Goal: Task Accomplishment & Management: Manage account settings

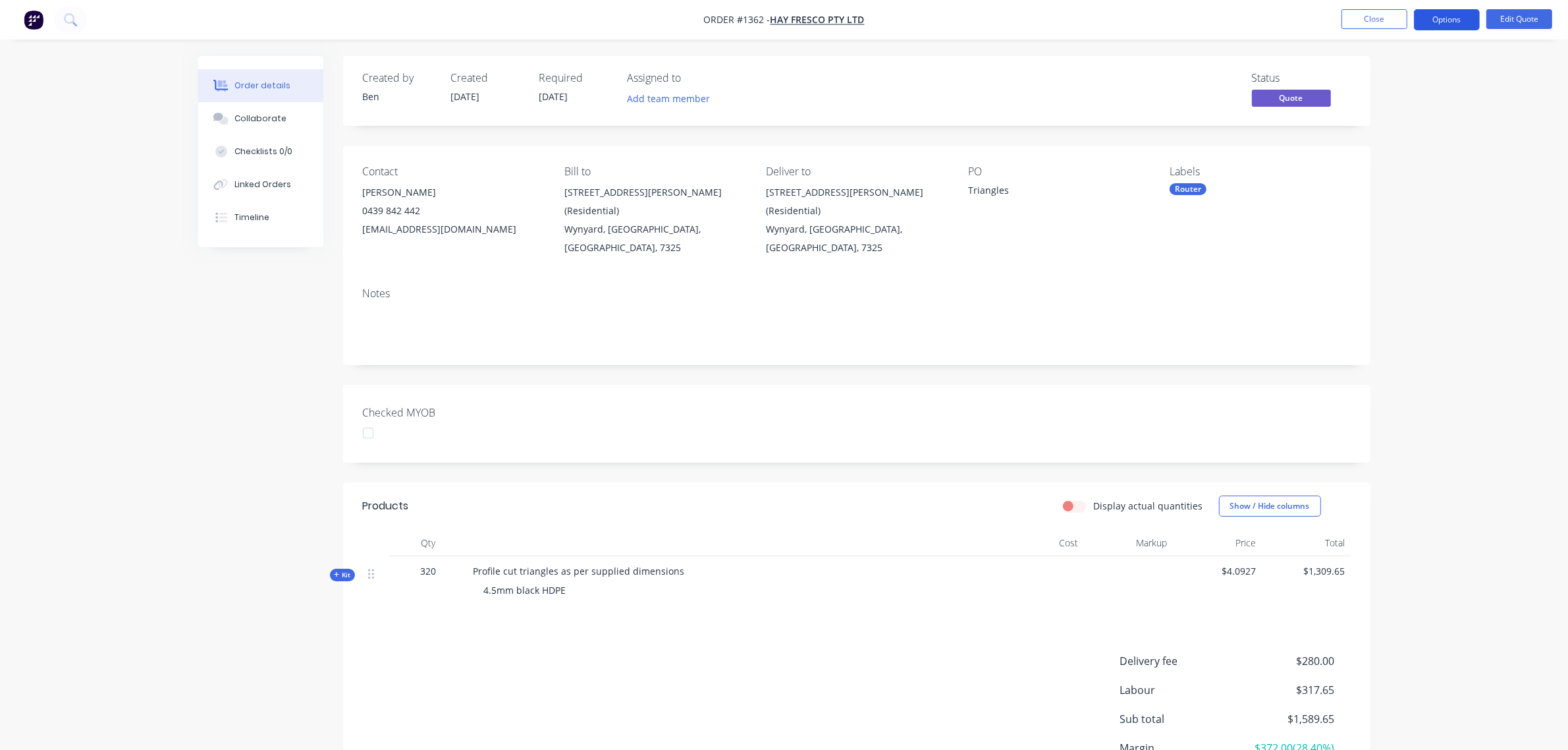
click at [1448, 15] on button "Options" at bounding box center [1447, 19] width 66 height 21
click at [1457, 17] on button "Options" at bounding box center [1447, 19] width 66 height 21
click at [1385, 162] on div "Convert to Order" at bounding box center [1408, 159] width 121 height 19
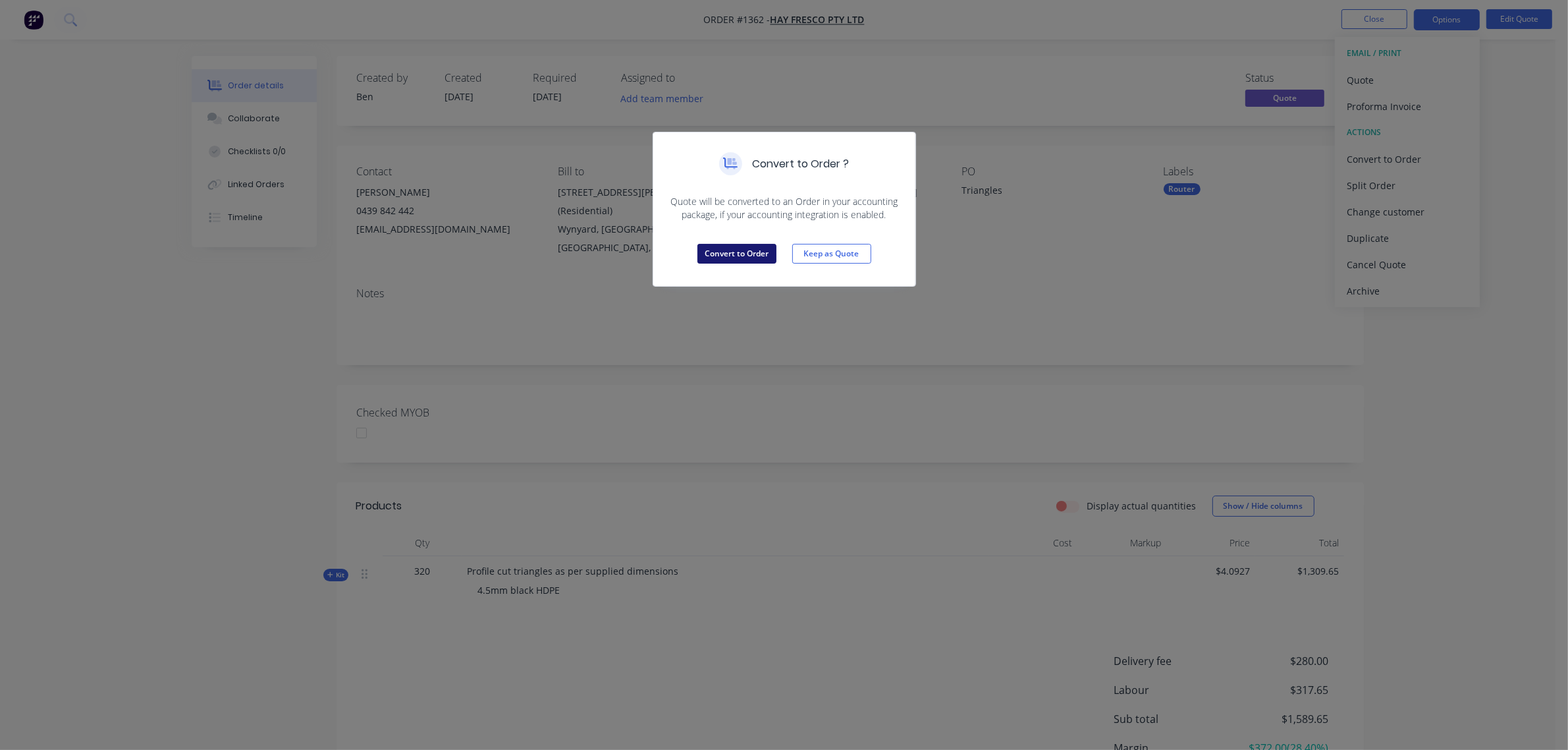
click at [699, 258] on button "Convert to Order" at bounding box center [737, 253] width 79 height 20
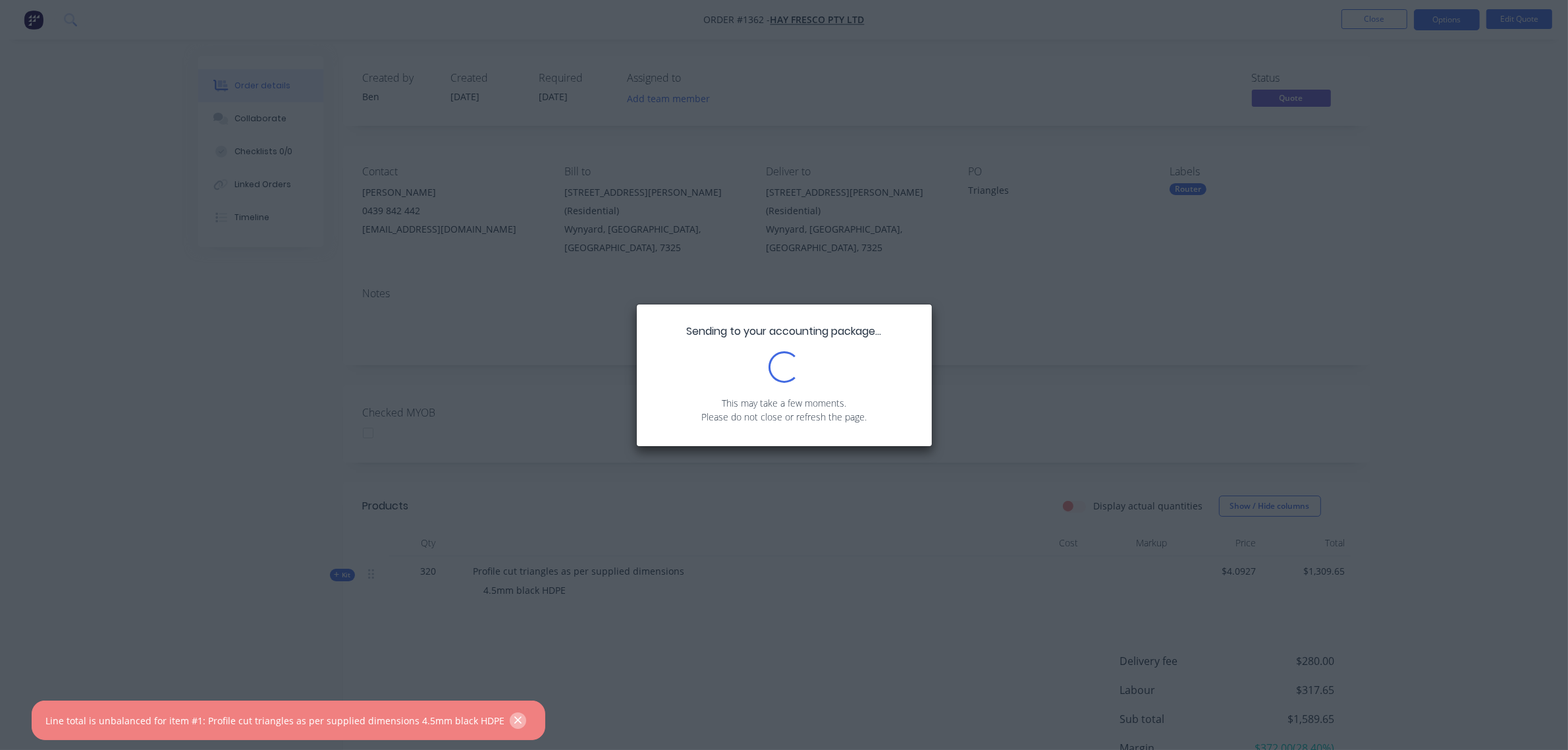
click at [514, 718] on icon "button" at bounding box center [518, 720] width 9 height 12
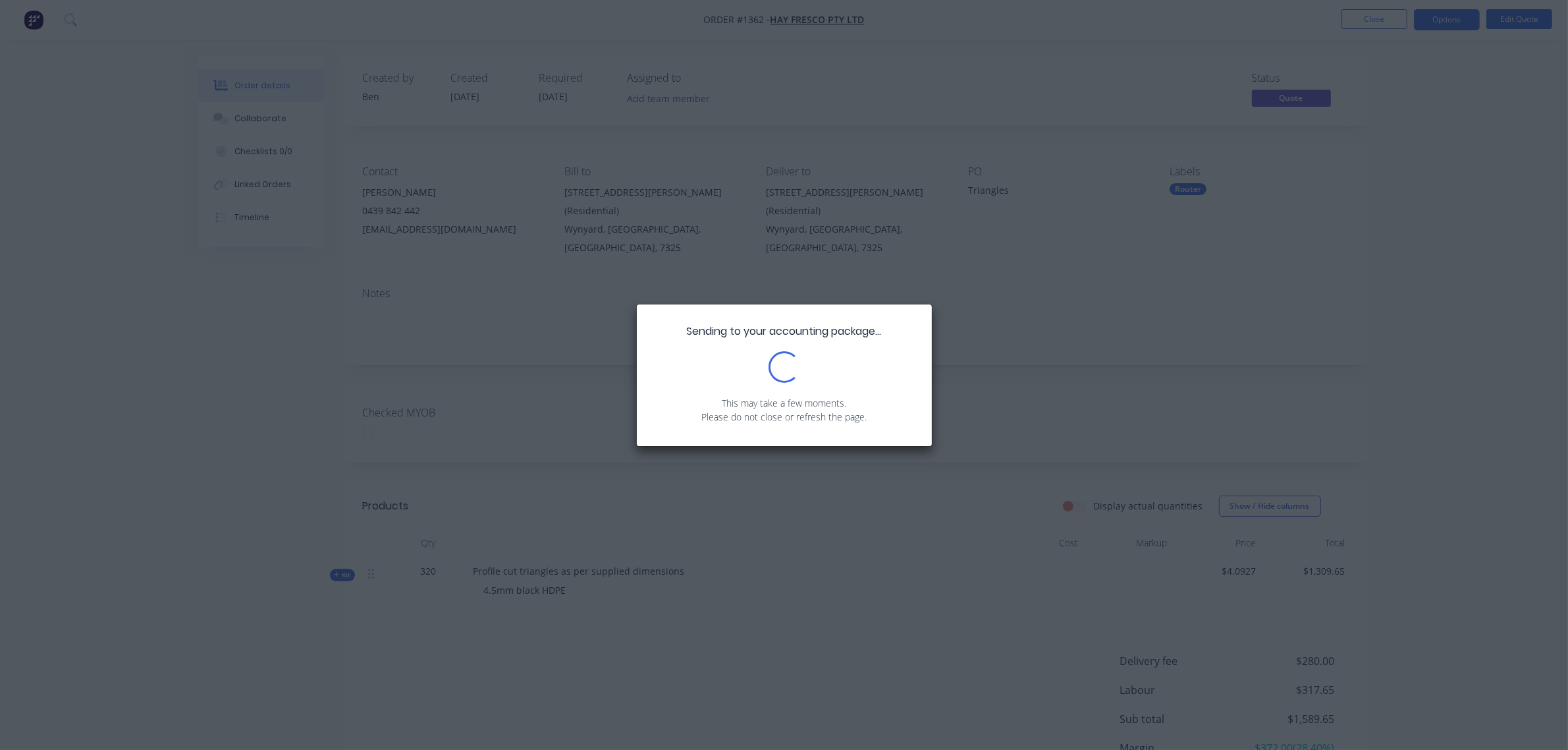
drag, startPoint x: 1204, startPoint y: 308, endPoint x: 799, endPoint y: 291, distance: 405.4
click at [1202, 308] on div "Sending to your accounting package... Loading... This may take a few moments. P…" at bounding box center [784, 375] width 1568 height 750
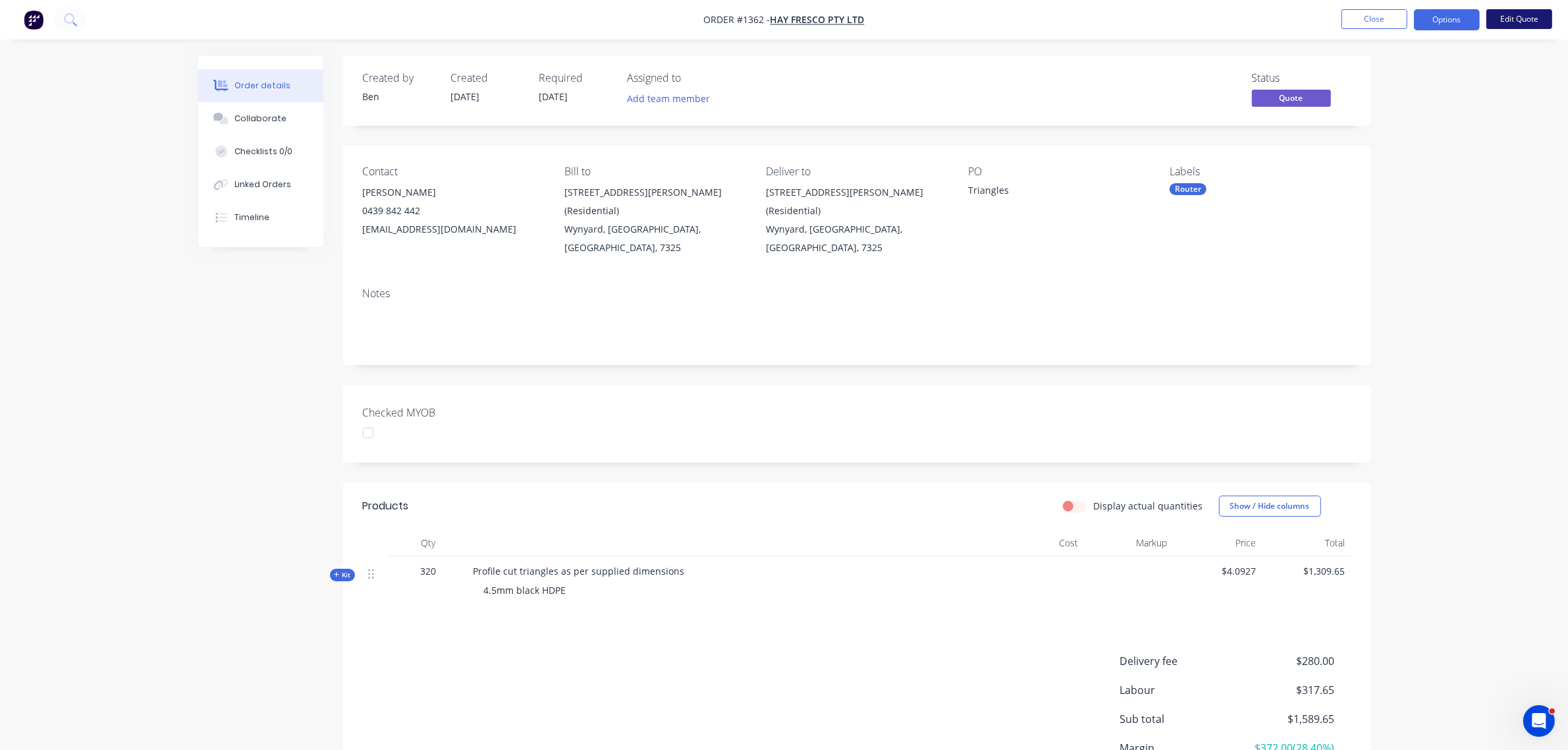
click at [1513, 23] on button "Edit Quote" at bounding box center [1519, 19] width 66 height 20
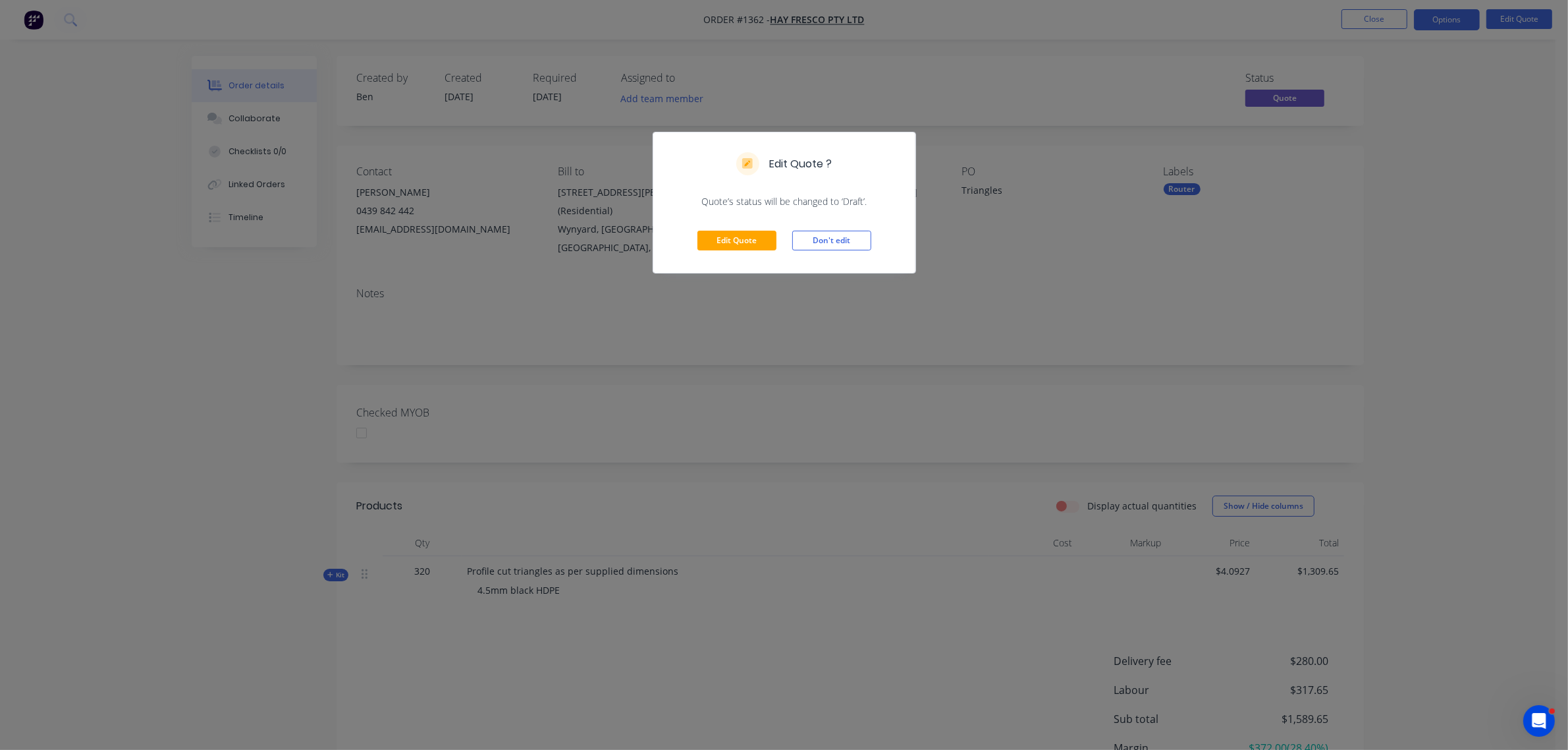
drag, startPoint x: 745, startPoint y: 223, endPoint x: 873, endPoint y: 222, distance: 128.0
click at [873, 222] on div "Edit Quote Don't edit" at bounding box center [784, 240] width 262 height 64
click at [863, 229] on div "Edit Quote Don't edit" at bounding box center [784, 240] width 262 height 64
drag, startPoint x: 863, startPoint y: 229, endPoint x: 863, endPoint y: 237, distance: 8.0
click at [863, 229] on div "Edit Quote Don't edit" at bounding box center [784, 240] width 262 height 64
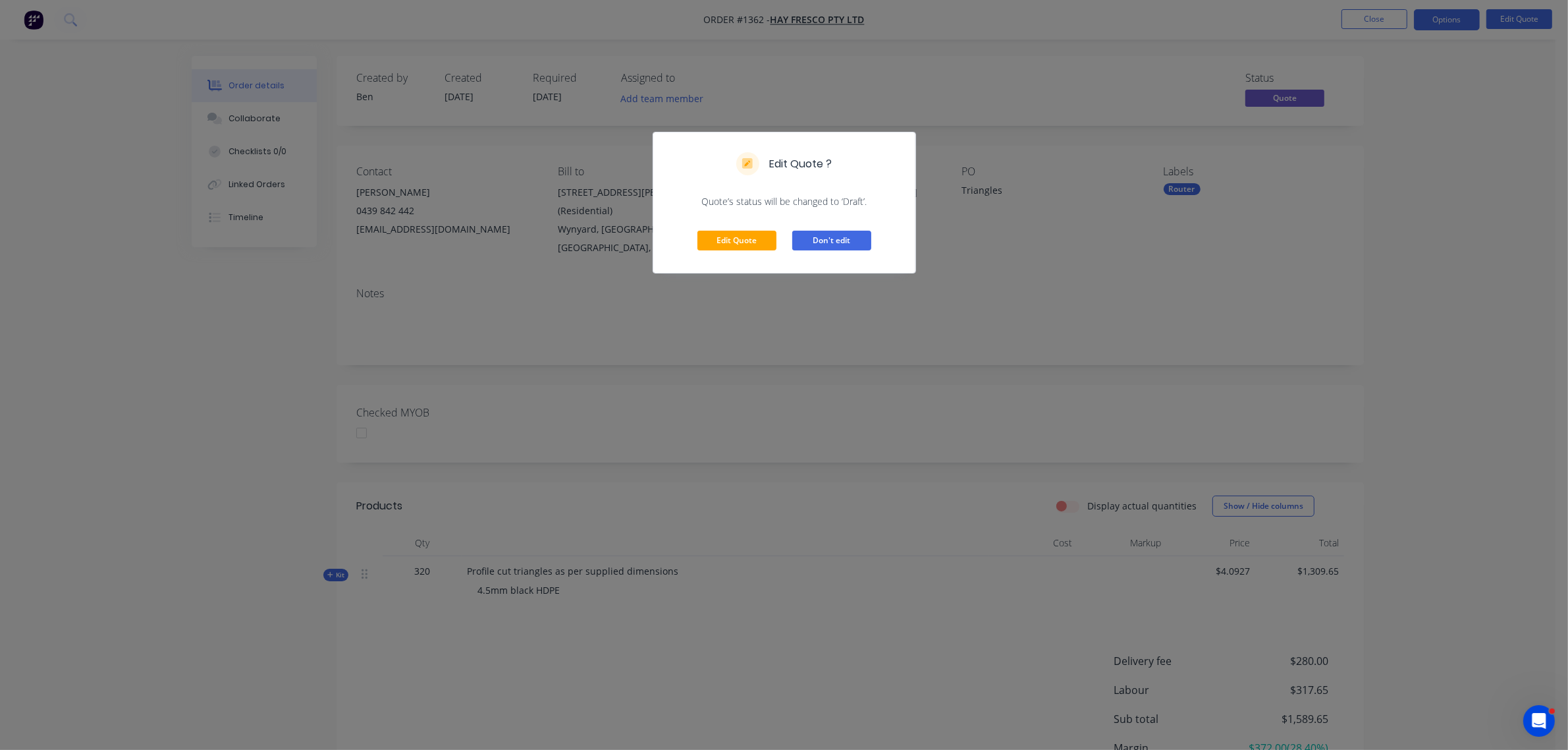
click at [863, 241] on button "Don't edit" at bounding box center [832, 240] width 79 height 20
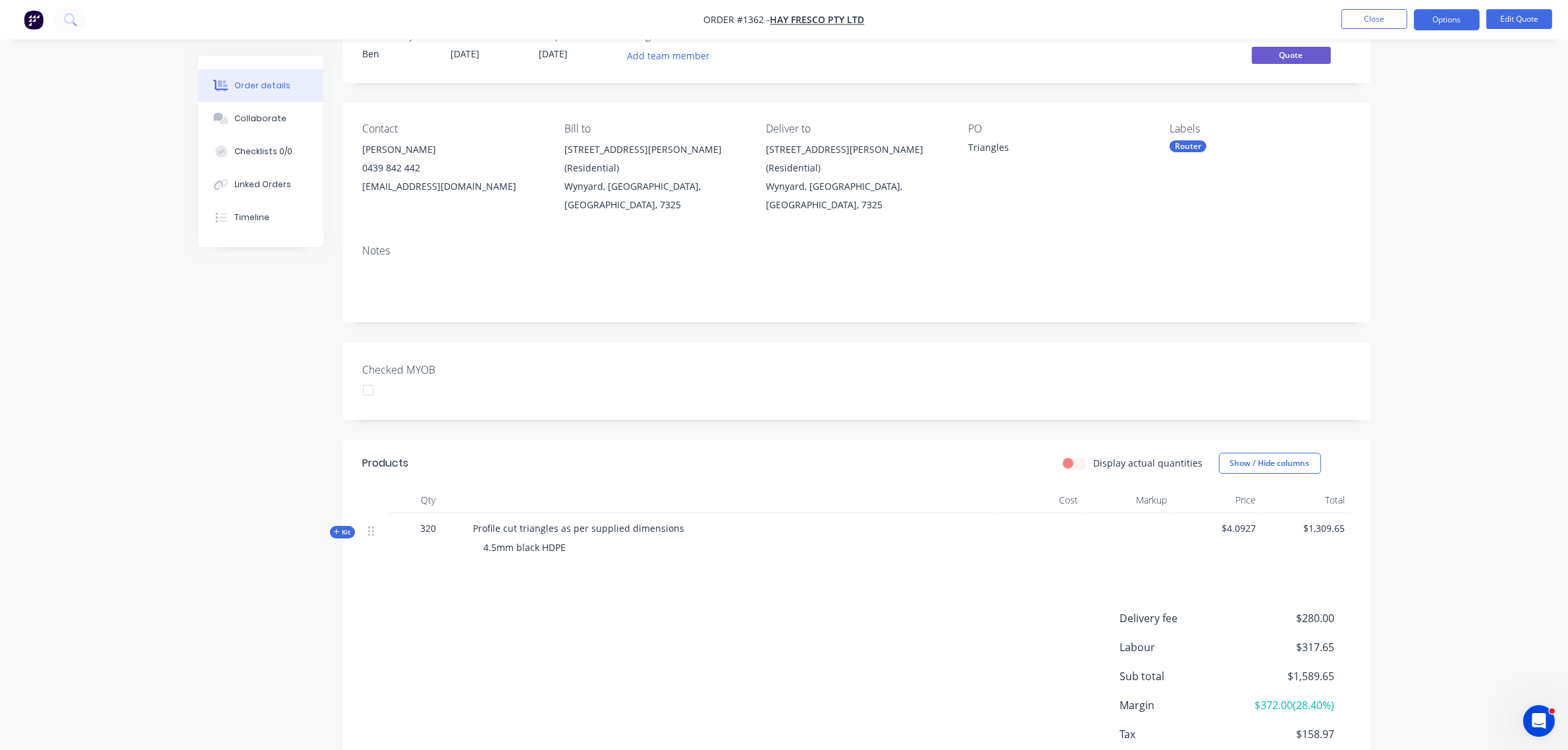
scroll to position [106, 0]
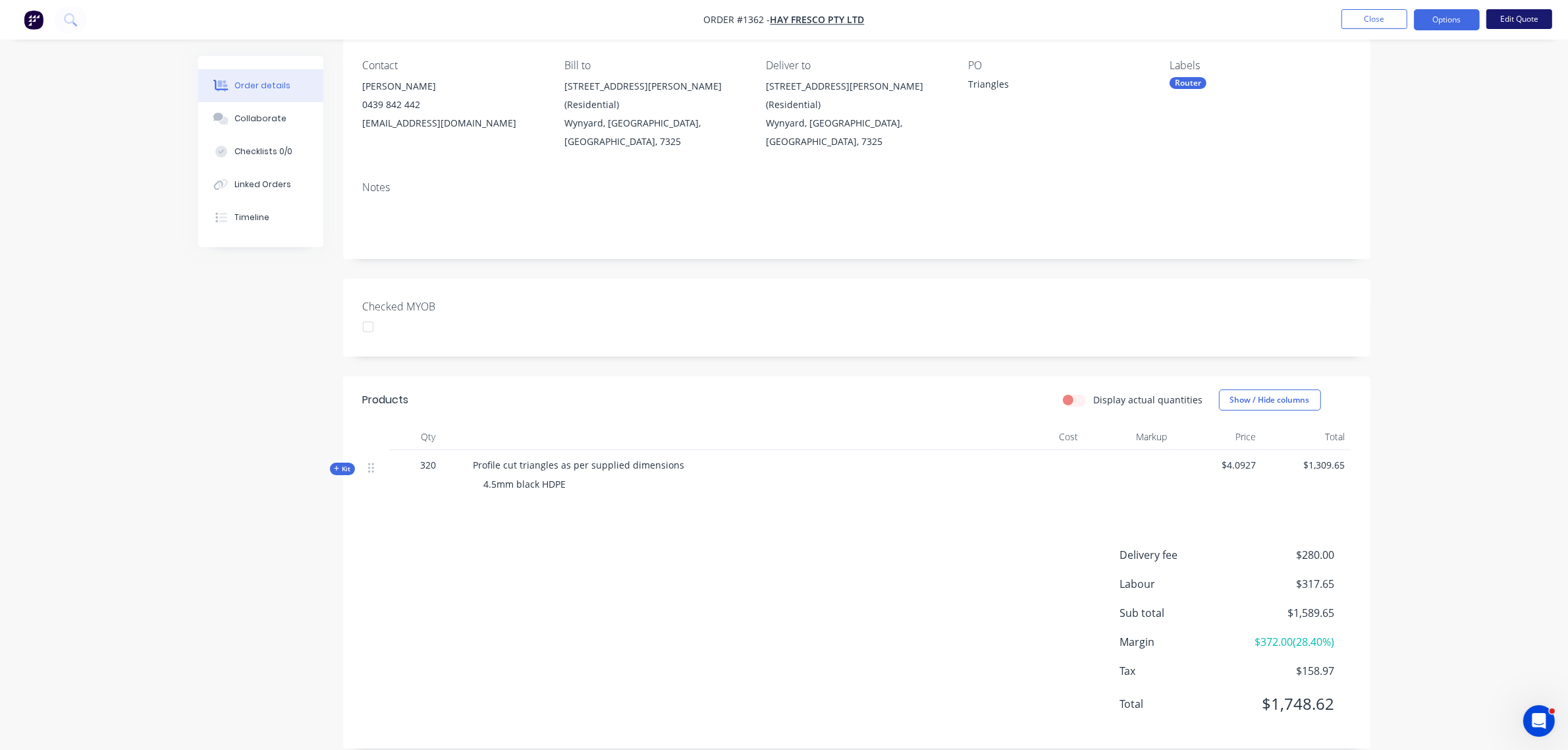
click at [1529, 18] on button "Edit Quote" at bounding box center [1519, 19] width 66 height 20
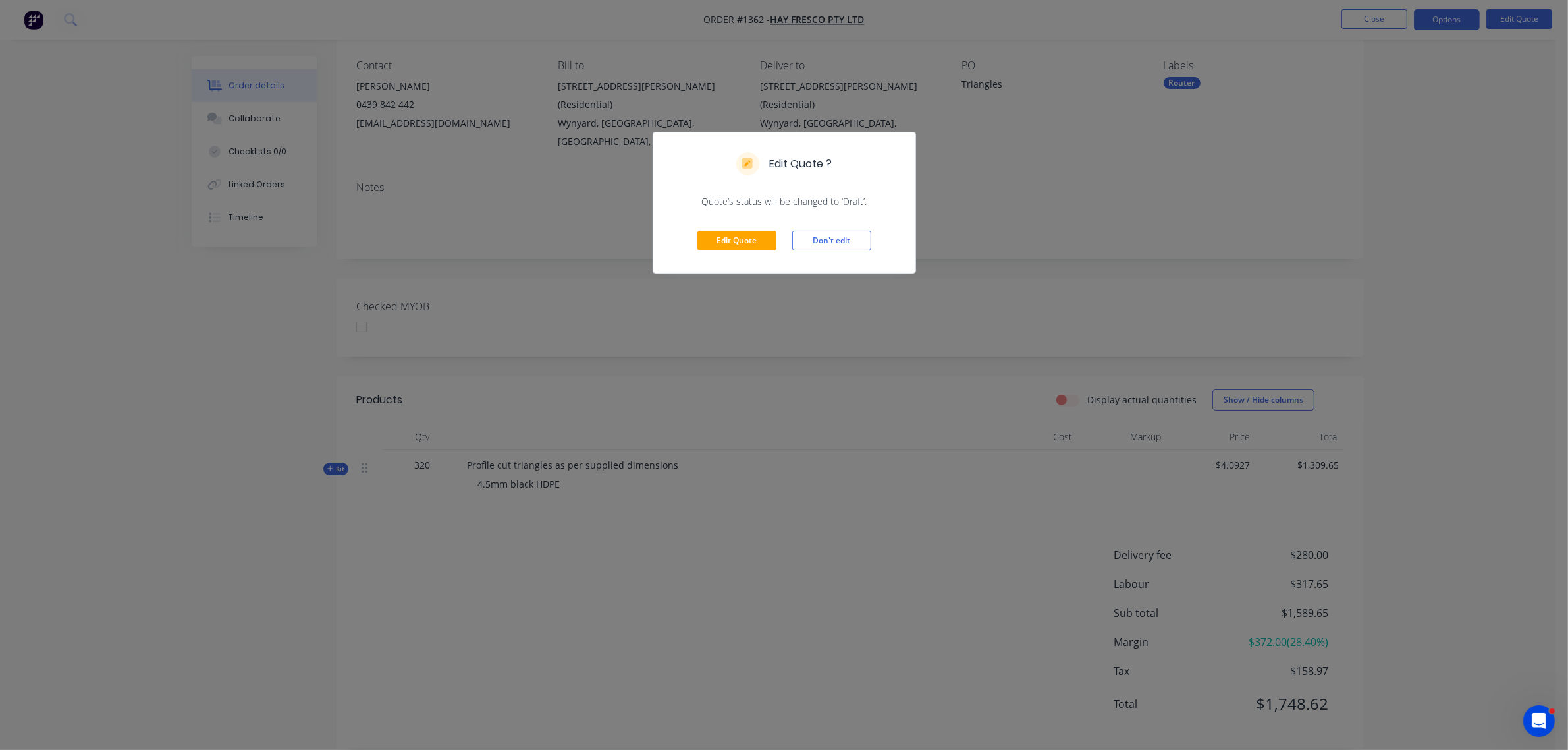
click at [709, 229] on div "Edit Quote Don't edit" at bounding box center [784, 240] width 262 height 64
click at [715, 235] on button "Edit Quote" at bounding box center [737, 240] width 79 height 20
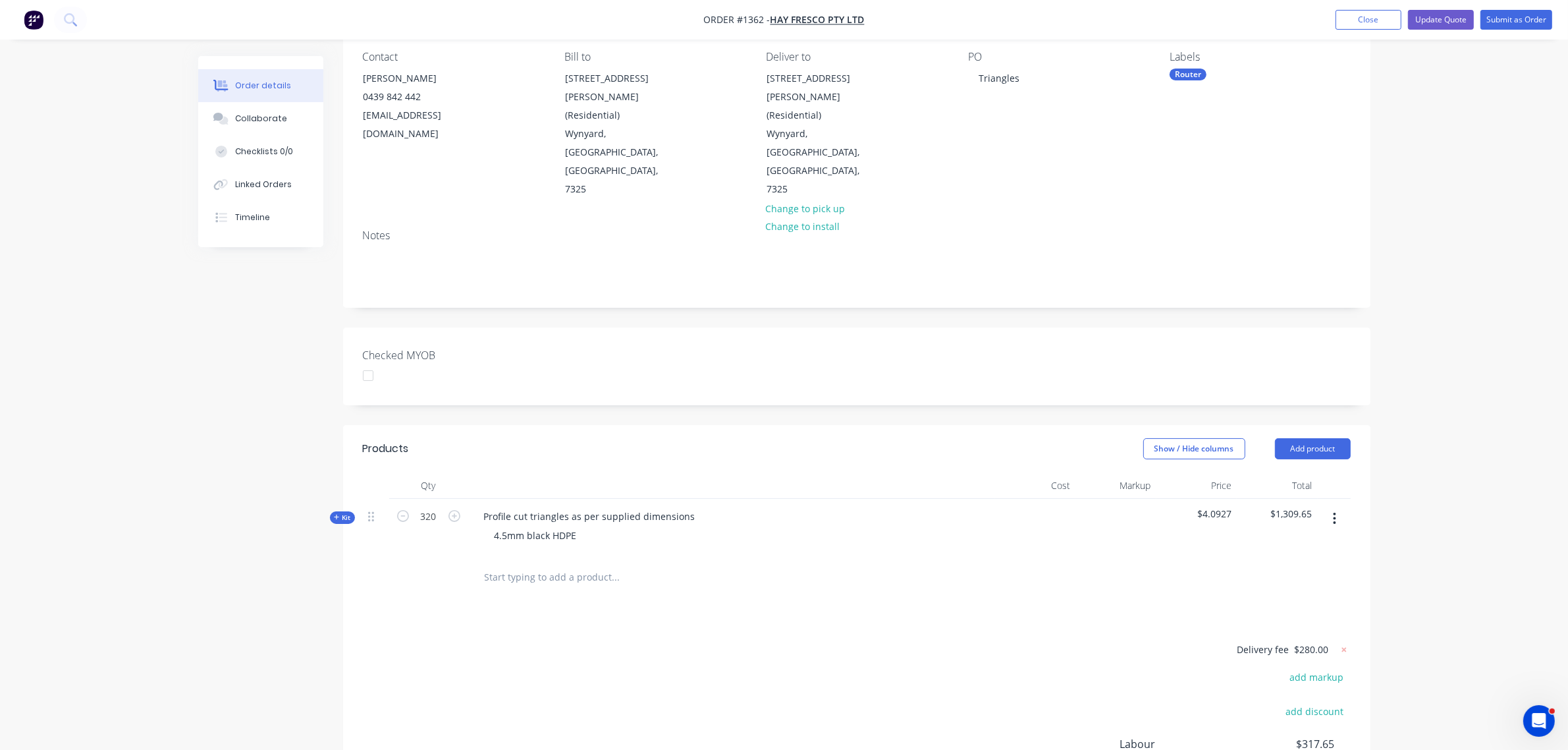
scroll to position [239, 0]
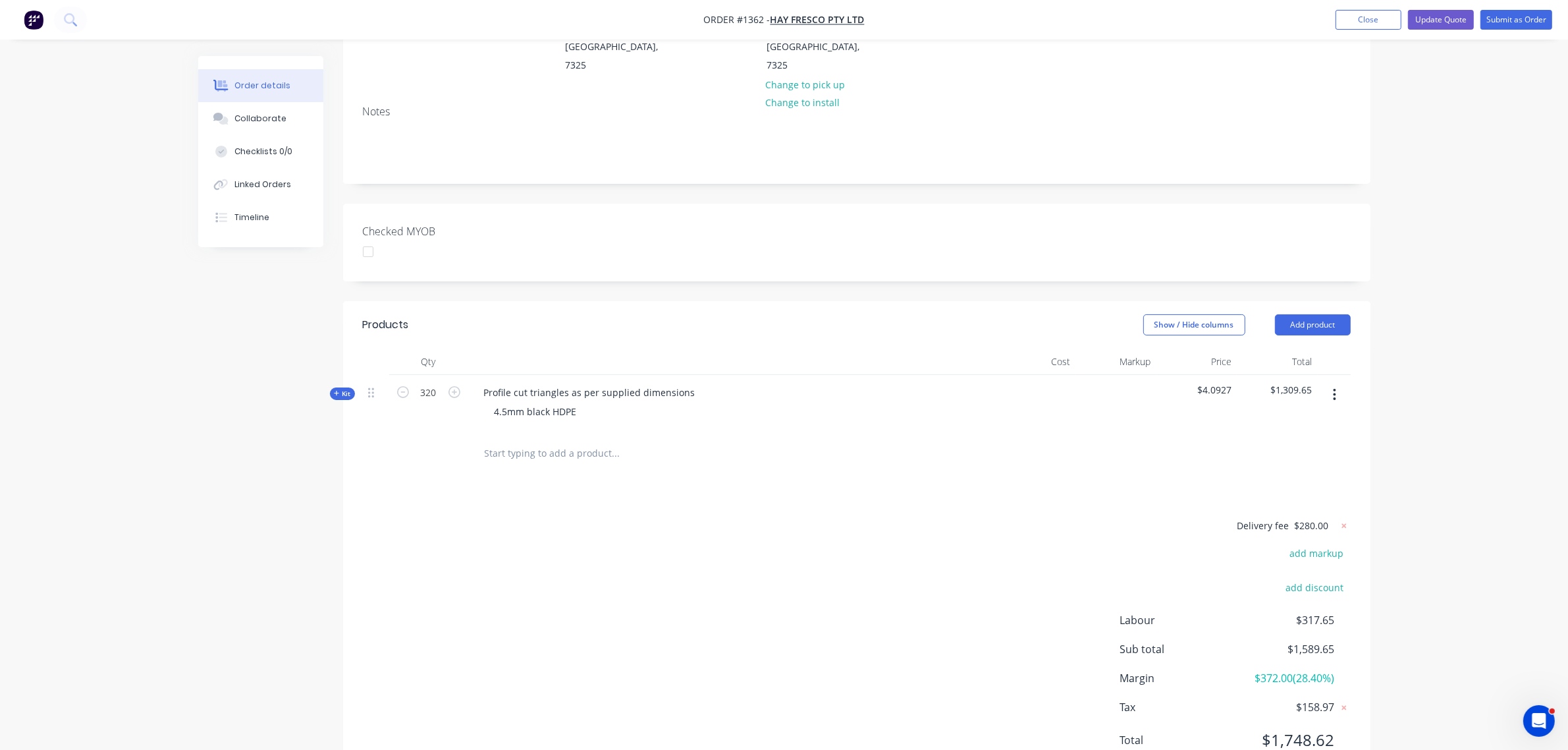
click at [1216, 383] on span "$4.0927" at bounding box center [1197, 390] width 70 height 14
click at [1278, 383] on span "$1,309.65" at bounding box center [1277, 390] width 70 height 14
click at [1198, 377] on div "Qty Cost Markup Price Total Kit 320 Profile cut triangles as per supplied dimen…" at bounding box center [856, 411] width 1027 height 127
click at [339, 390] on icon at bounding box center [337, 393] width 6 height 7
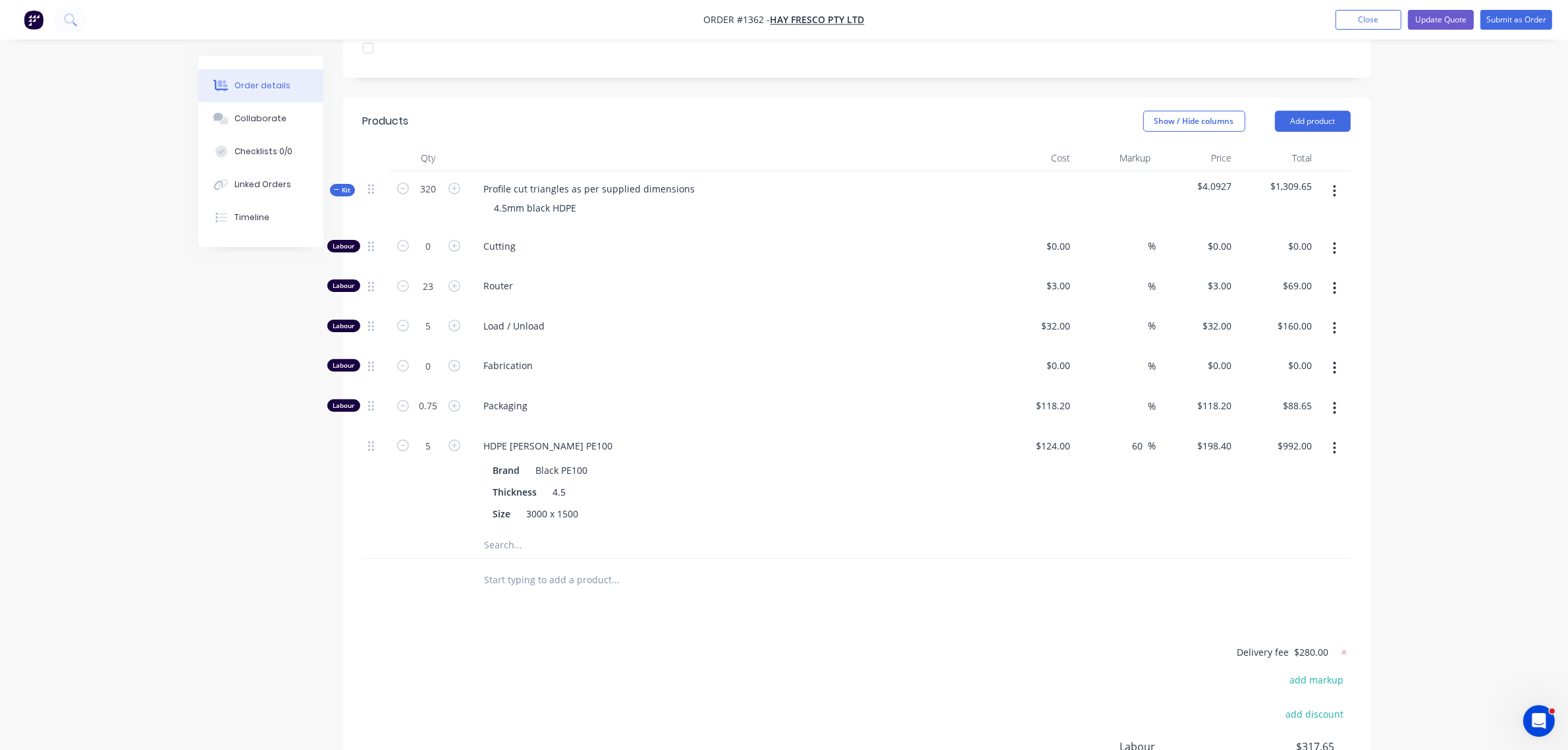
scroll to position [404, 0]
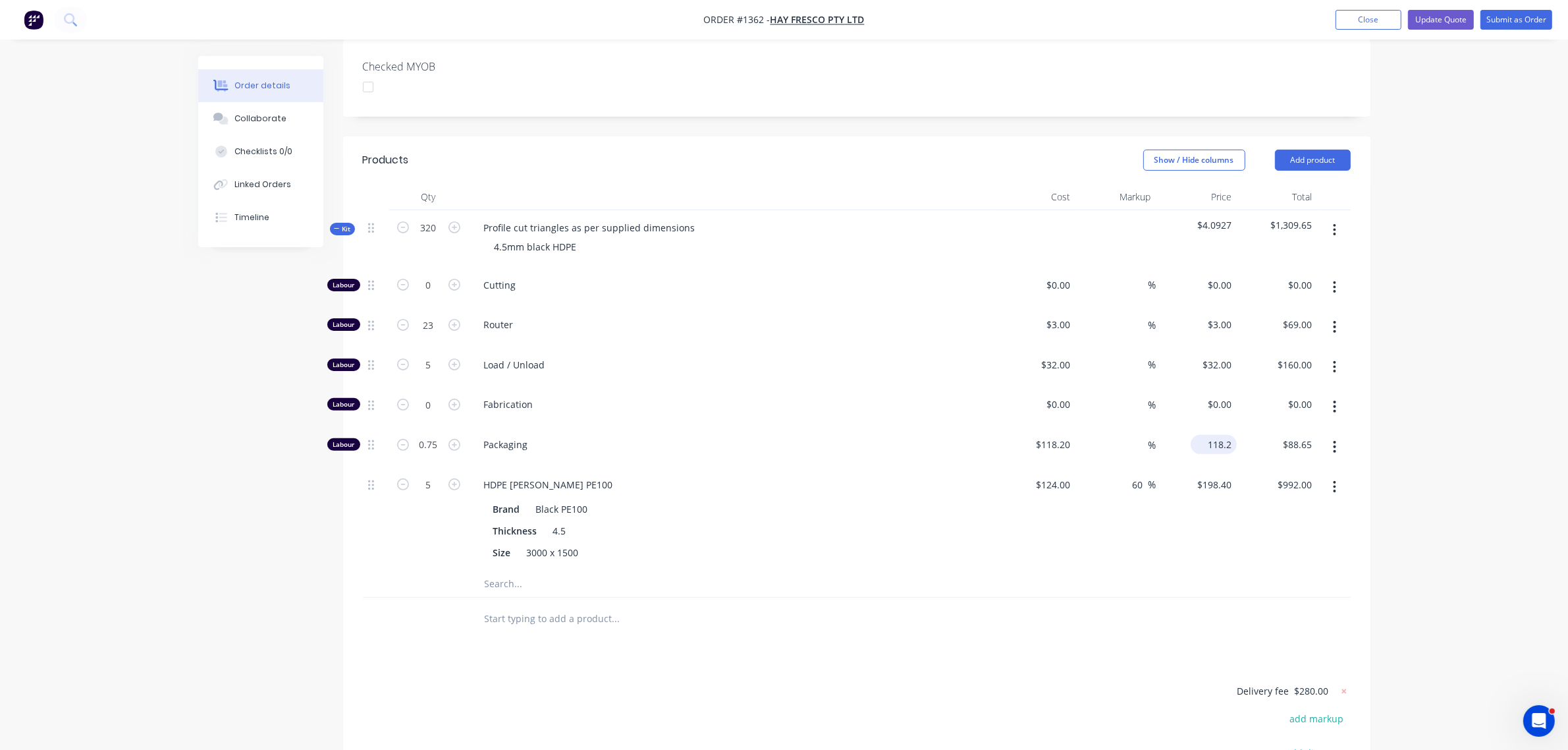
click at [1211, 435] on input "118.2" at bounding box center [1216, 445] width 41 height 19
type input "$118.20"
click at [1272, 483] on div "$992.00 $992.00" at bounding box center [1277, 520] width 81 height 104
click at [1213, 468] on div "$198.40 $198.40" at bounding box center [1197, 520] width 81 height 104
click at [1219, 475] on input "198.4" at bounding box center [1216, 485] width 41 height 19
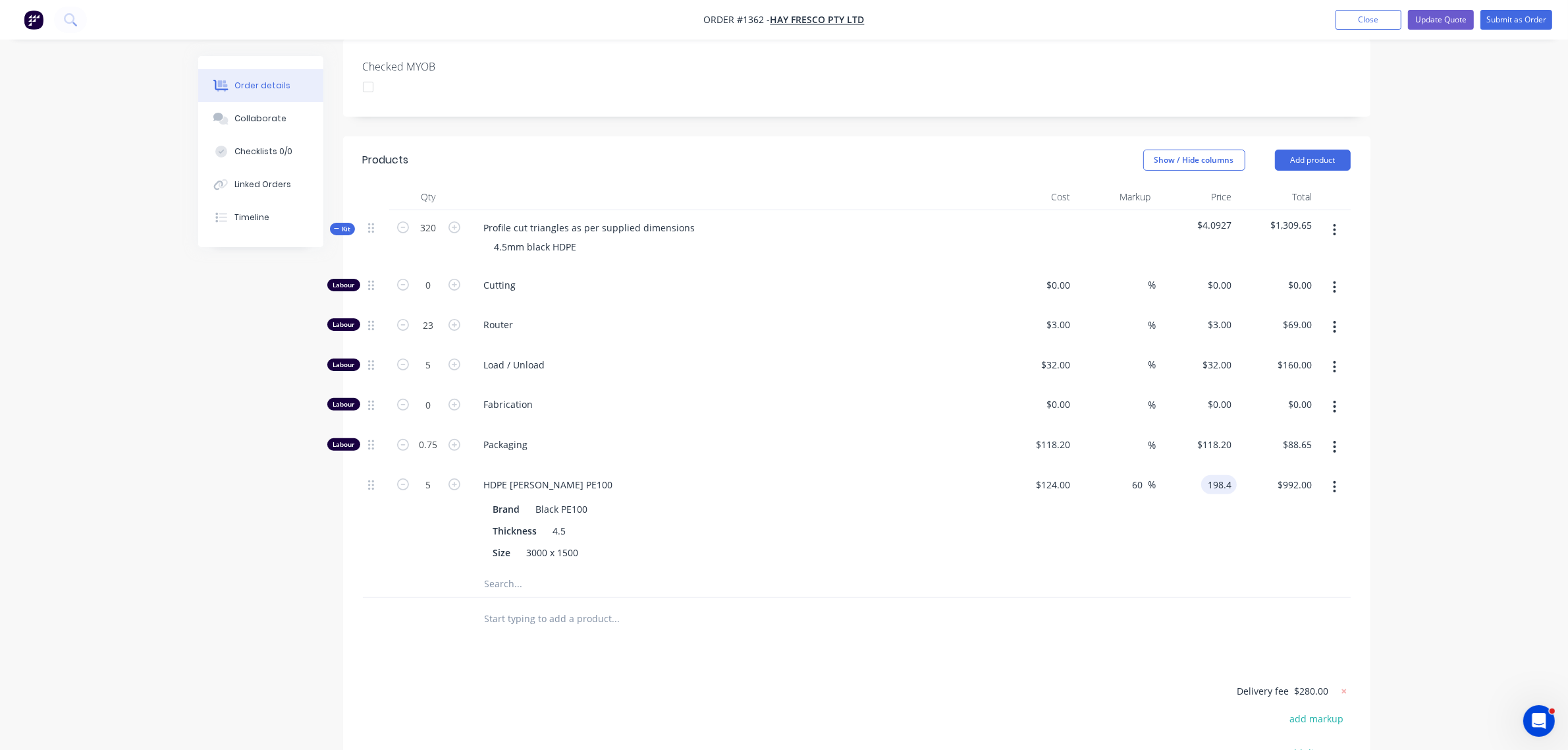
type input "$198.40"
click at [1241, 488] on div "$992.00 $992.00" at bounding box center [1277, 520] width 81 height 104
click at [1214, 387] on div "0 0" at bounding box center [1197, 407] width 81 height 40
type input "$0.00"
click at [1401, 368] on div "Order details Collaborate Checklists 0/0 Linked Orders Timeline Order details C…" at bounding box center [784, 283] width 1568 height 1374
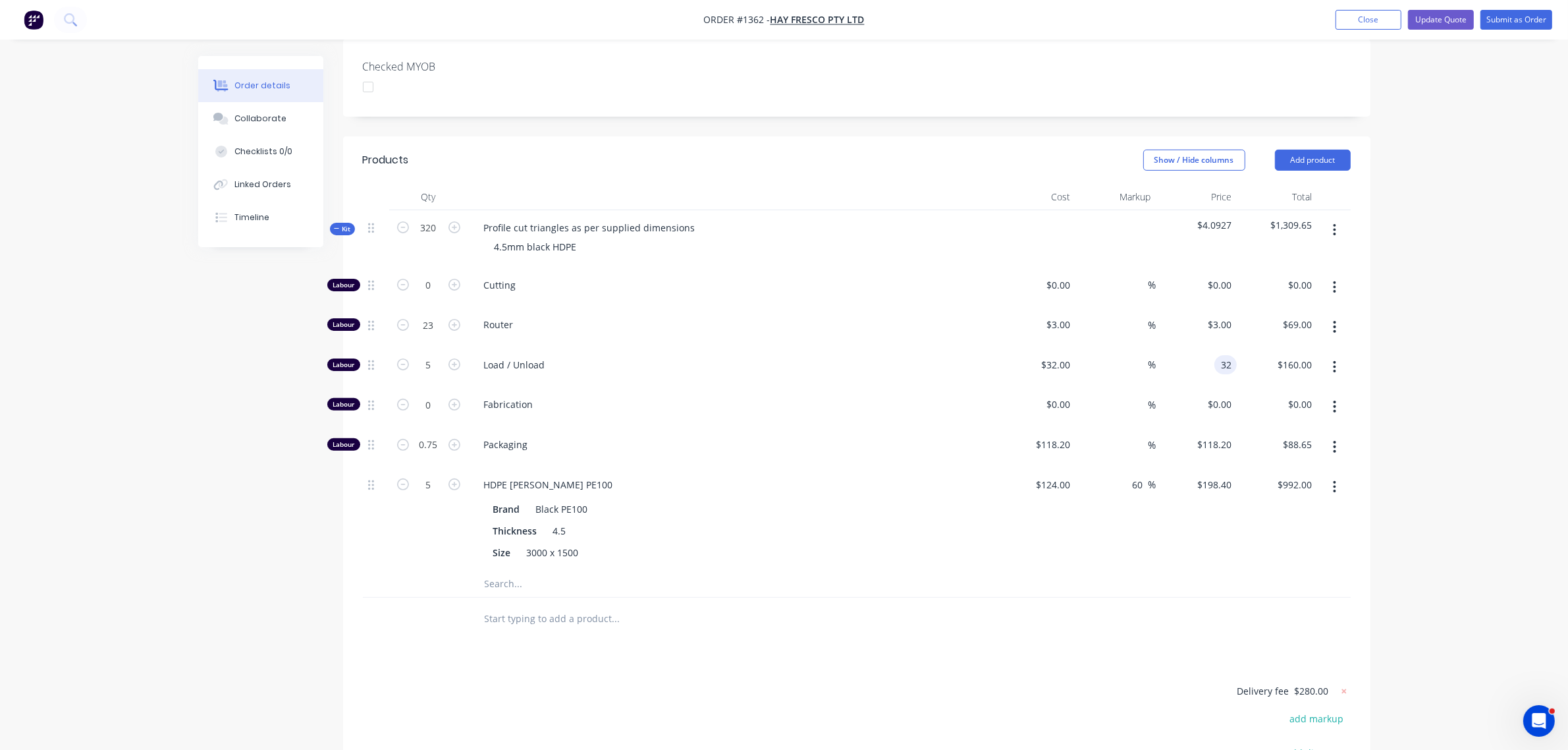
click at [1205, 348] on div "32 32" at bounding box center [1197, 368] width 81 height 40
type input "$32.00"
click at [1458, 336] on div "Order details Collaborate Checklists 0/0 Linked Orders Timeline Order details C…" at bounding box center [784, 283] width 1568 height 1374
click at [1230, 315] on input "3" at bounding box center [1221, 325] width 30 height 19
type input "$3.00"
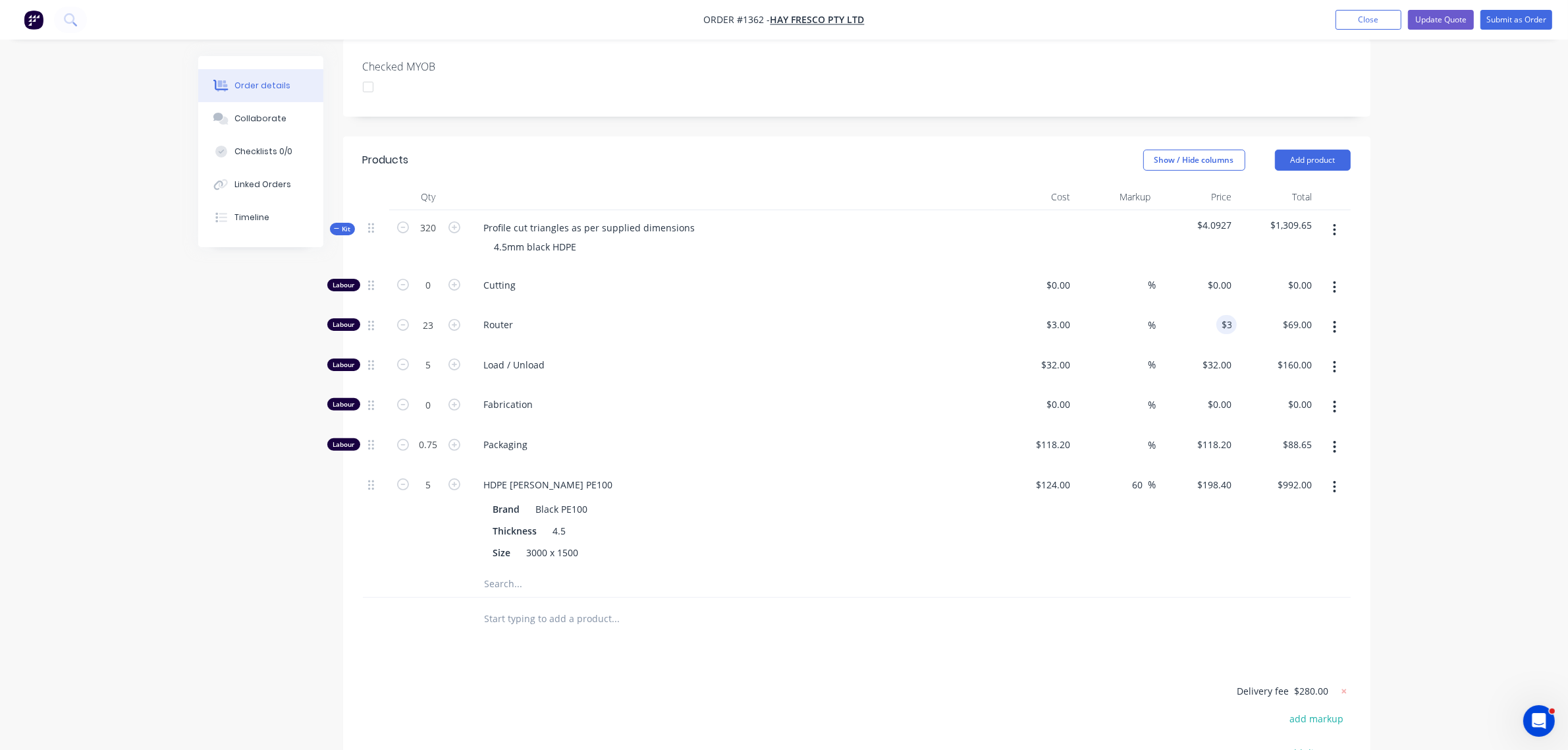
drag, startPoint x: 1389, startPoint y: 291, endPoint x: 1294, endPoint y: 250, distance: 103.5
click at [1389, 291] on div "Order details Collaborate Checklists 0/0 Linked Orders Timeline Order details C…" at bounding box center [784, 283] width 1568 height 1374
click at [1233, 276] on input "0" at bounding box center [1230, 285] width 15 height 19
type input "$0.00"
click at [1419, 271] on div "Order details Collaborate Checklists 0/0 Linked Orders Timeline Order details C…" at bounding box center [784, 283] width 1568 height 1374
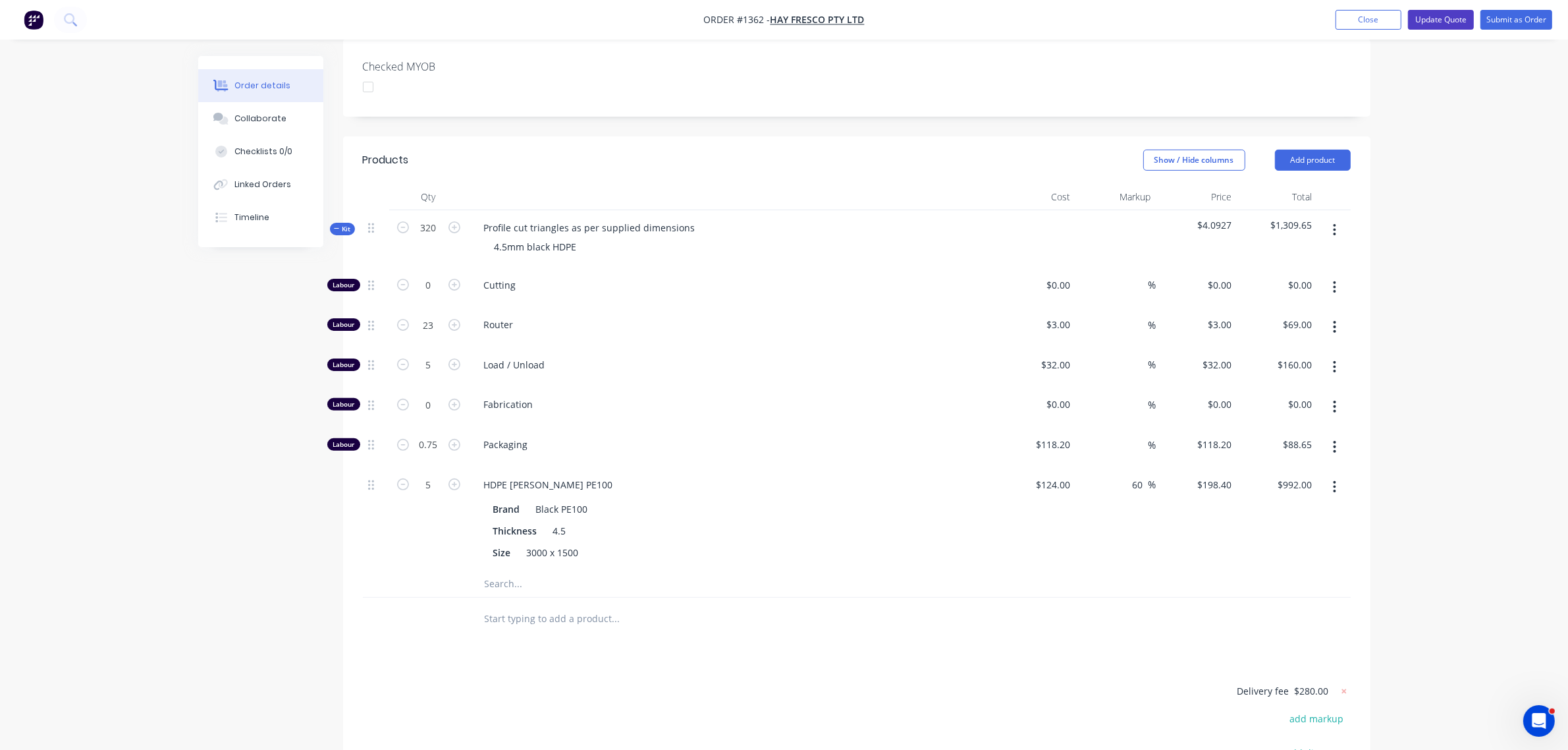
click at [1461, 23] on button "Update Quote" at bounding box center [1441, 19] width 66 height 20
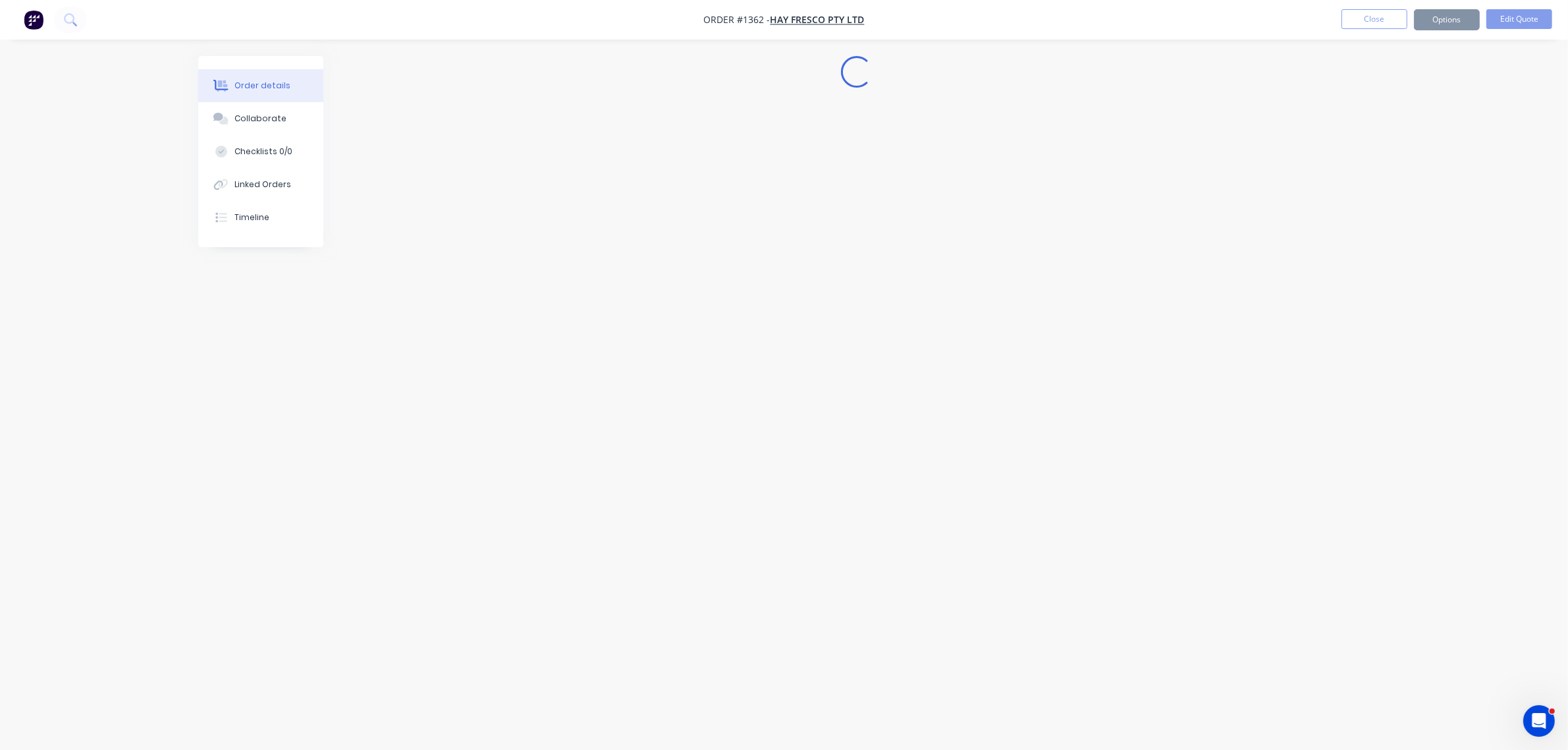
scroll to position [0, 0]
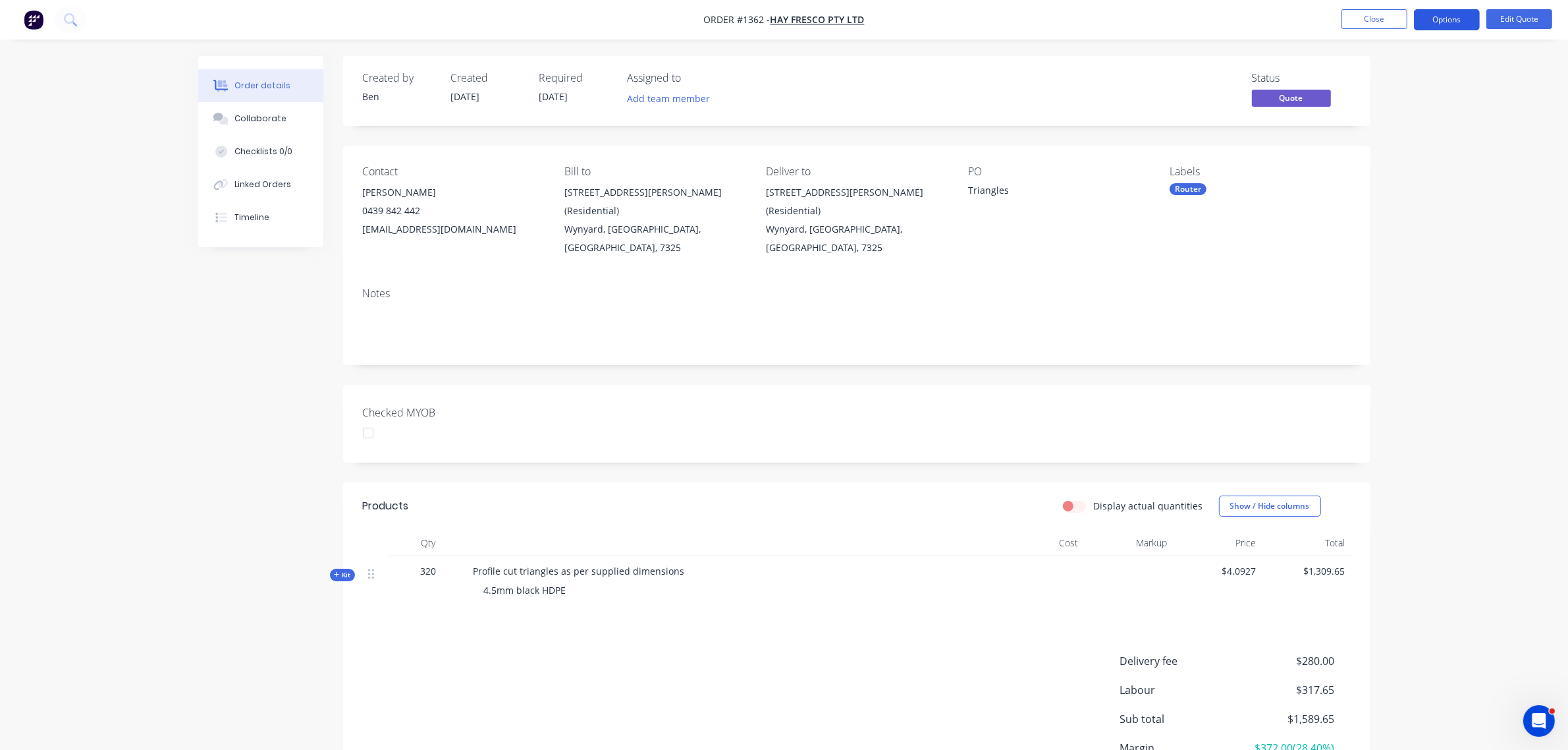
click at [1433, 23] on button "Options" at bounding box center [1447, 19] width 66 height 21
click at [1384, 160] on div "Convert to Order" at bounding box center [1408, 159] width 121 height 19
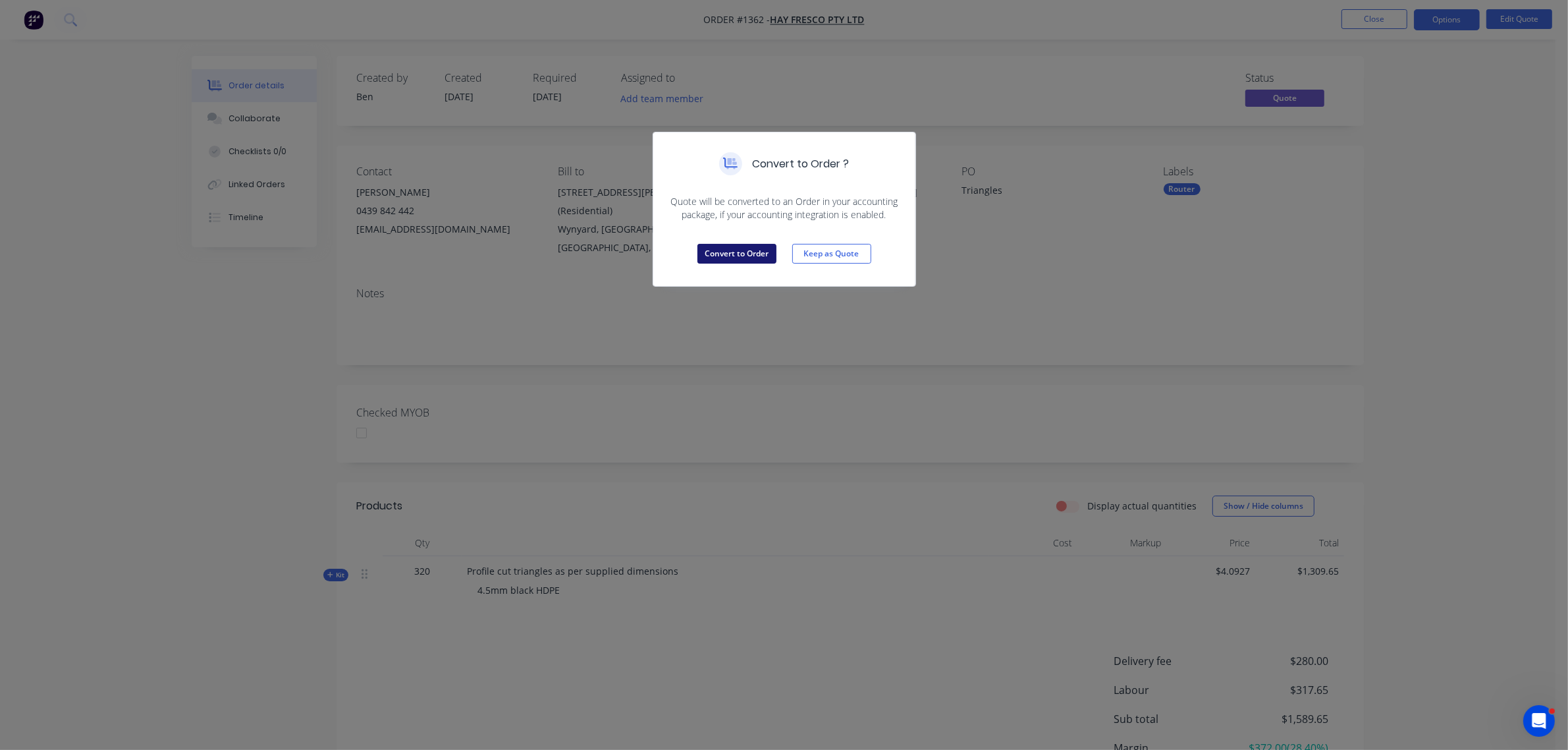
click at [720, 251] on button "Convert to Order" at bounding box center [737, 253] width 79 height 20
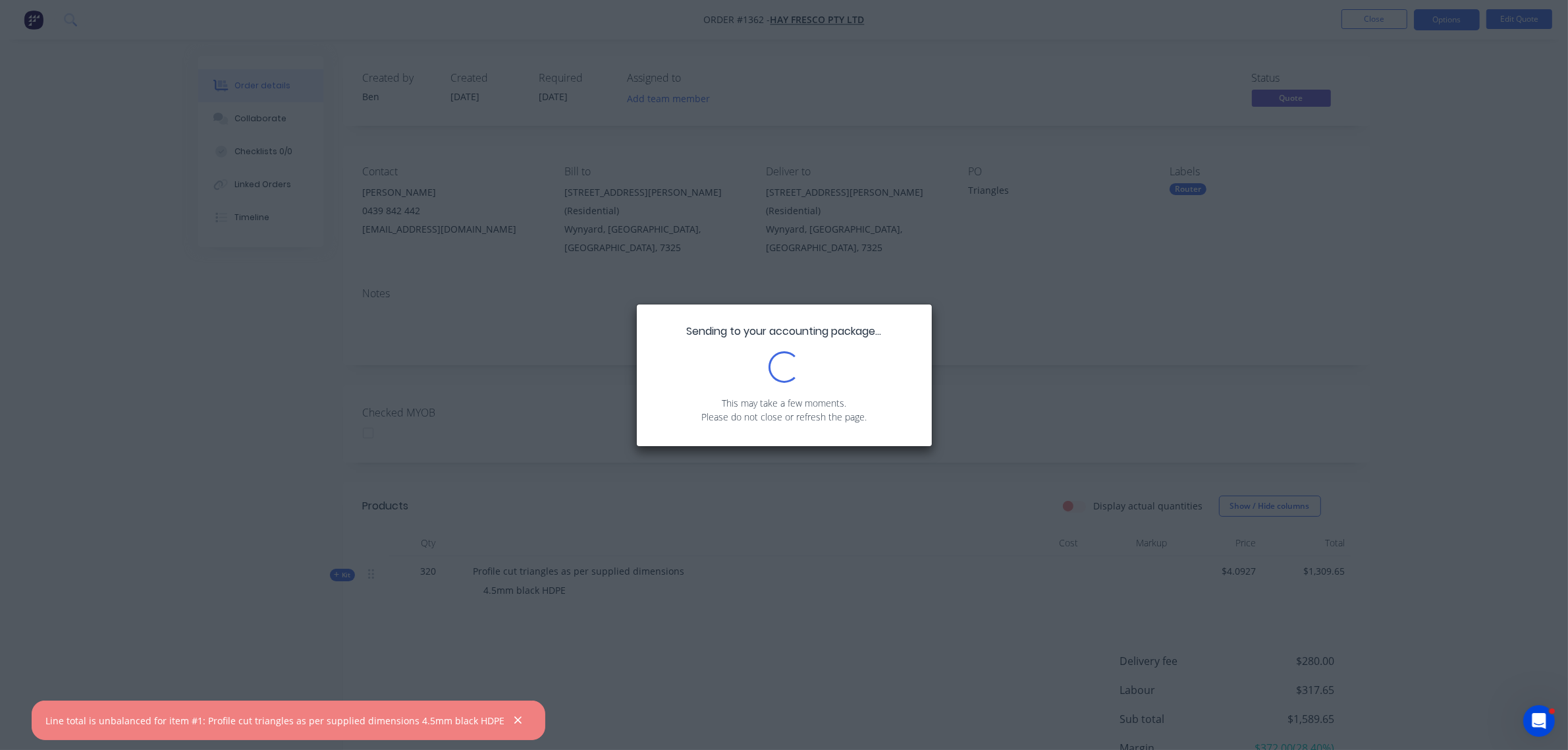
click at [509, 711] on div at bounding box center [518, 721] width 19 height 19
click at [514, 723] on icon "button" at bounding box center [518, 720] width 9 height 12
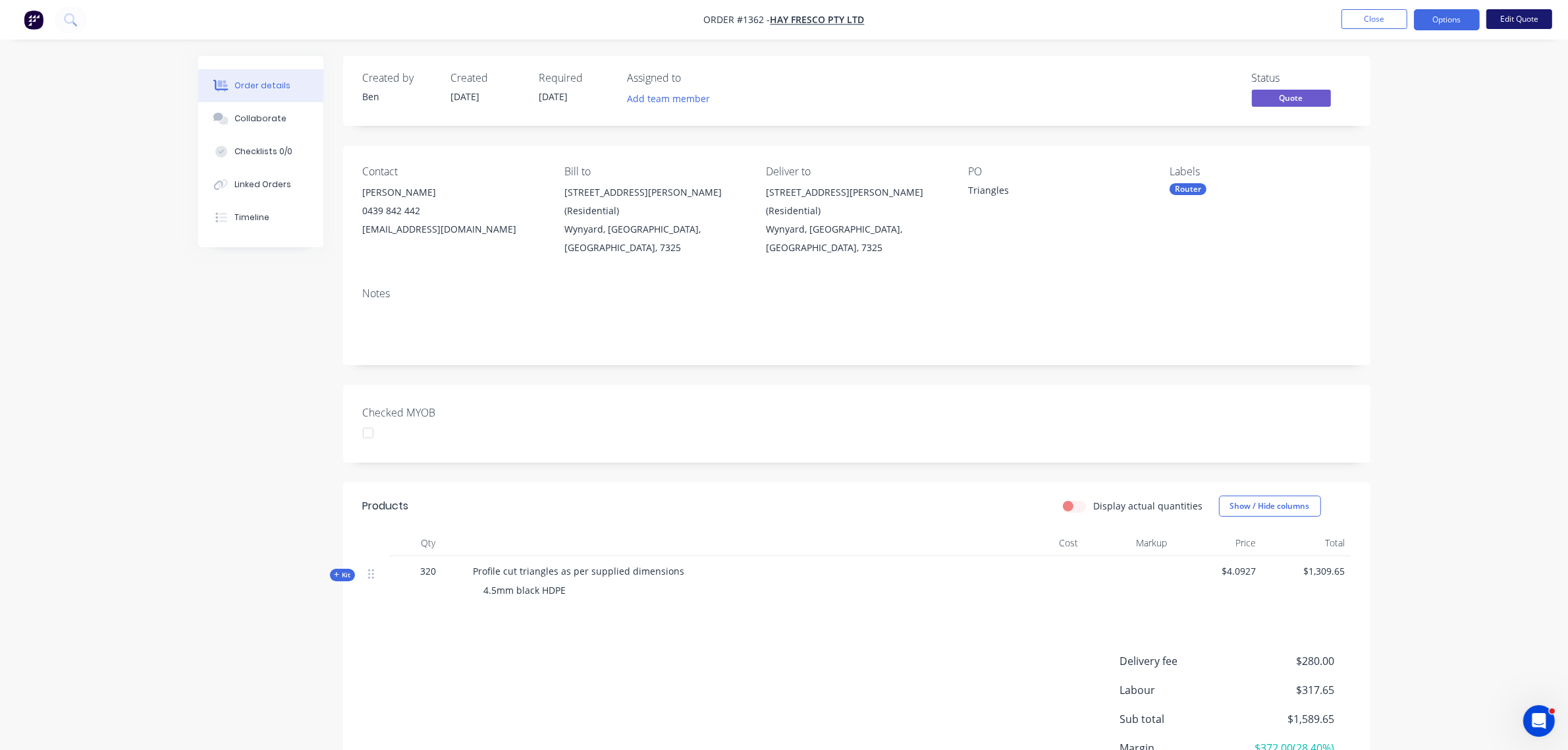
click at [1512, 27] on button "Edit Quote" at bounding box center [1519, 19] width 66 height 20
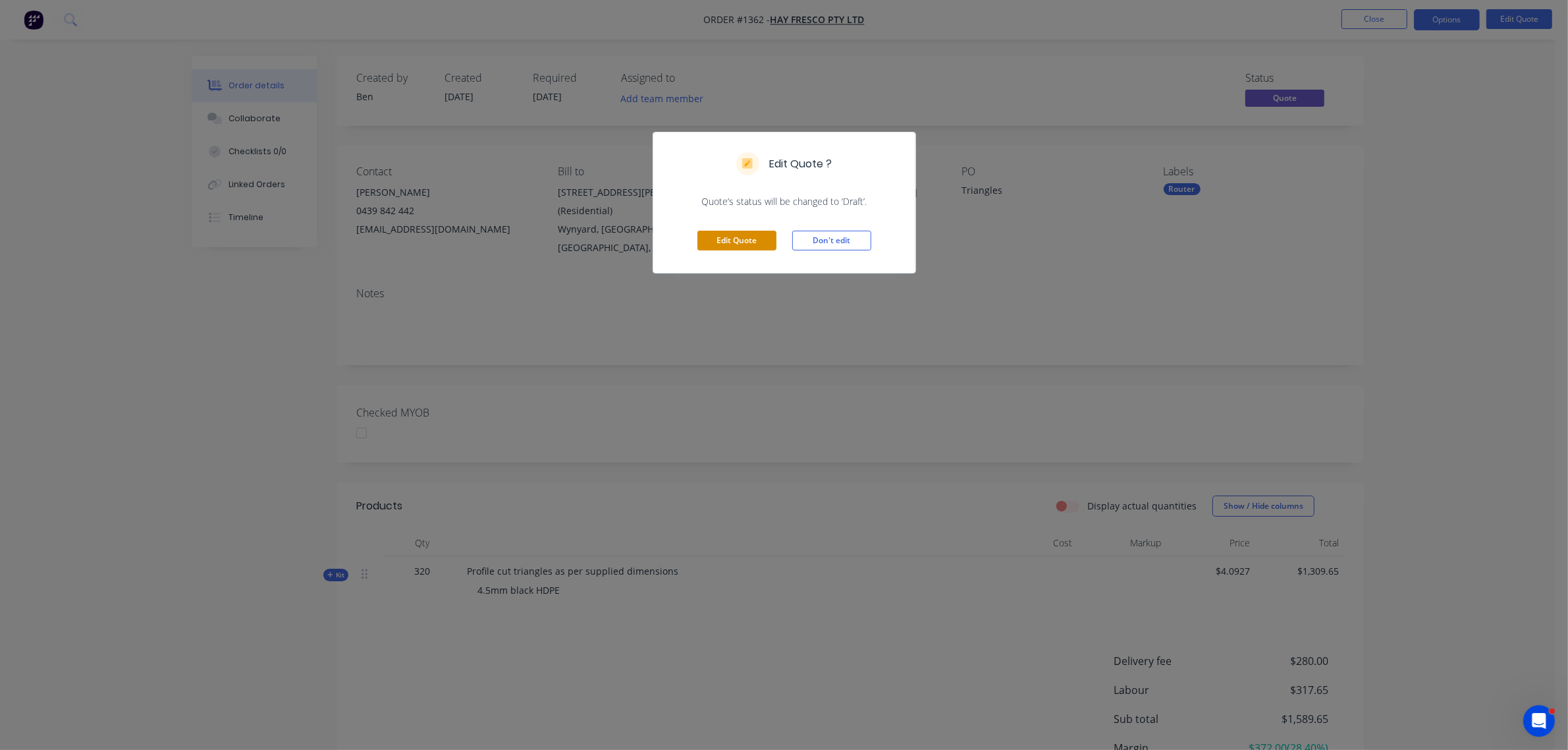
click at [730, 236] on button "Edit Quote" at bounding box center [737, 240] width 79 height 20
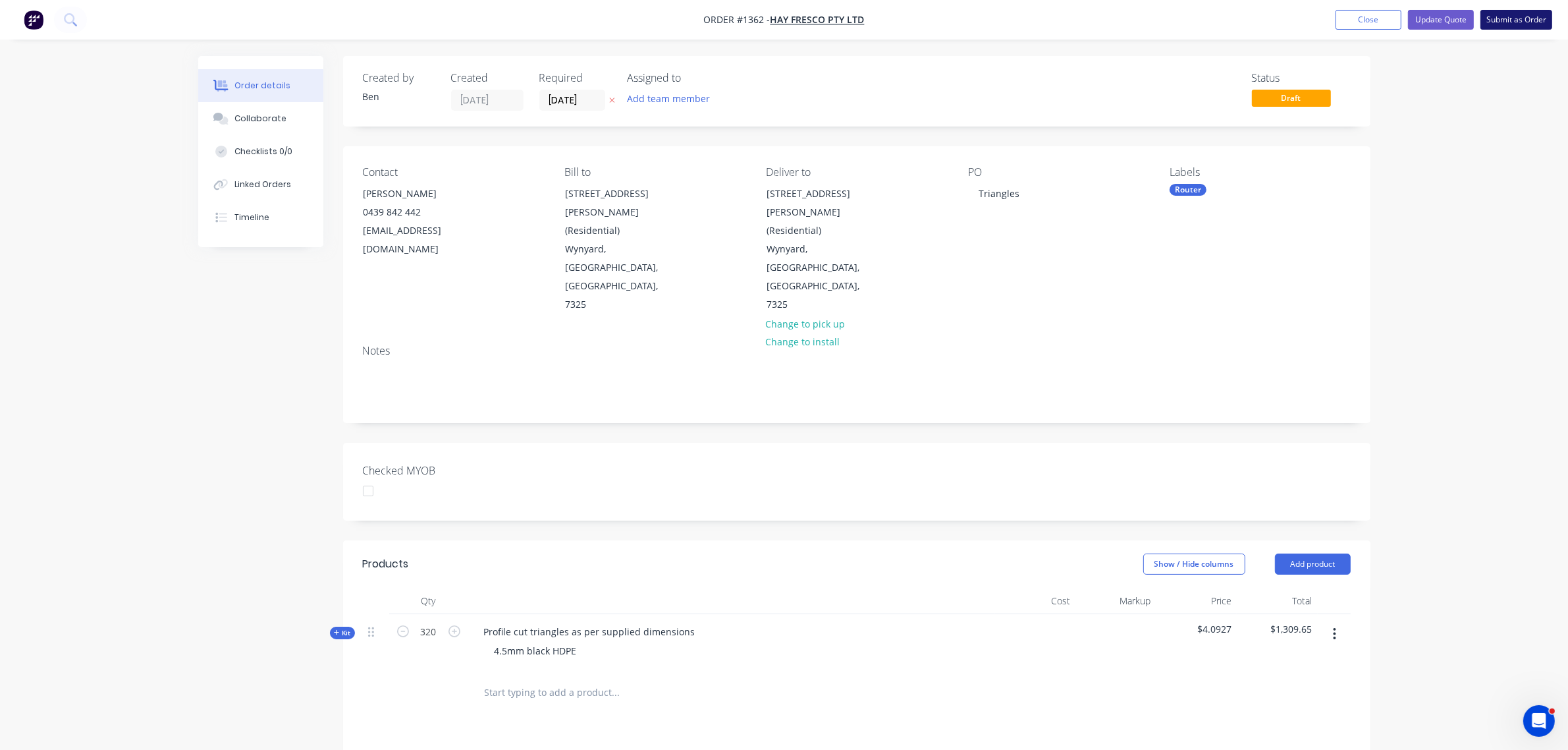
click at [1544, 20] on button "Submit as Order" at bounding box center [1516, 19] width 72 height 20
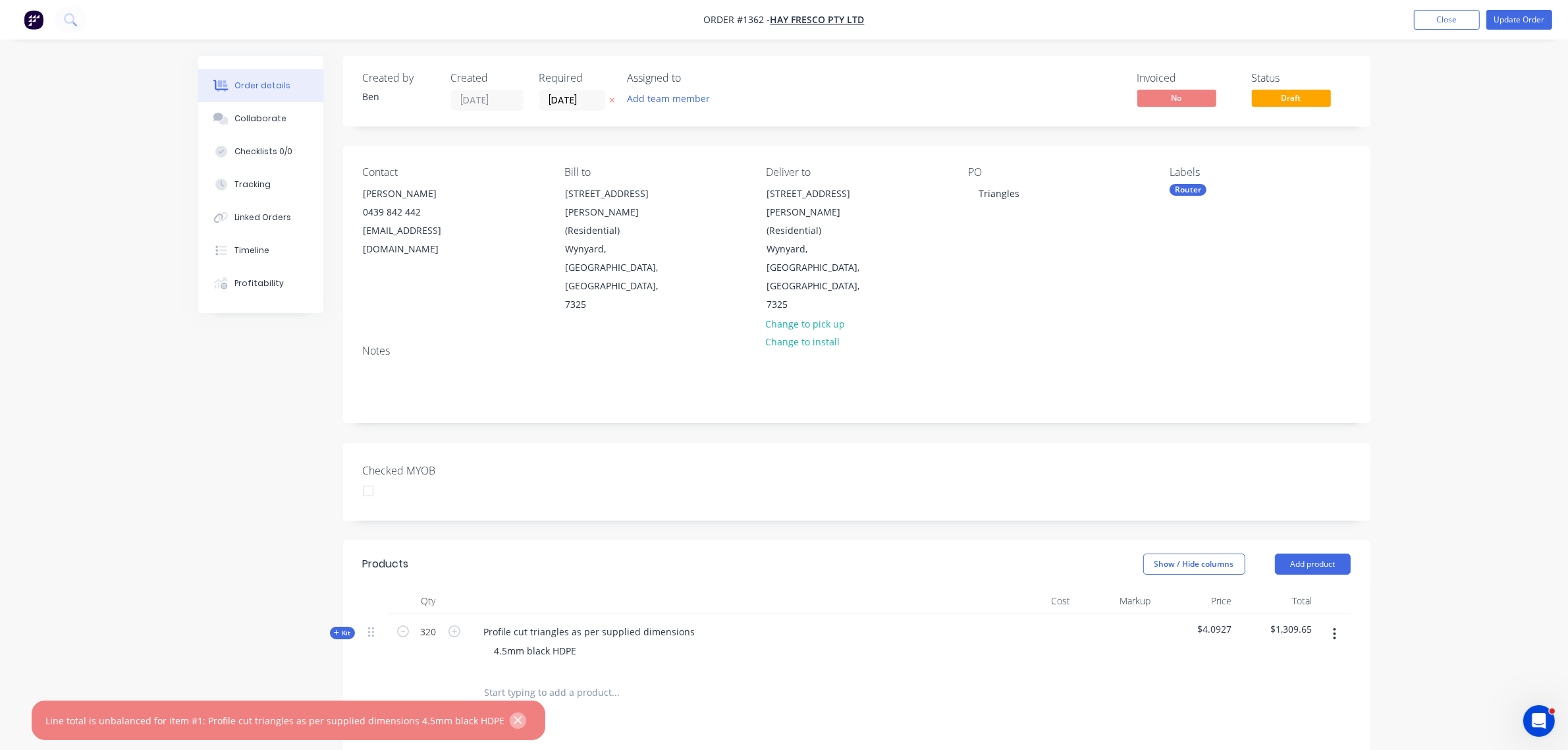
click at [514, 718] on icon "button" at bounding box center [518, 720] width 9 height 12
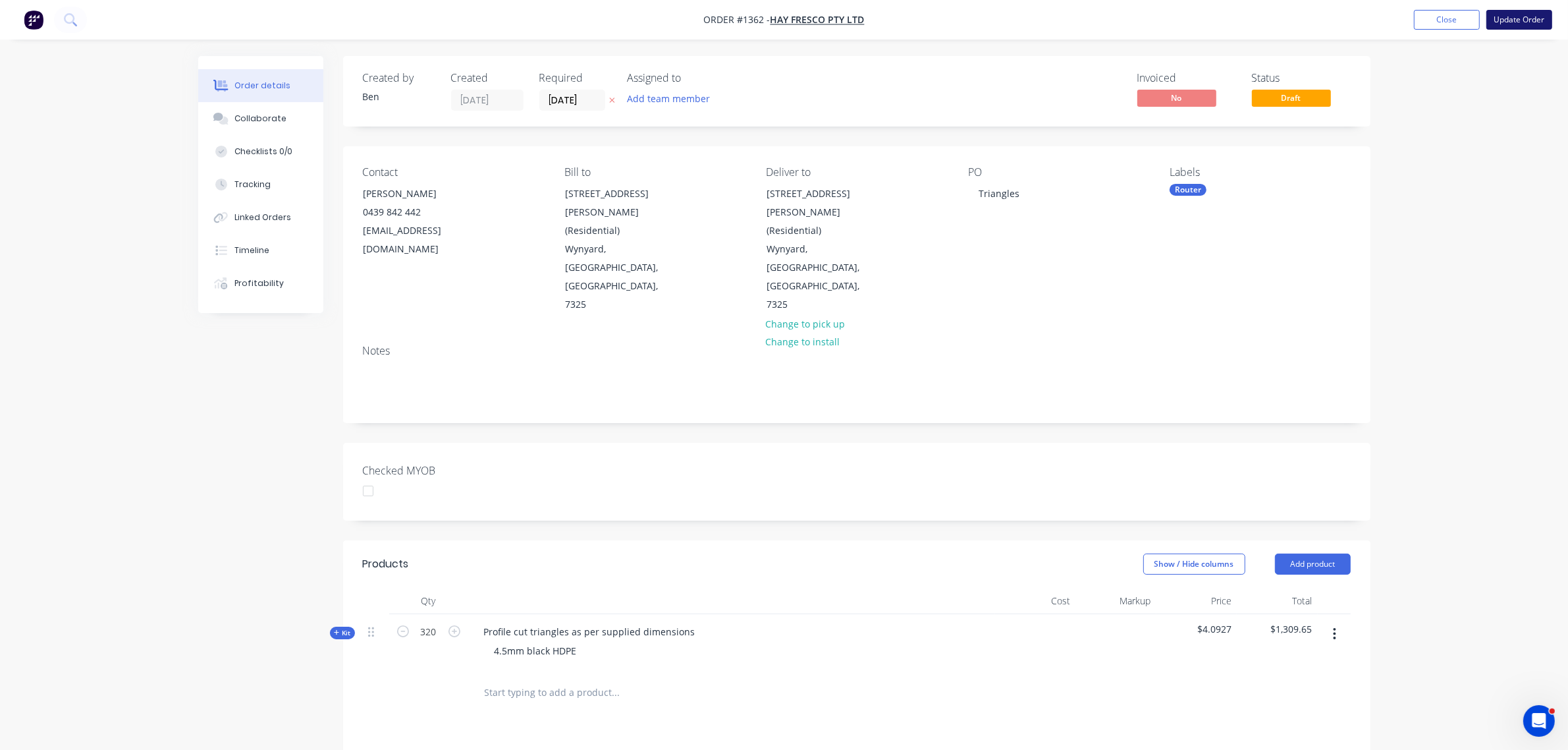
click at [1527, 27] on button "Update Order" at bounding box center [1519, 19] width 66 height 20
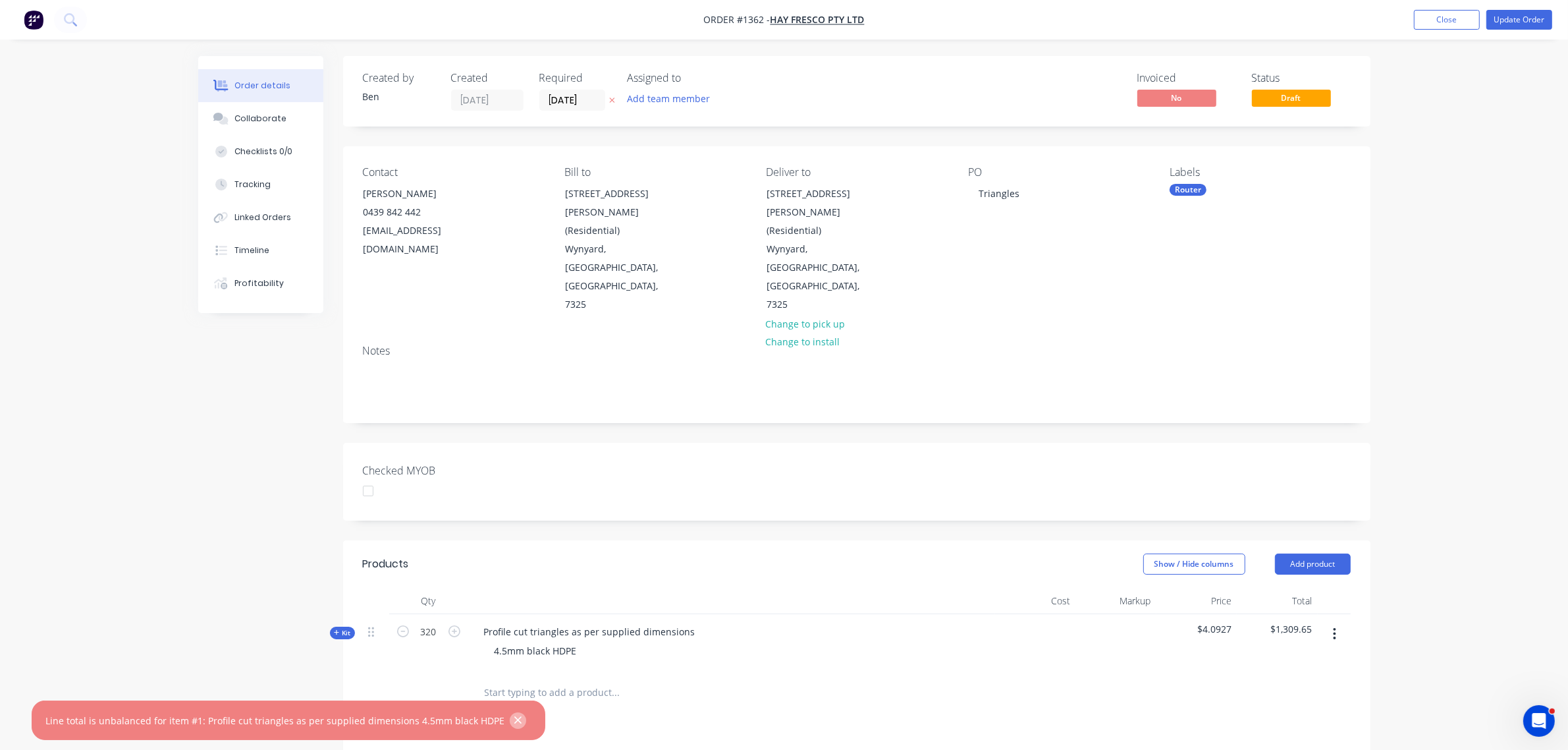
click at [515, 719] on icon "button" at bounding box center [518, 721] width 7 height 7
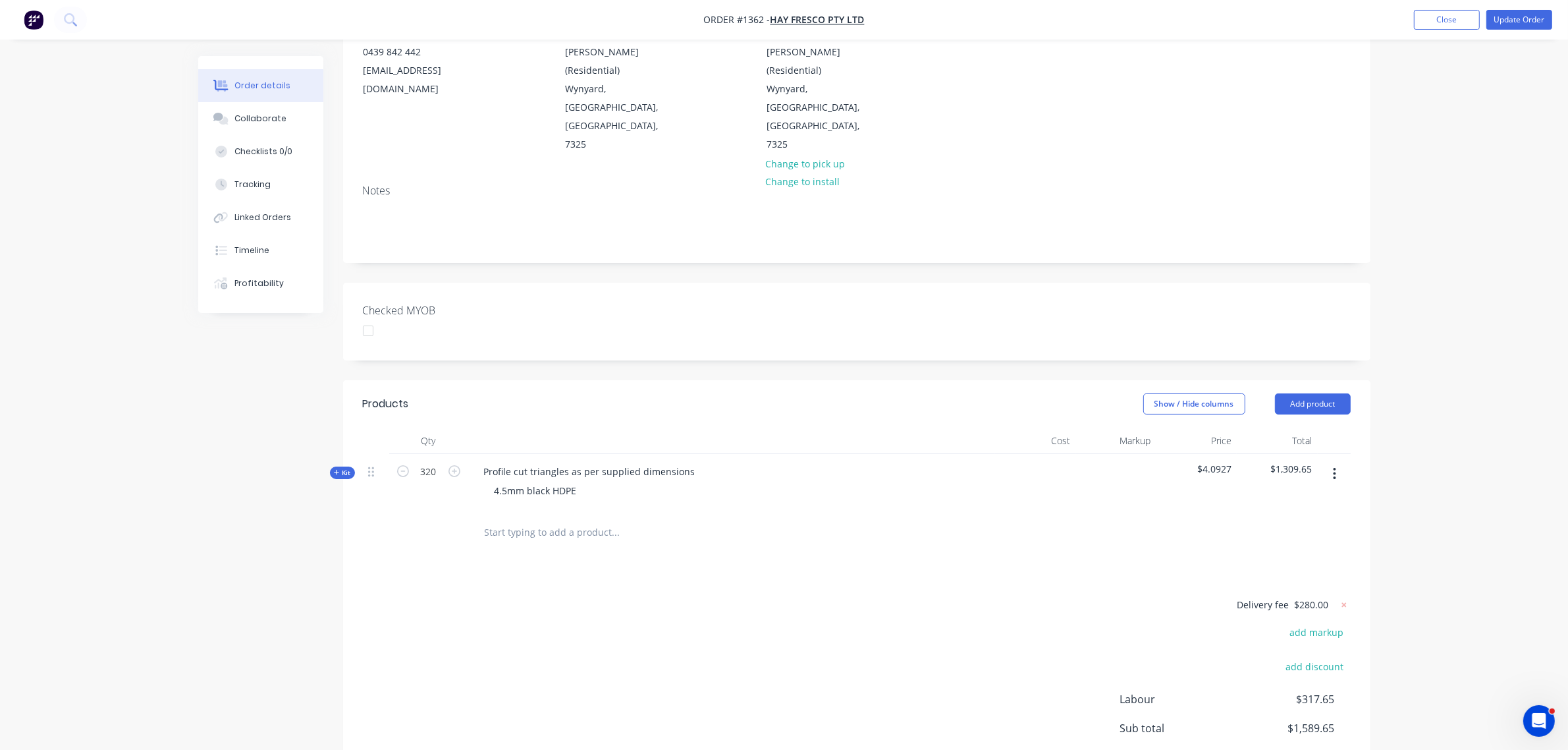
scroll to position [239, 0]
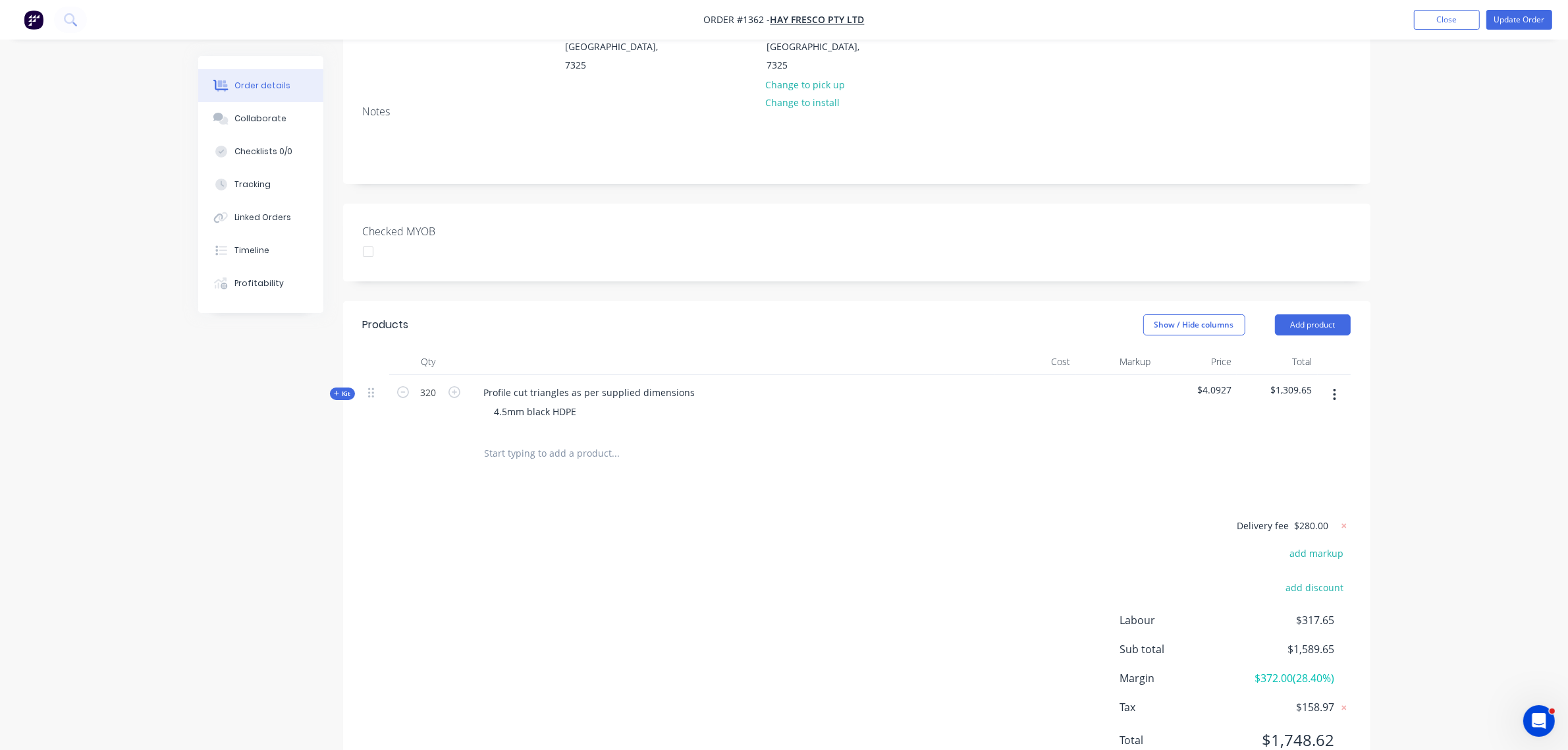
click at [1227, 383] on span "$4.0927" at bounding box center [1197, 390] width 70 height 14
click at [350, 389] on span "Kit" at bounding box center [342, 394] width 17 height 10
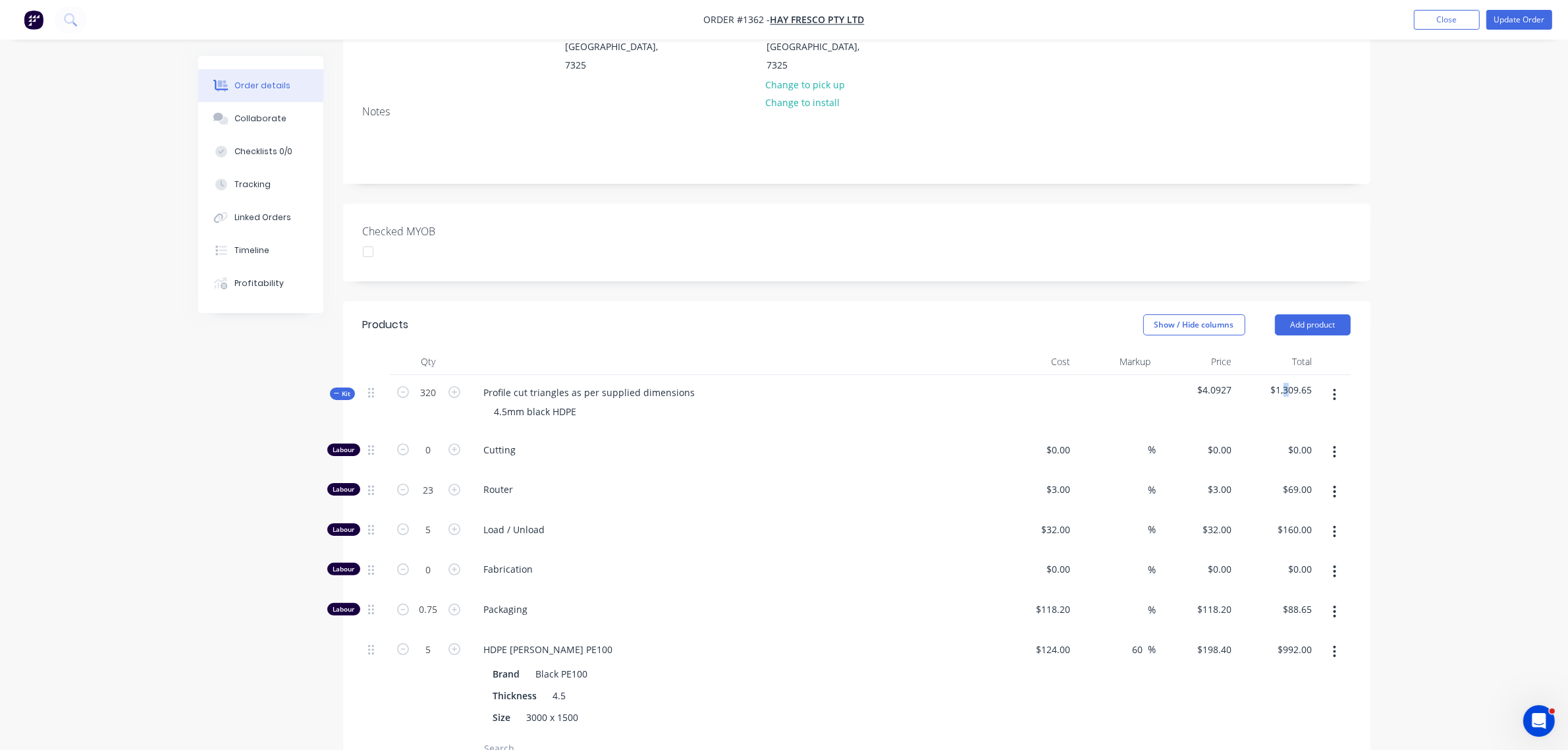
click at [1288, 383] on span "$1,309.65" at bounding box center [1277, 390] width 70 height 14
click at [1315, 375] on div "$1,309.65" at bounding box center [1277, 403] width 81 height 57
click at [1301, 383] on span "$1,309.65" at bounding box center [1277, 390] width 70 height 14
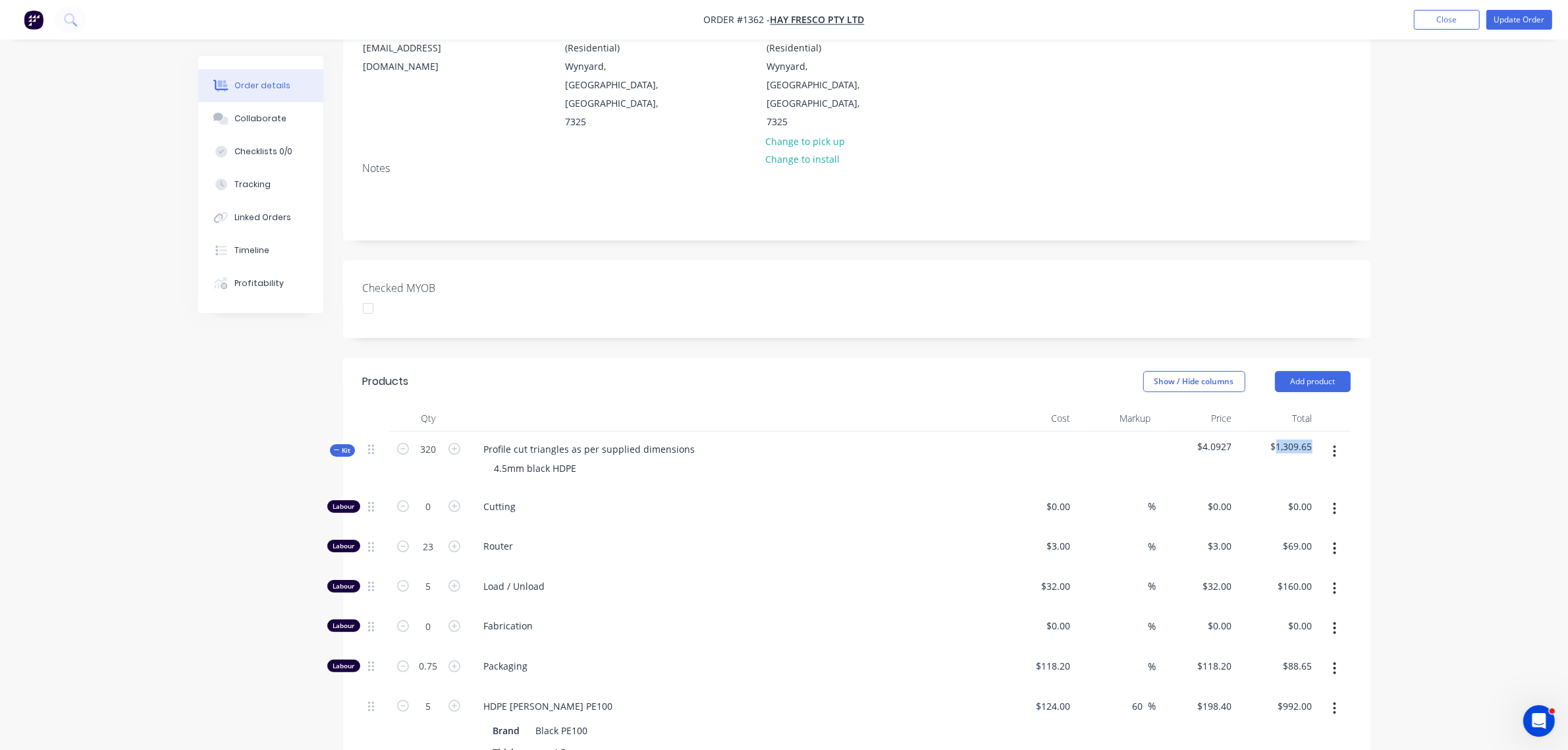
scroll to position [157, 0]
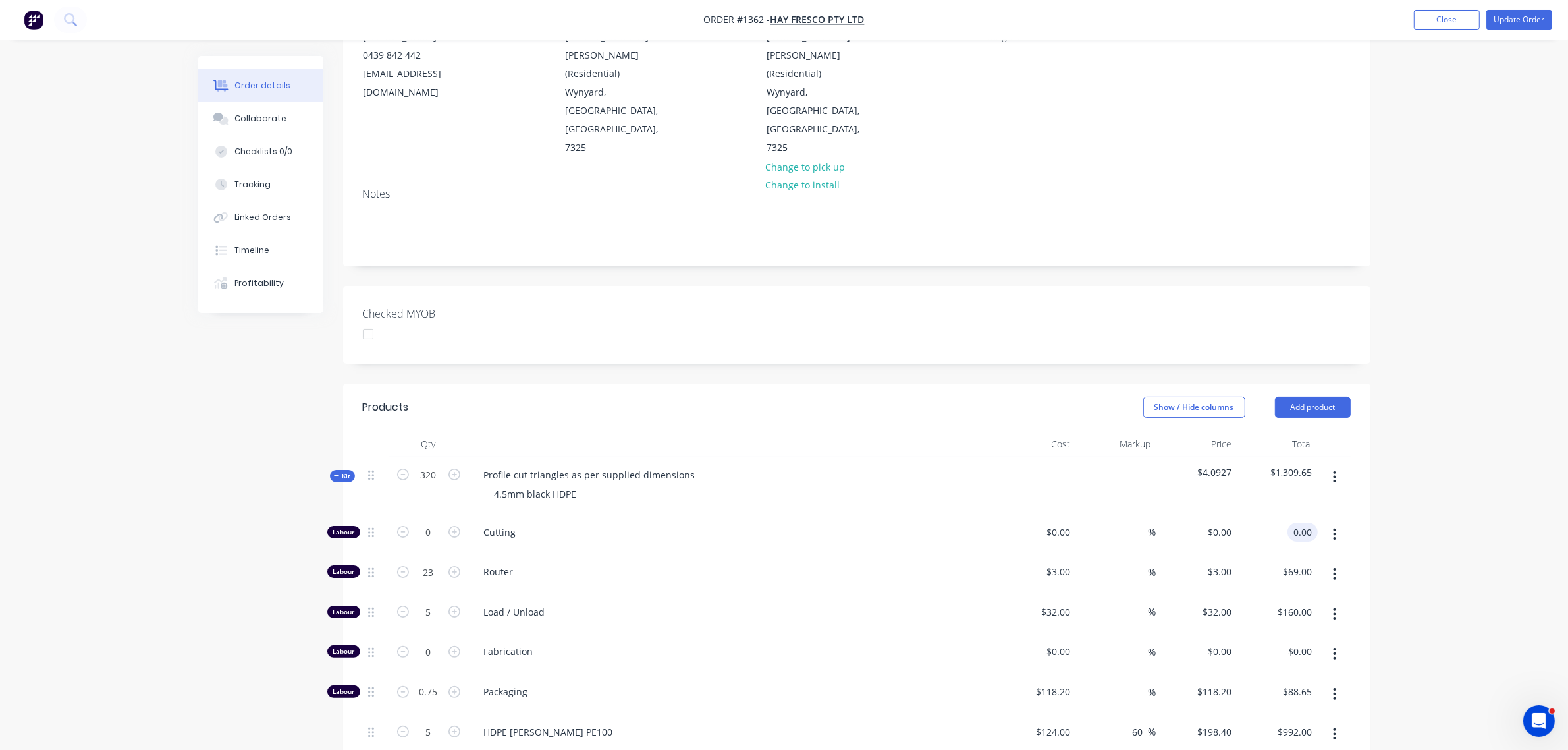
click at [1301, 522] on input "0.00" at bounding box center [1306, 532] width 25 height 19
type input "$0.00"
click at [1387, 465] on div "Order details Collaborate Checklists 0/0 Tracking Linked Orders Timeline Profit…" at bounding box center [784, 530] width 1568 height 1374
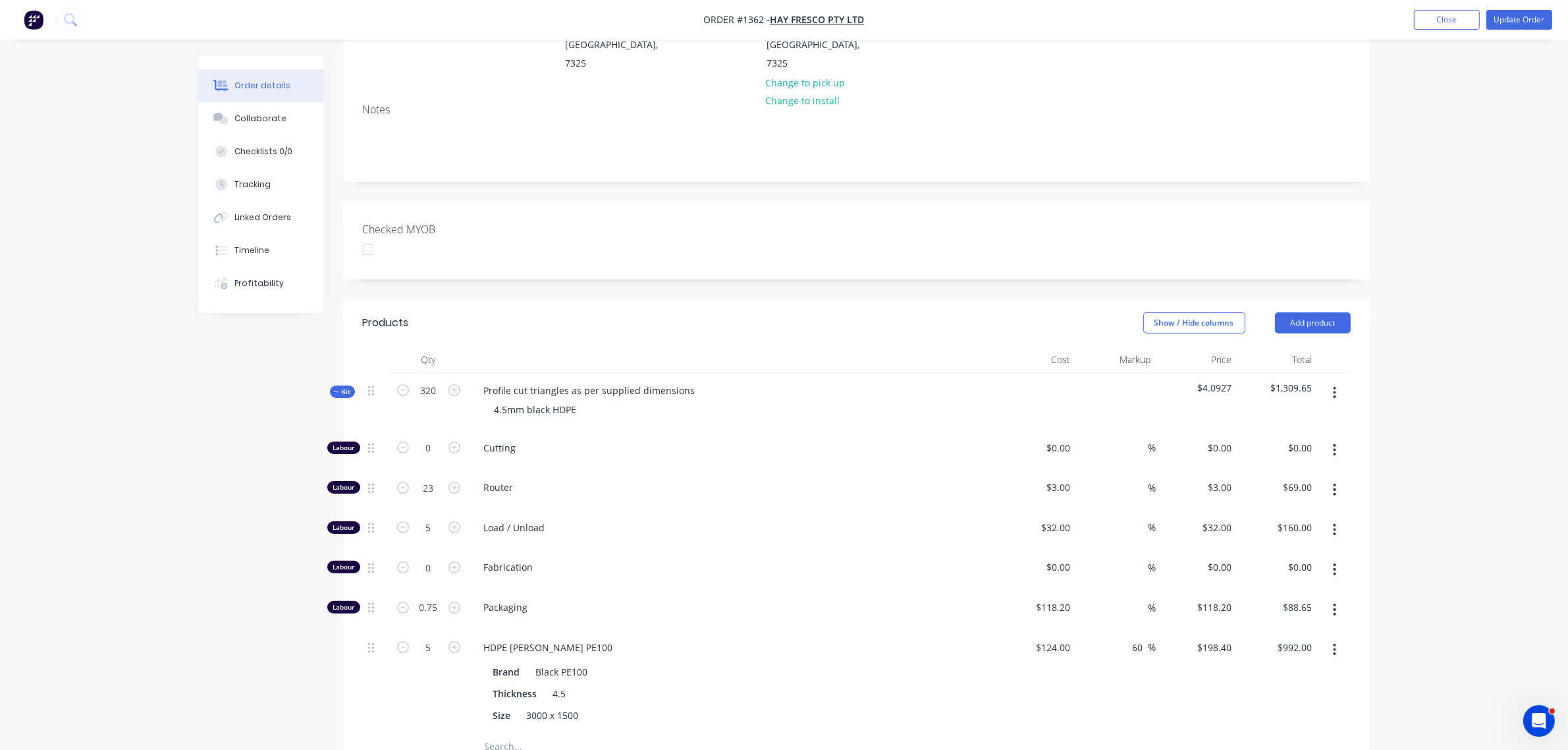
scroll to position [322, 0]
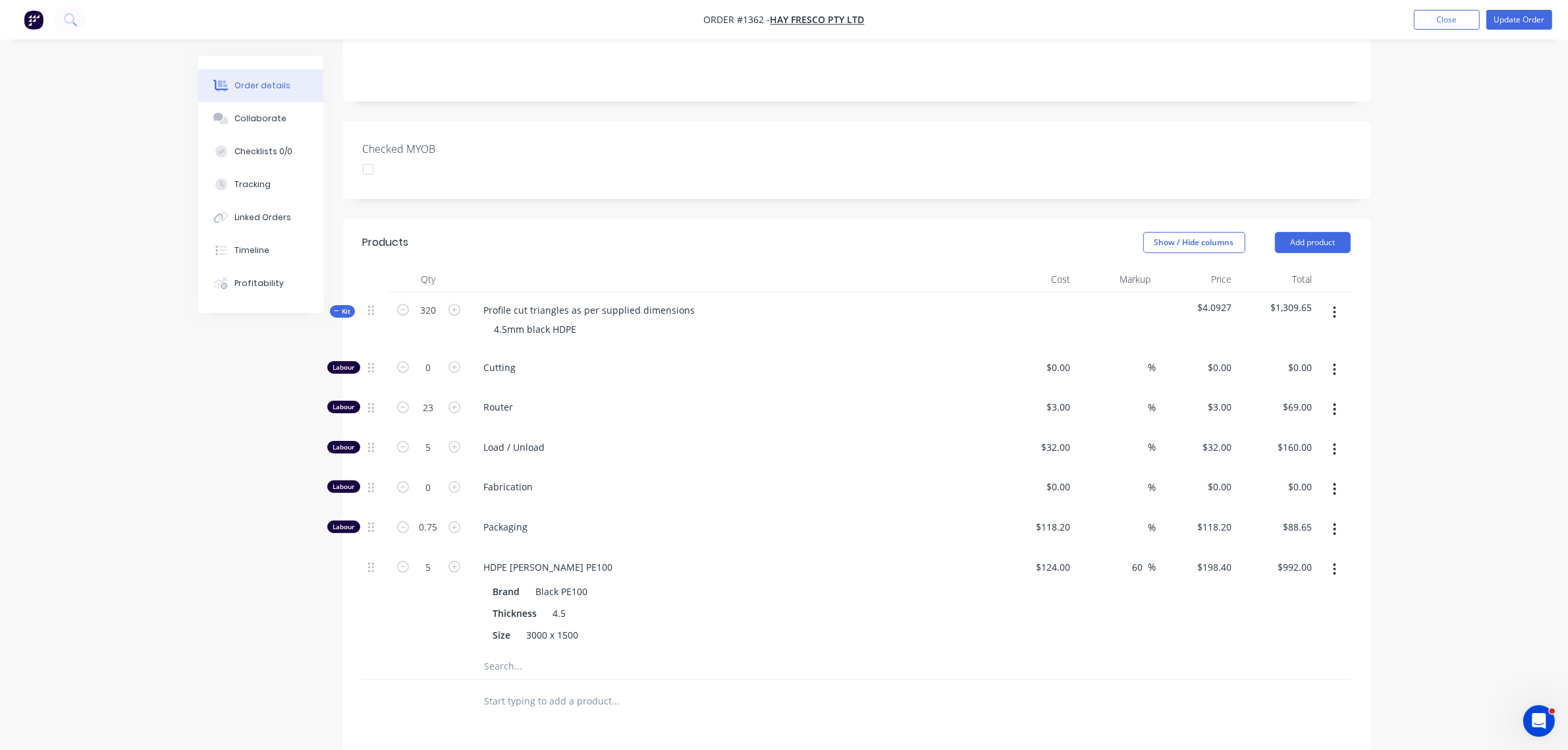
click at [1210, 390] on div "$3.00 $3.00" at bounding box center [1197, 410] width 81 height 40
click at [1229, 390] on div "$3.00 $3.00" at bounding box center [1197, 410] width 81 height 40
click at [1224, 517] on input "118.2" at bounding box center [1221, 527] width 30 height 19
type input "$118.20"
click at [1259, 550] on div "$992.00 $992.00" at bounding box center [1277, 602] width 81 height 104
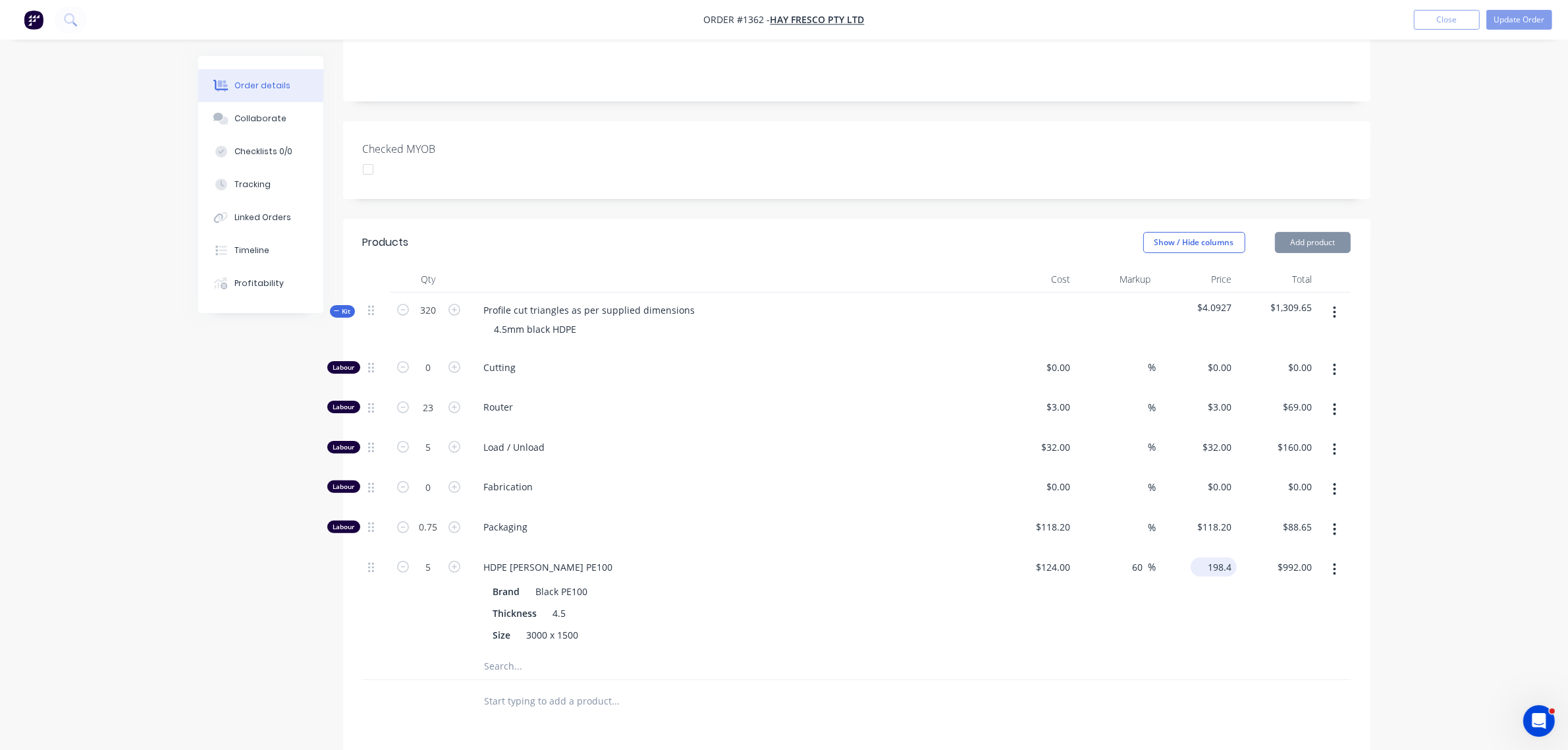
click at [1206, 557] on div "198.4 $198.40" at bounding box center [1216, 567] width 41 height 19
type input "$198.40"
click at [1237, 550] on div "$992.00 $992.00" at bounding box center [1277, 602] width 81 height 104
click at [1286, 557] on input "992.00" at bounding box center [1297, 567] width 41 height 19
type input "$992.00"
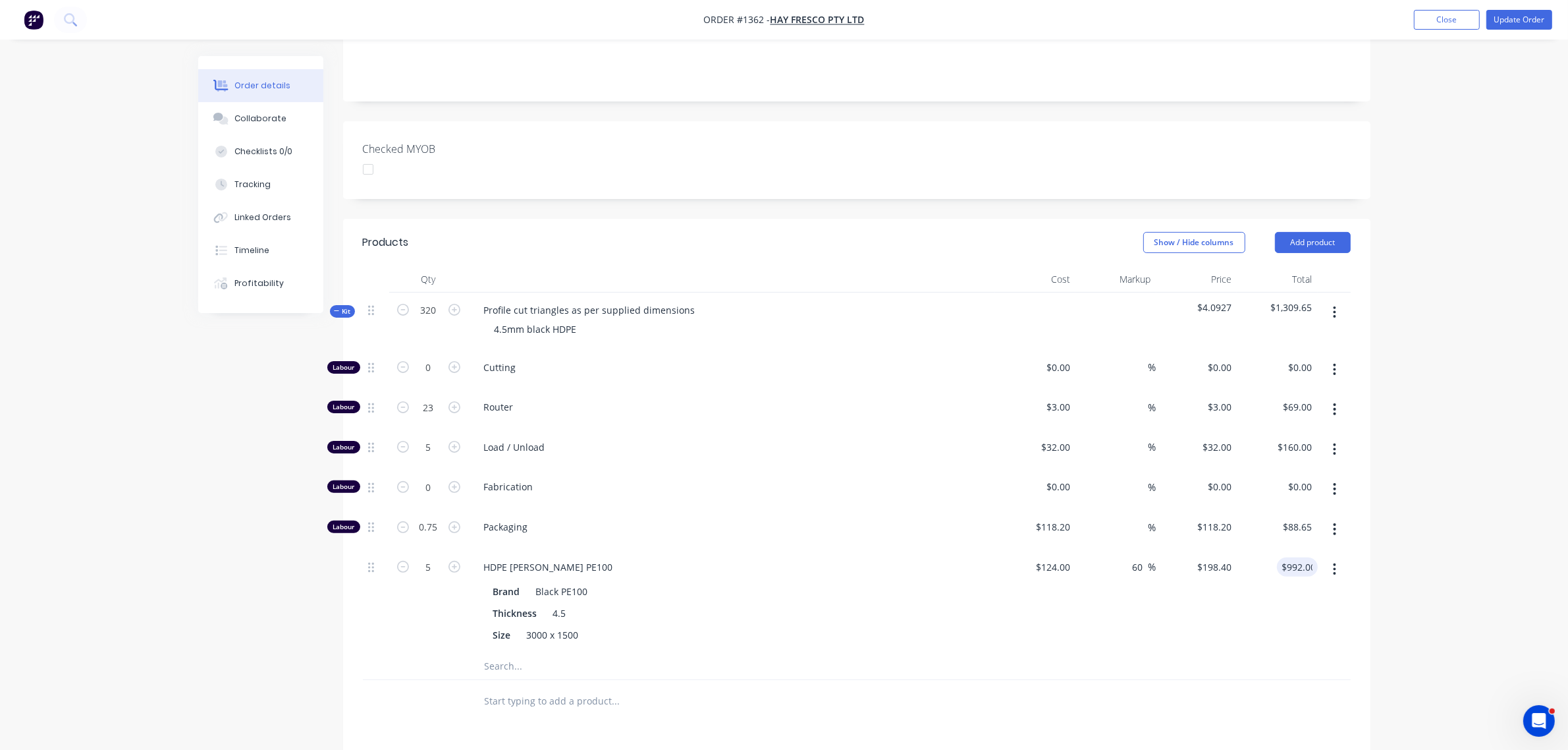
click at [1241, 597] on div "$992.00 992.00" at bounding box center [1277, 602] width 81 height 104
click at [1306, 517] on input "88.65" at bounding box center [1300, 527] width 36 height 19
type input "$88.65"
click at [1308, 550] on div "$992.00 $992.00" at bounding box center [1277, 602] width 81 height 104
click at [455, 561] on icon "button" at bounding box center [455, 567] width 12 height 12
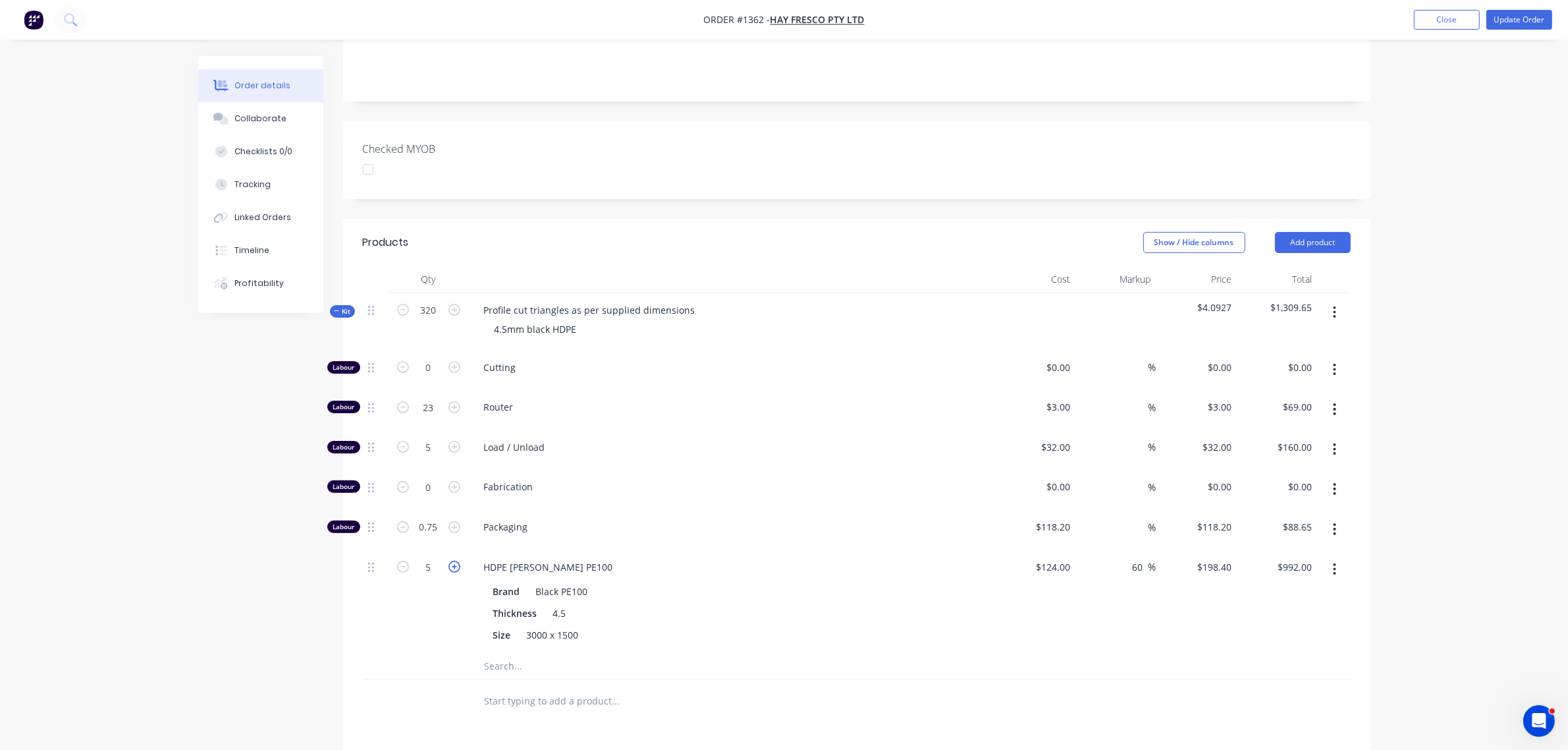
type input "6"
type input "$1,190.40"
click at [398, 561] on icon "button" at bounding box center [403, 567] width 12 height 12
type input "5"
type input "$992.00"
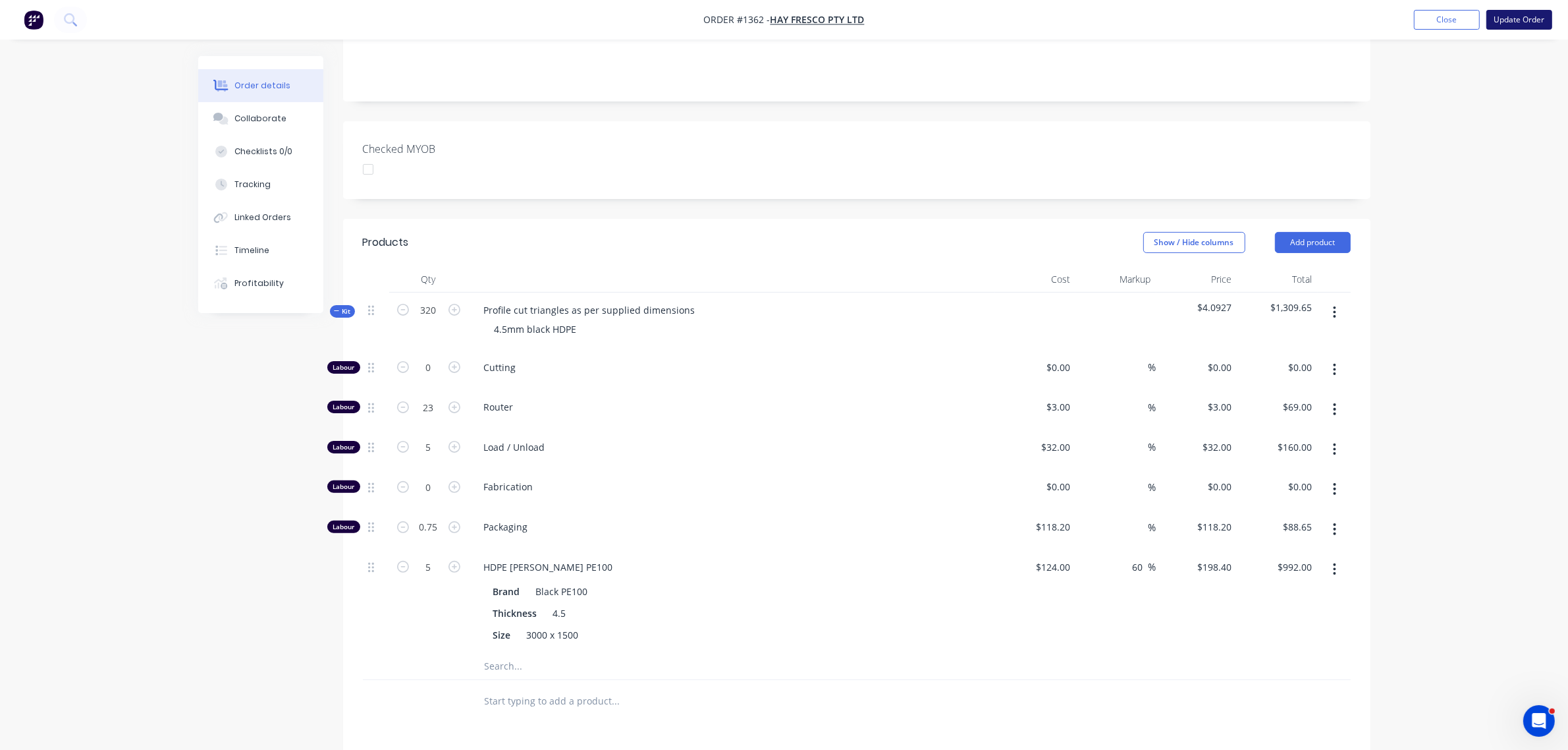
click at [1510, 19] on button "Update Order" at bounding box center [1519, 19] width 66 height 20
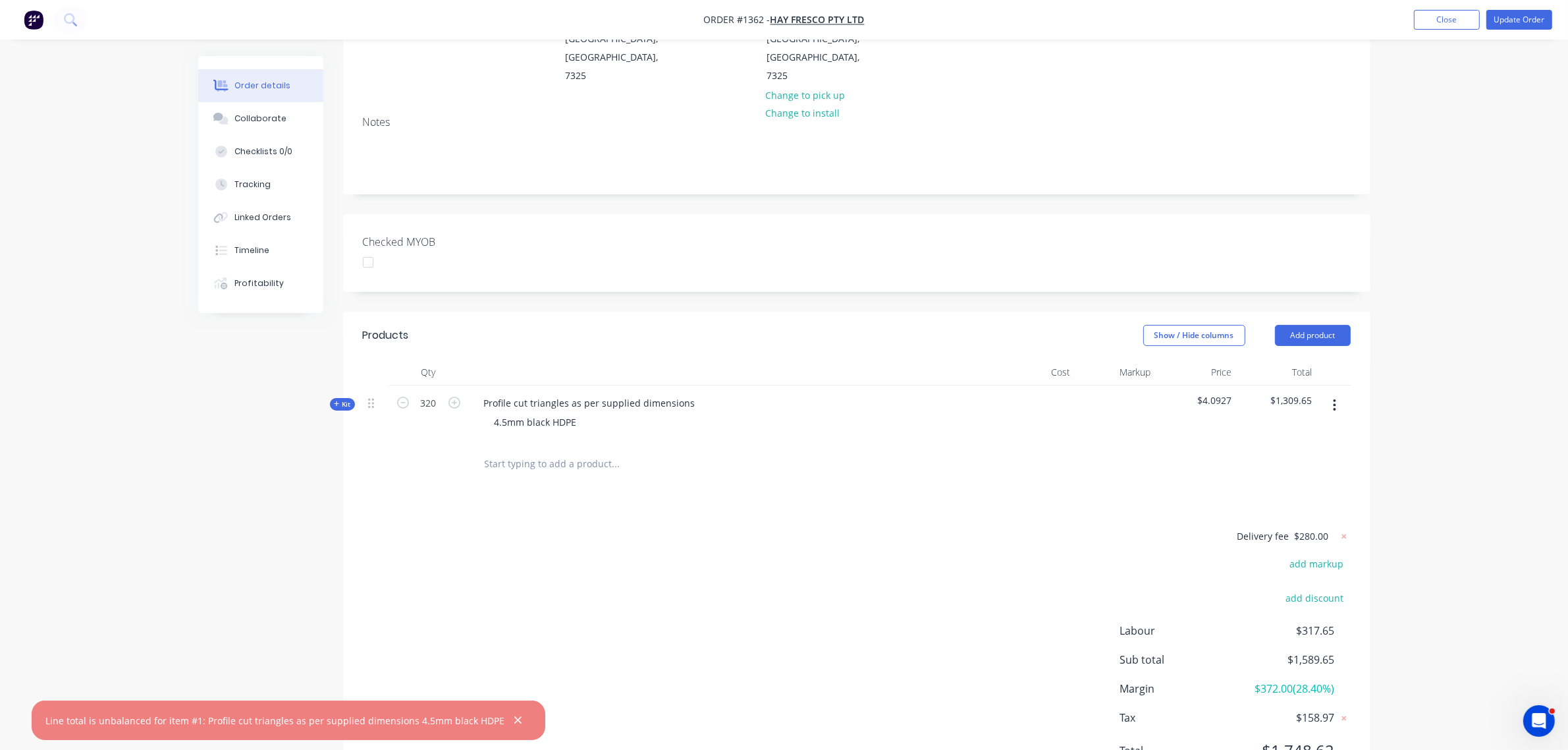
scroll to position [239, 0]
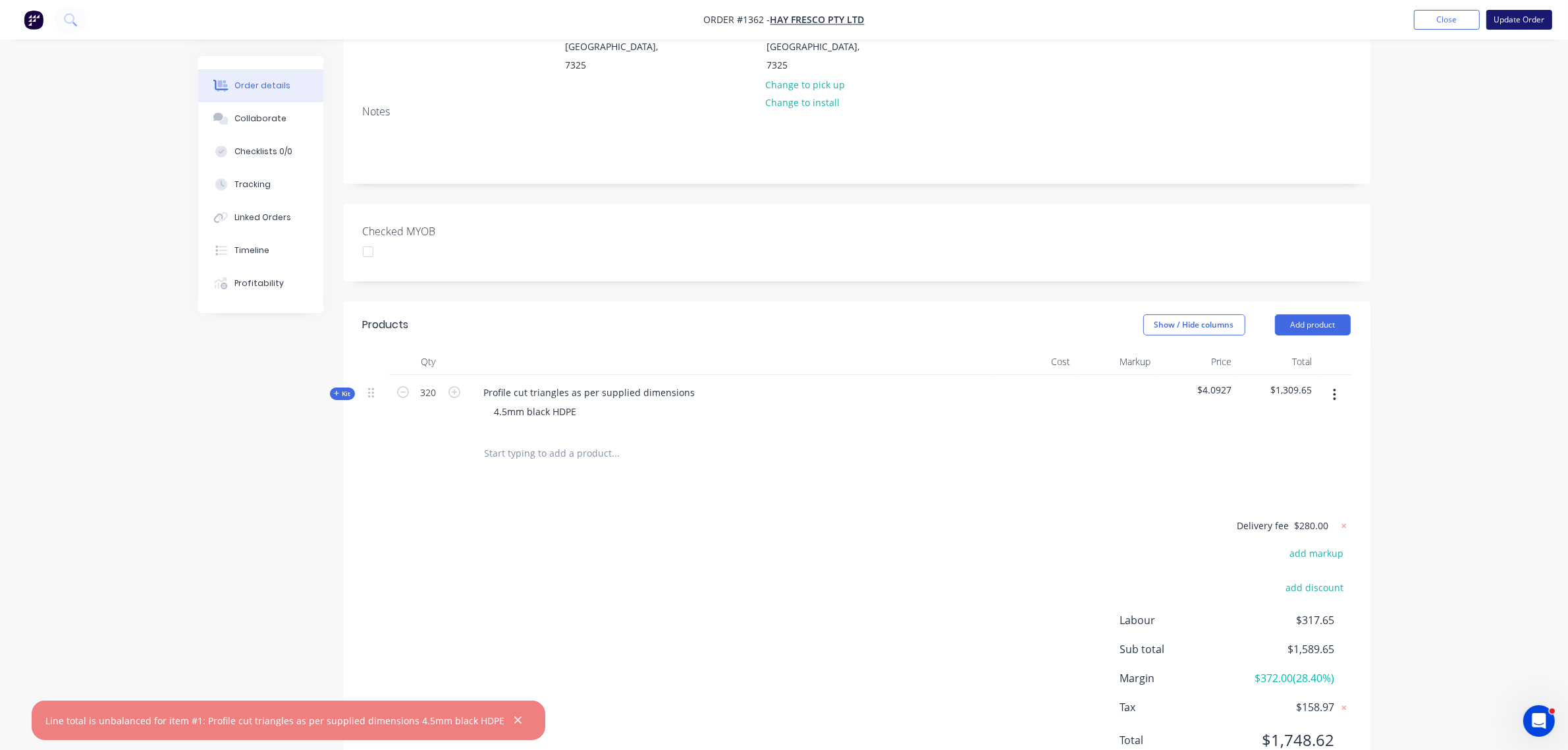
click at [1536, 10] on button "Update Order" at bounding box center [1519, 19] width 66 height 20
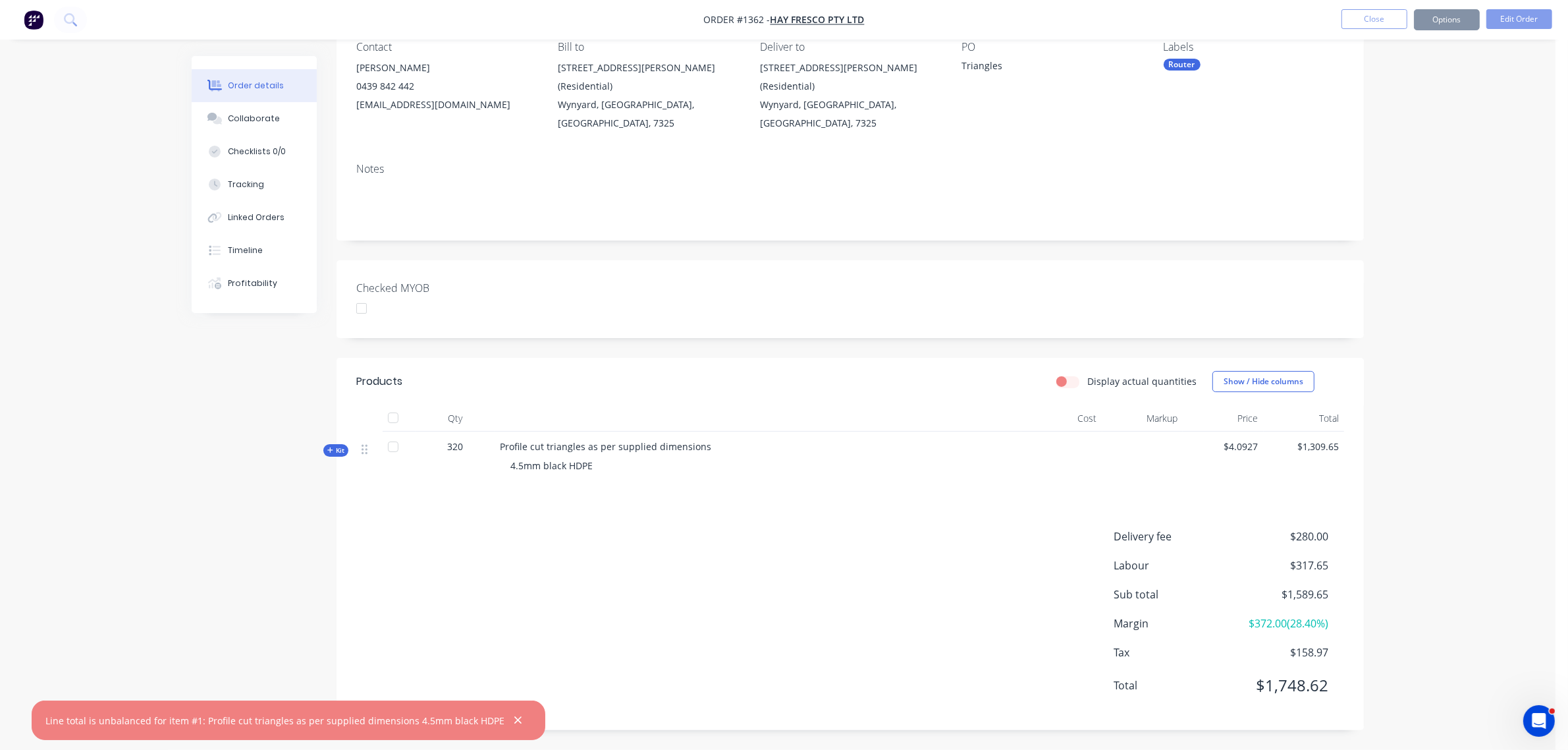
scroll to position [0, 0]
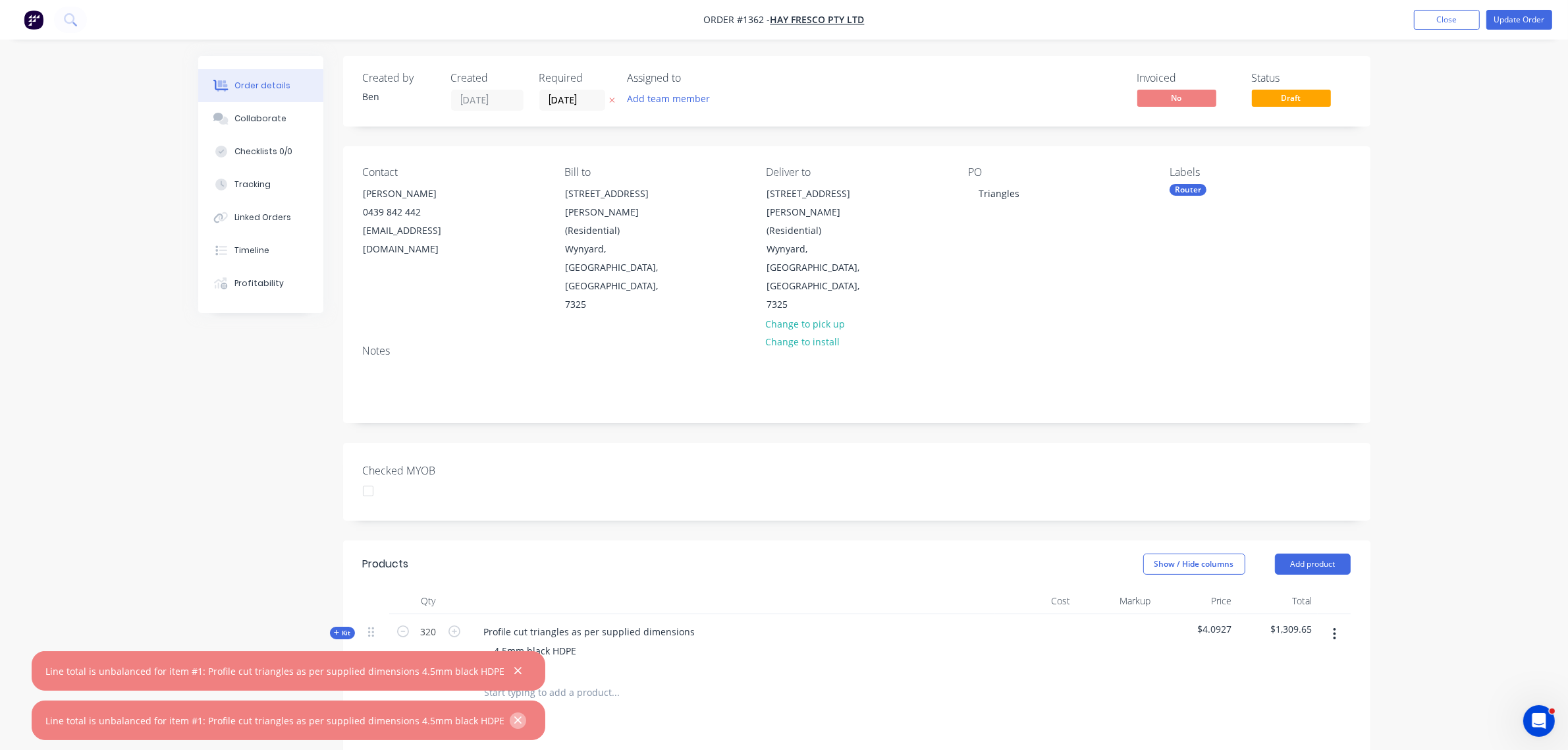
click at [510, 723] on button "button" at bounding box center [518, 720] width 16 height 16
click at [510, 680] on button "button" at bounding box center [518, 671] width 16 height 16
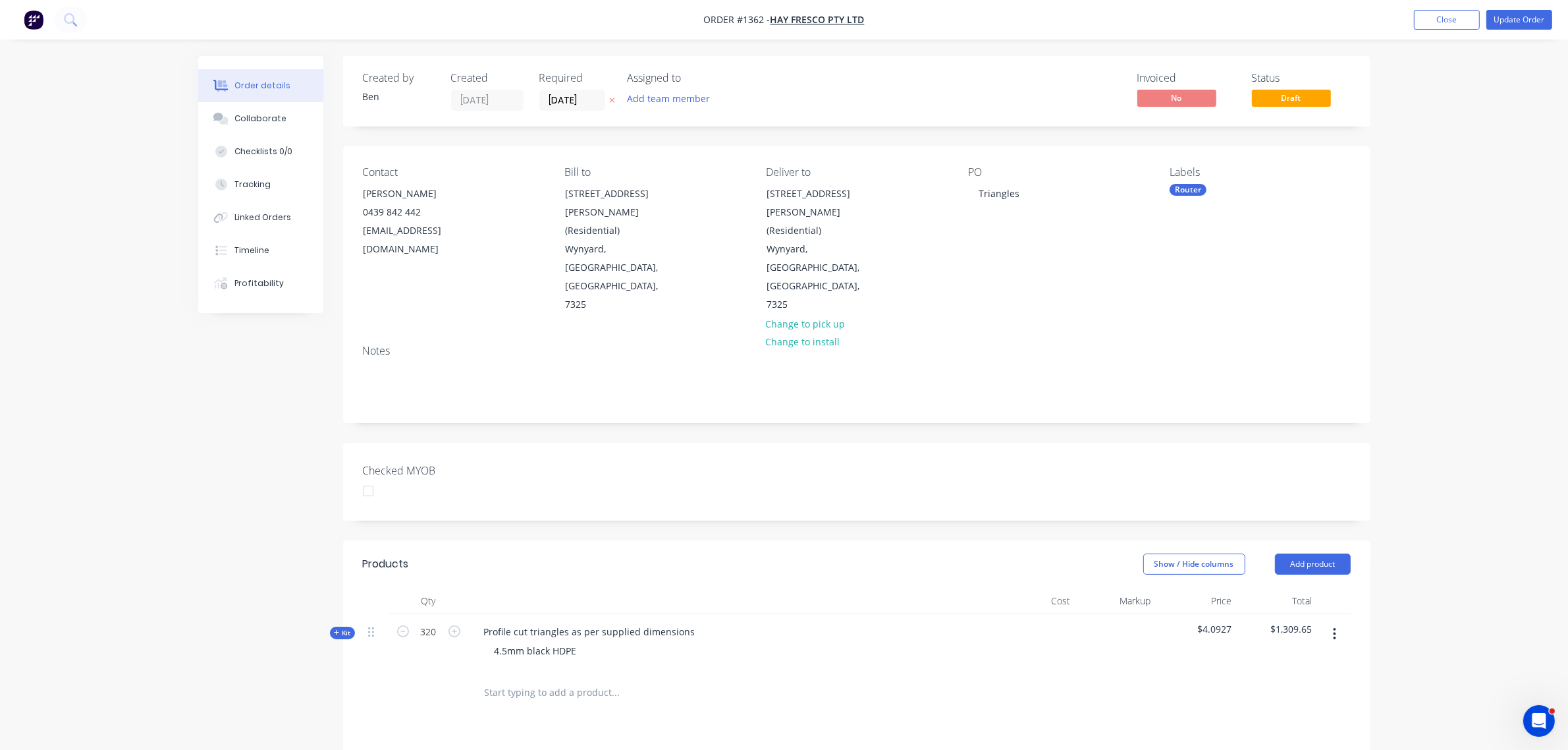
drag, startPoint x: 1204, startPoint y: 591, endPoint x: 1201, endPoint y: 579, distance: 12.4
click at [1201, 614] on div "$4.0927" at bounding box center [1197, 643] width 81 height 57
drag, startPoint x: 1201, startPoint y: 579, endPoint x: 1255, endPoint y: 572, distance: 54.5
click at [1255, 614] on div "Kit 320 Profile cut triangles as per supplied dimensions 4.5mm black HDPE $4.09…" at bounding box center [857, 643] width 988 height 57
copy span "4.0927"
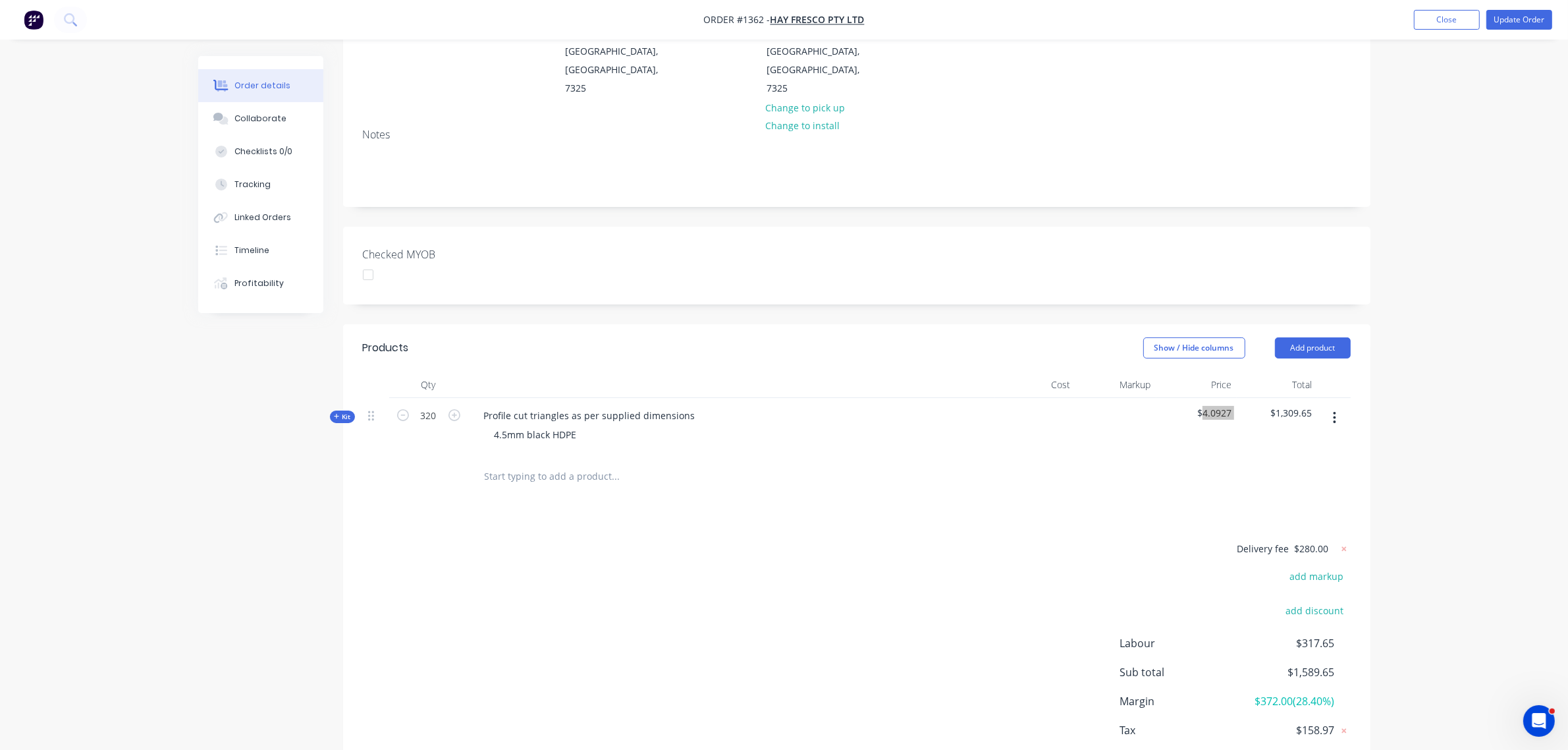
scroll to position [239, 0]
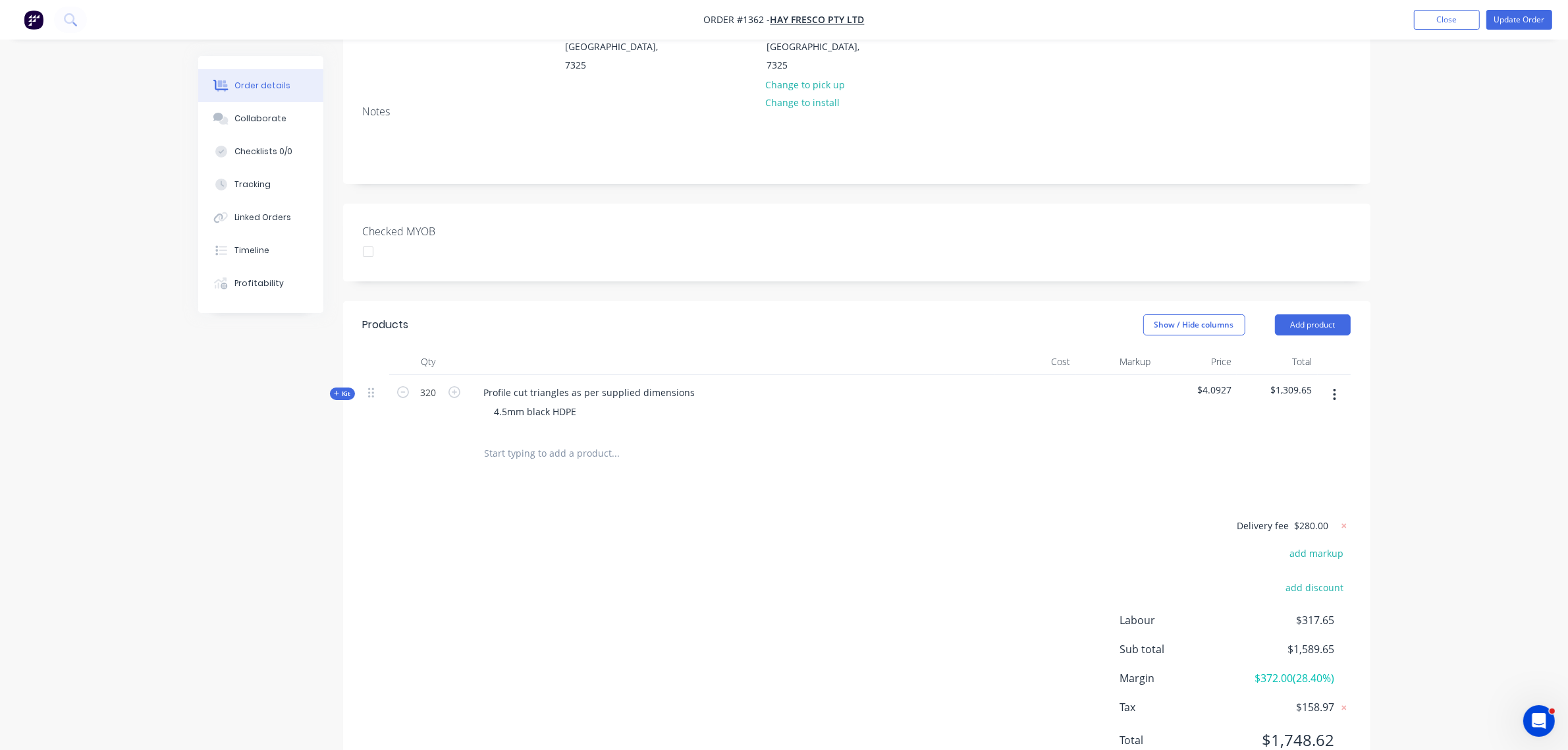
click at [350, 389] on span "Kit" at bounding box center [342, 394] width 17 height 10
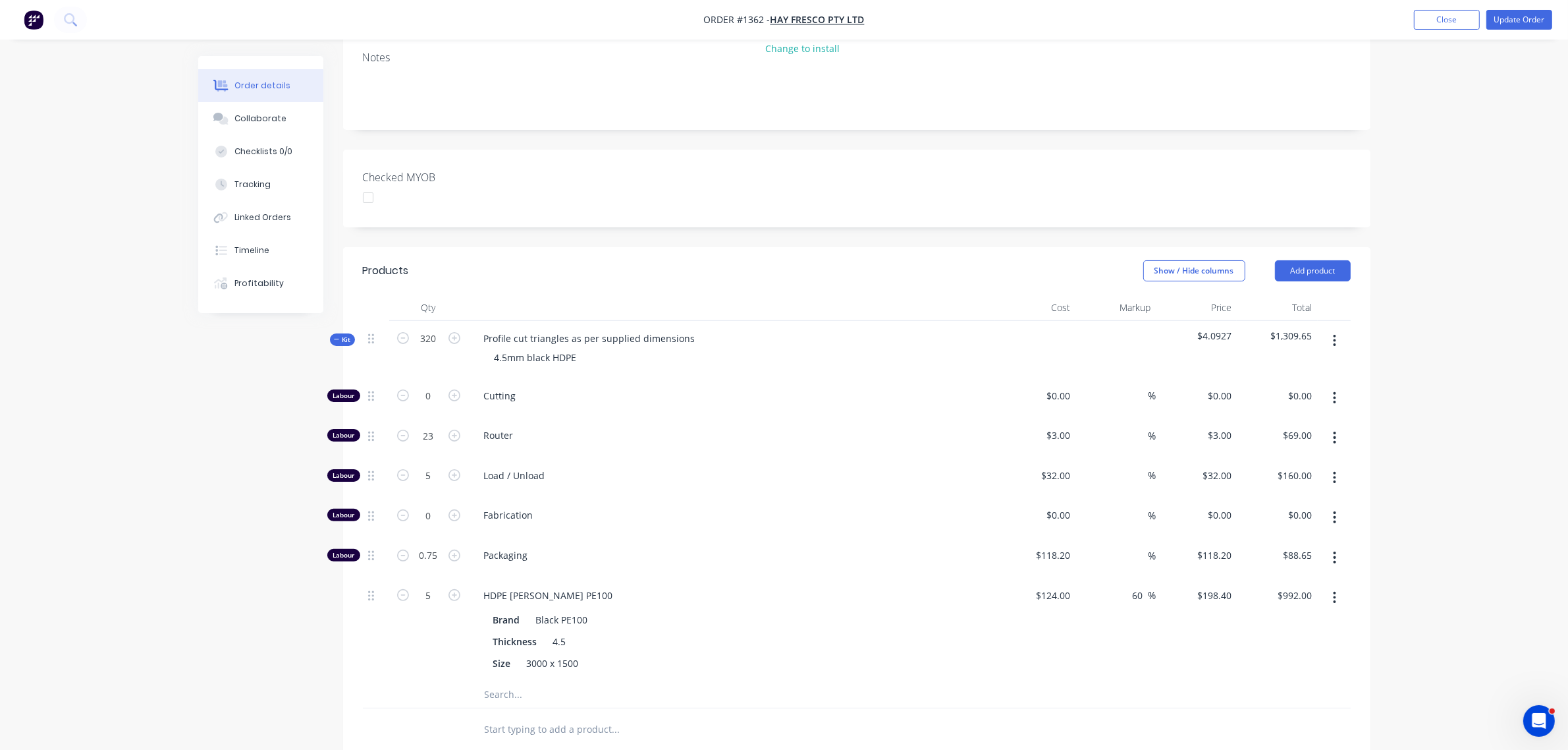
scroll to position [322, 0]
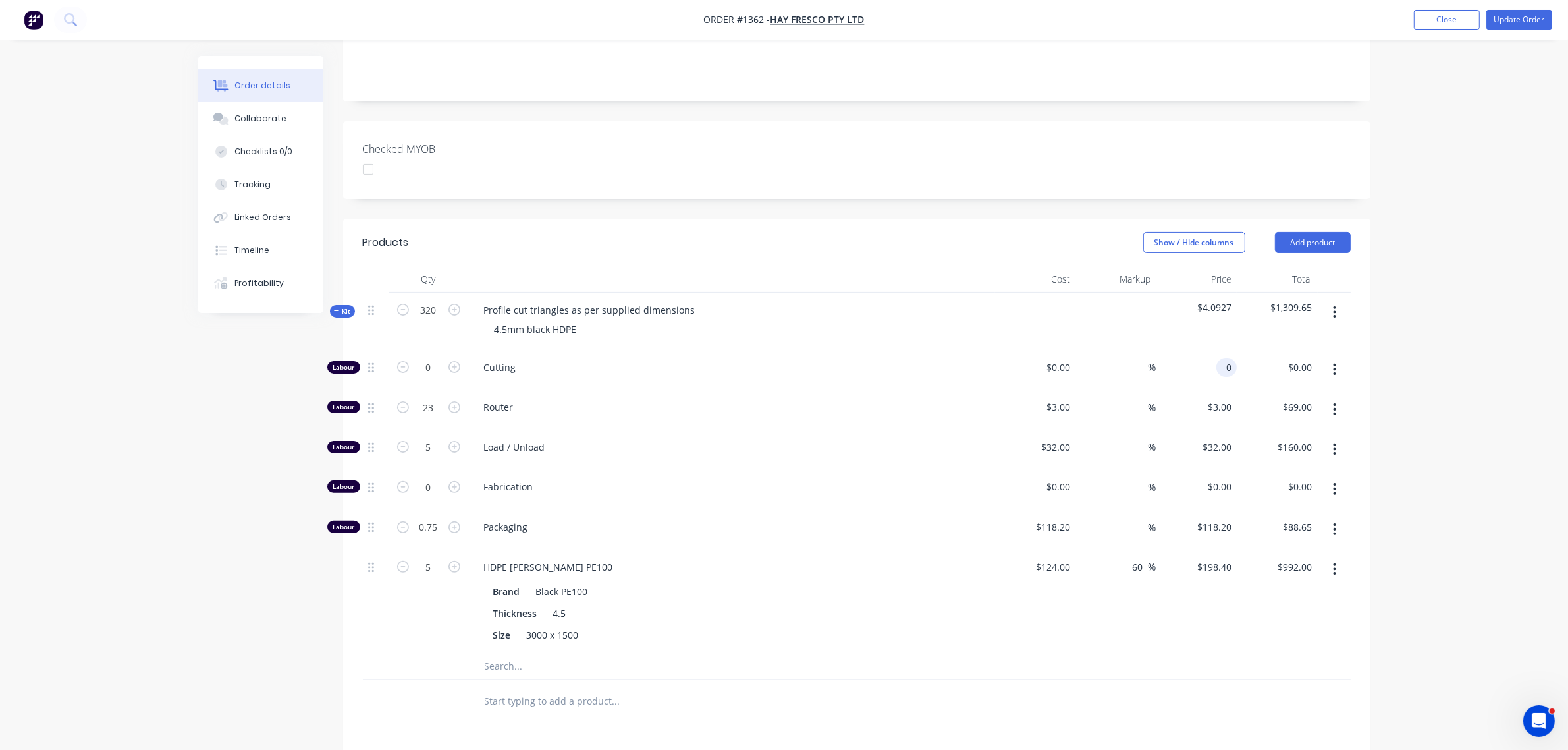
click at [1220, 358] on div "0 0" at bounding box center [1227, 368] width 21 height 19
click at [1486, 371] on div "Order details Collaborate Checklists 0/0 Tracking Linked Orders Timeline Profit…" at bounding box center [784, 365] width 1568 height 1374
type input "0.01"
click at [1235, 358] on div "0.01 $0.01" at bounding box center [1221, 368] width 30 height 19
type input "$0.00"
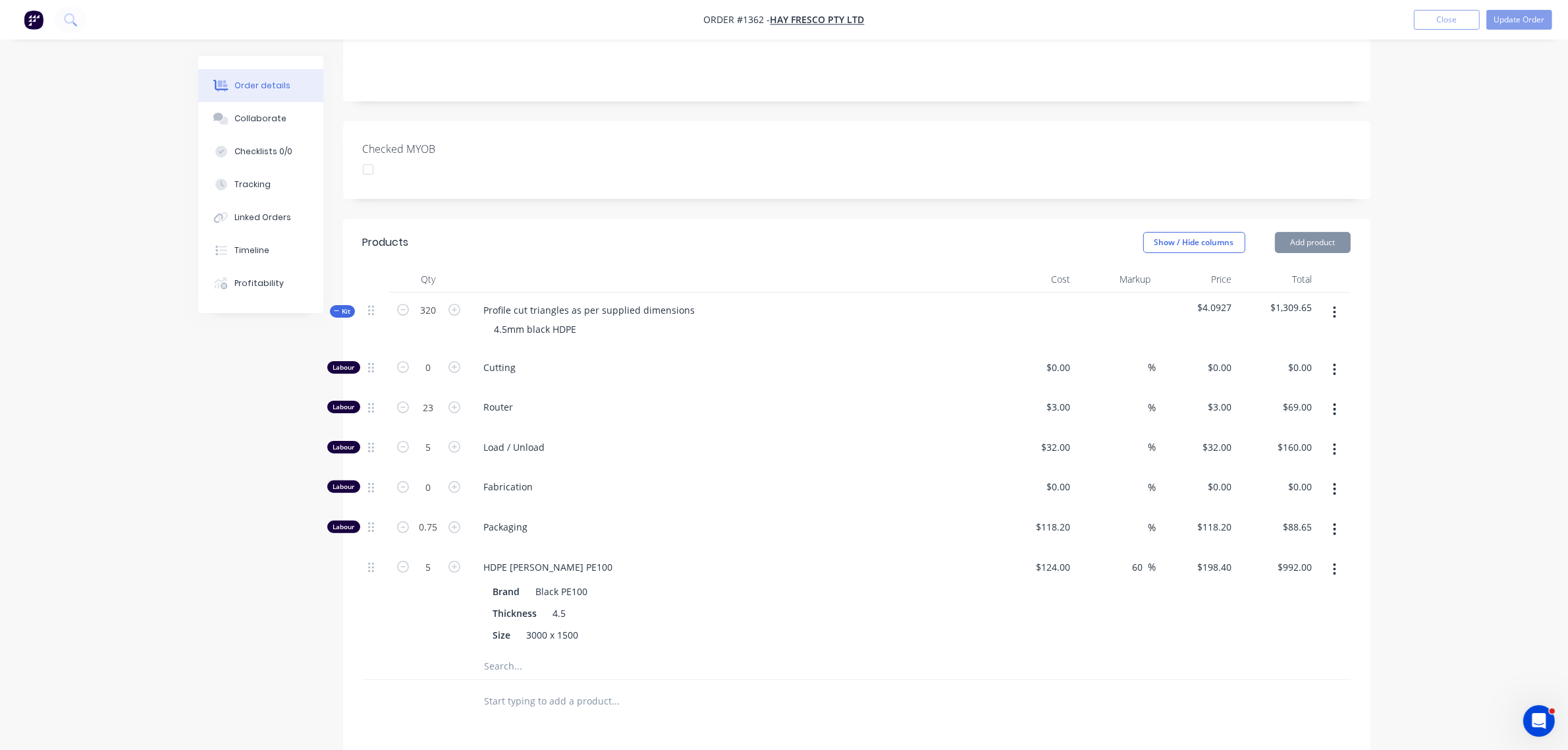
click at [1237, 390] on div "$69.00 $69.00" at bounding box center [1277, 410] width 81 height 40
click at [1233, 397] on input "3" at bounding box center [1230, 407] width 15 height 19
type input "$3.00"
click at [1230, 517] on input "118.2" at bounding box center [1216, 527] width 41 height 19
type input "118.21"
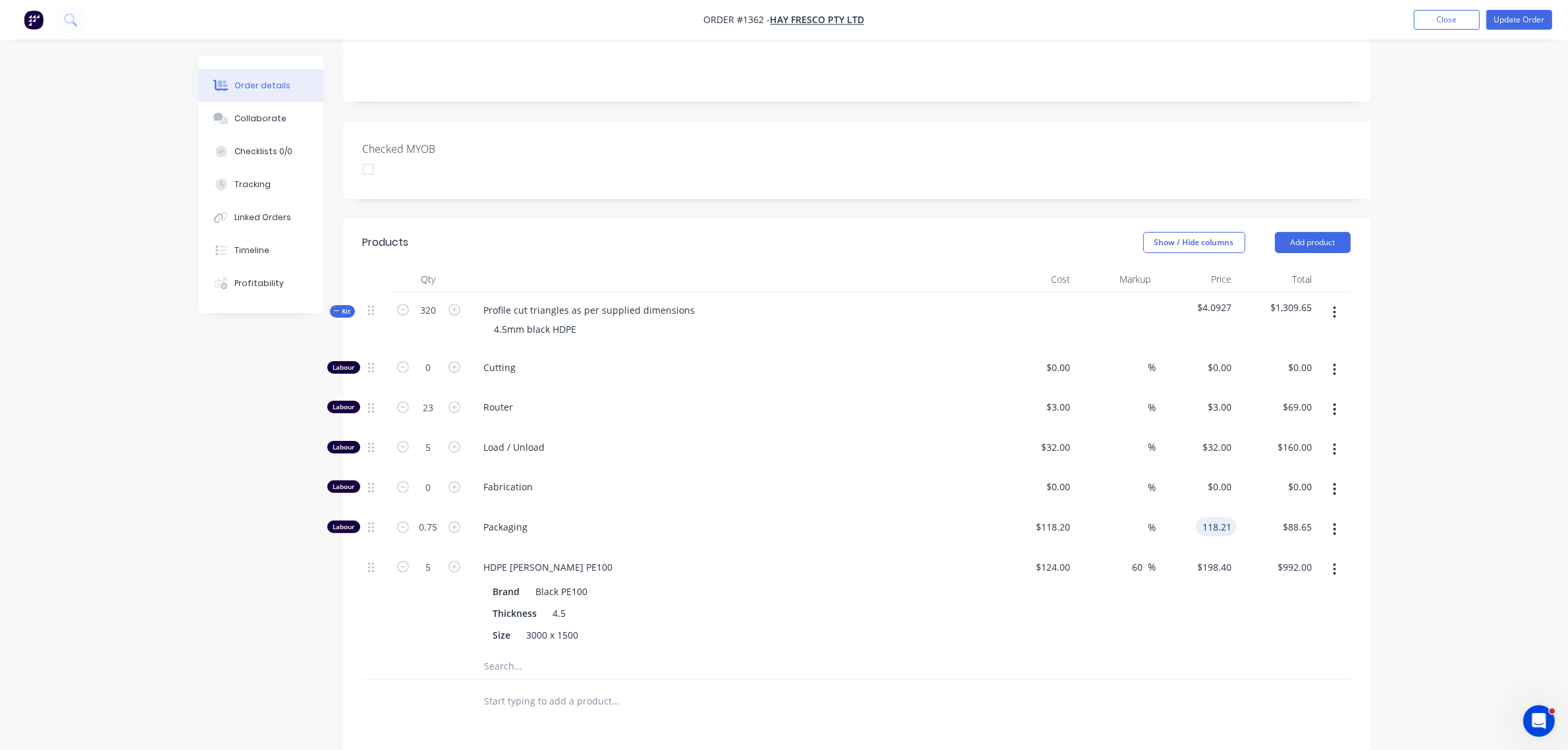
type input "0.01"
type input "$118.21"
type input "$88.66"
click at [1472, 564] on div "Order details Collaborate Checklists 0/0 Tracking Linked Orders Timeline Profit…" at bounding box center [784, 365] width 1568 height 1374
click at [1515, 15] on button "Update Order" at bounding box center [1519, 19] width 66 height 20
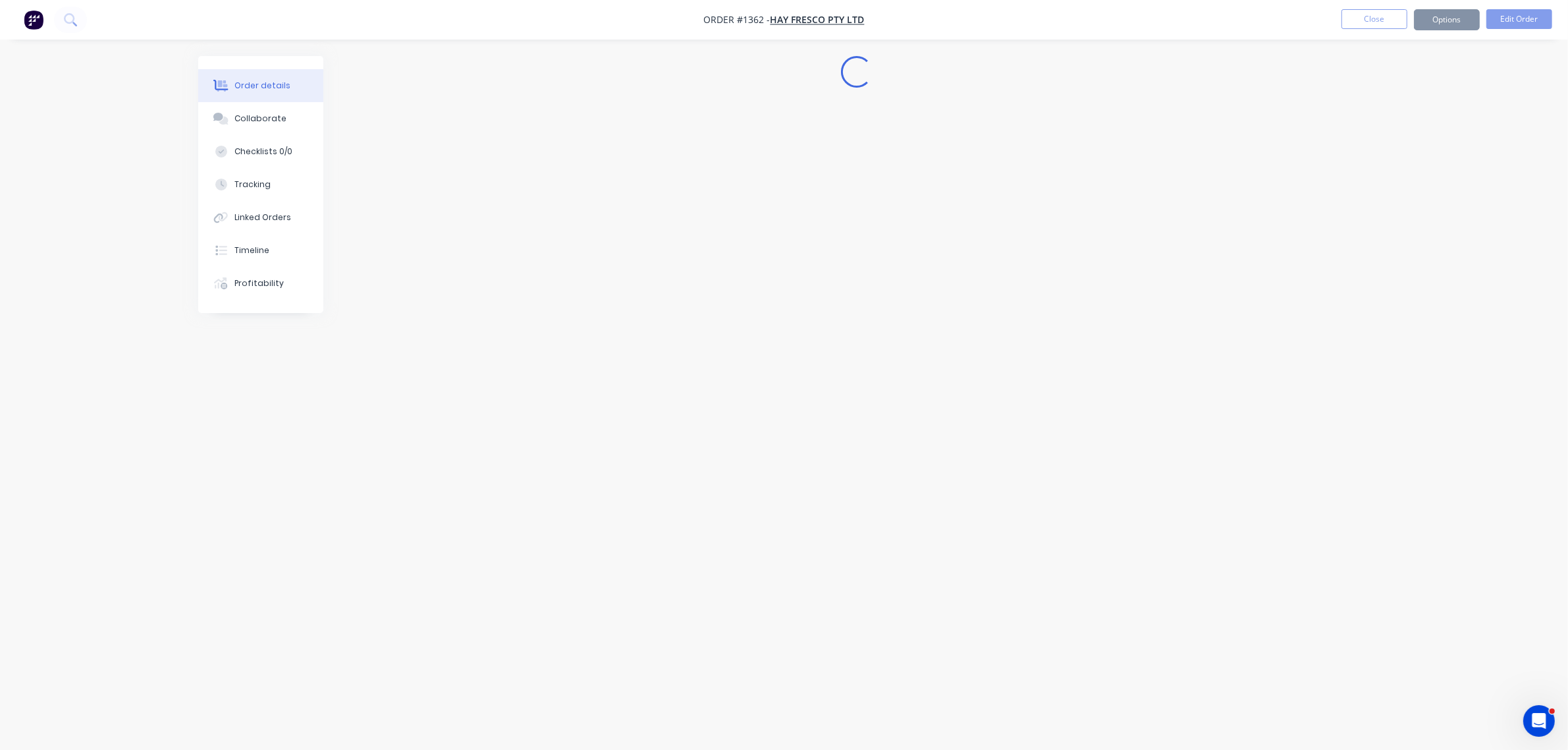
scroll to position [0, 0]
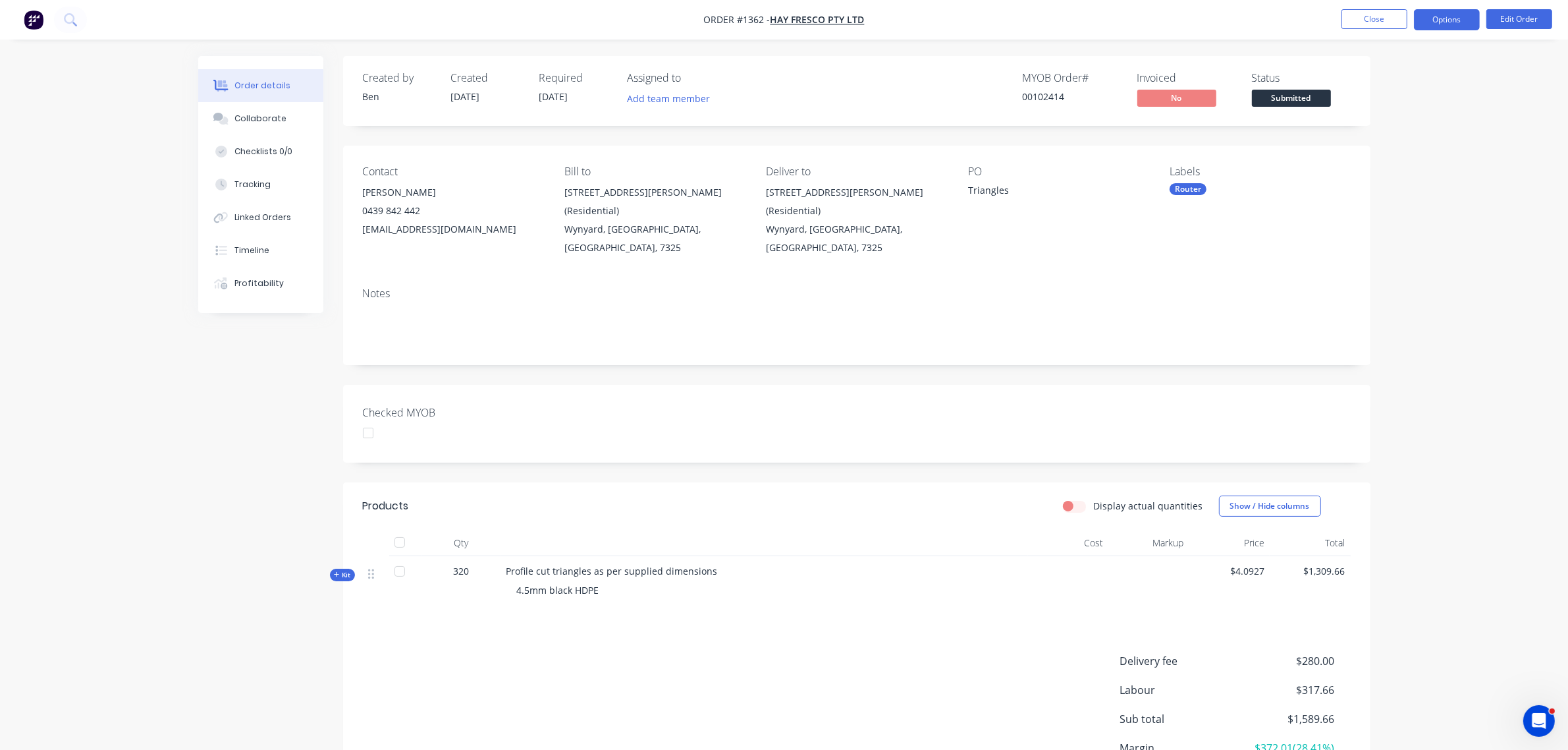
click at [1451, 18] on button "Options" at bounding box center [1447, 19] width 66 height 21
click at [923, 339] on div "Notes" at bounding box center [856, 321] width 1027 height 88
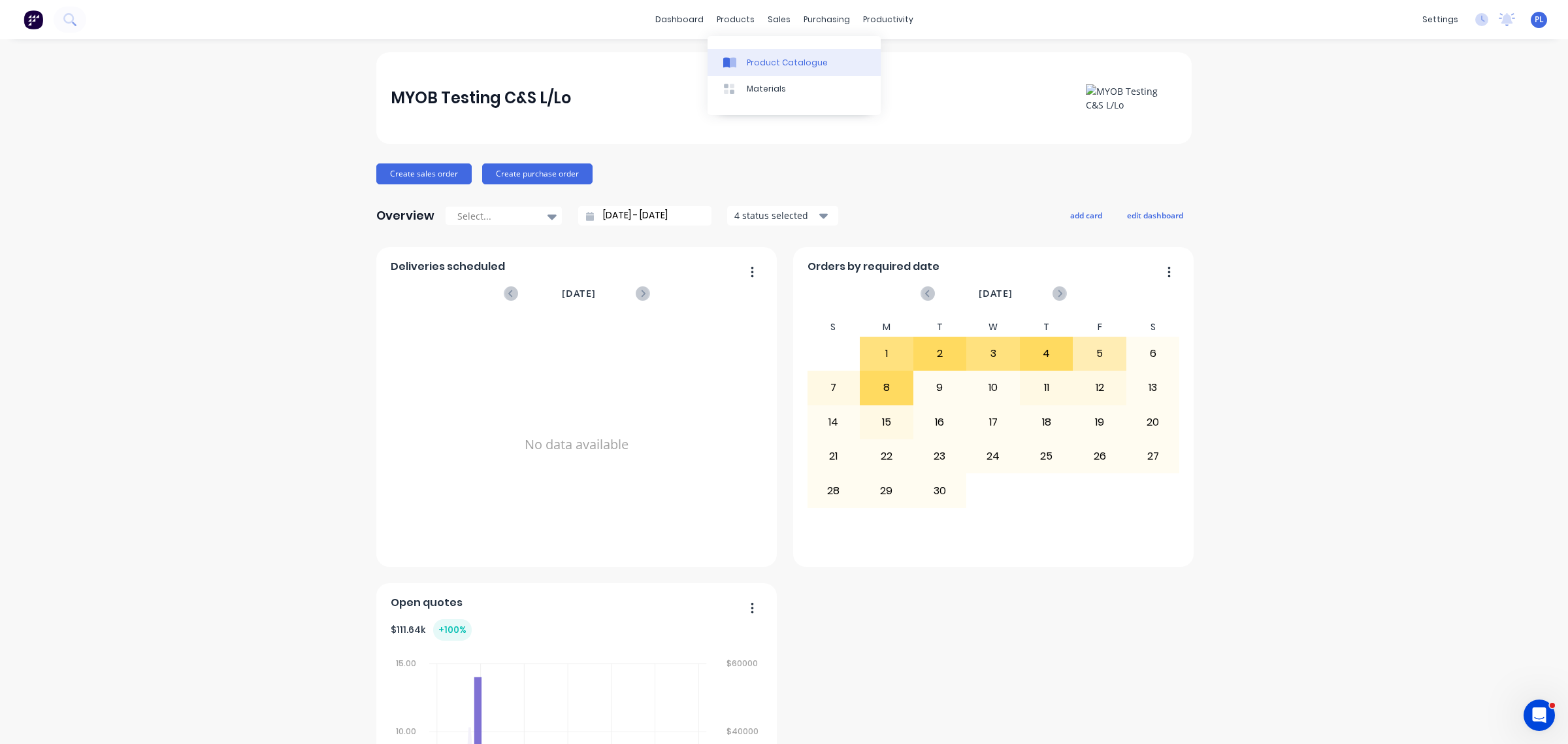
click at [795, 64] on div "Product Catalogue" at bounding box center [787, 62] width 81 height 12
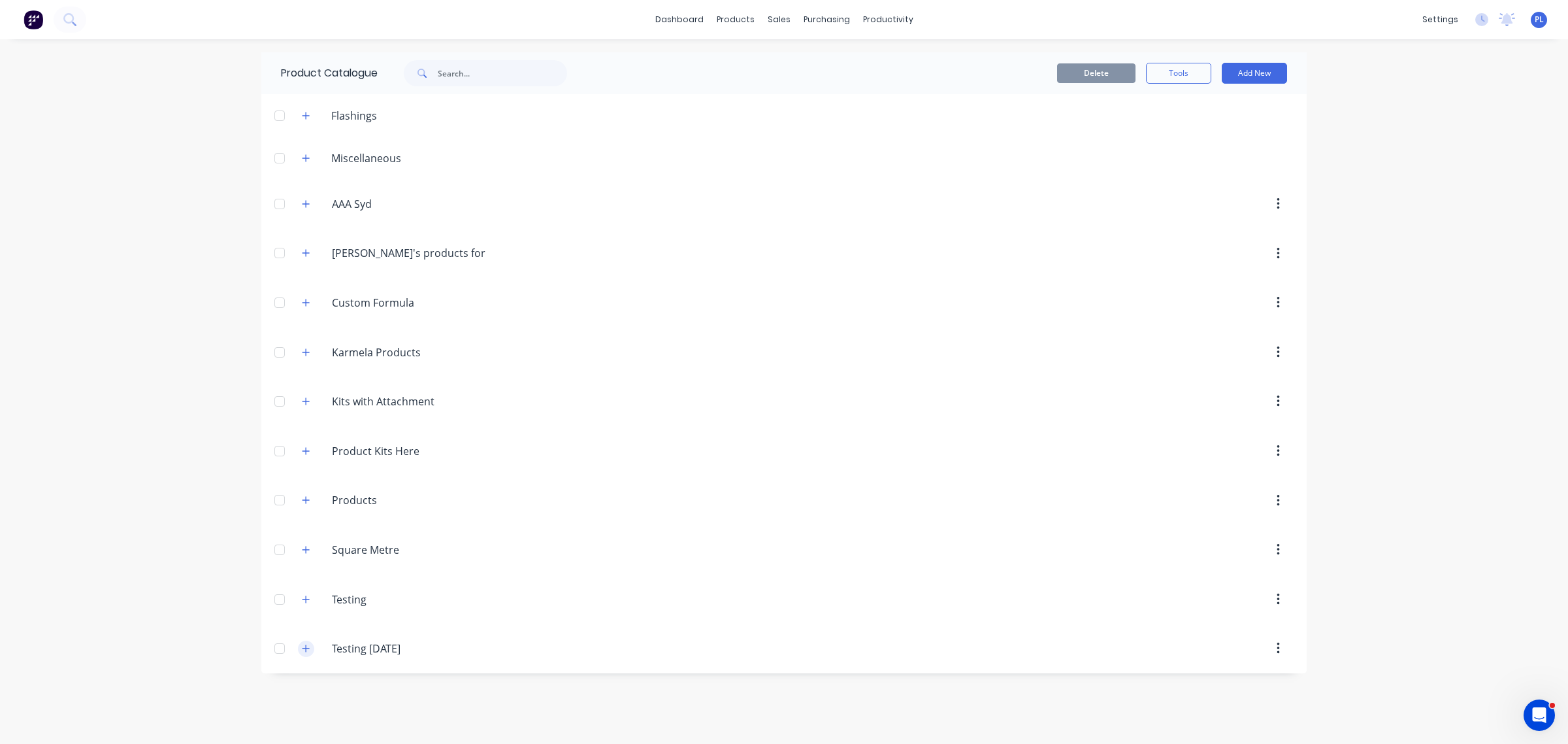
click at [312, 645] on button "button" at bounding box center [306, 649] width 16 height 16
click at [1258, 62] on button "Add New" at bounding box center [1254, 73] width 65 height 21
click at [1220, 157] on div "Product" at bounding box center [1225, 160] width 101 height 19
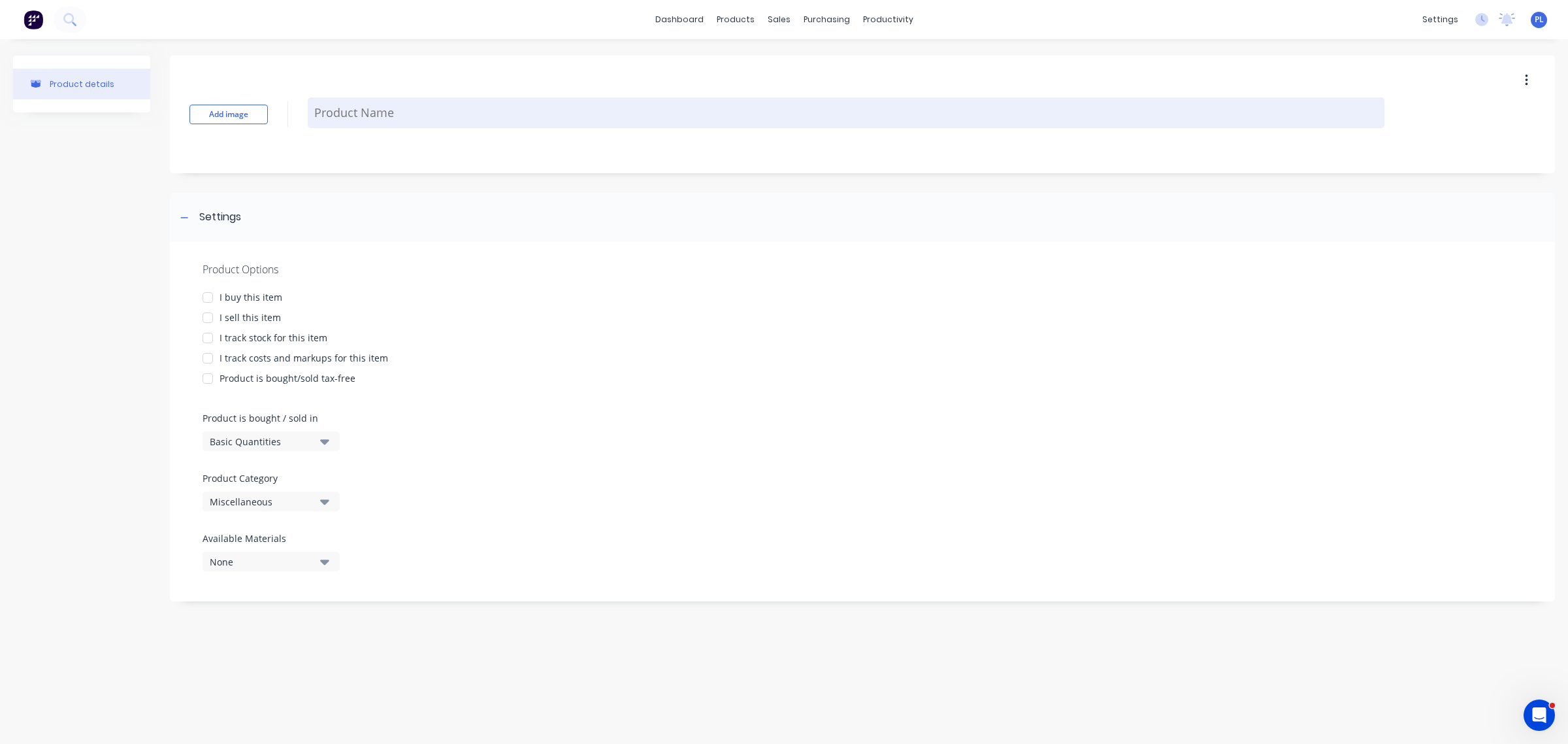
click at [373, 115] on textarea at bounding box center [846, 113] width 1077 height 31
type textarea "x"
type textarea "P"
type textarea "x"
type textarea "Pe"
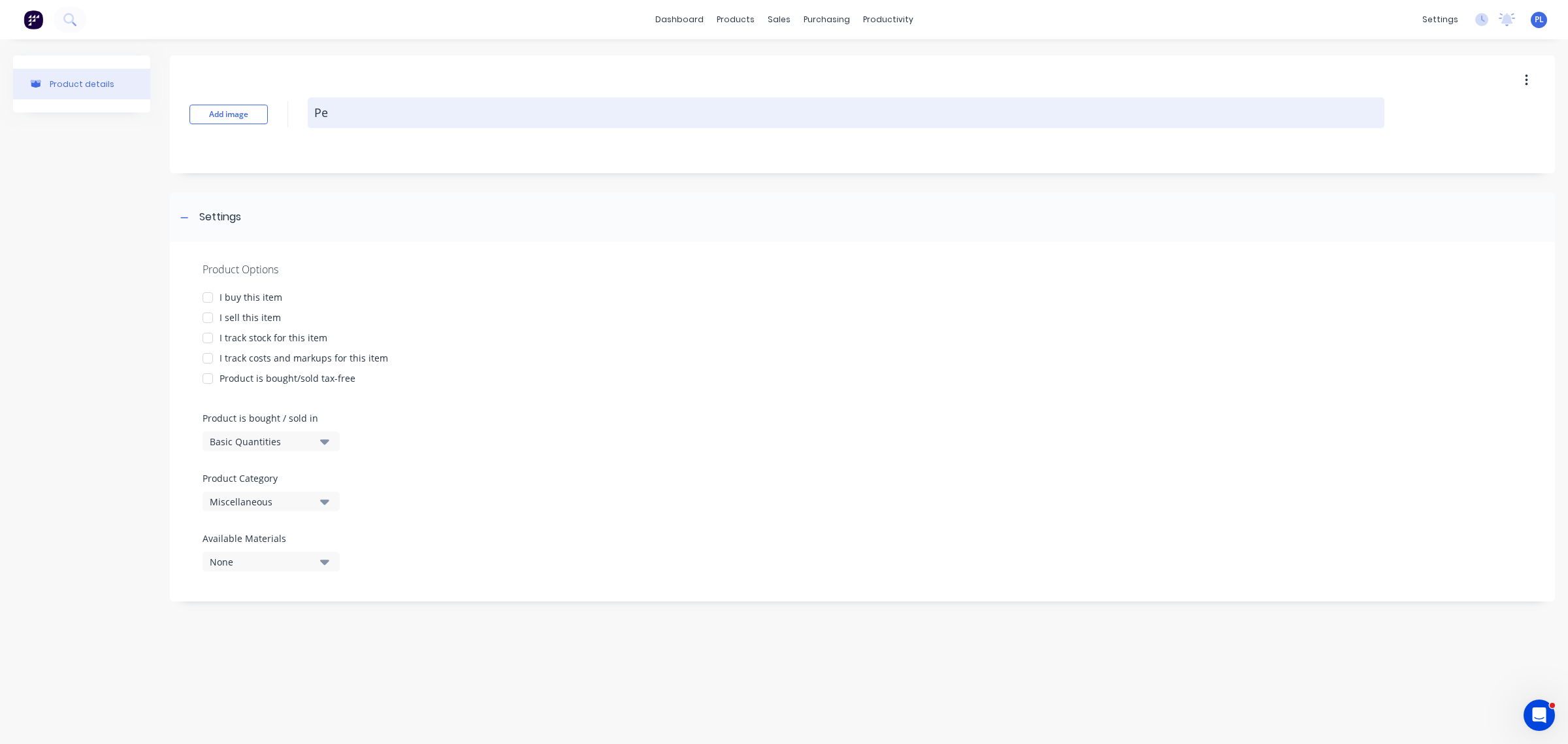
type textarea "x"
type textarea "Pet"
type textarea "x"
type textarea "Pete"
type textarea "x"
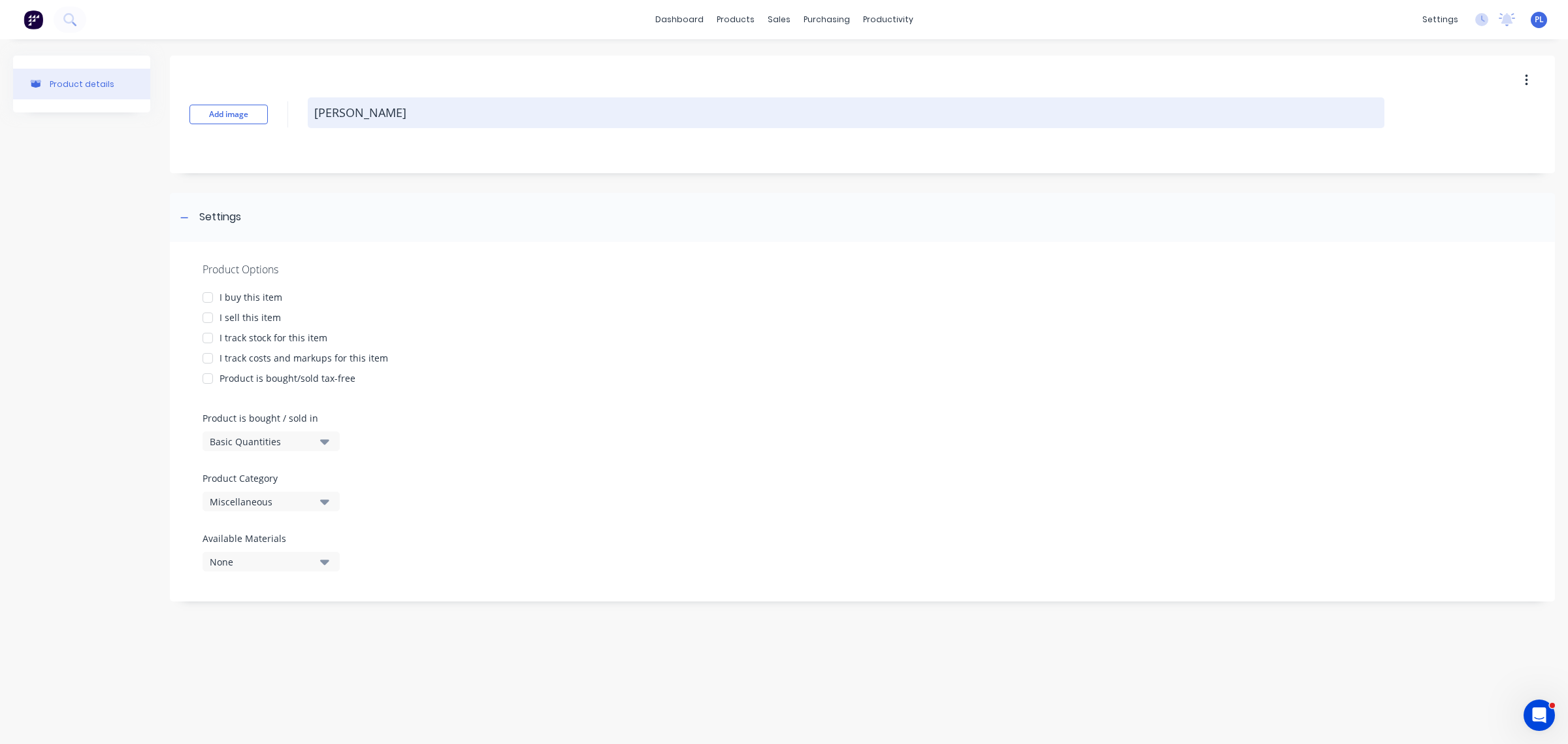
type textarea "Peter"
type textarea "x"
type textarea "Peter"
type textarea "x"
type textarea "Peter T"
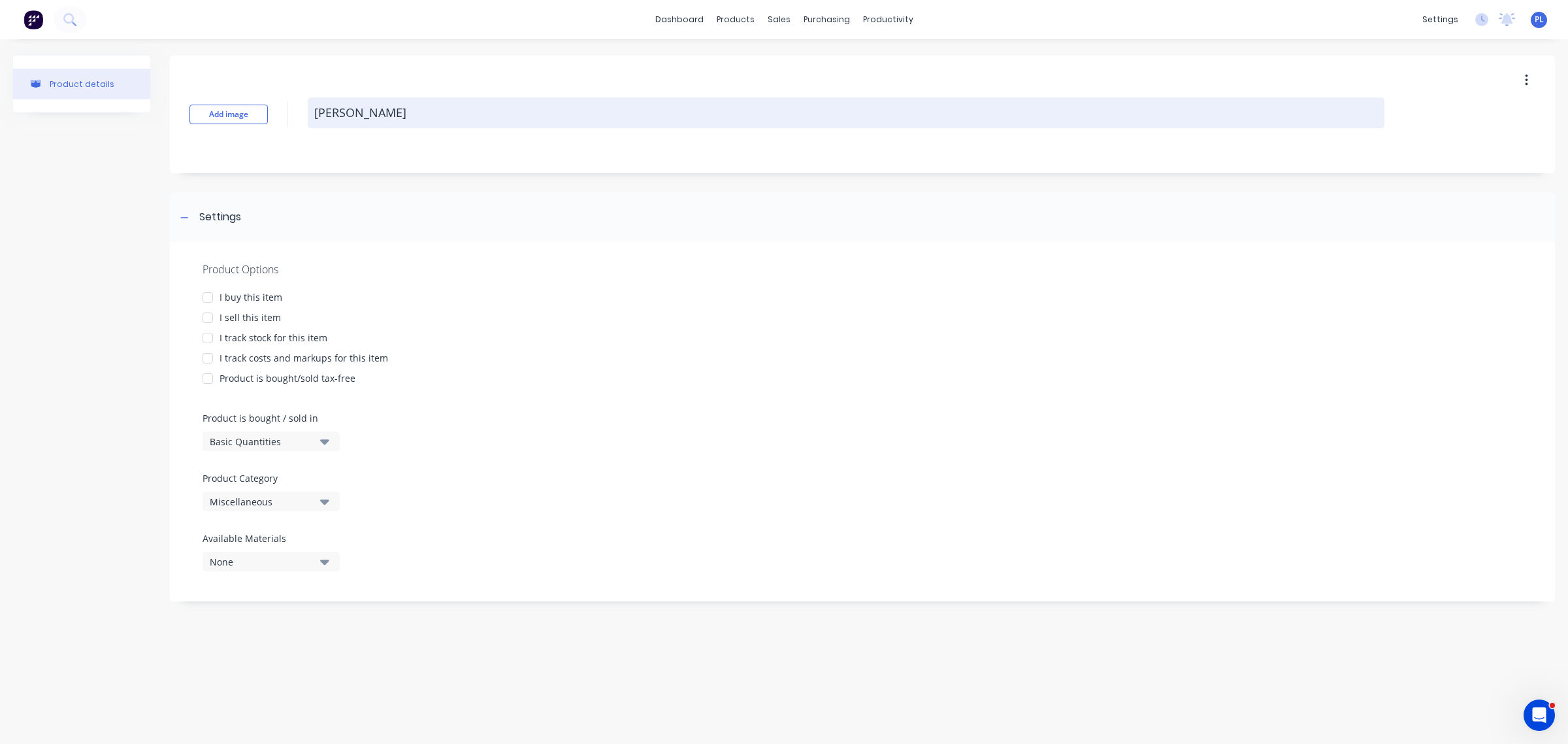
type textarea "x"
type textarea "Peter Te"
type textarea "x"
type textarea "Peter Tes"
type textarea "x"
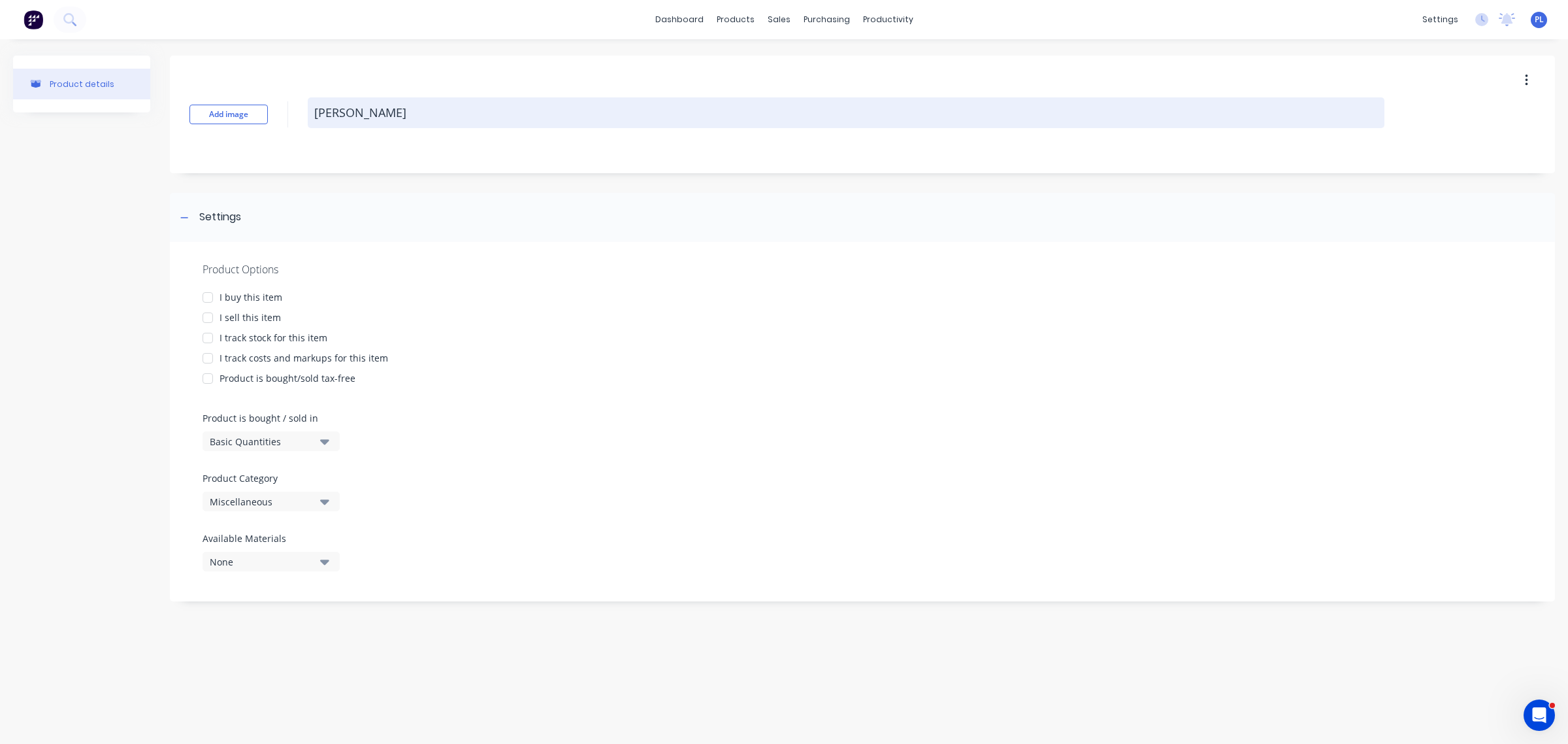
type textarea "Peter Test"
type textarea "x"
type textarea "Peter Test"
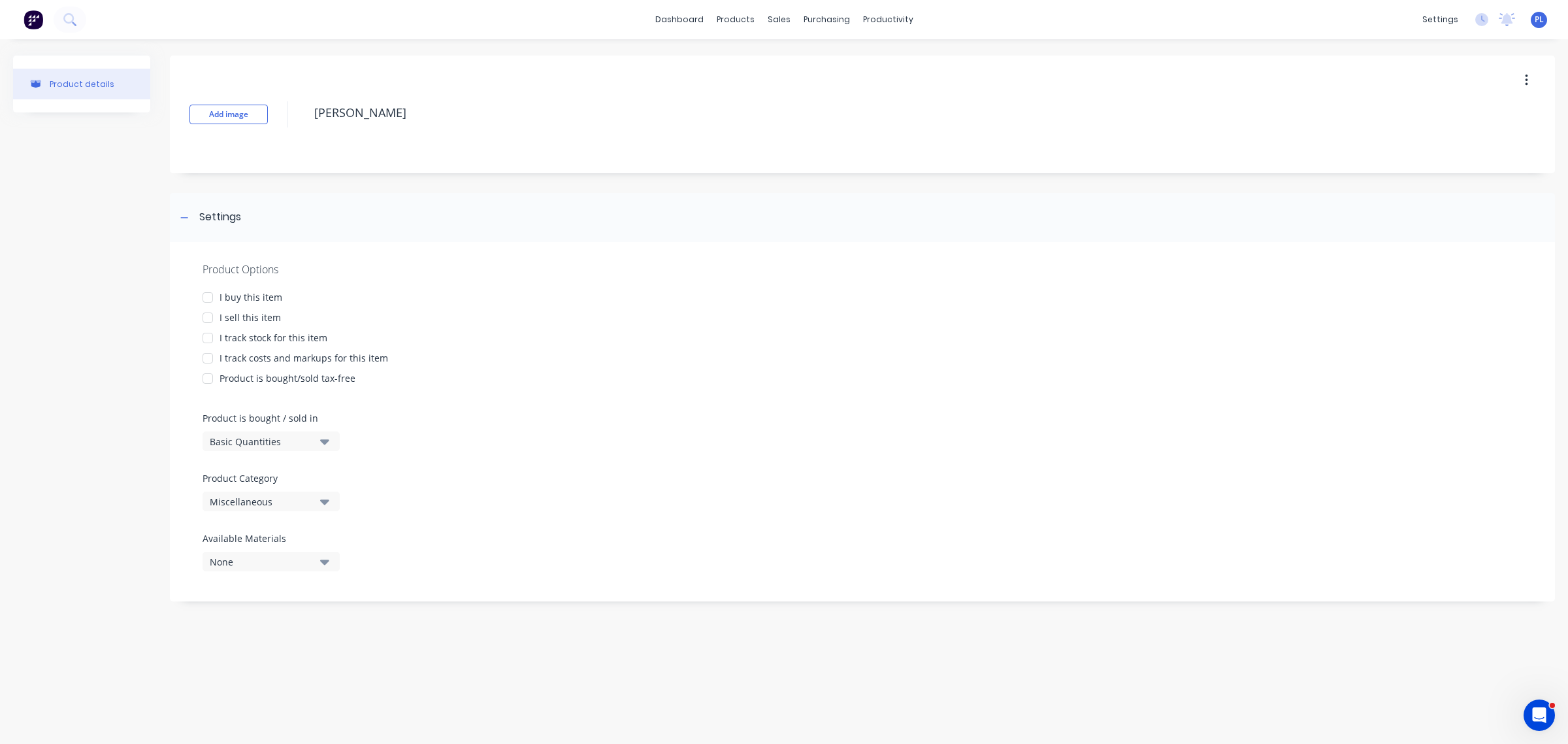
click at [224, 319] on div "I sell this item" at bounding box center [251, 317] width 62 height 14
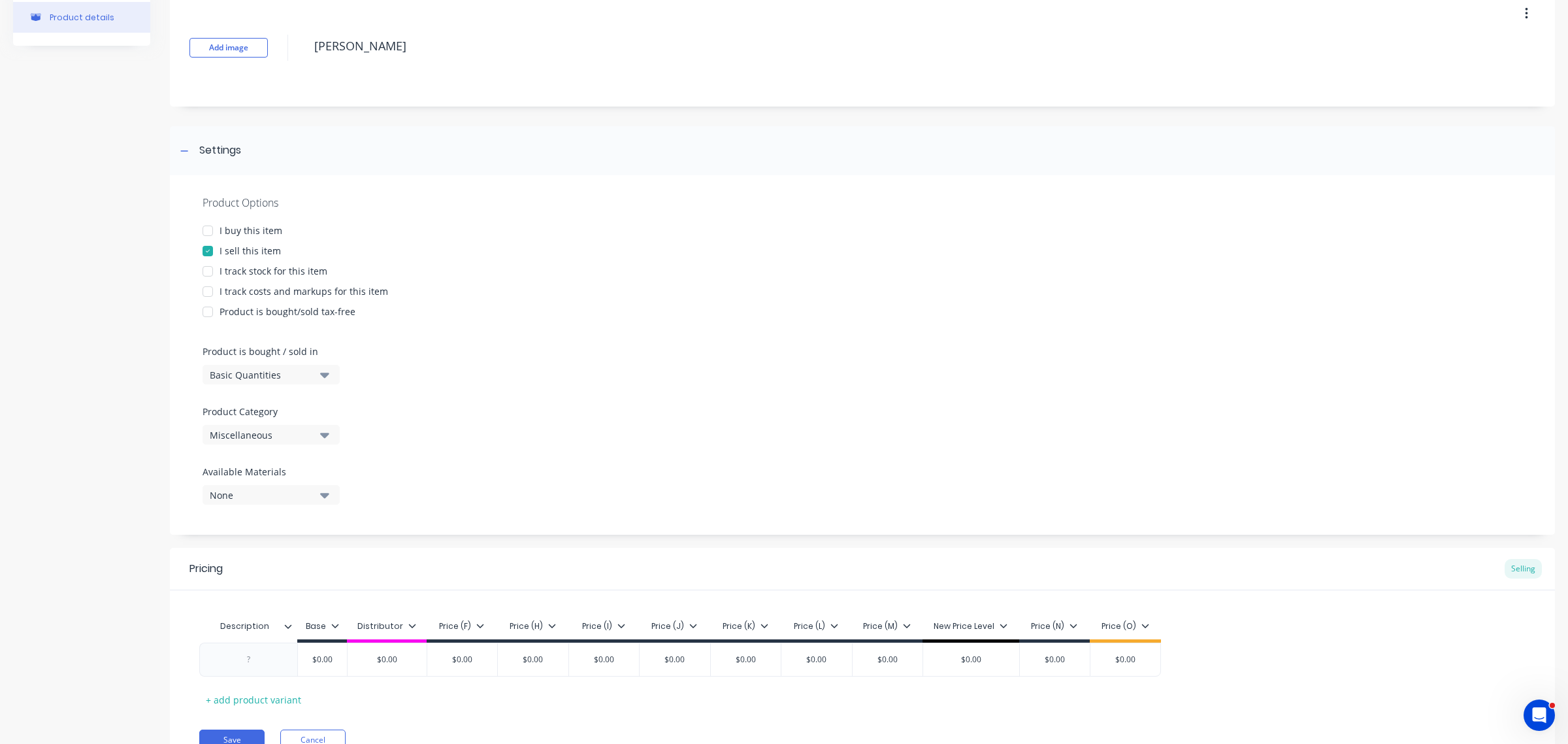
scroll to position [129, 0]
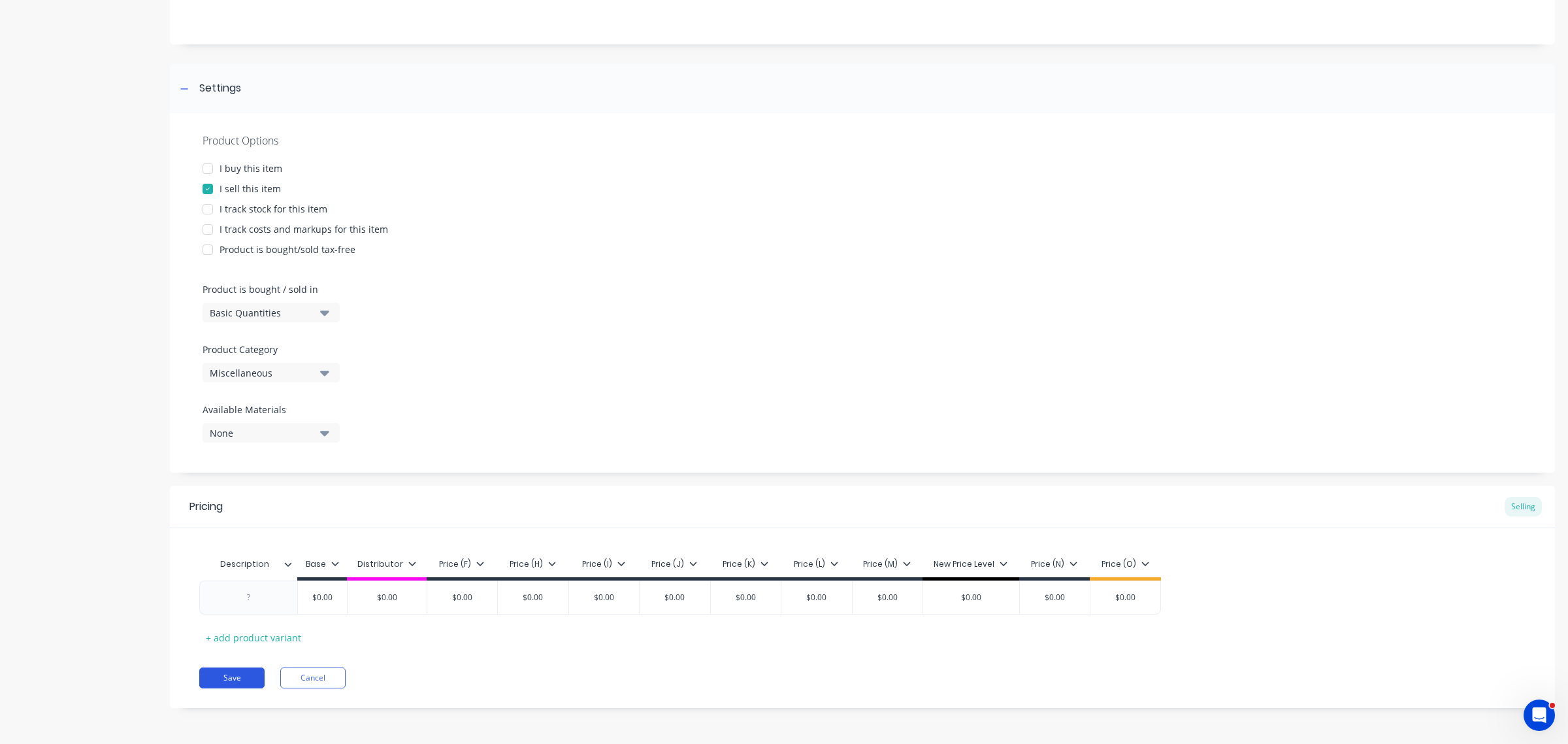
click at [233, 678] on button "Save" at bounding box center [231, 678] width 65 height 21
type textarea "x"
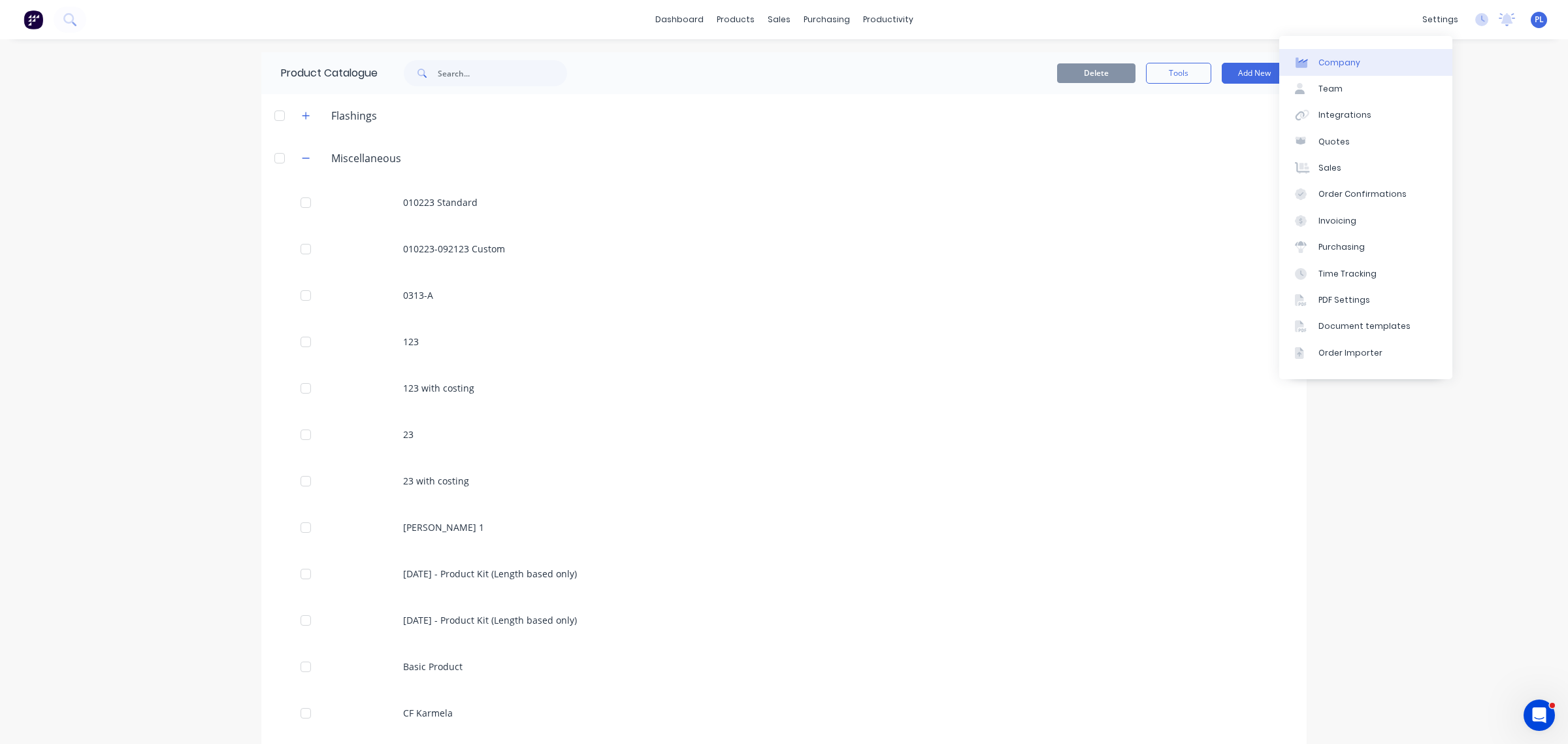
click at [1397, 60] on link "Company" at bounding box center [1366, 62] width 173 height 26
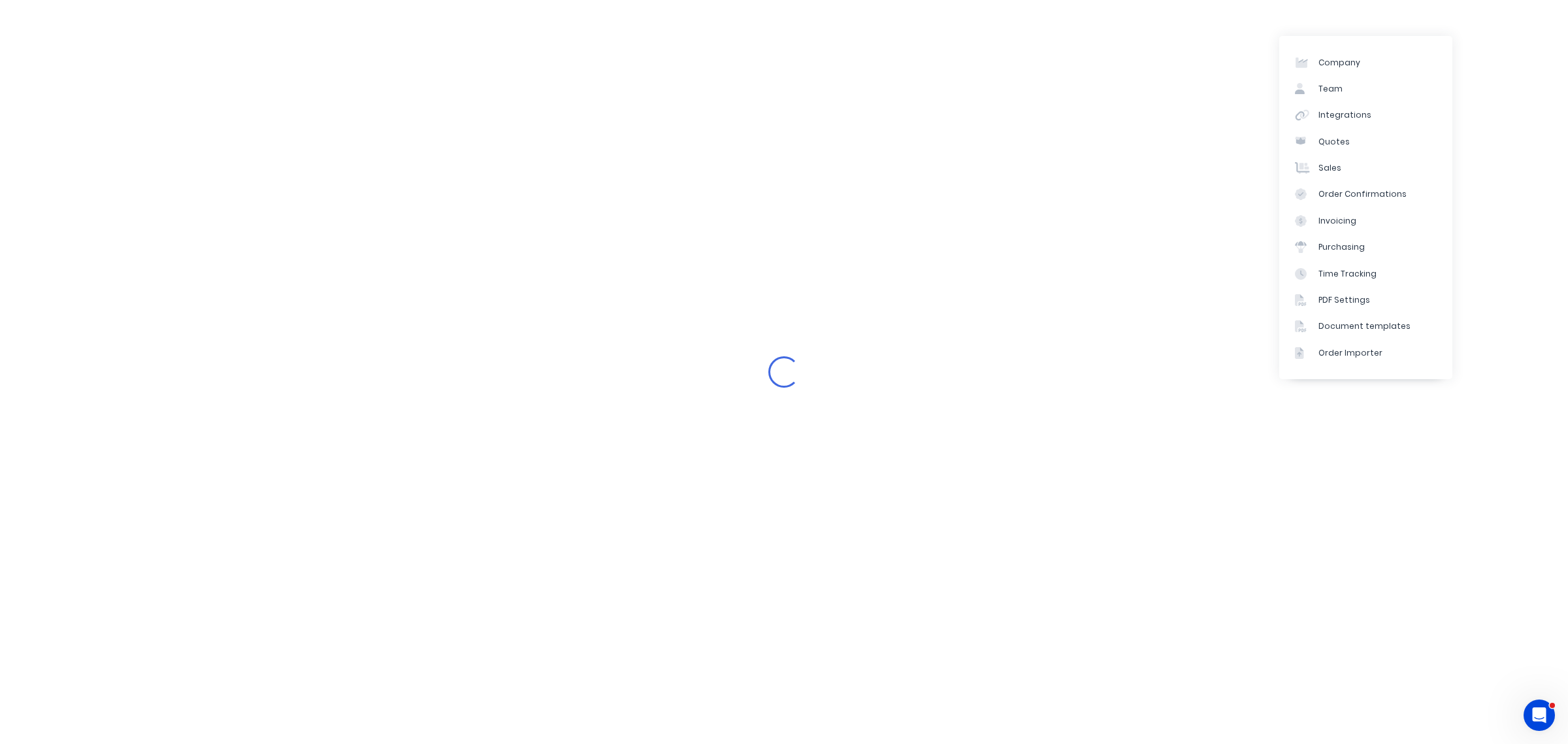
select select "AU"
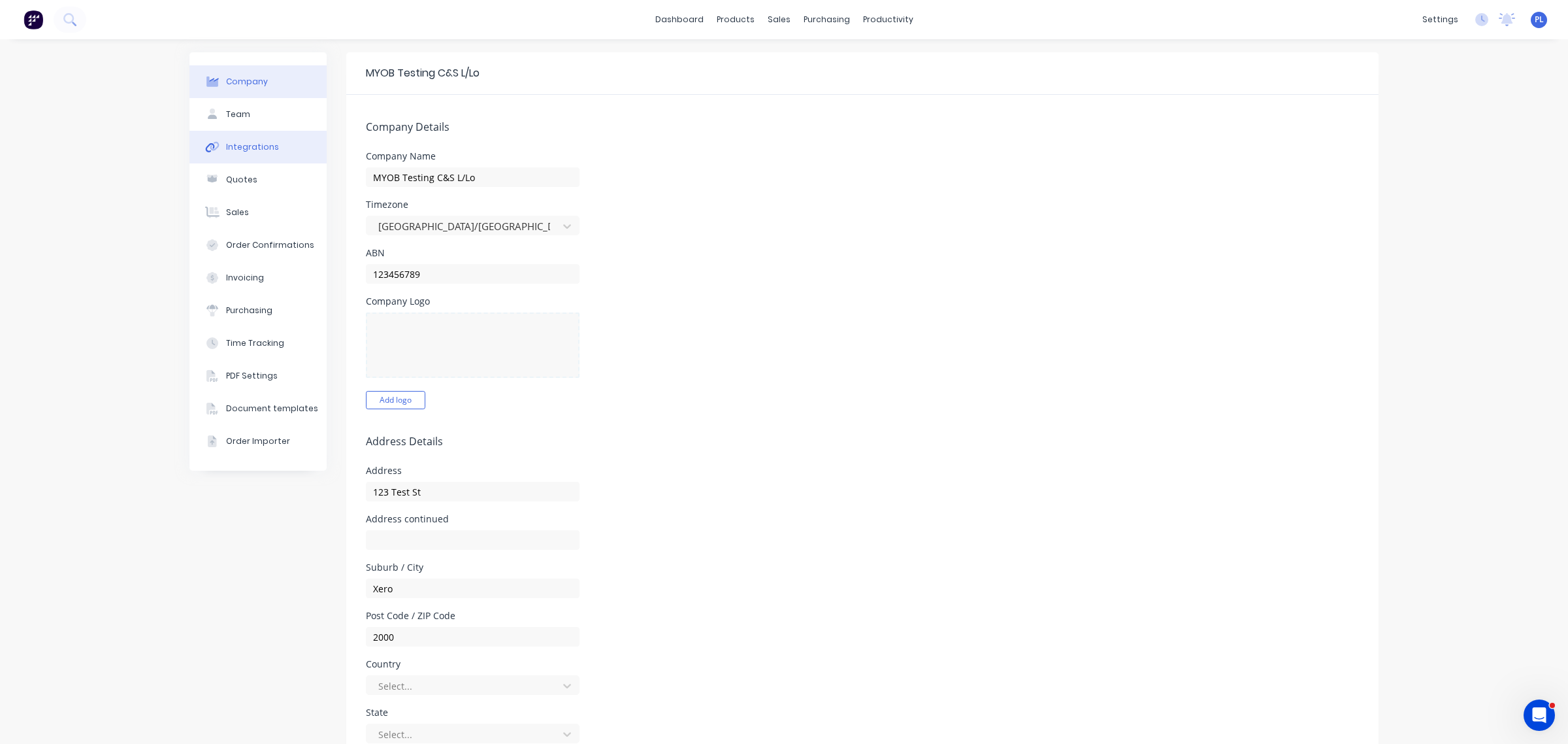
click at [226, 148] on div "Integrations" at bounding box center [253, 147] width 53 height 12
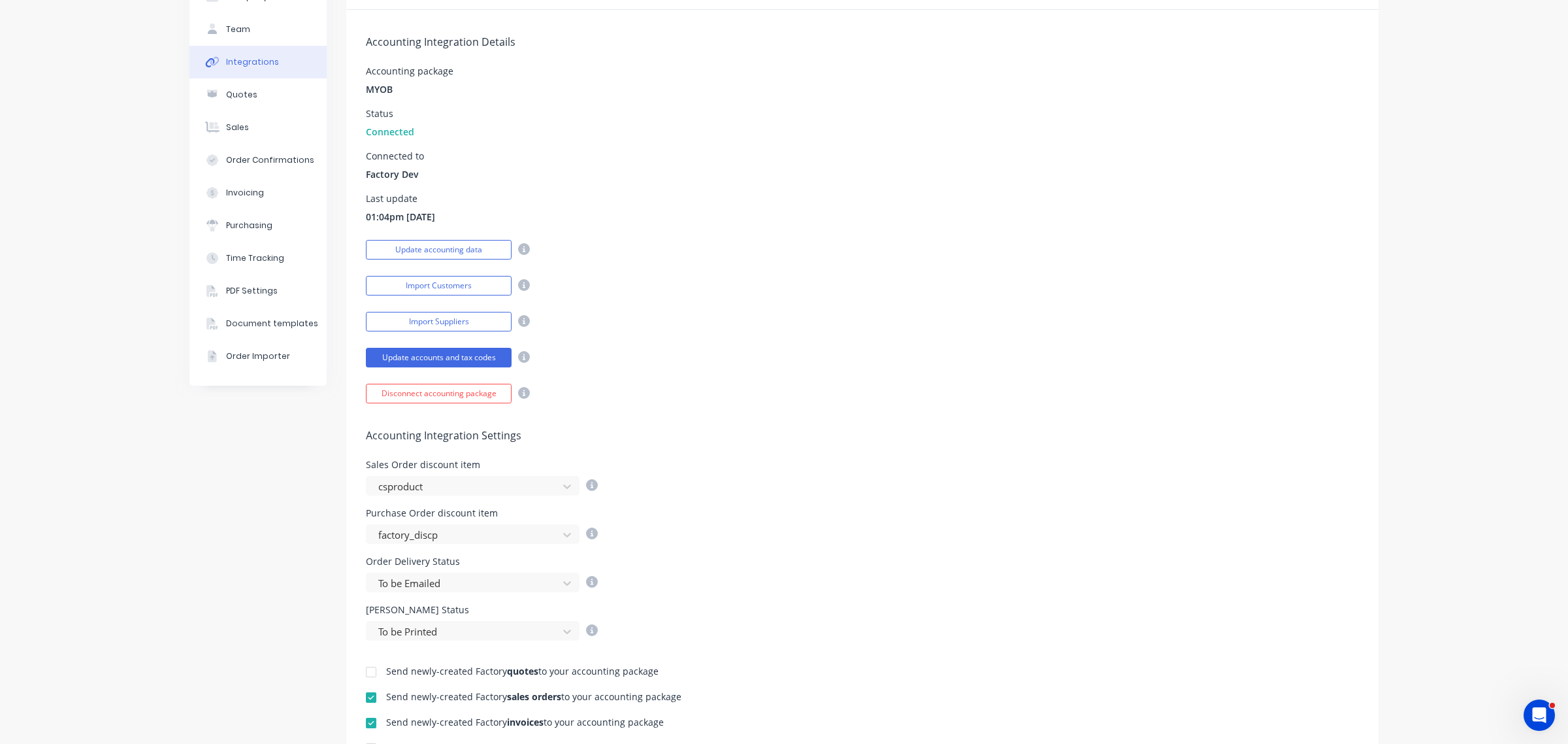
scroll to position [82, 0]
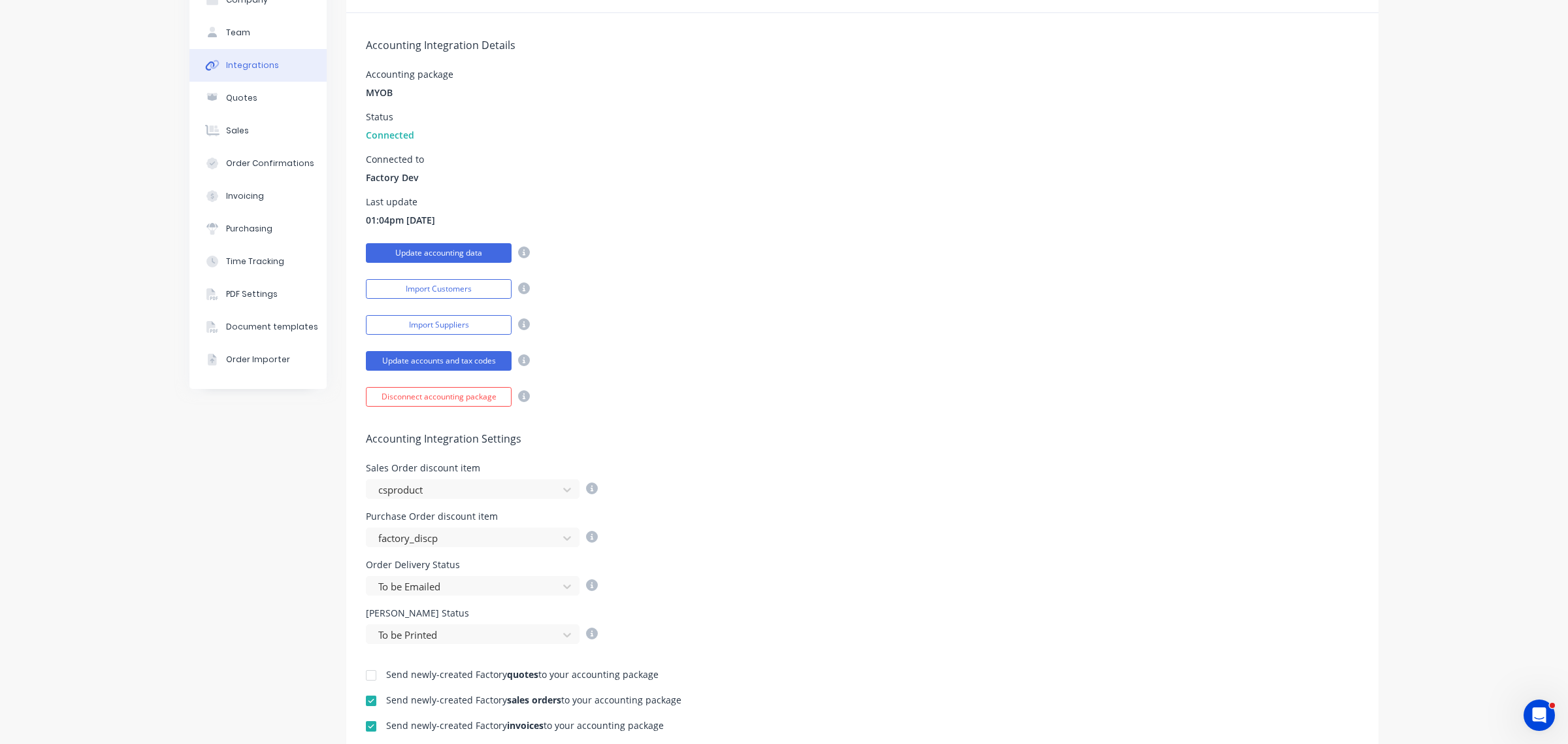
click at [384, 252] on button "Update accounting data" at bounding box center [439, 253] width 145 height 20
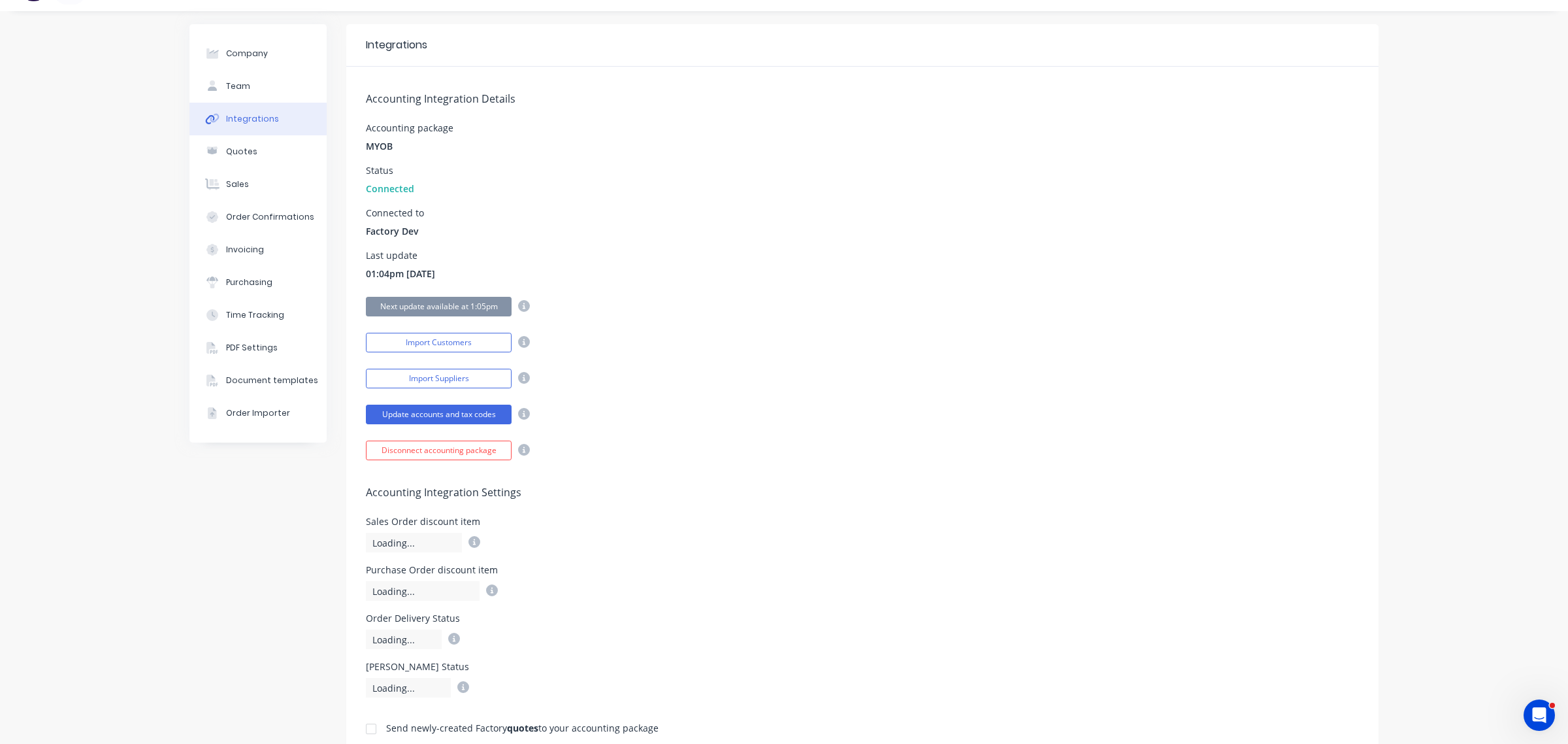
scroll to position [0, 0]
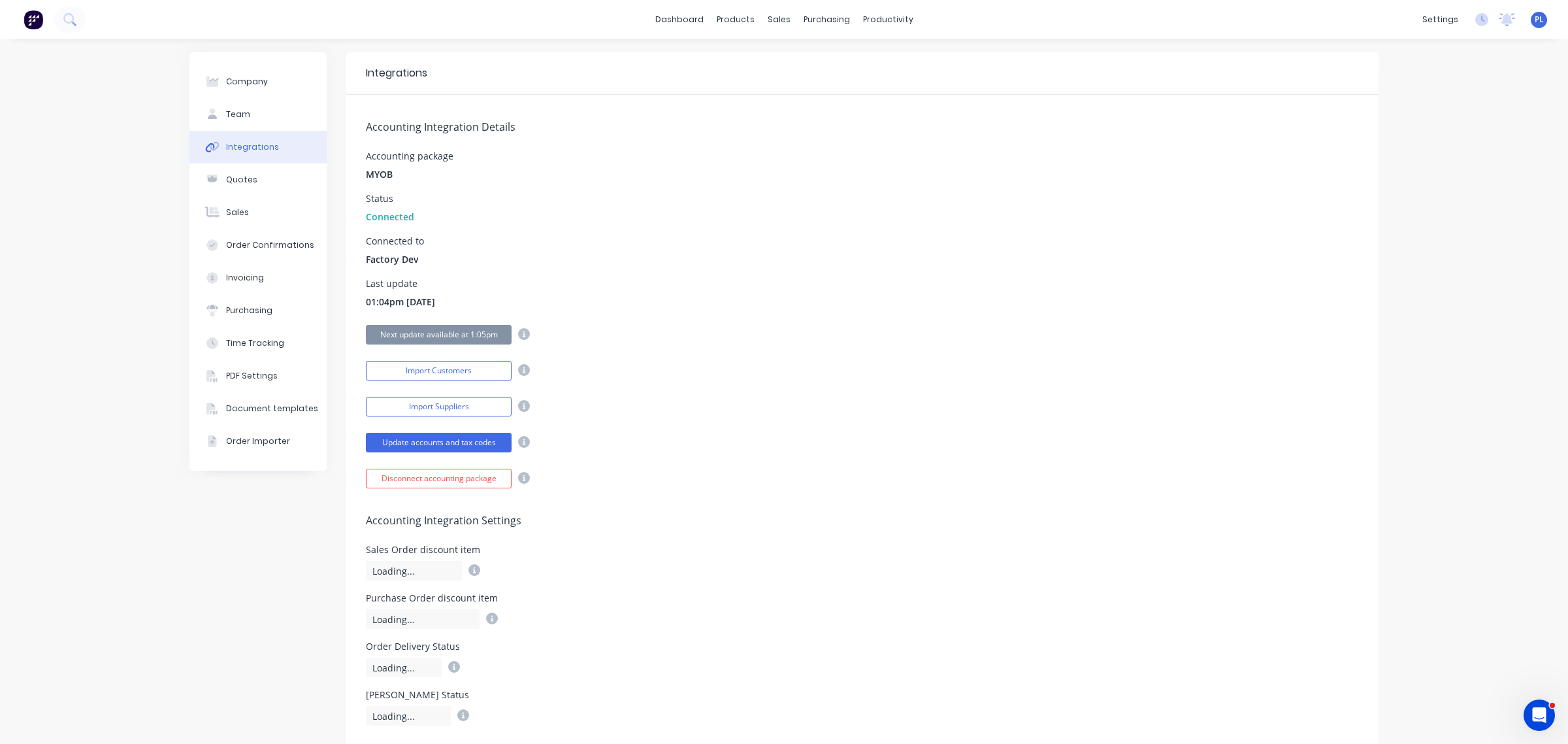
select select "AU"
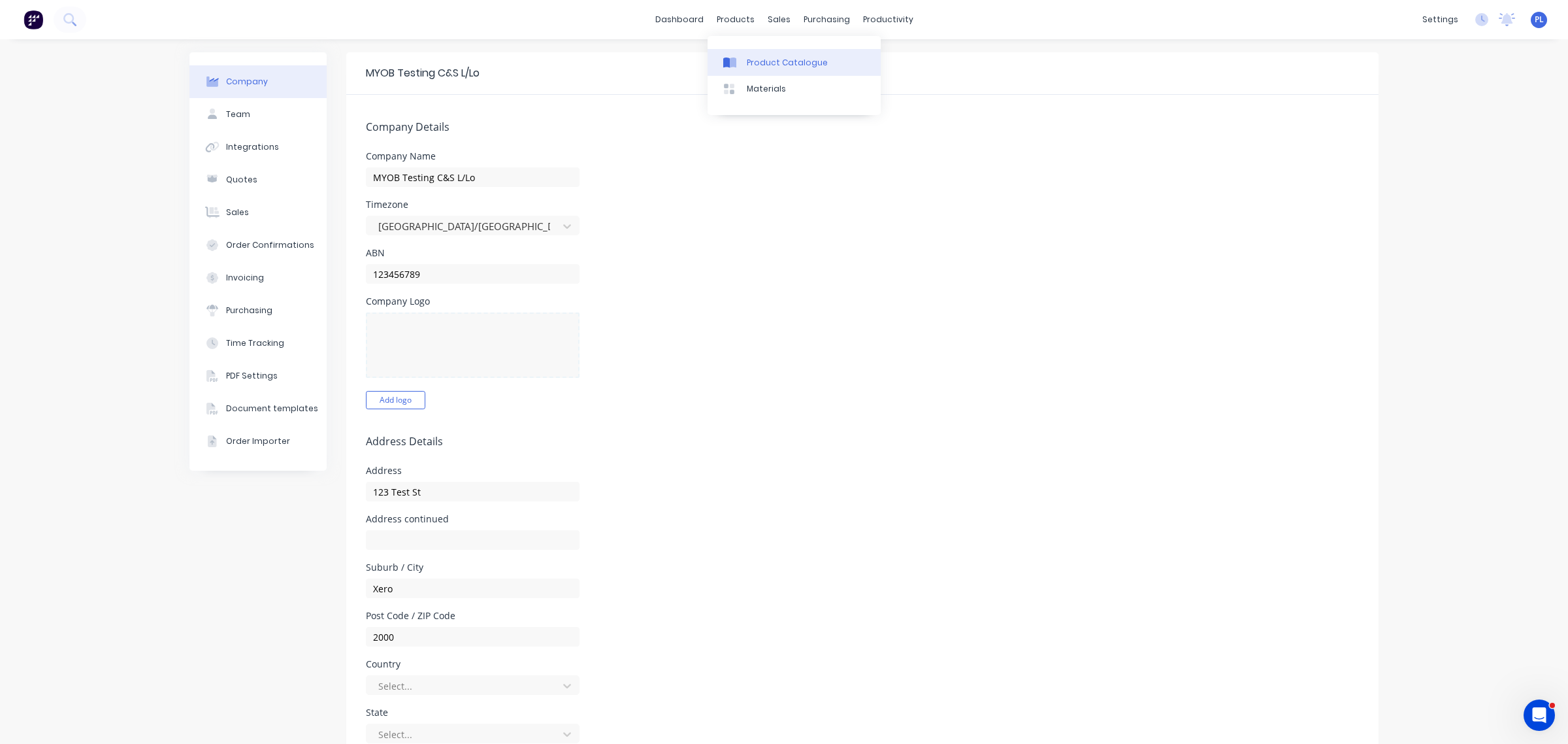
click at [762, 53] on link "Product Catalogue" at bounding box center [794, 62] width 173 height 26
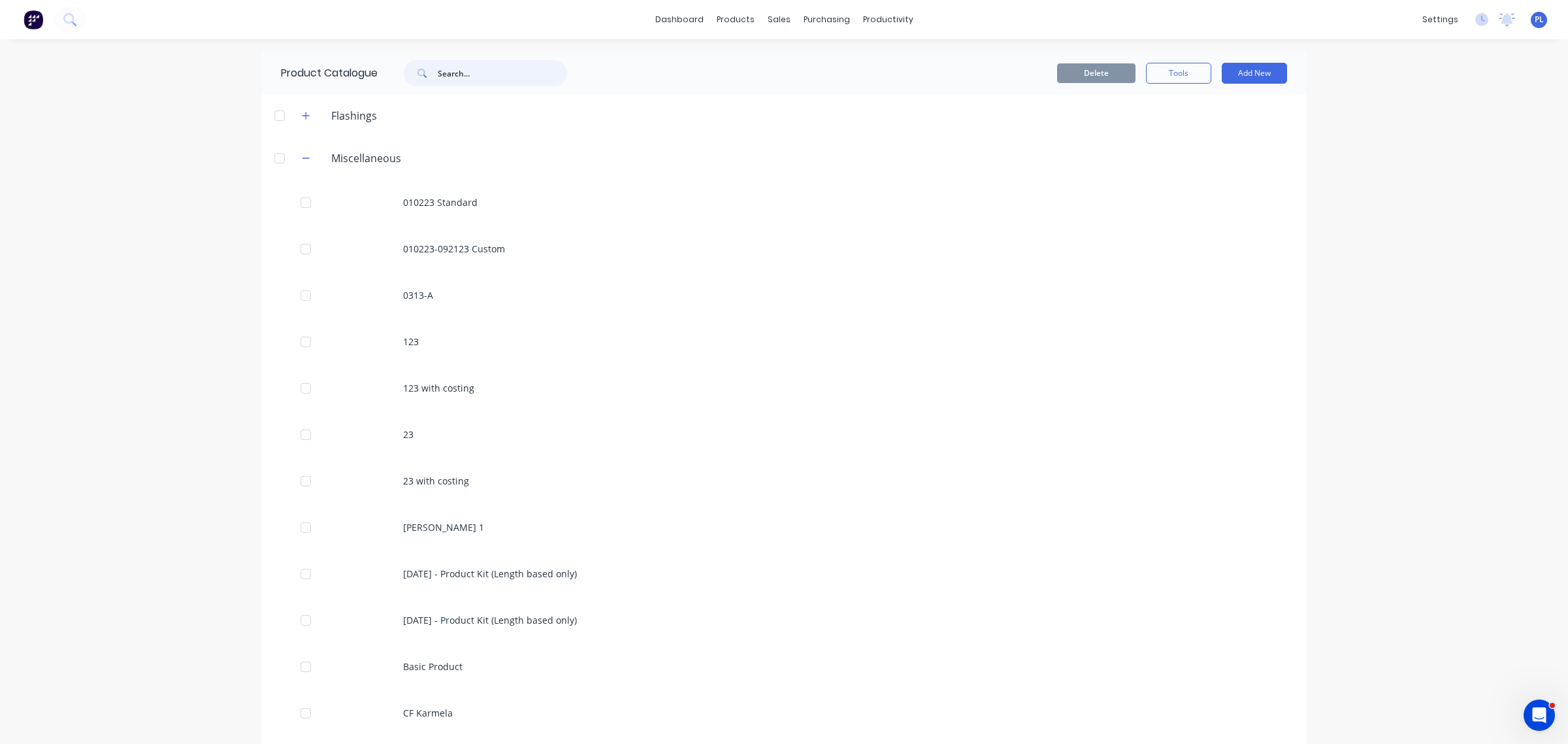
click at [487, 79] on input "text" at bounding box center [503, 74] width 129 height 26
type input "peter test"
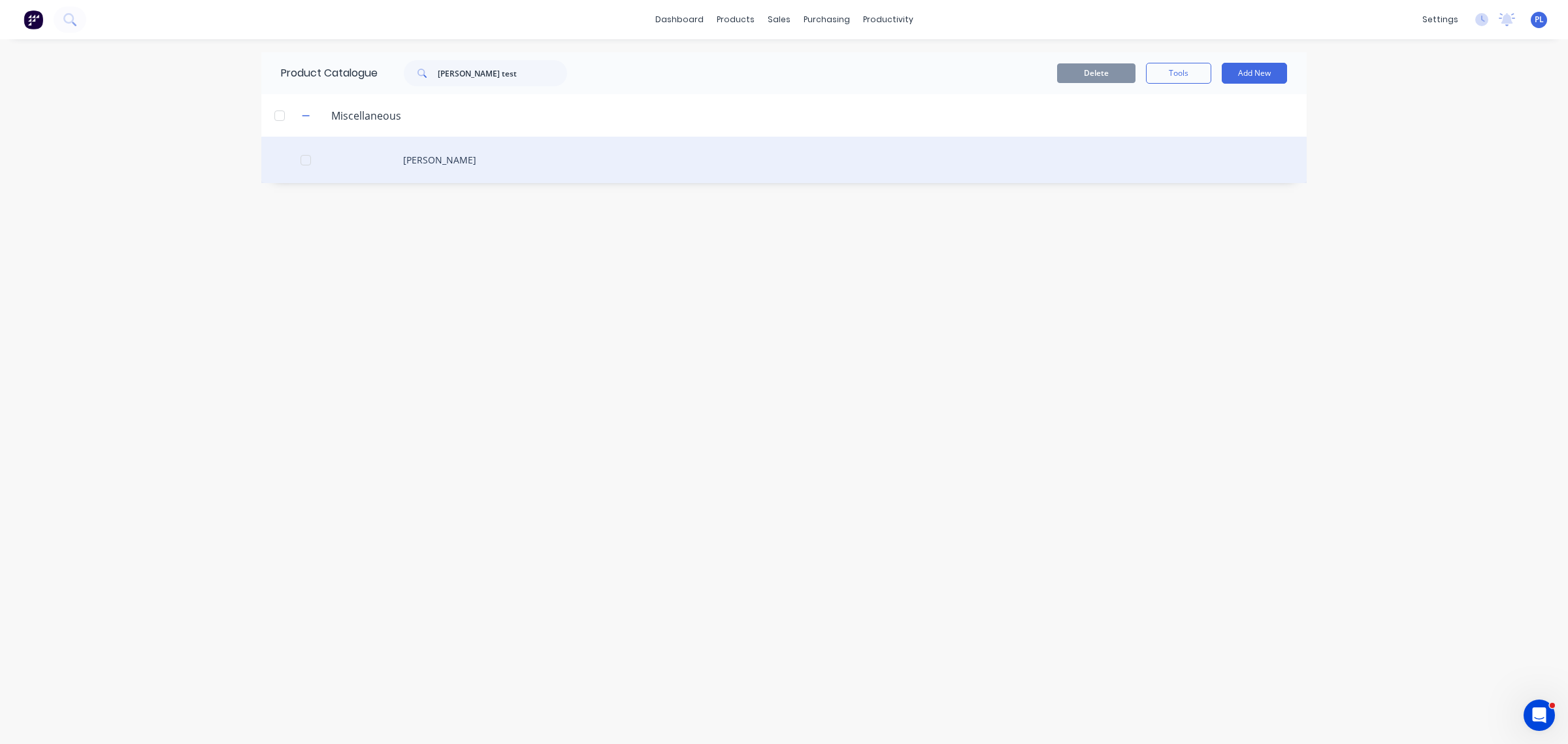
click at [431, 151] on div "Peter Test" at bounding box center [784, 160] width 1046 height 46
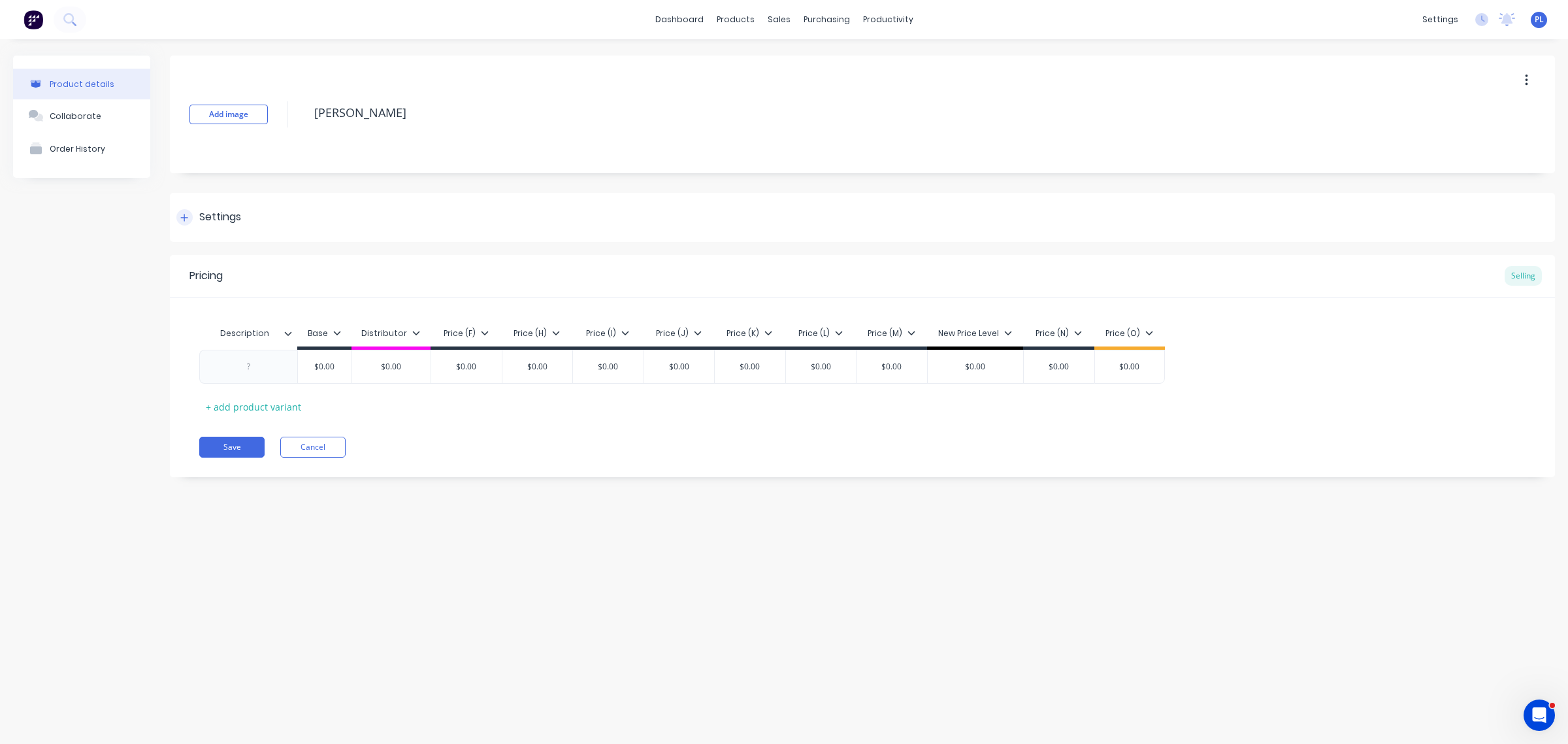
click at [198, 222] on div "Settings" at bounding box center [209, 218] width 65 height 16
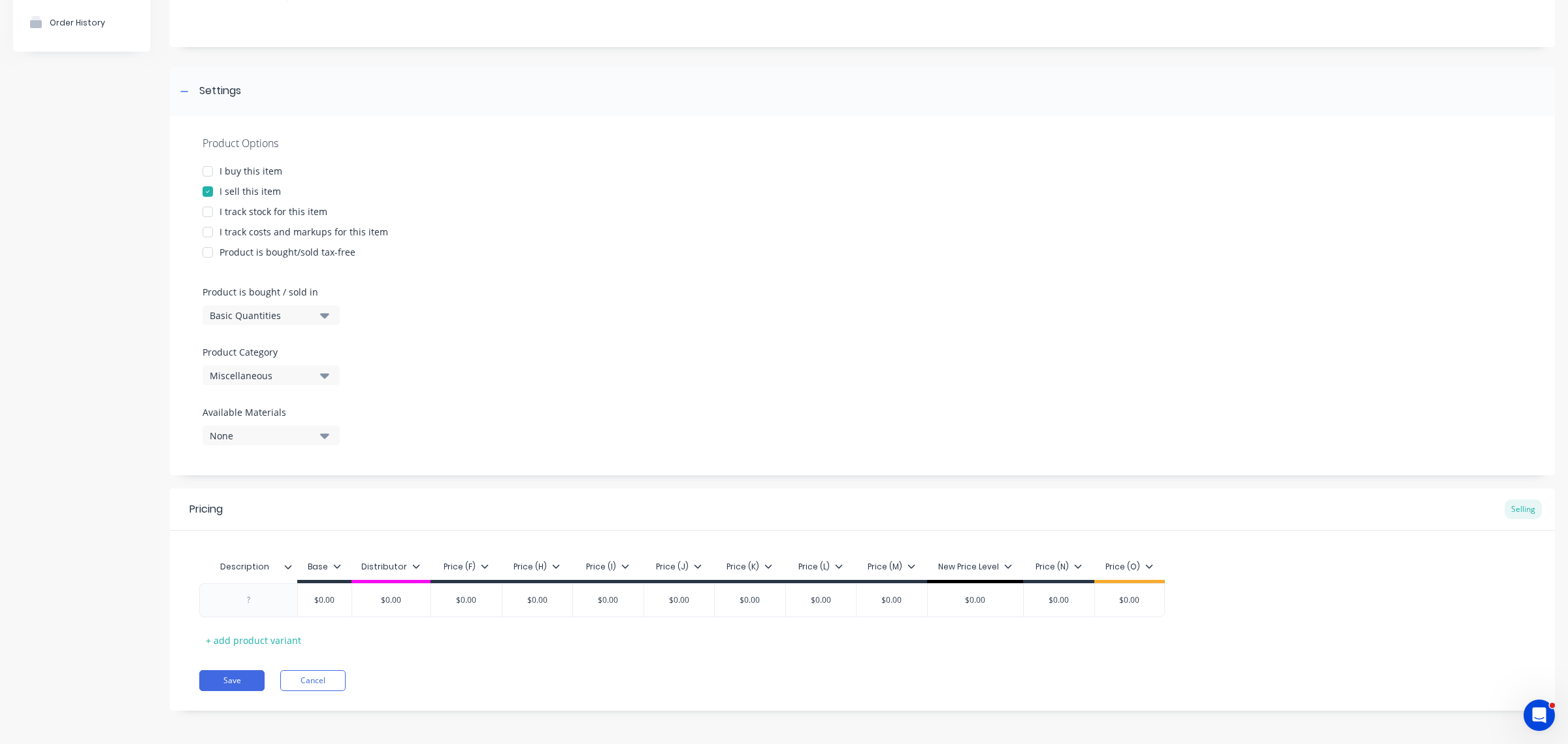
scroll to position [129, 0]
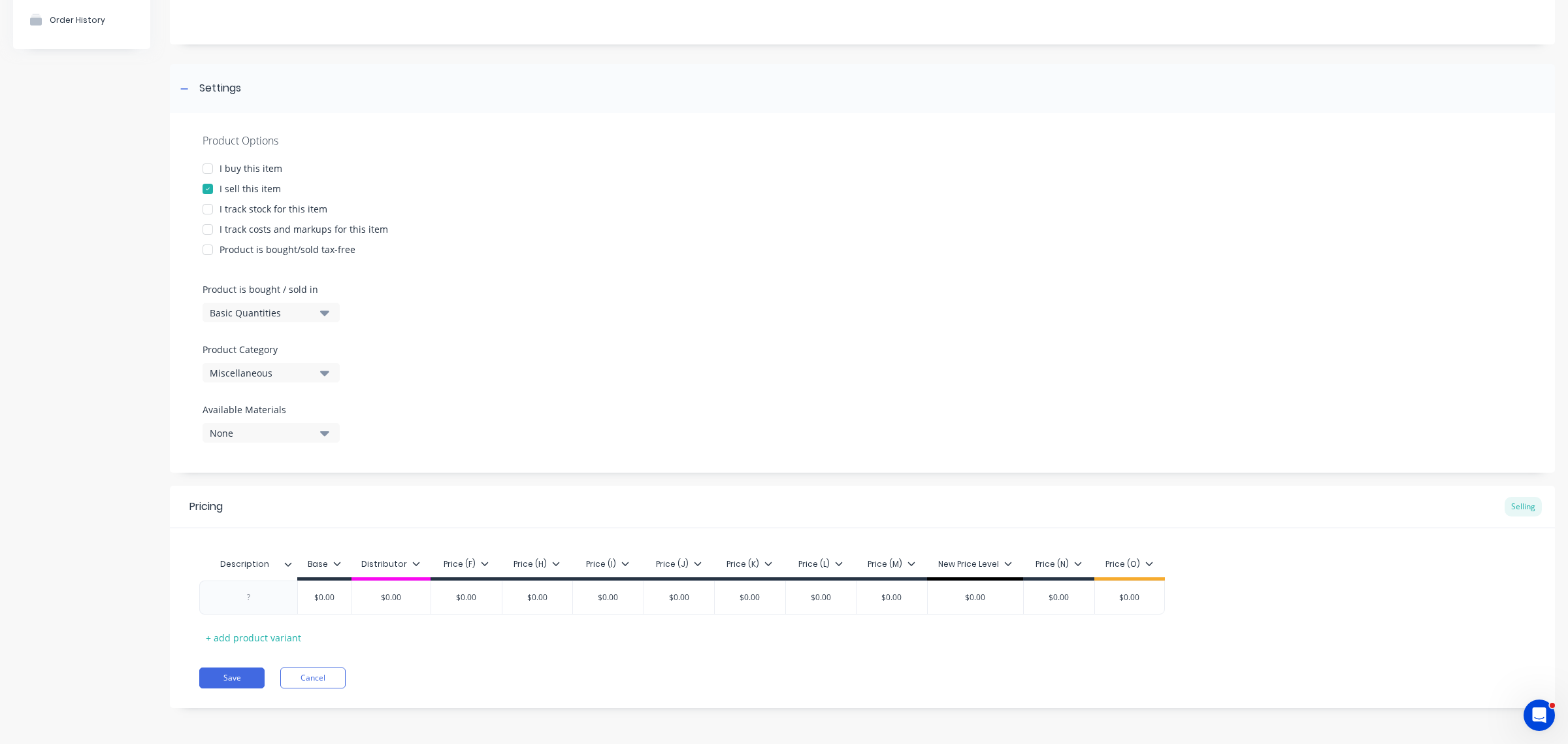
click at [267, 626] on div "Description Base Distributor Price (F) Price (H) Price (I) Price (J) Price (K) …" at bounding box center [862, 600] width 1326 height 97
click at [252, 633] on div "+ add product variant" at bounding box center [253, 638] width 109 height 21
type textarea "x"
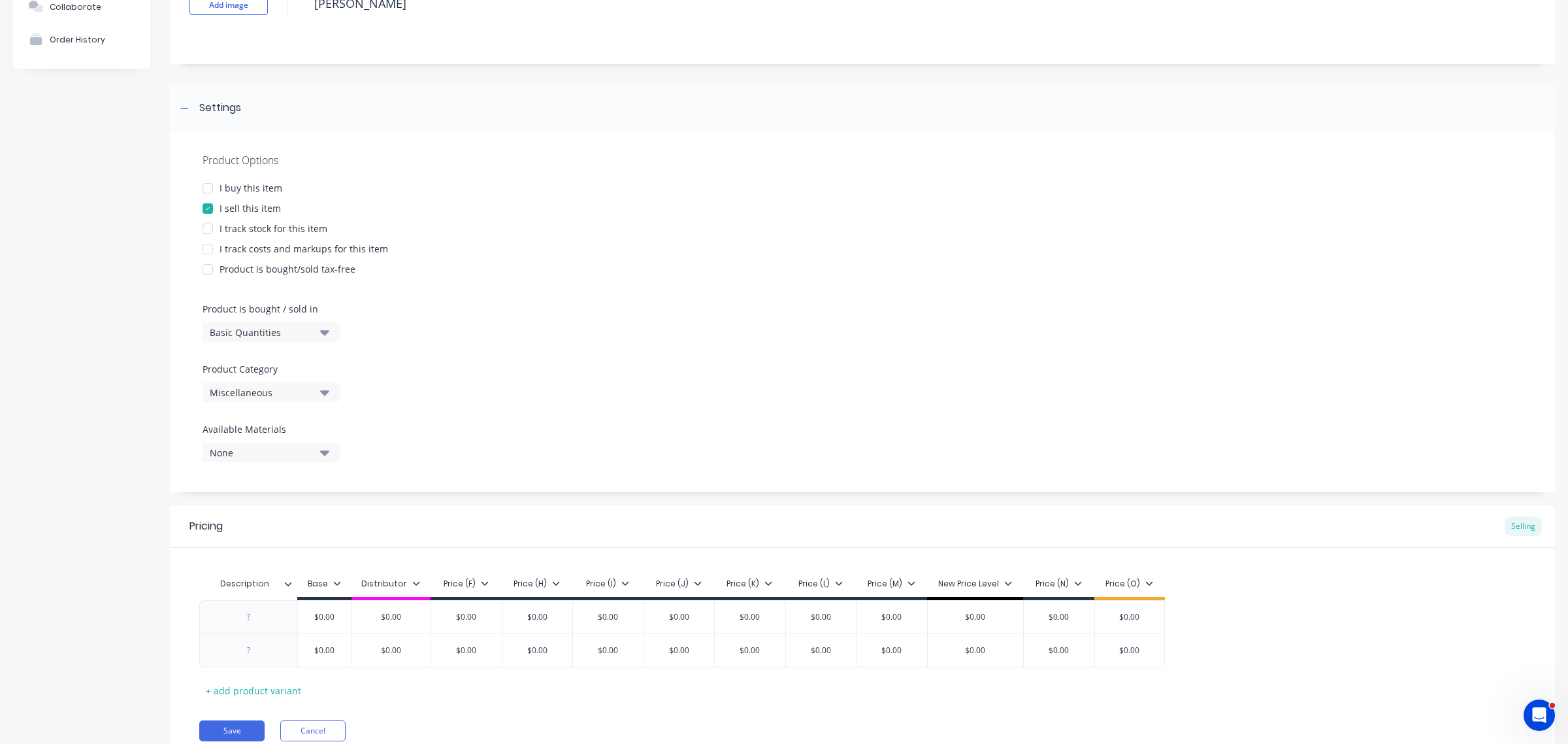
scroll to position [0, 0]
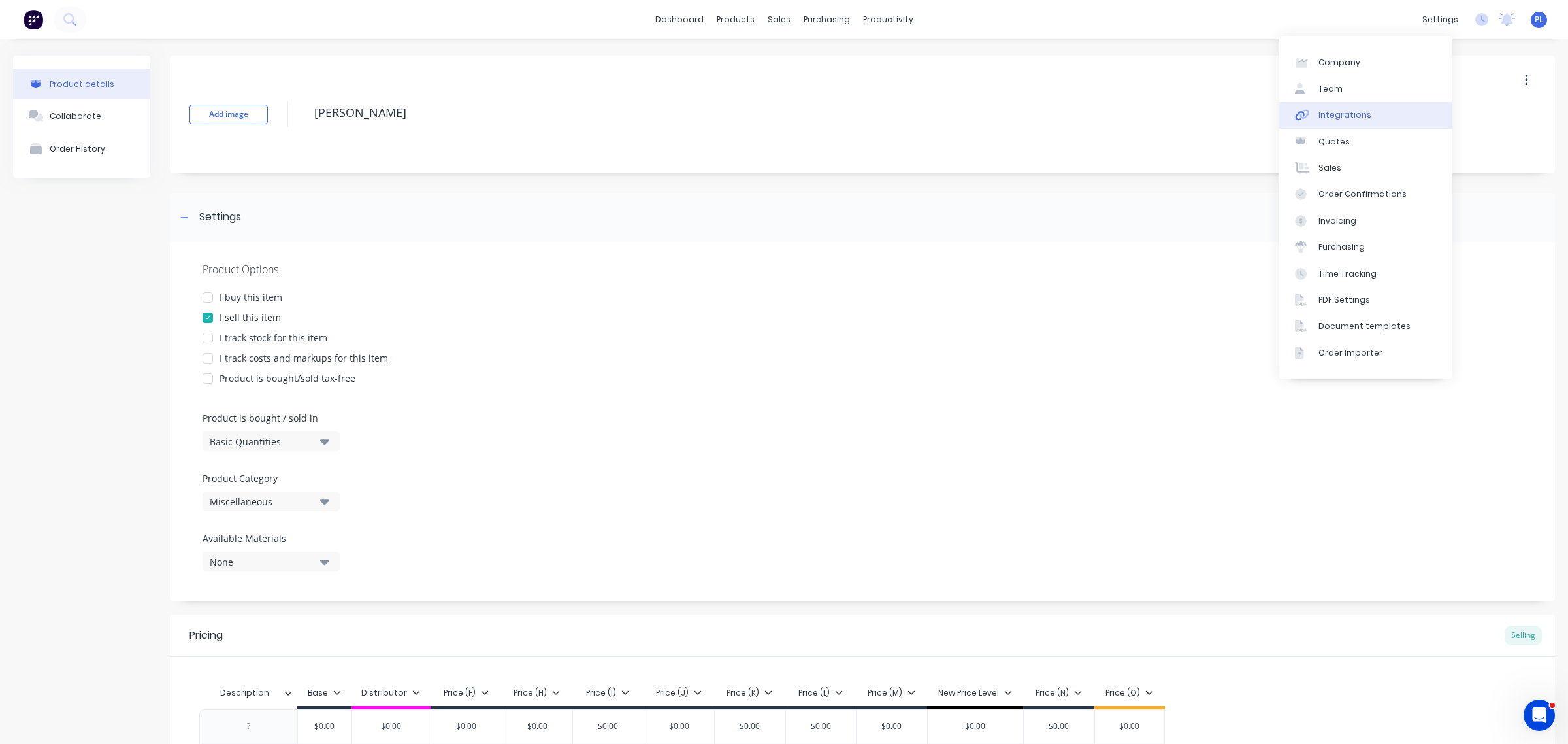
click at [1346, 120] on div "Integrations" at bounding box center [1345, 115] width 53 height 12
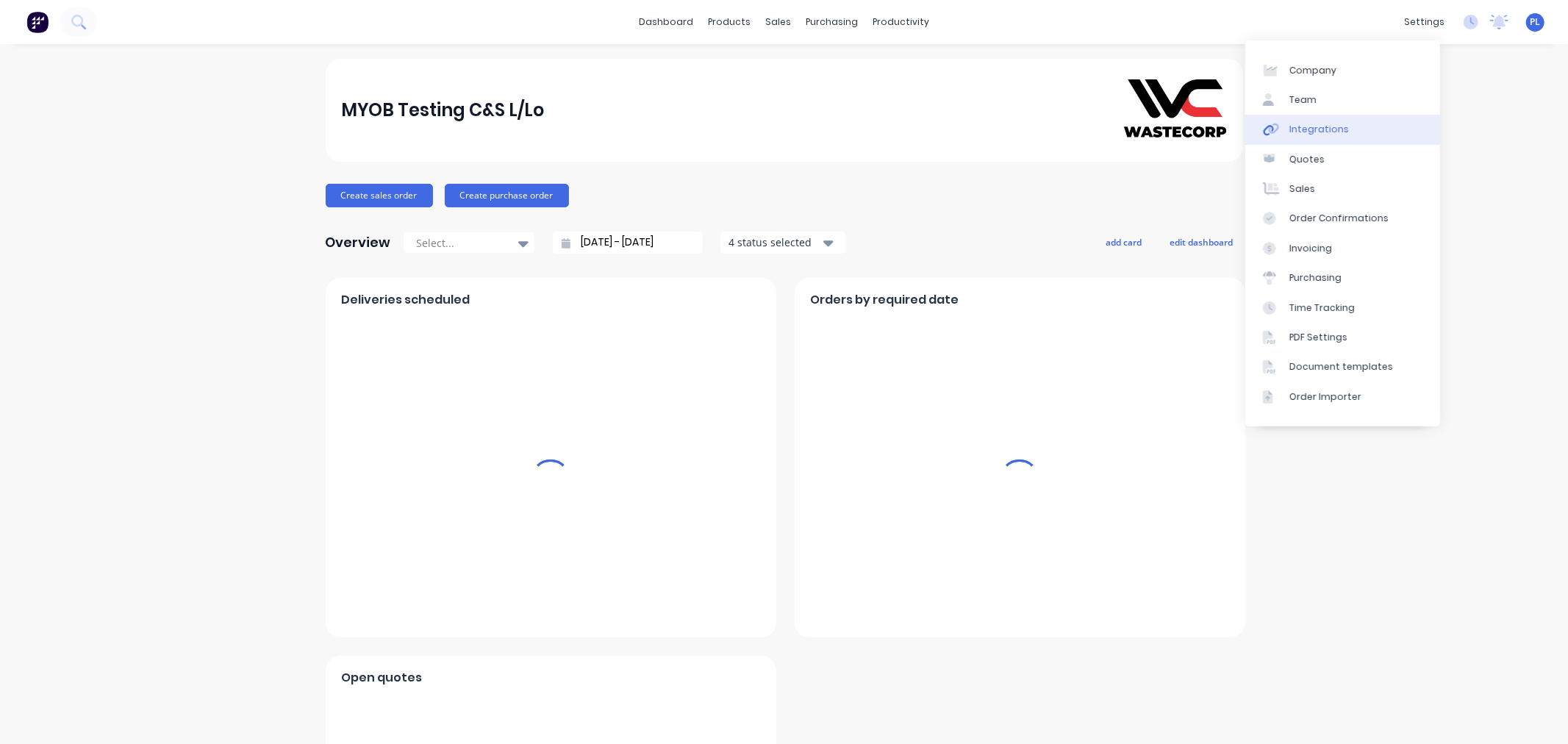
click at [1367, 126] on link "Integrations" at bounding box center [1342, 130] width 195 height 30
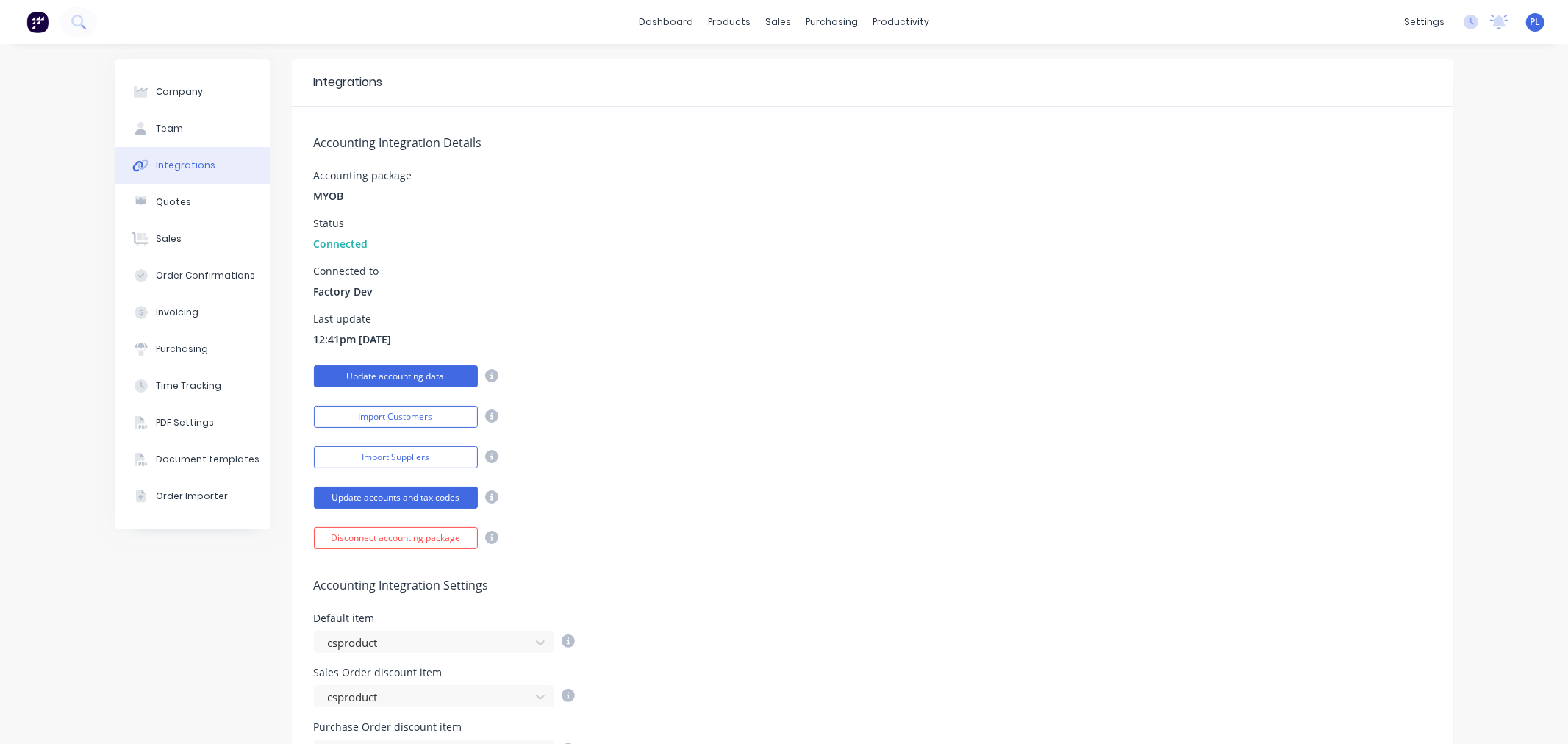
click at [356, 376] on button "Update accounting data" at bounding box center [396, 376] width 164 height 22
click at [743, 66] on div "Product Catalogue" at bounding box center [789, 70] width 91 height 13
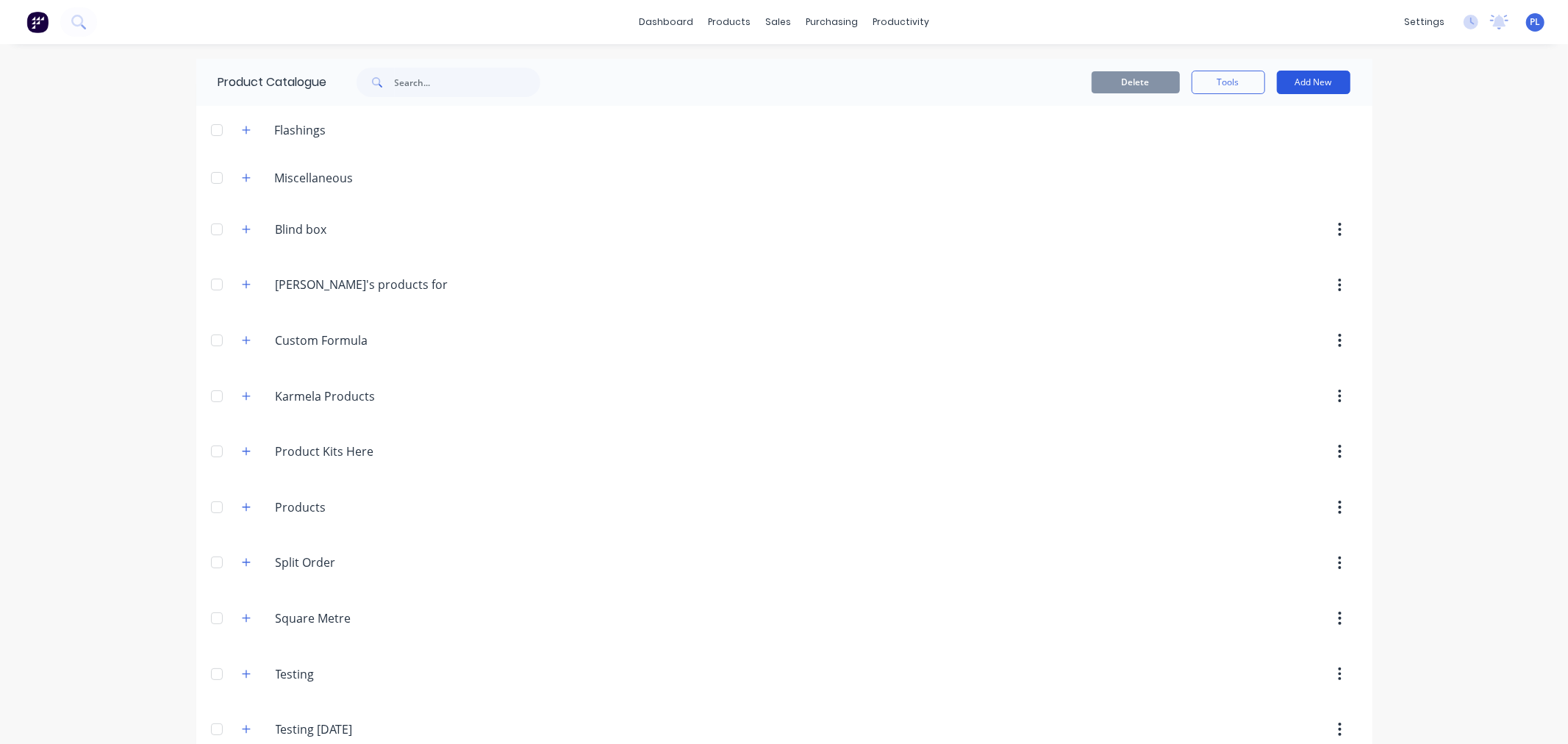
click at [1317, 86] on button "Add New" at bounding box center [1313, 82] width 74 height 23
click at [1259, 170] on div "Category Flashing Product Product Kit" at bounding box center [1280, 164] width 140 height 125
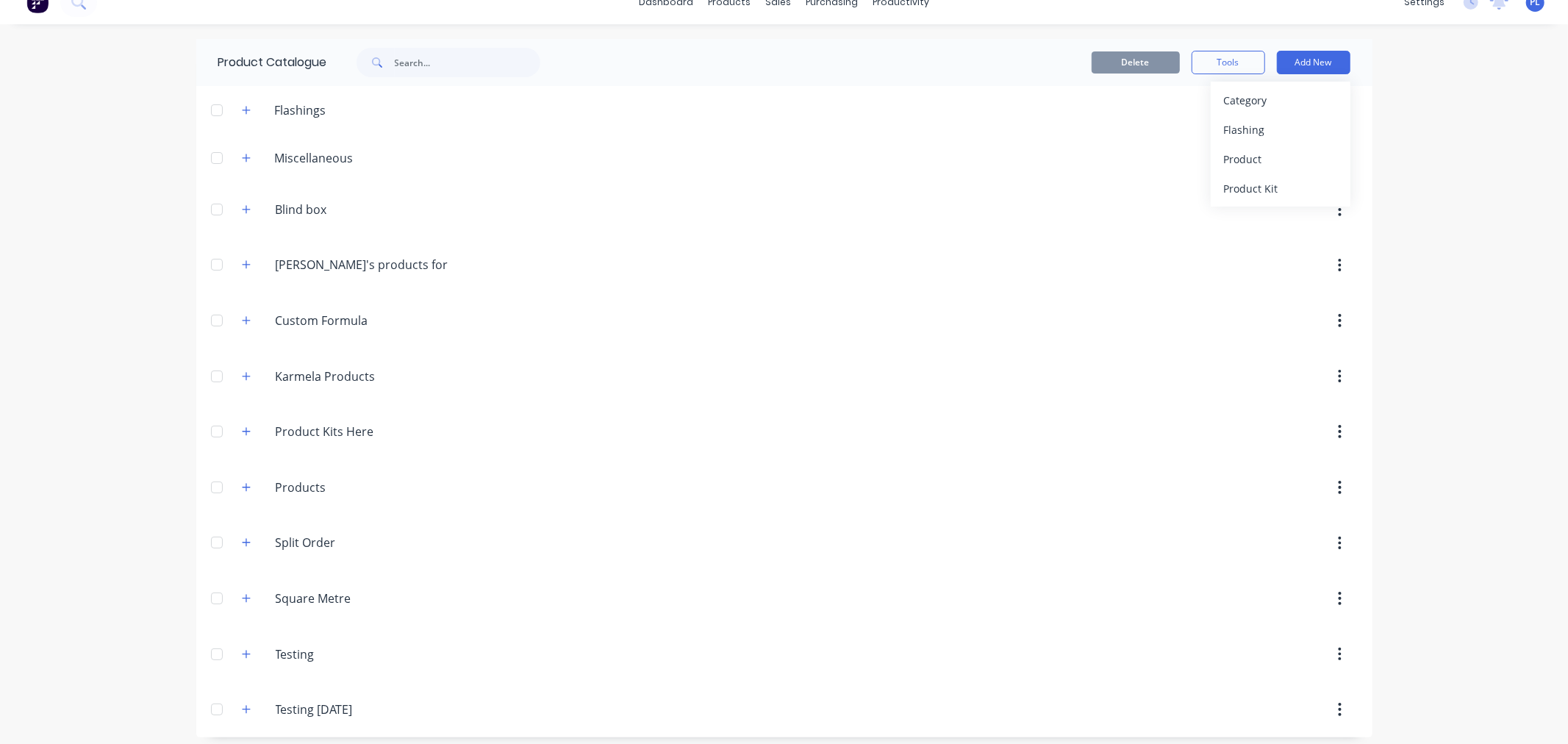
scroll to position [30, 0]
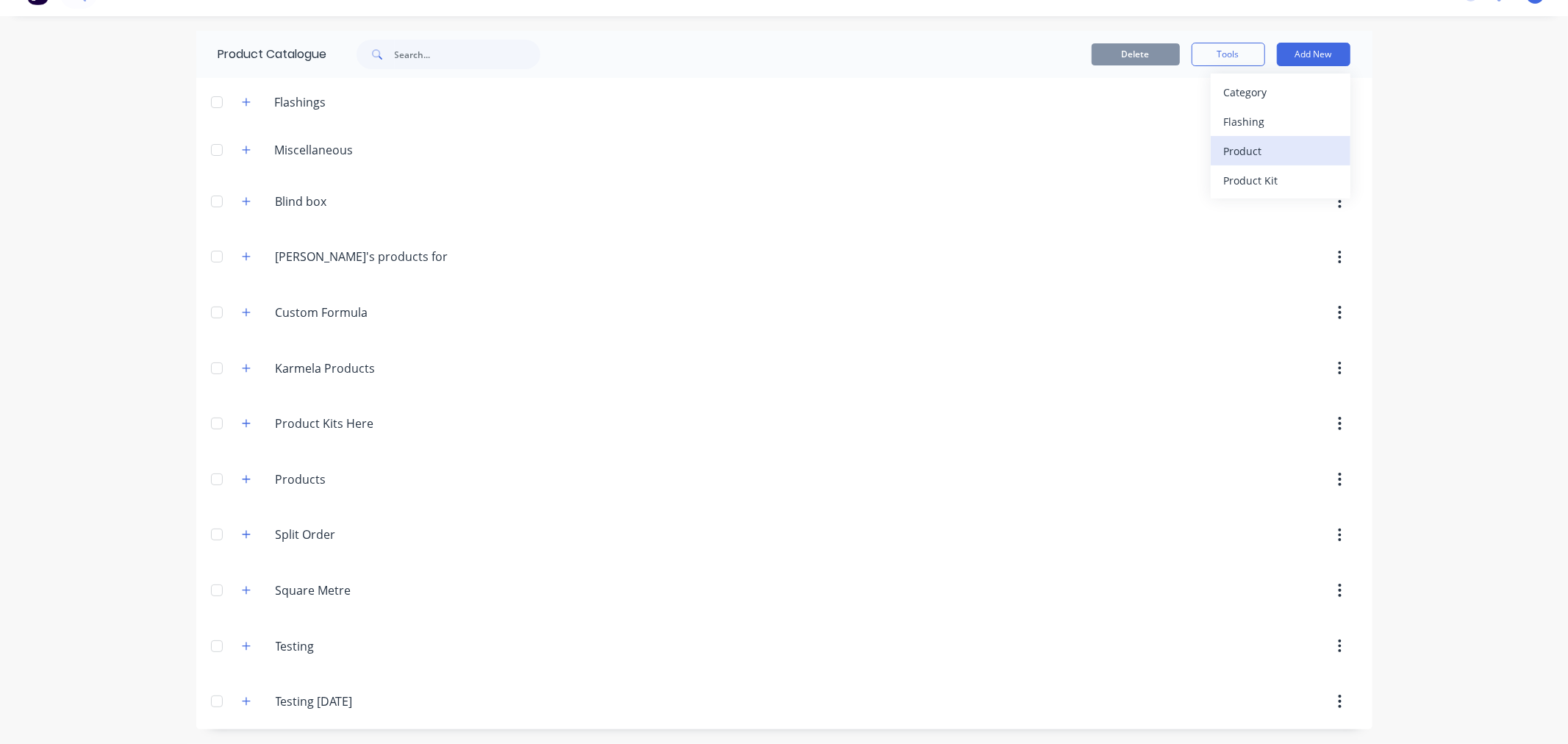
click at [1229, 148] on div "Product" at bounding box center [1280, 151] width 113 height 21
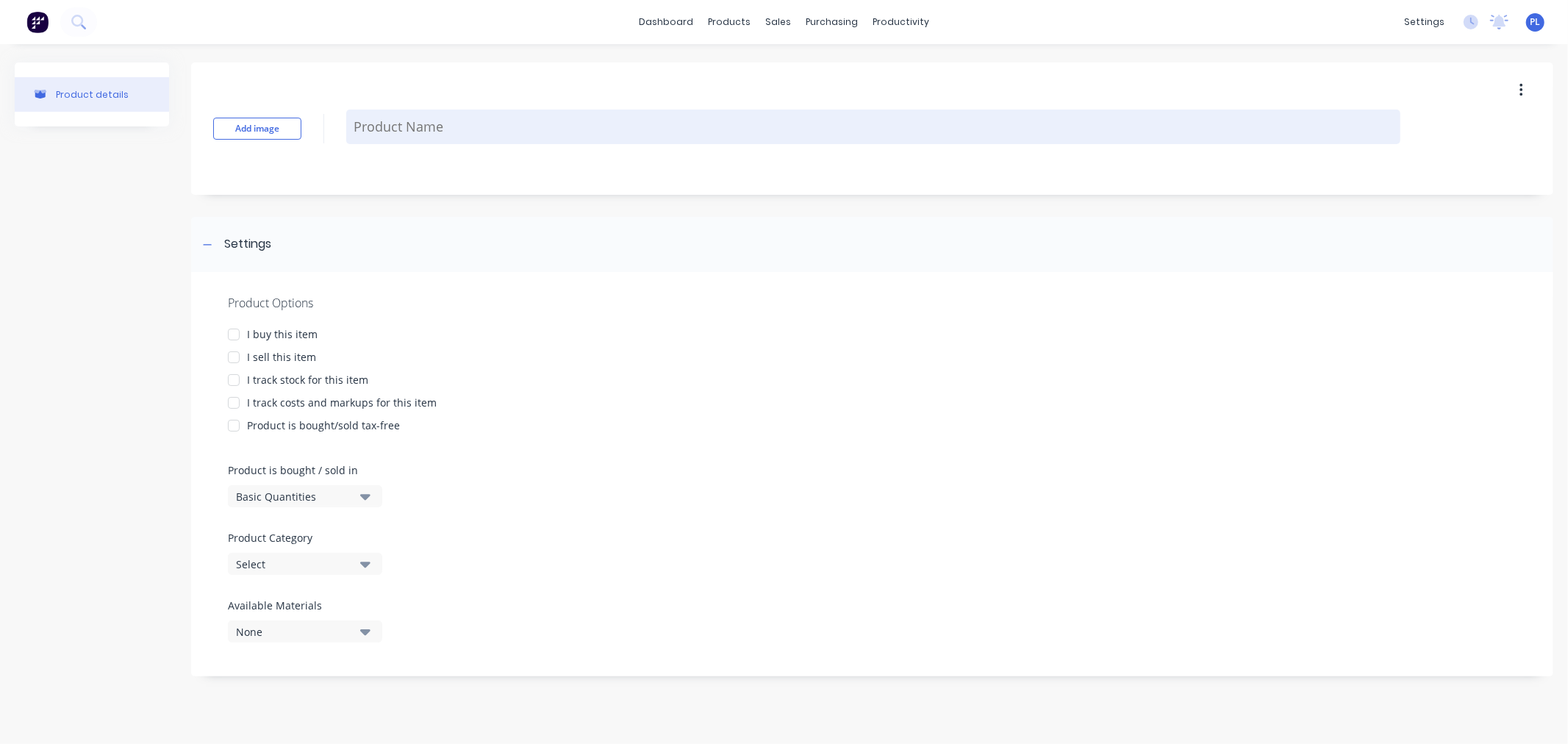
click at [404, 128] on textarea at bounding box center [873, 127] width 1054 height 35
type textarea "x"
type textarea "P"
type textarea "x"
type textarea "Pe"
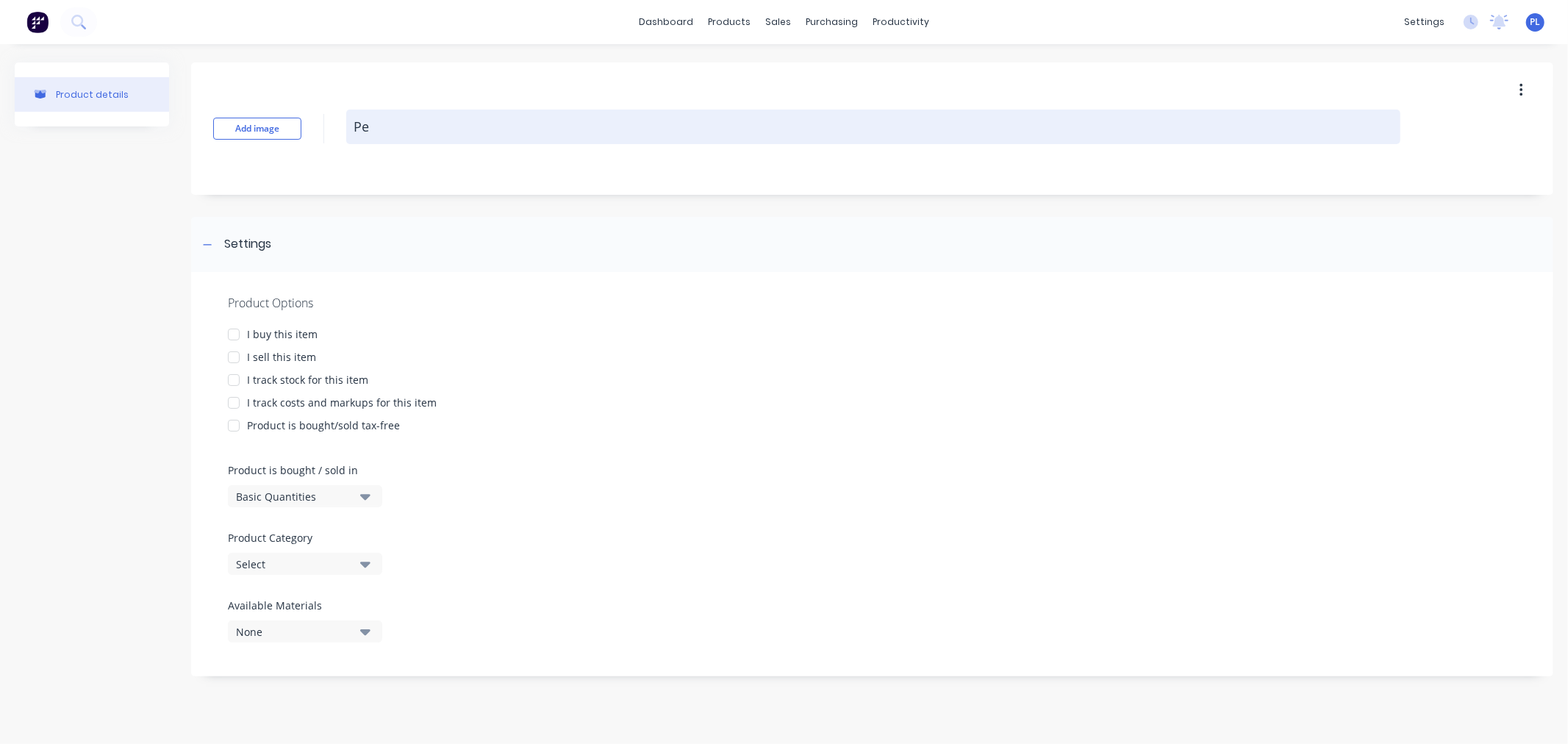
type textarea "x"
type textarea "Pet"
type textarea "x"
type textarea "Pete"
type textarea "x"
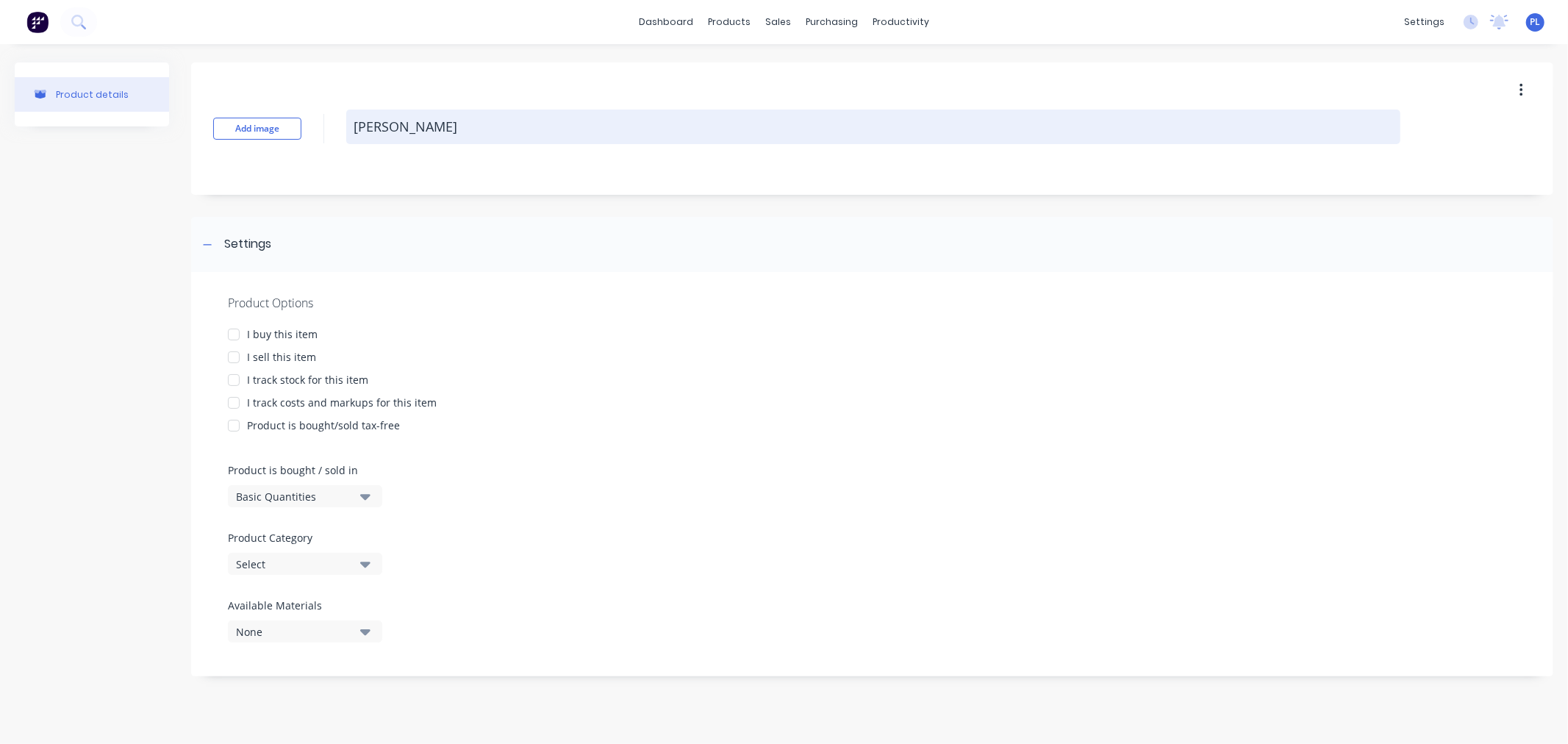
type textarea "Peter"
type textarea "x"
type textarea "Peter"
type textarea "x"
type textarea "Peter T"
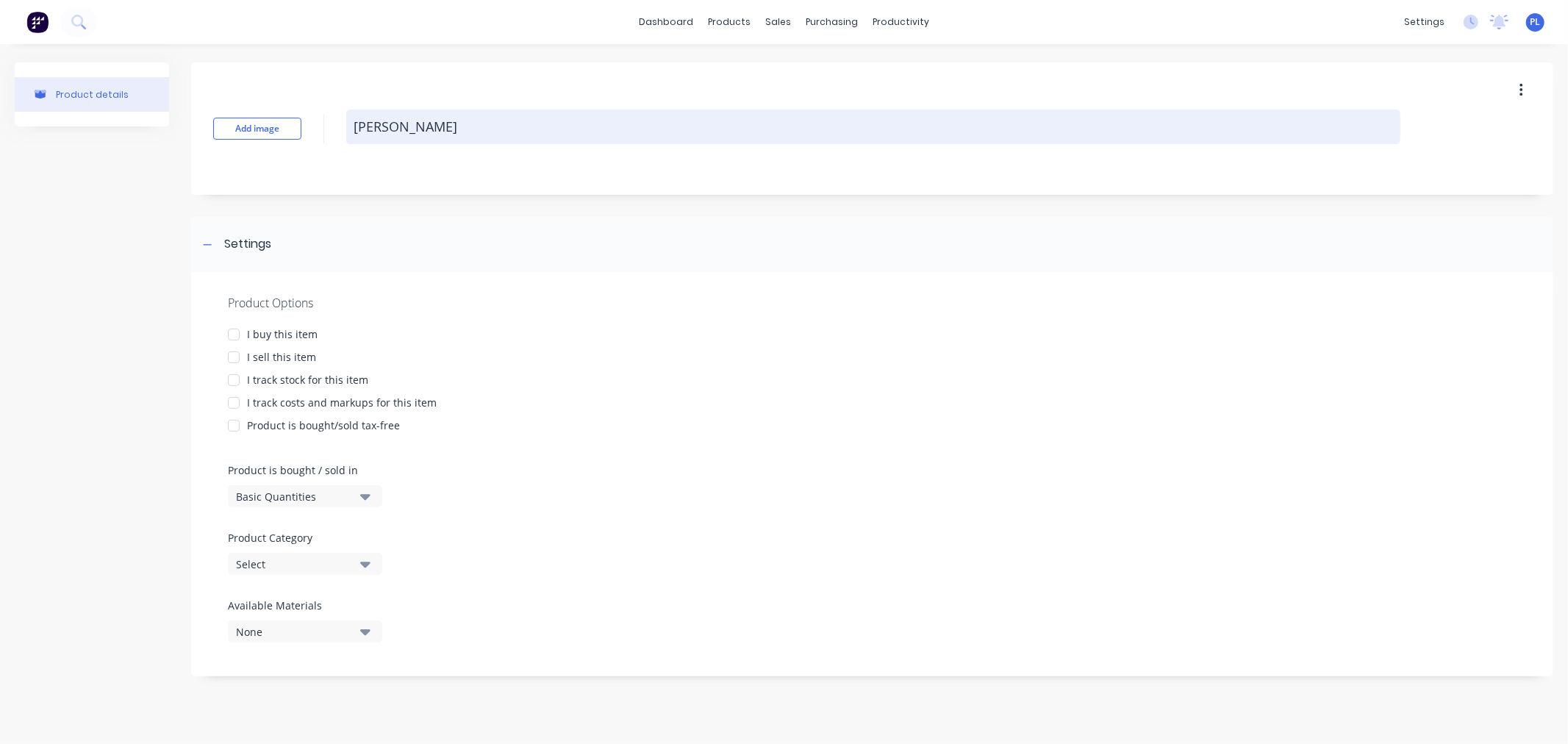
type textarea "x"
type textarea "Peter TE"
type textarea "x"
type textarea "Peter TEs"
type textarea "x"
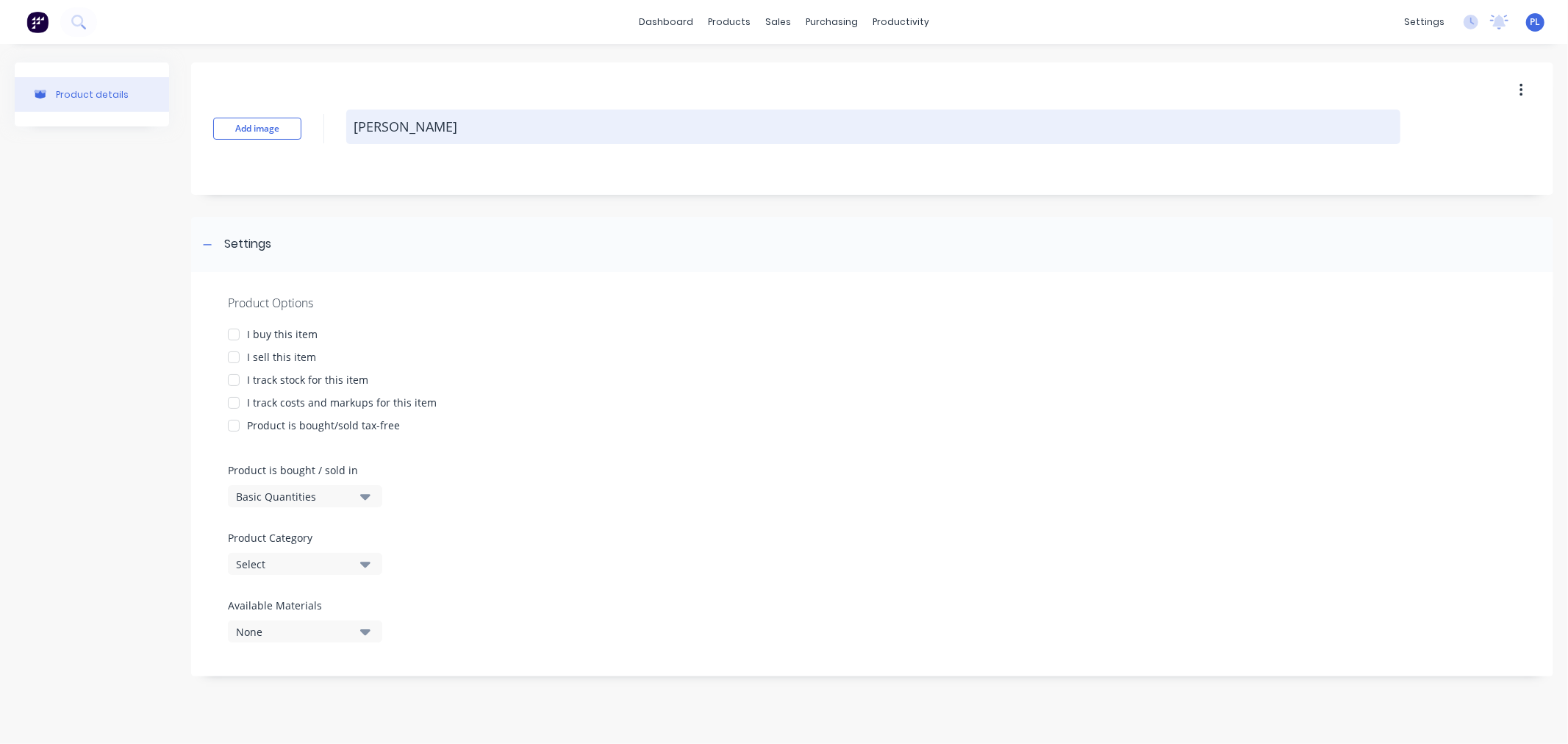
type textarea "Peter TEst"
type textarea "x"
type textarea "Peter TEst"
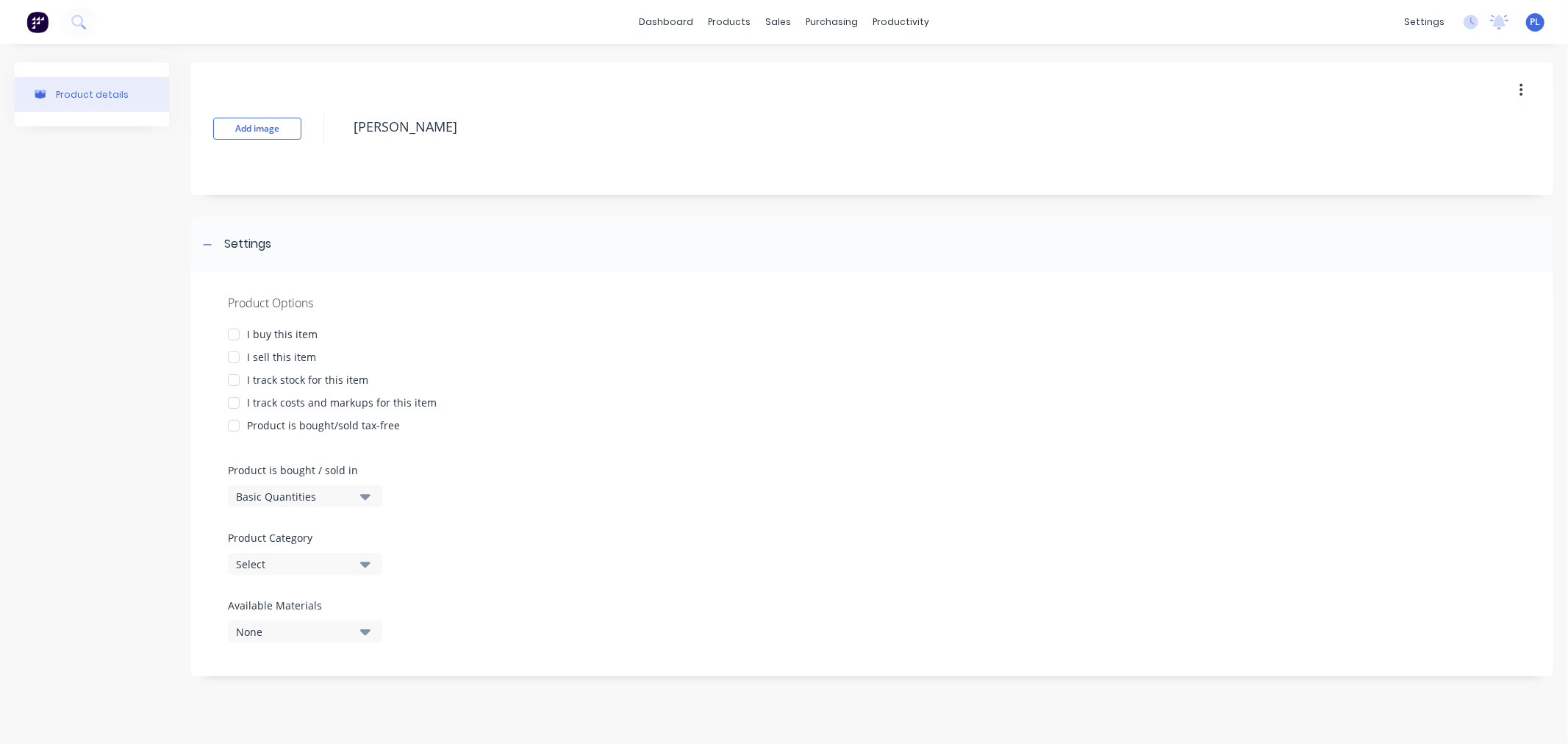
click at [297, 359] on div "I sell this item" at bounding box center [282, 356] width 69 height 16
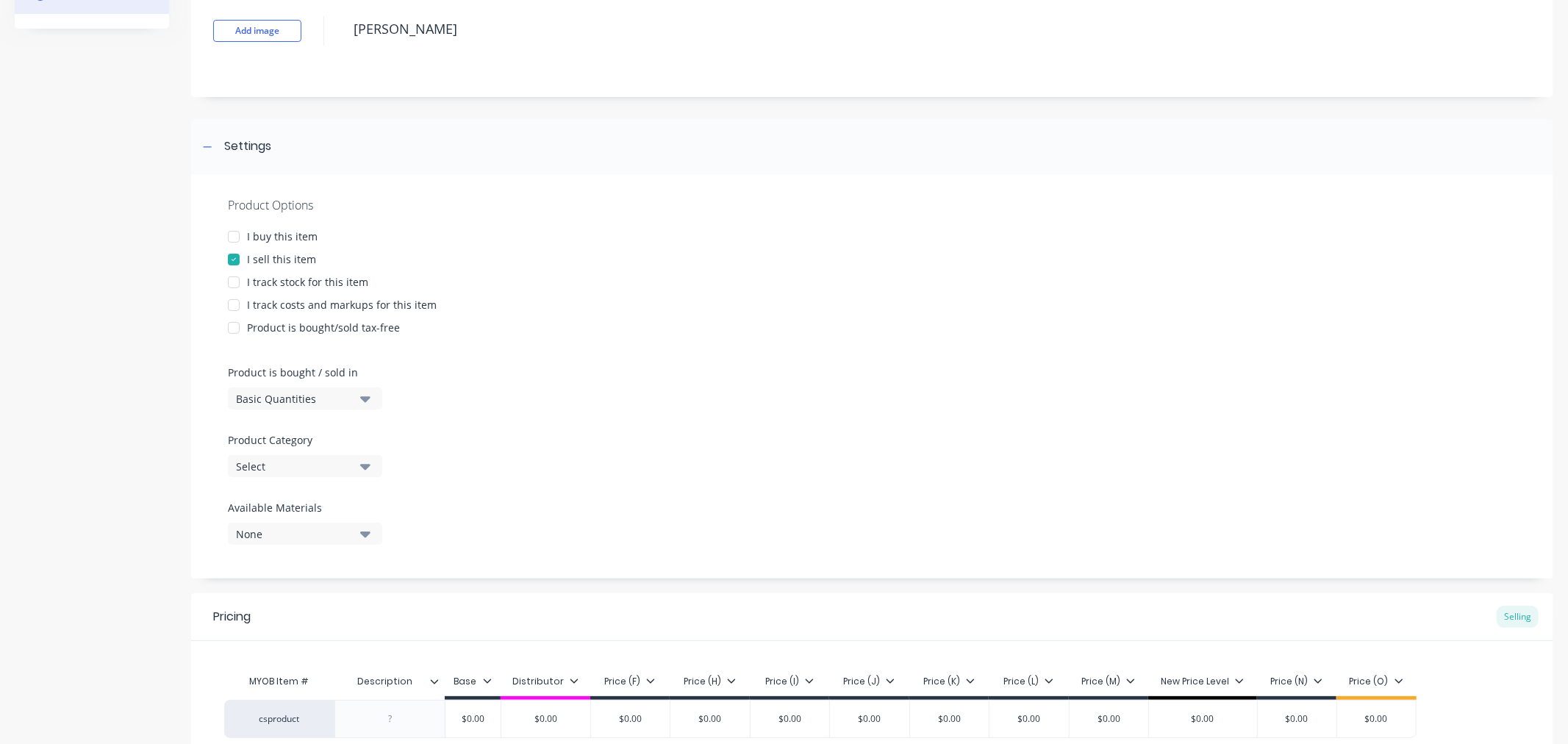
scroll to position [237, 0]
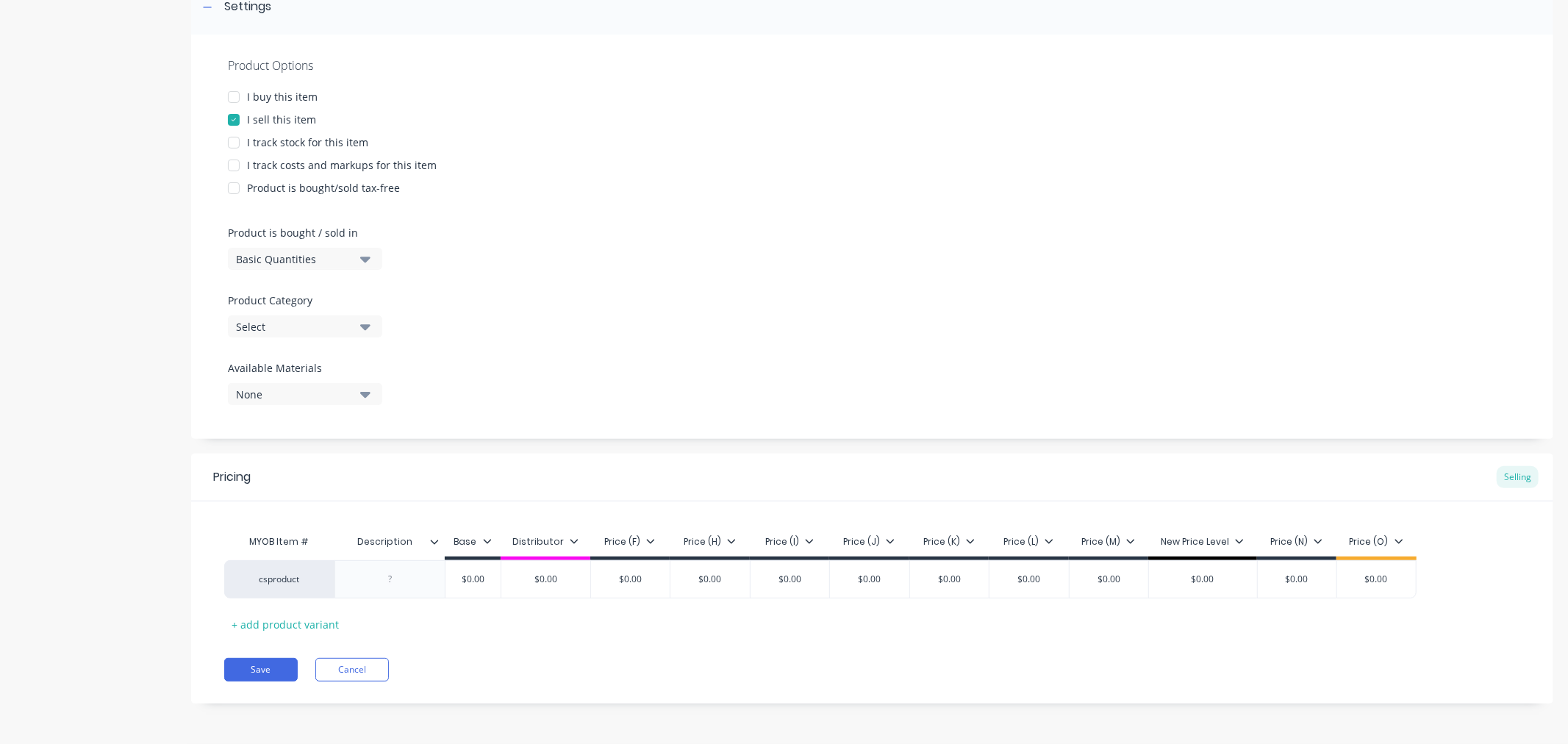
click at [309, 324] on div "Select" at bounding box center [294, 327] width 117 height 16
click at [304, 537] on div "Testing July 16" at bounding box center [338, 540] width 221 height 30
type textarea "x"
click at [281, 573] on div "csproduct" at bounding box center [279, 579] width 81 height 13
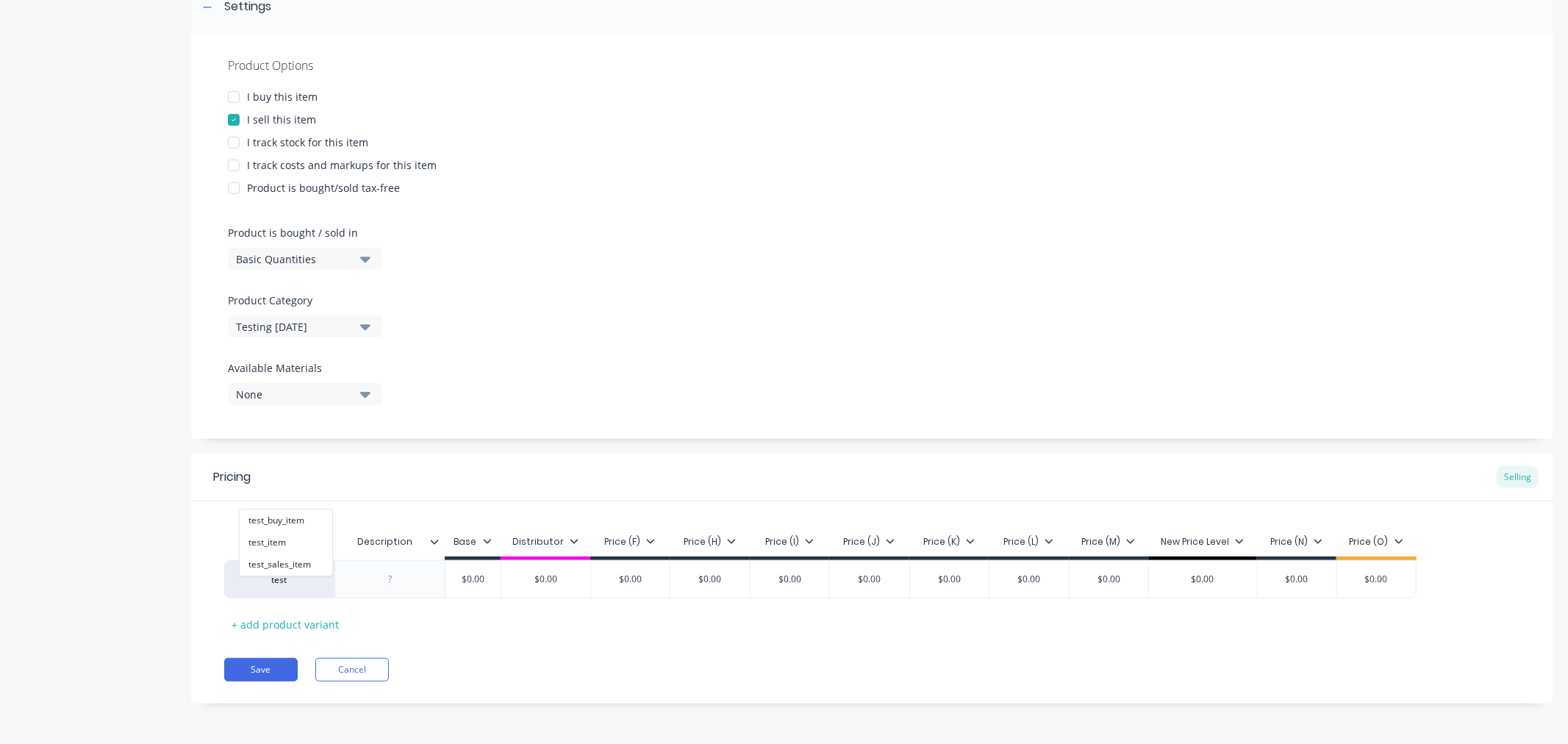
type input "test"
click at [746, 303] on div "Product Options I buy this item I sell this item I track stock for this item I …" at bounding box center [872, 236] width 1362 height 404
click at [283, 573] on div "csproduct" at bounding box center [279, 579] width 81 height 13
click at [275, 545] on button "test_item" at bounding box center [286, 542] width 93 height 22
click at [259, 689] on div "Pricing Selling MYOB Item # Description Base Distributor Price (F) Price (H) Pr…" at bounding box center [872, 579] width 1362 height 250
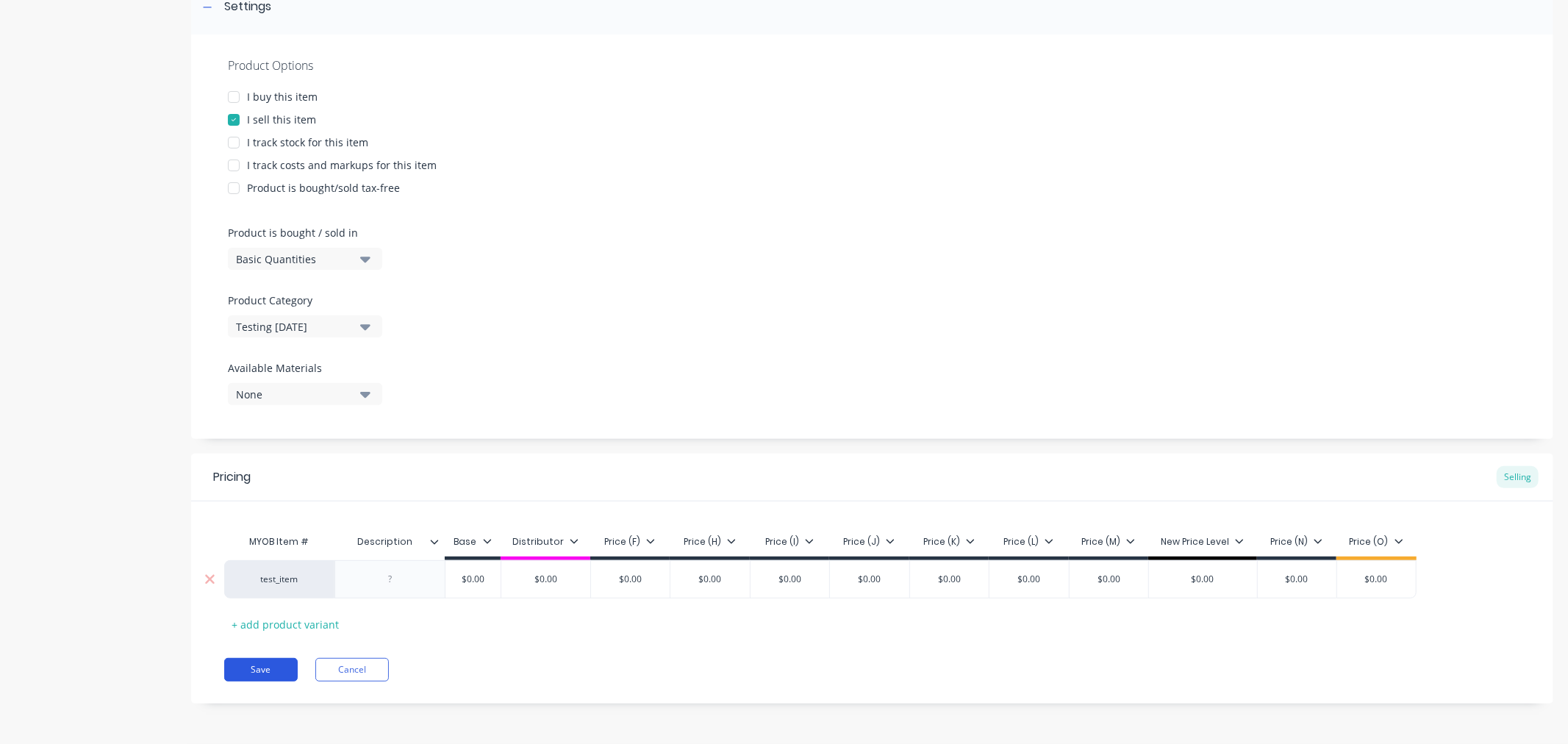
click at [243, 671] on button "Save" at bounding box center [260, 670] width 74 height 23
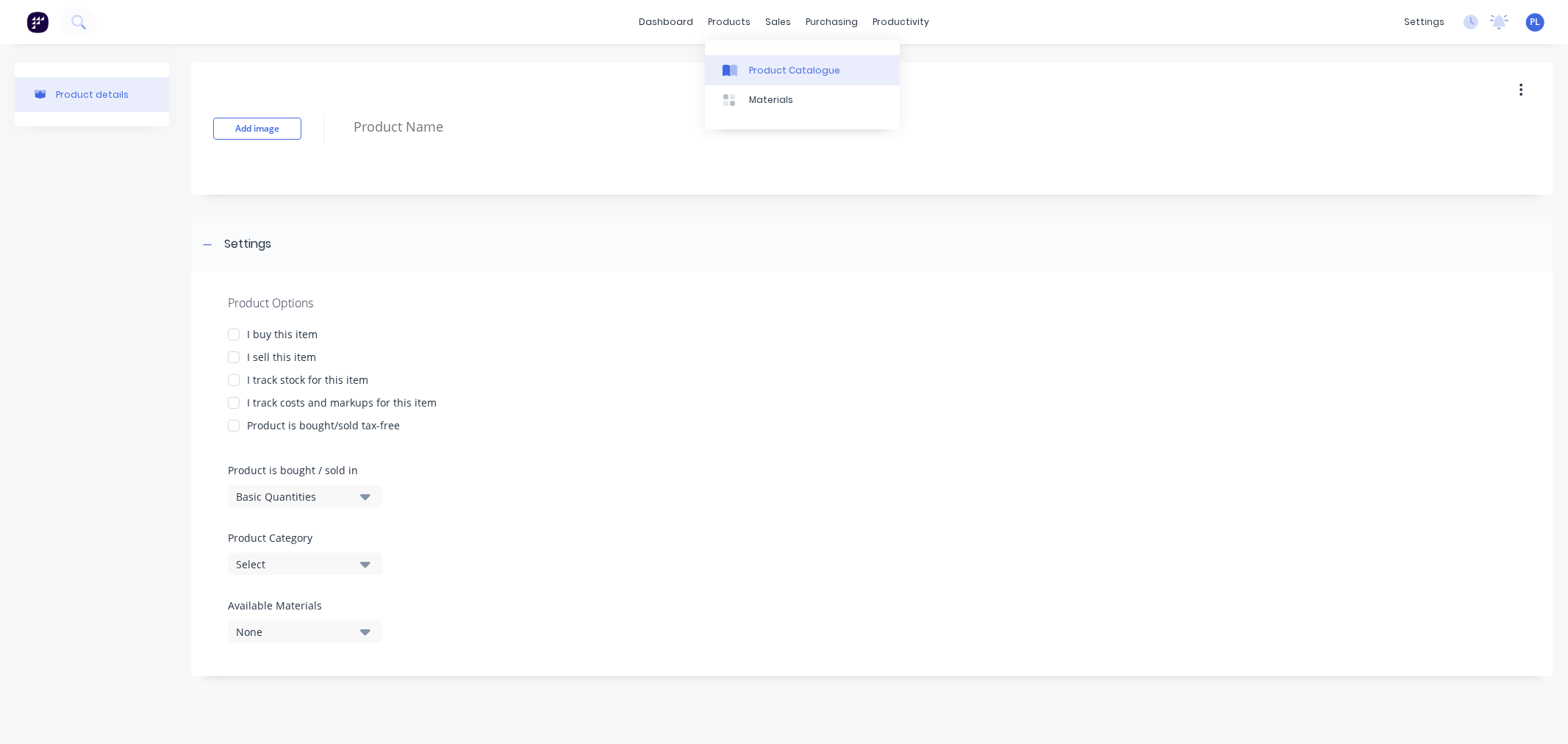
click at [746, 67] on link "Product Catalogue" at bounding box center [803, 70] width 195 height 30
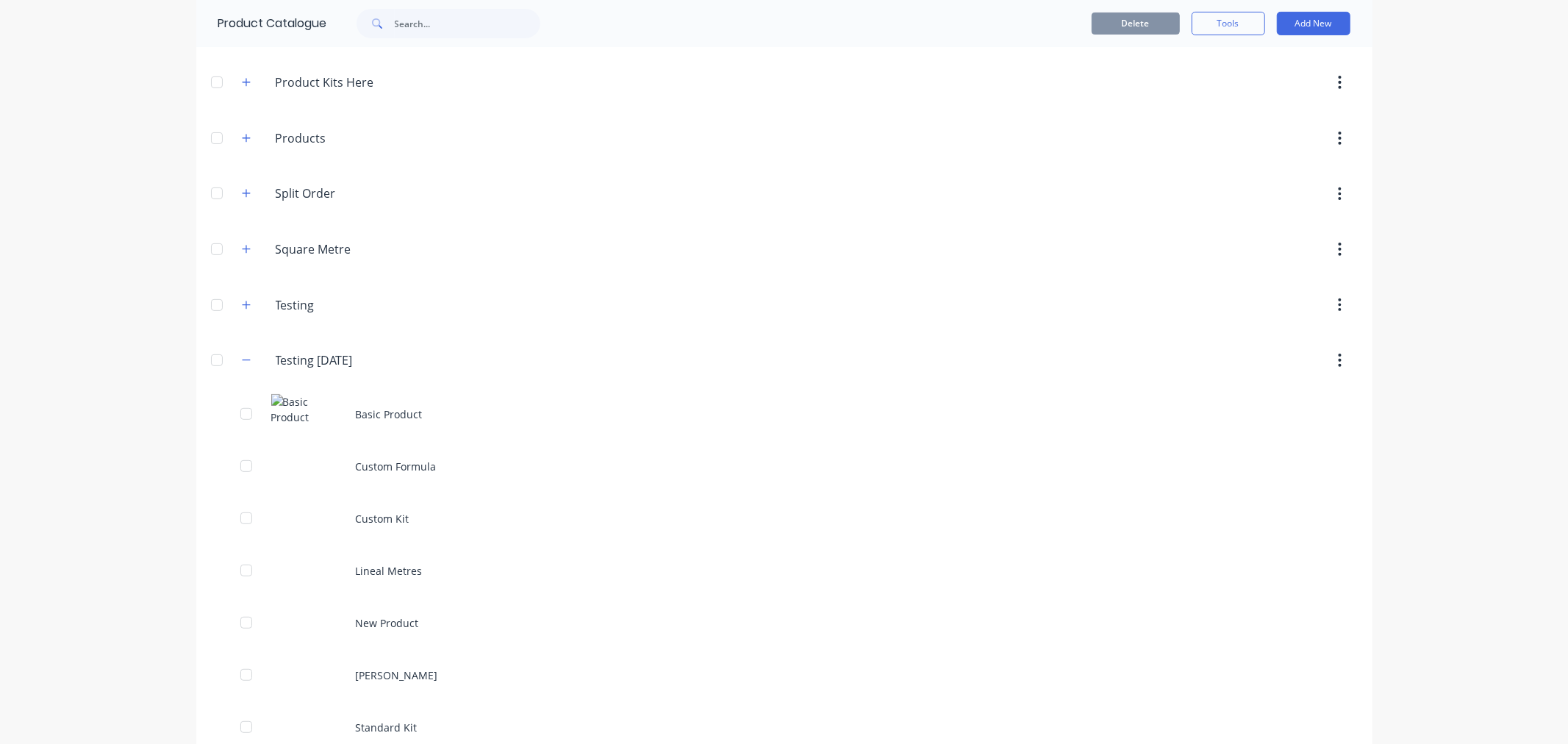
scroll to position [446, 0]
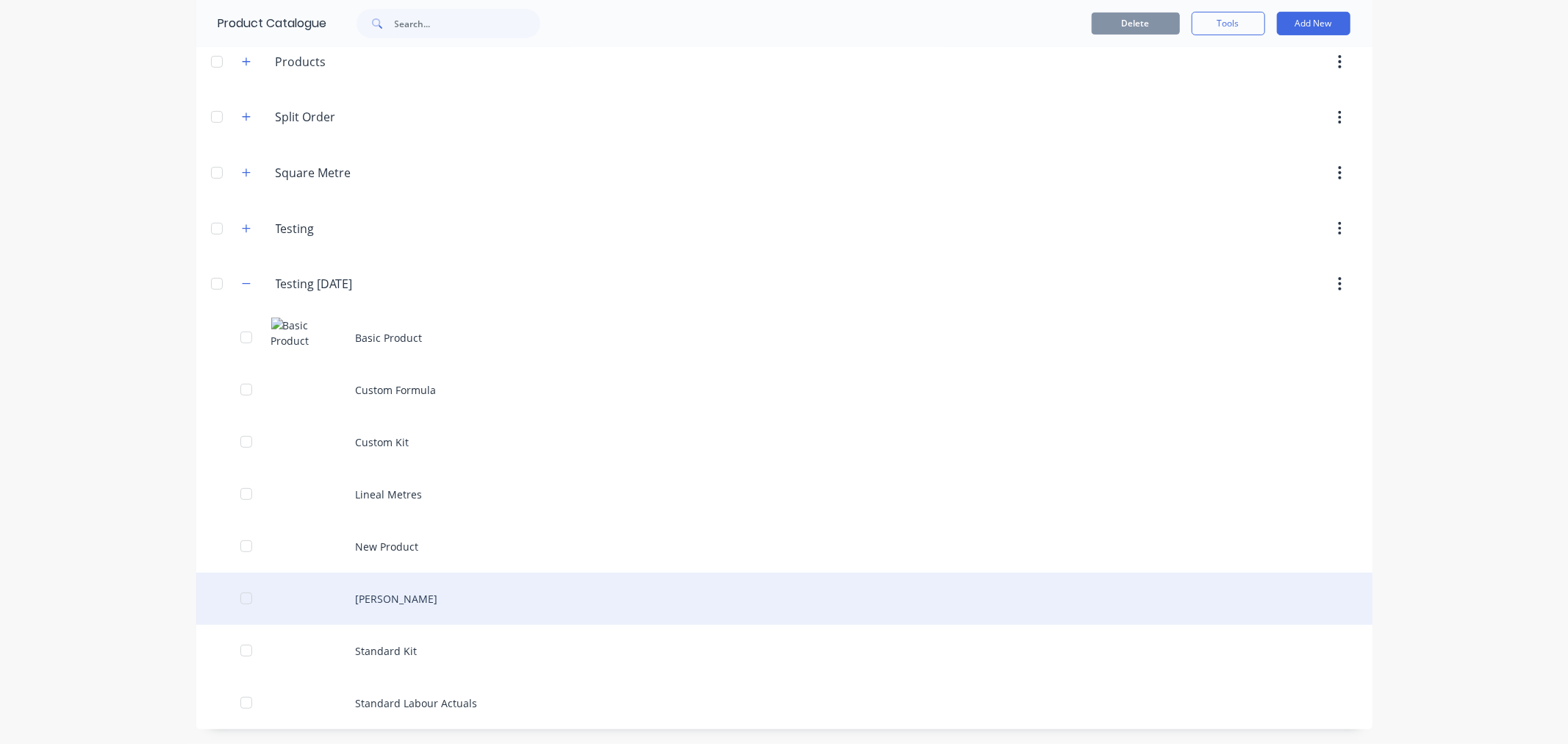
drag, startPoint x: 380, startPoint y: 581, endPoint x: 387, endPoint y: 589, distance: 10.6
click at [387, 589] on div "Peter TEst" at bounding box center [784, 599] width 1176 height 52
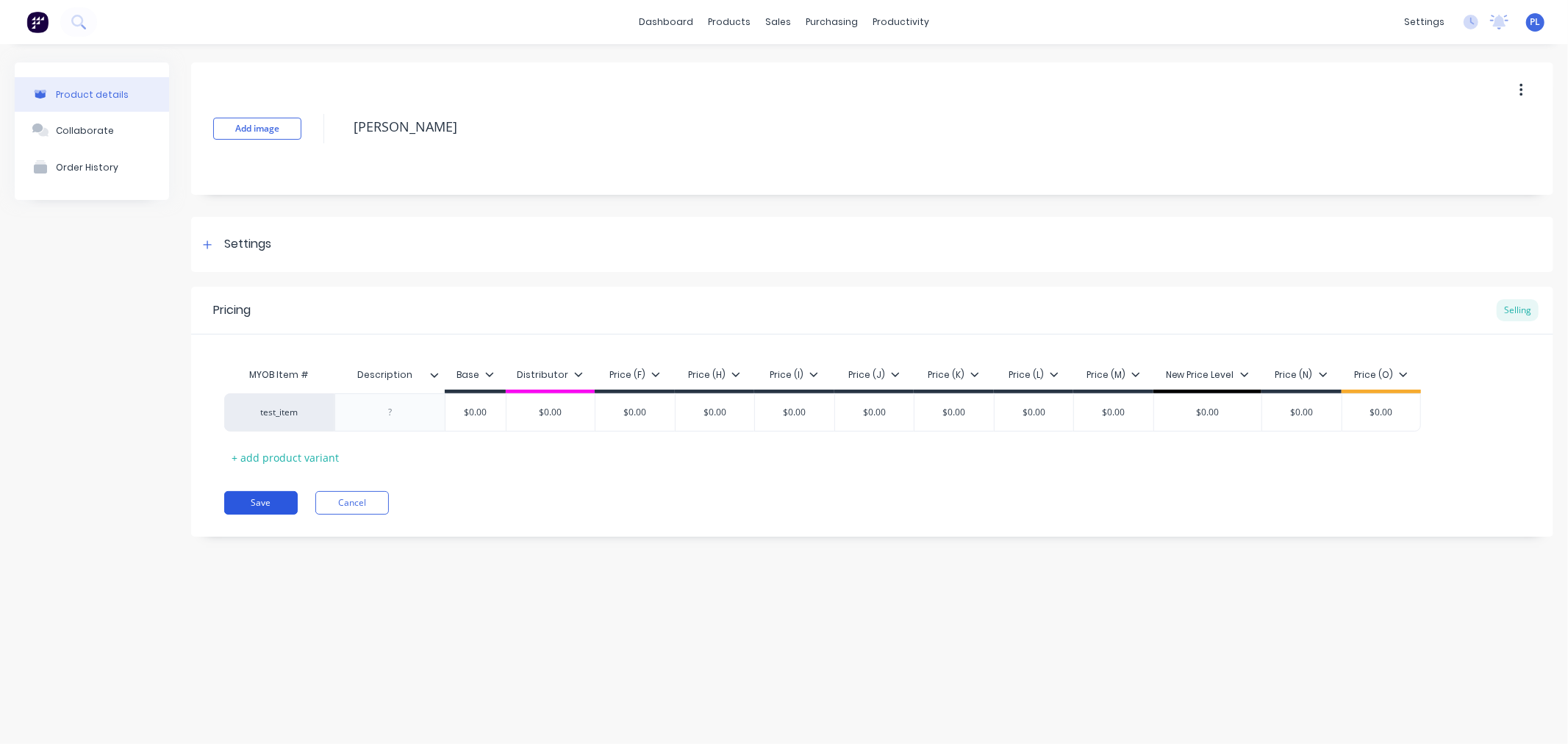
type textarea "x"
click at [260, 407] on div "test_item" at bounding box center [279, 413] width 81 height 13
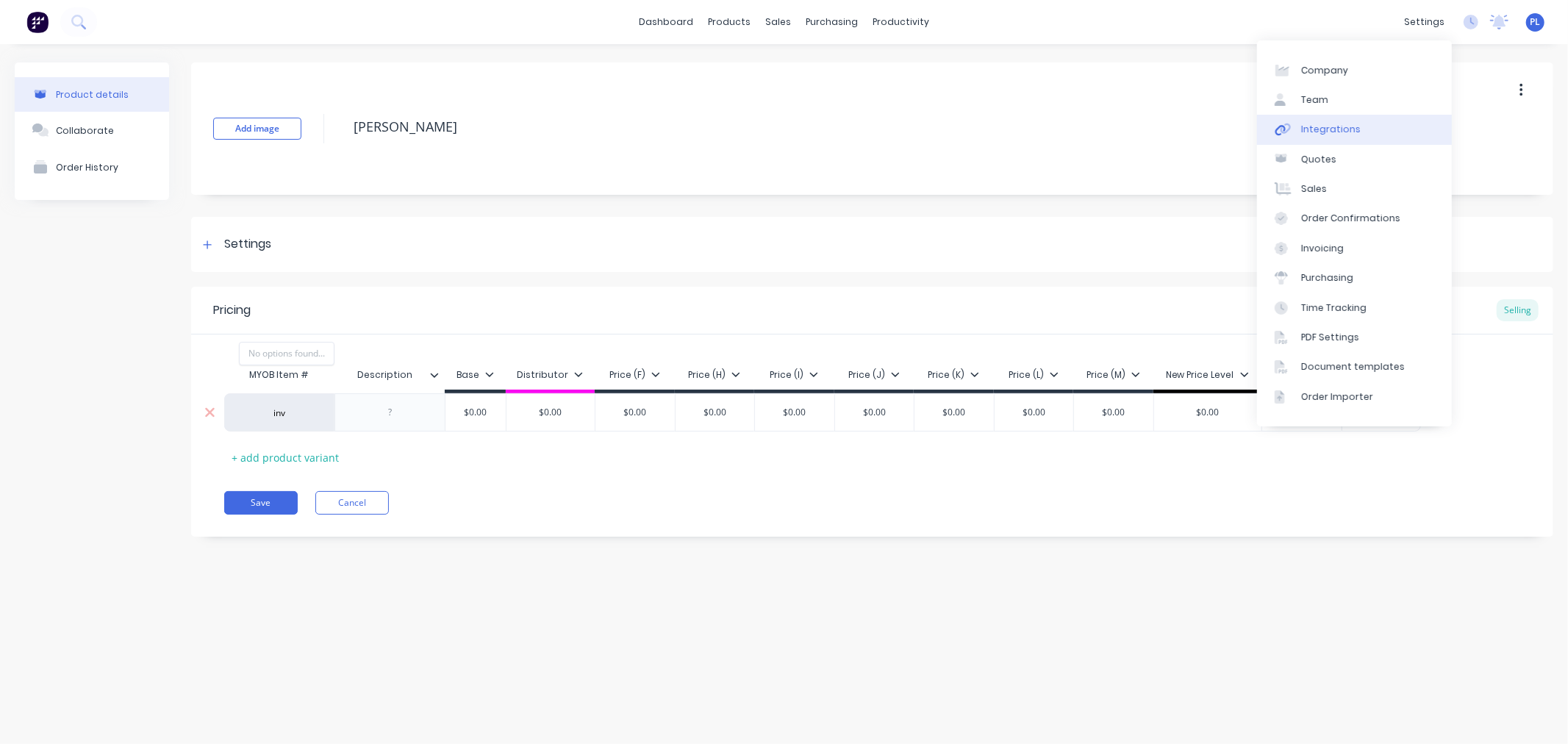
type input "inv"
click at [1354, 143] on link "Integrations" at bounding box center [1355, 130] width 195 height 30
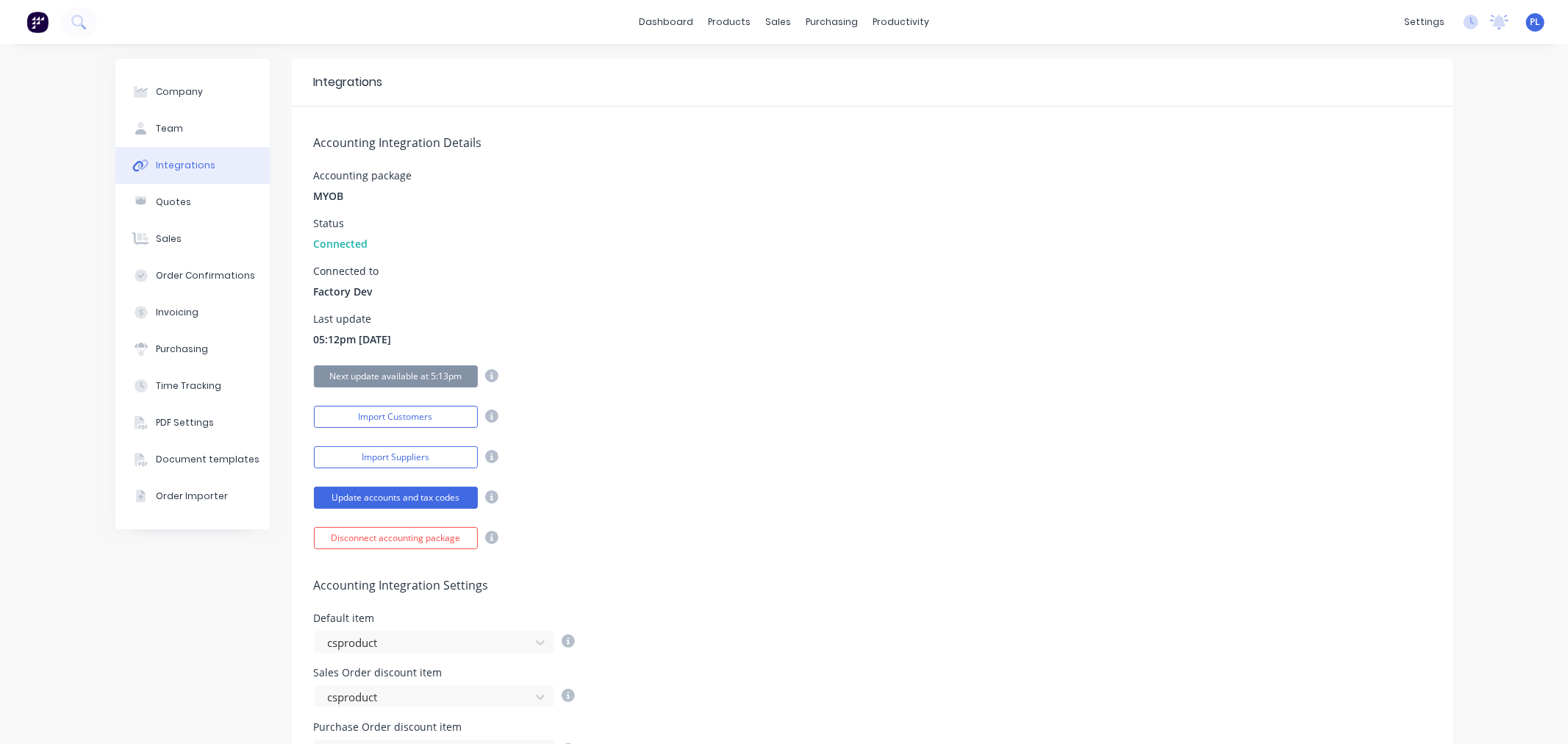
click at [891, 391] on div "Accounting Integration Details Accounting package MYOB Status Connected Connect…" at bounding box center [872, 327] width 1161 height 442
click at [838, 274] on div "Connected to Factory Dev" at bounding box center [873, 283] width 1118 height 33
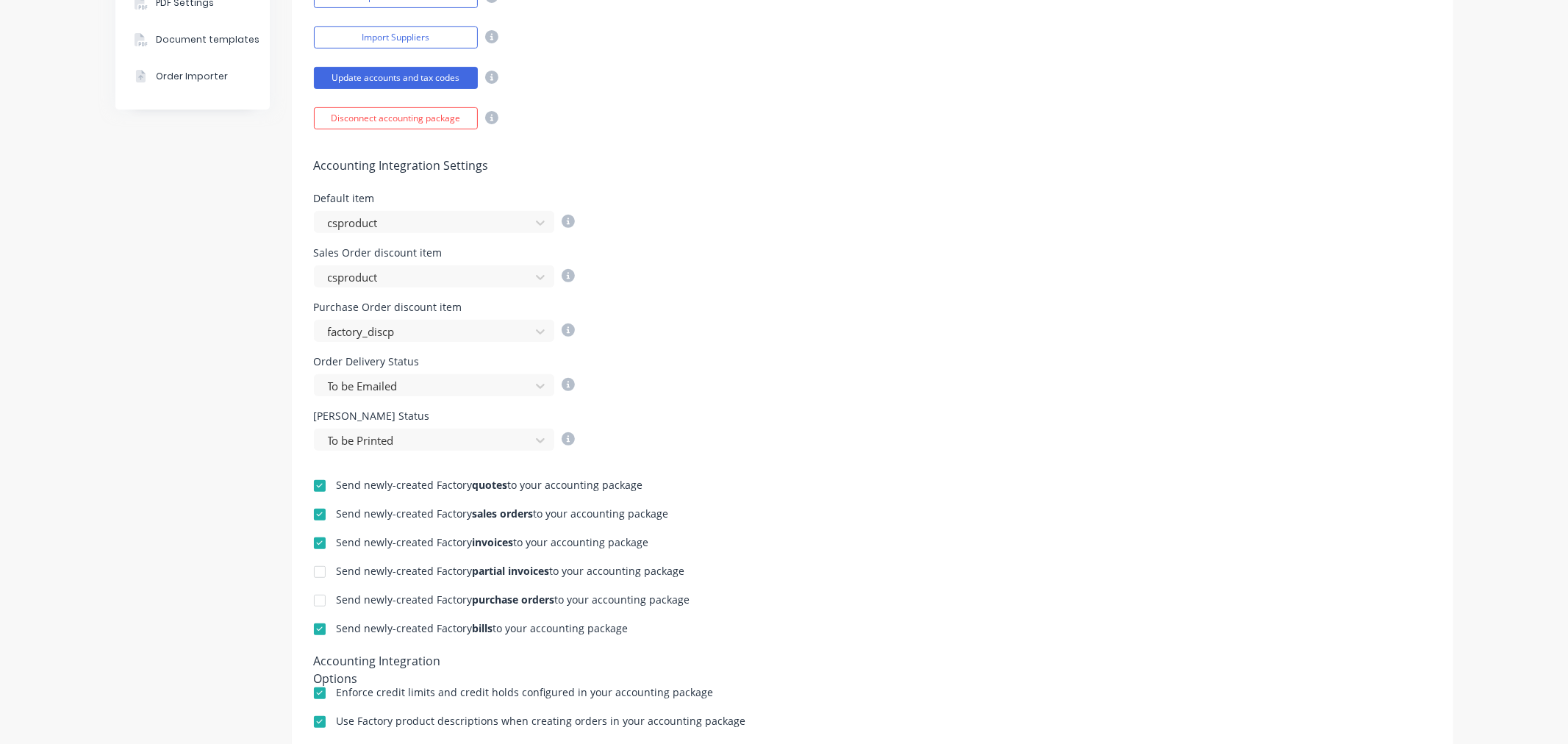
scroll to position [245, 0]
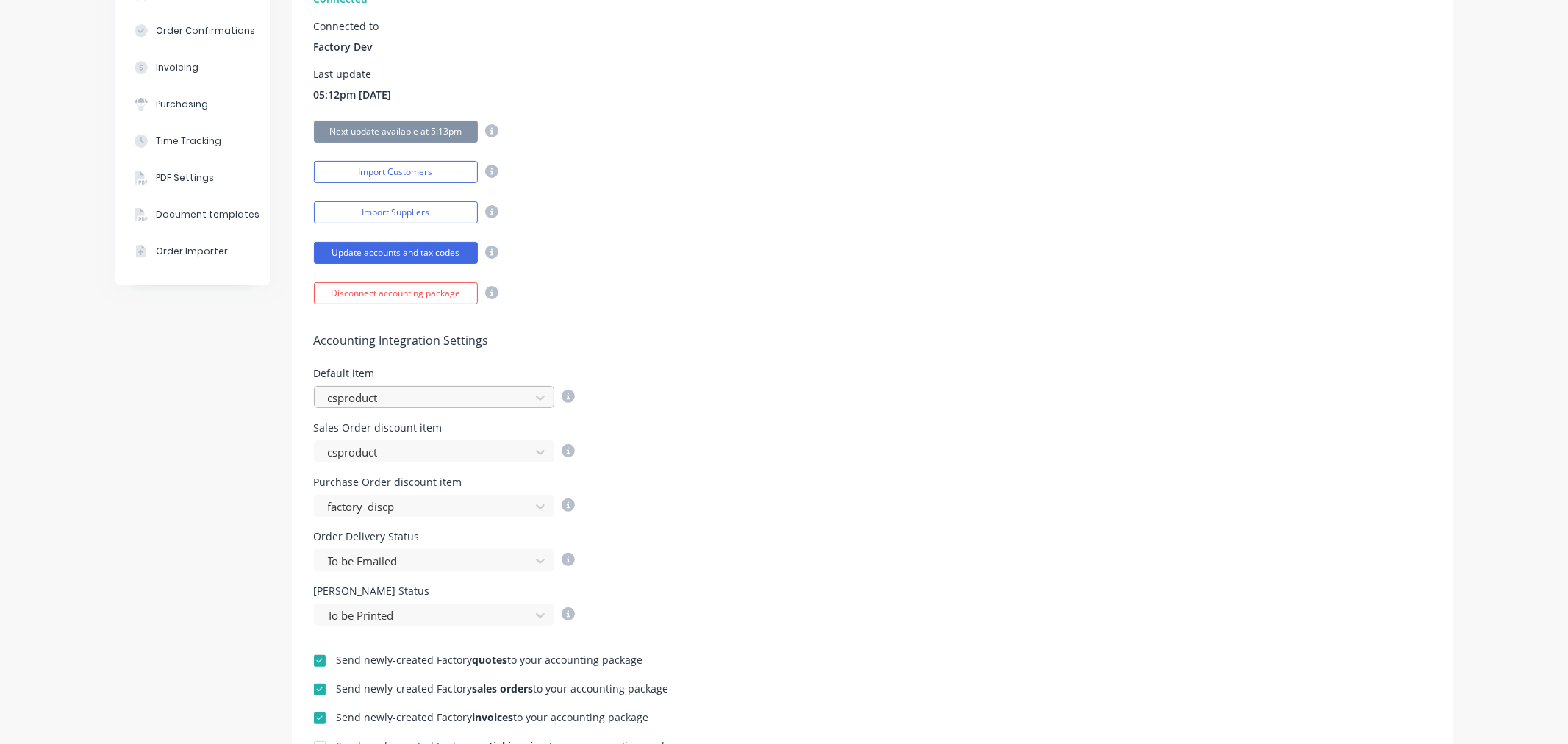
click at [445, 406] on div at bounding box center [424, 398] width 196 height 18
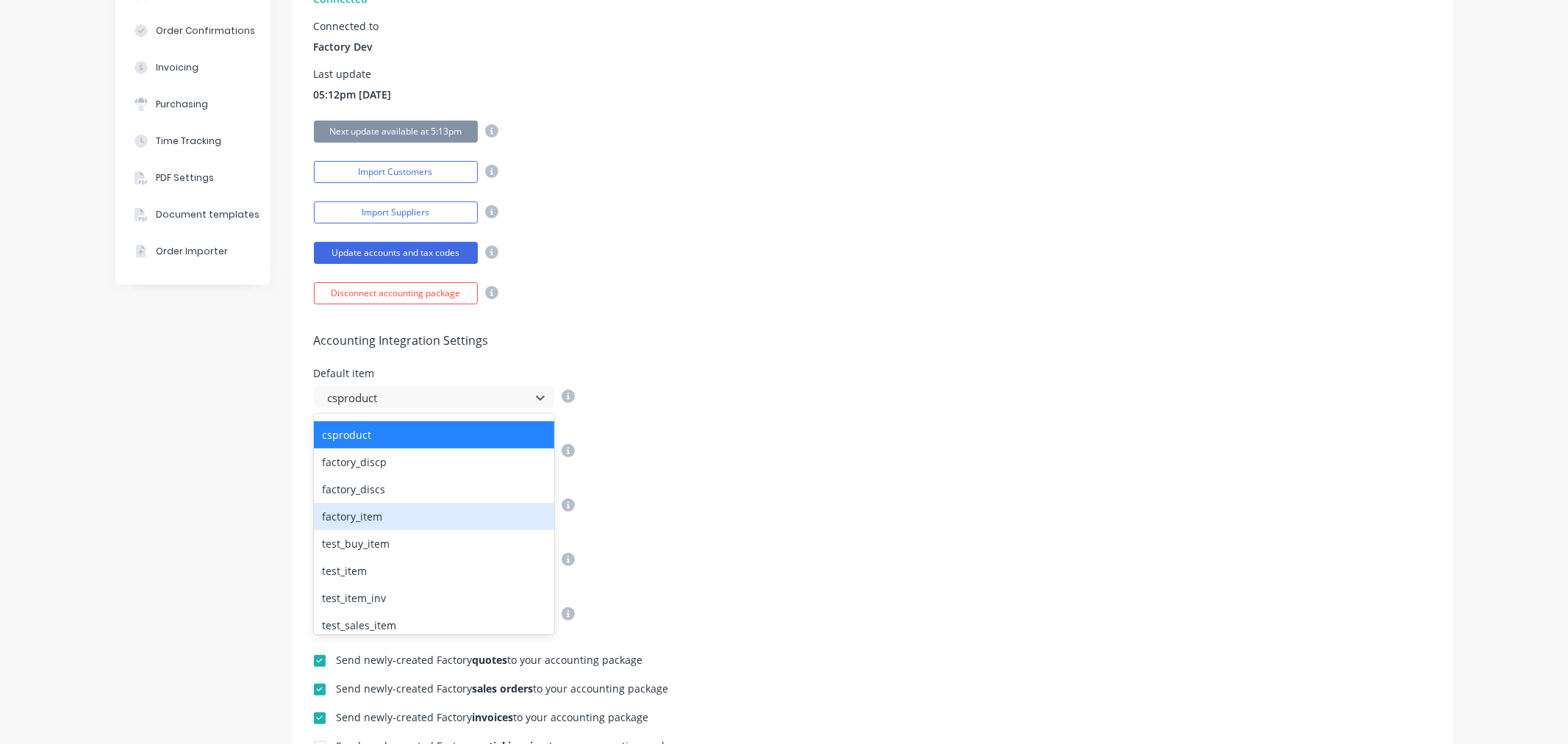
scroll to position [30, 0]
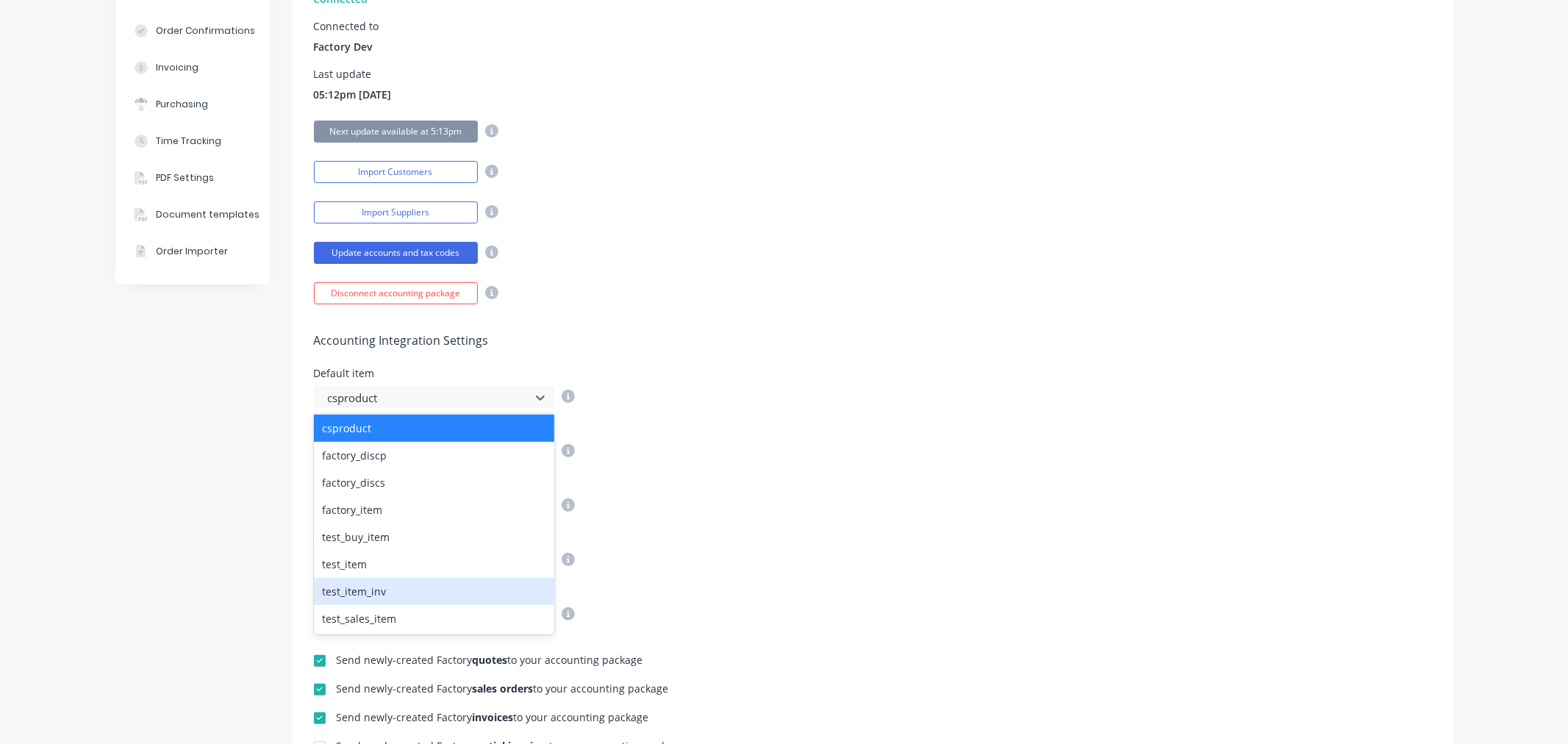
click at [372, 584] on div "test_item_inv" at bounding box center [434, 591] width 241 height 27
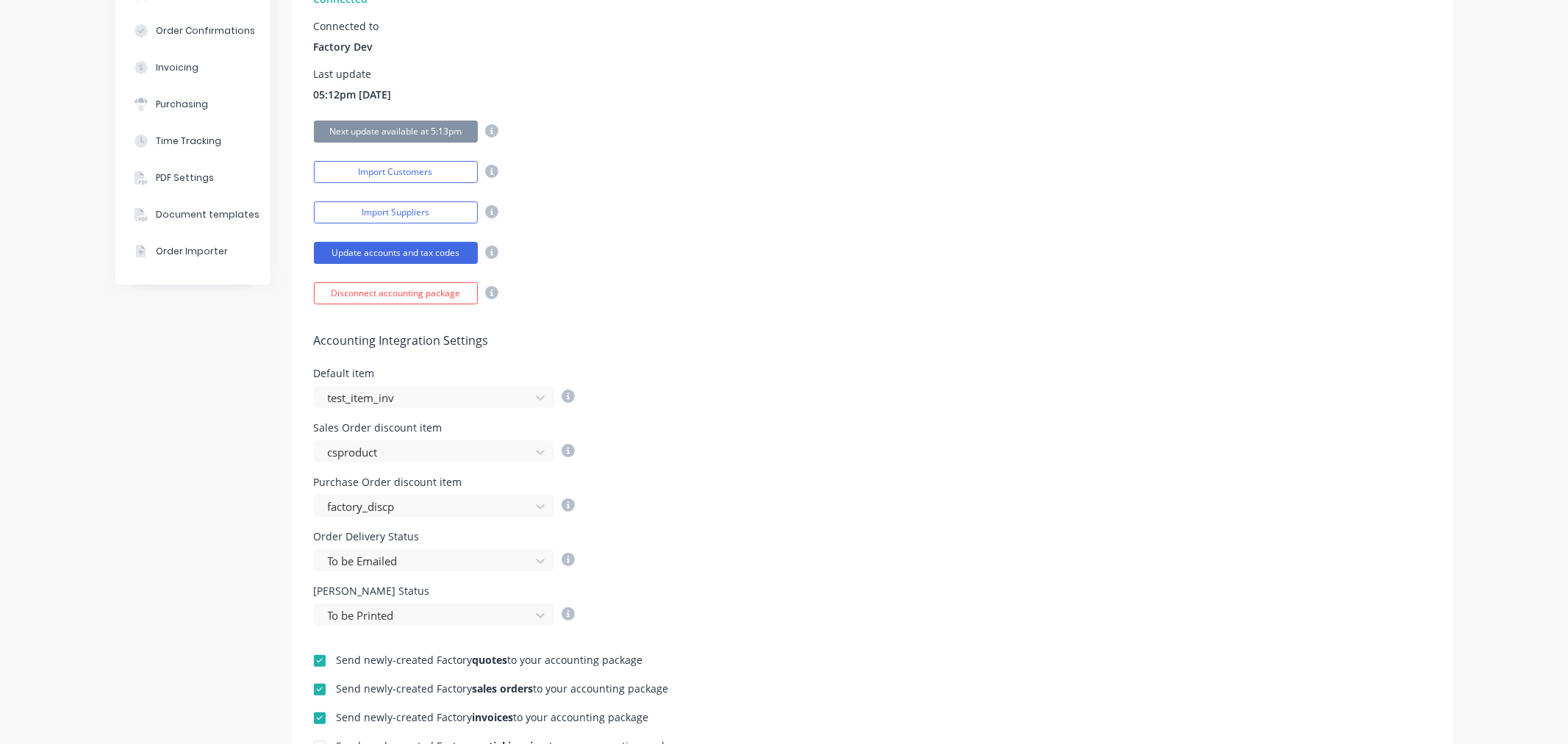
click at [797, 320] on div "Accounting Integration Settings Default item test_item_inv Sales Order discount…" at bounding box center [872, 465] width 1161 height 322
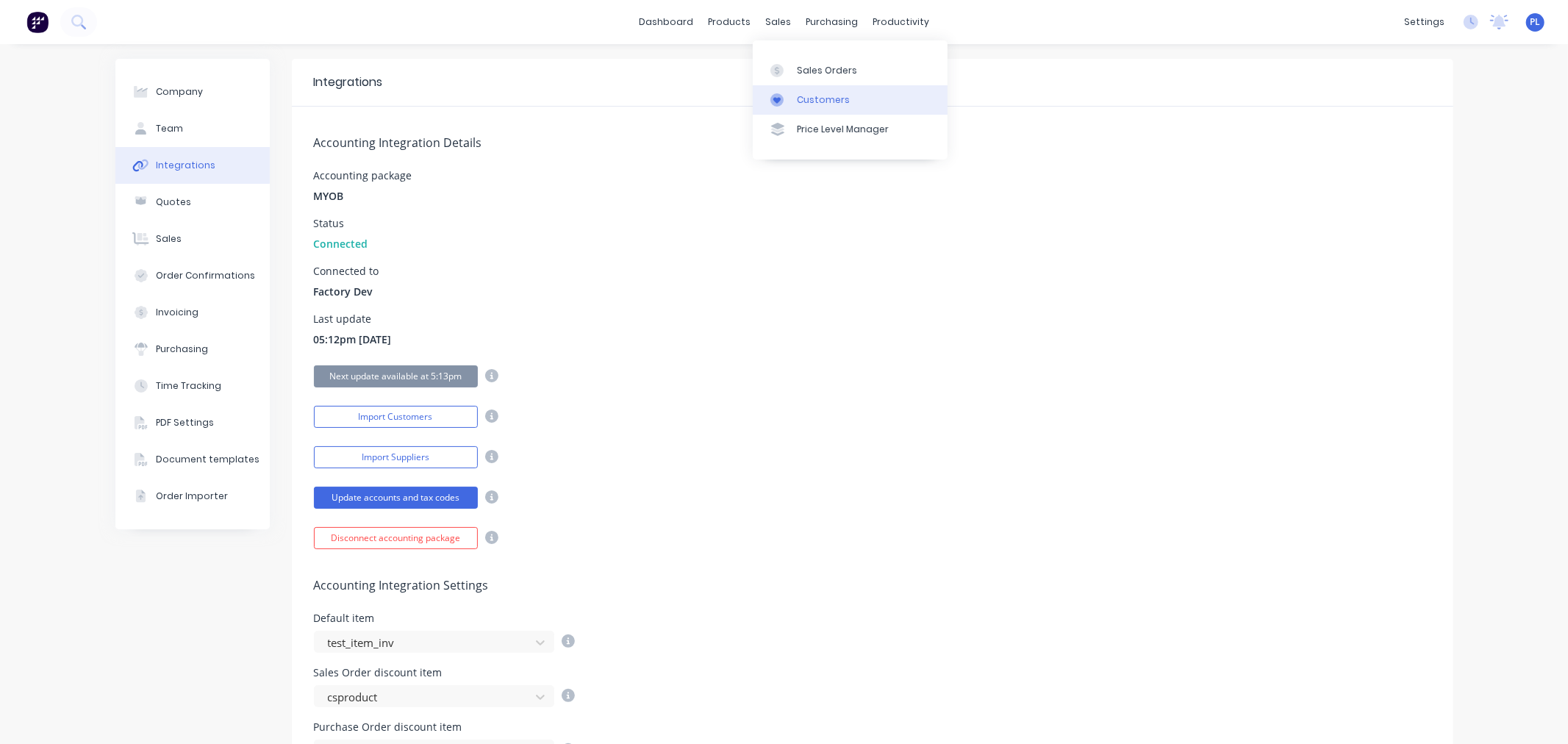
click at [774, 107] on link "Customers" at bounding box center [851, 100] width 195 height 30
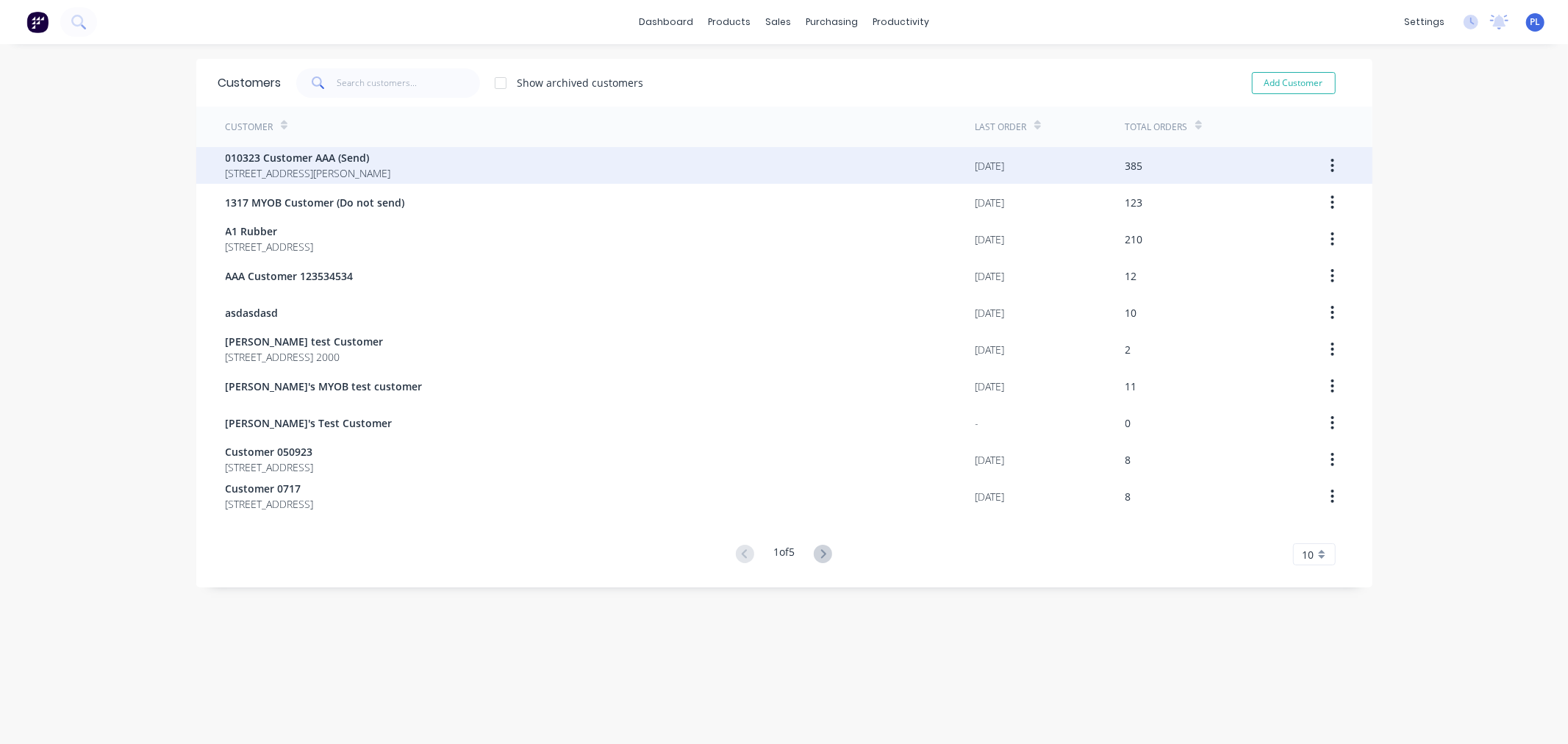
click at [391, 166] on span "40 Shirley St Clagirabaqqq Queensland Australia 4210" at bounding box center [308, 173] width 165 height 16
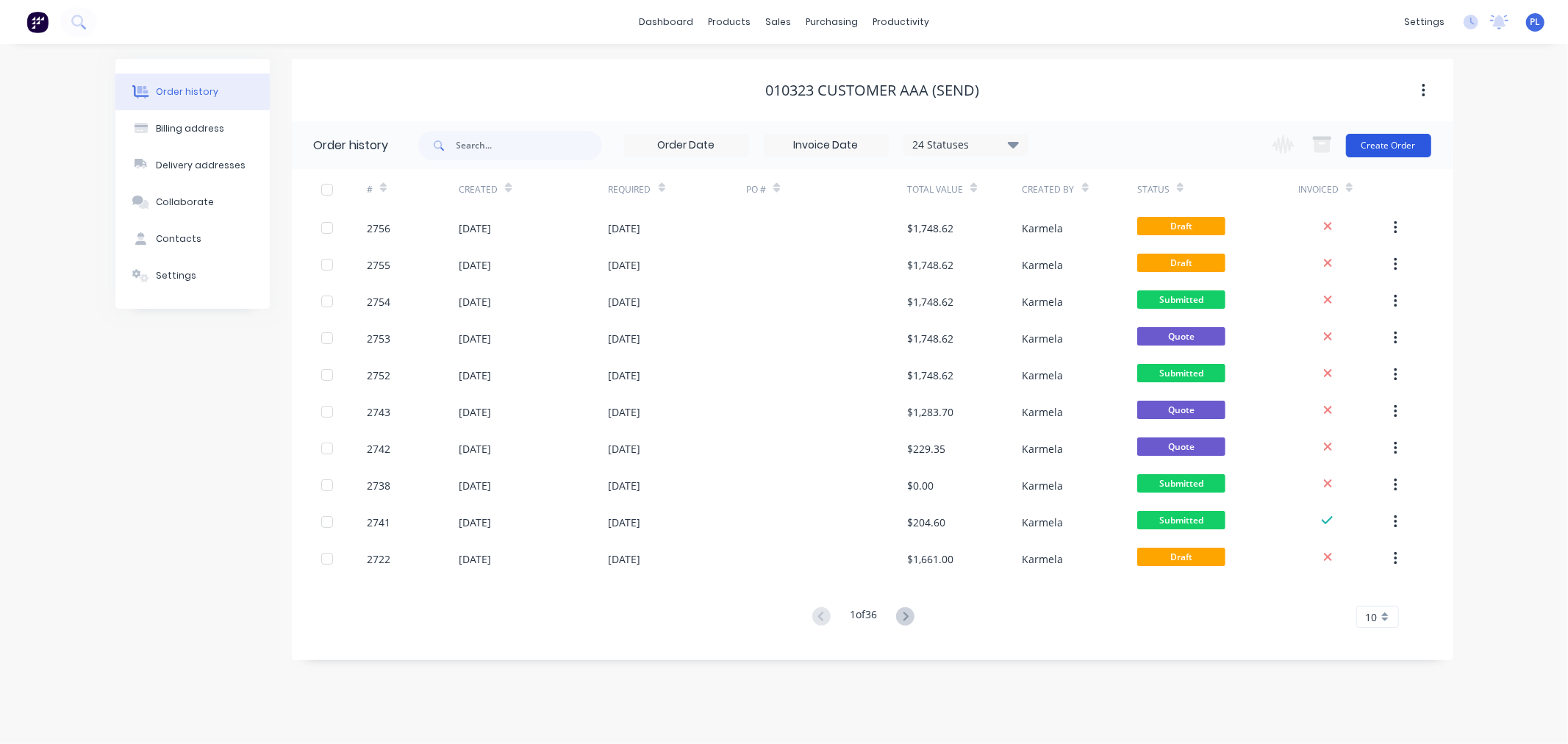
click at [1382, 143] on button "Create Order" at bounding box center [1388, 145] width 85 height 23
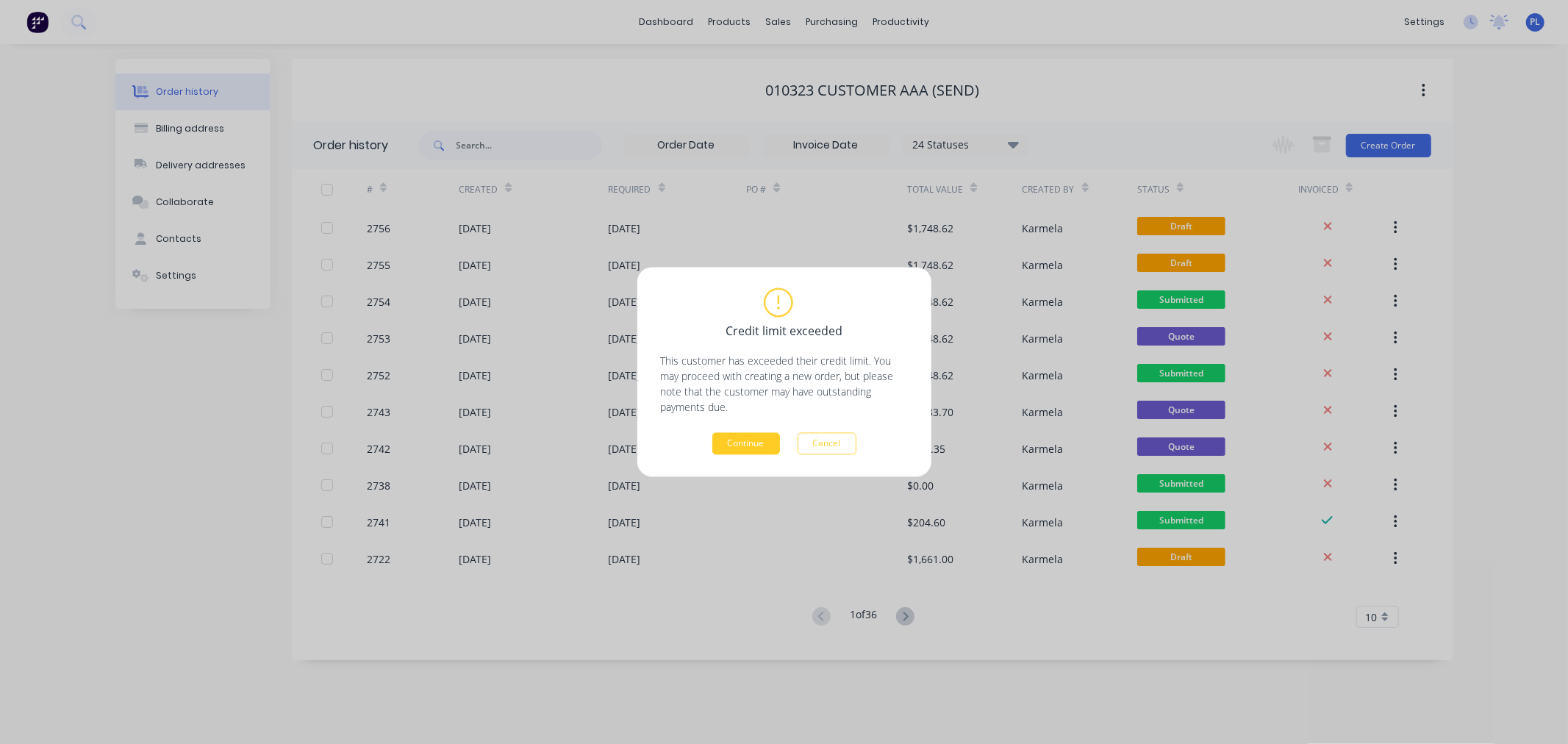
click at [751, 441] on button "Continue" at bounding box center [746, 444] width 68 height 22
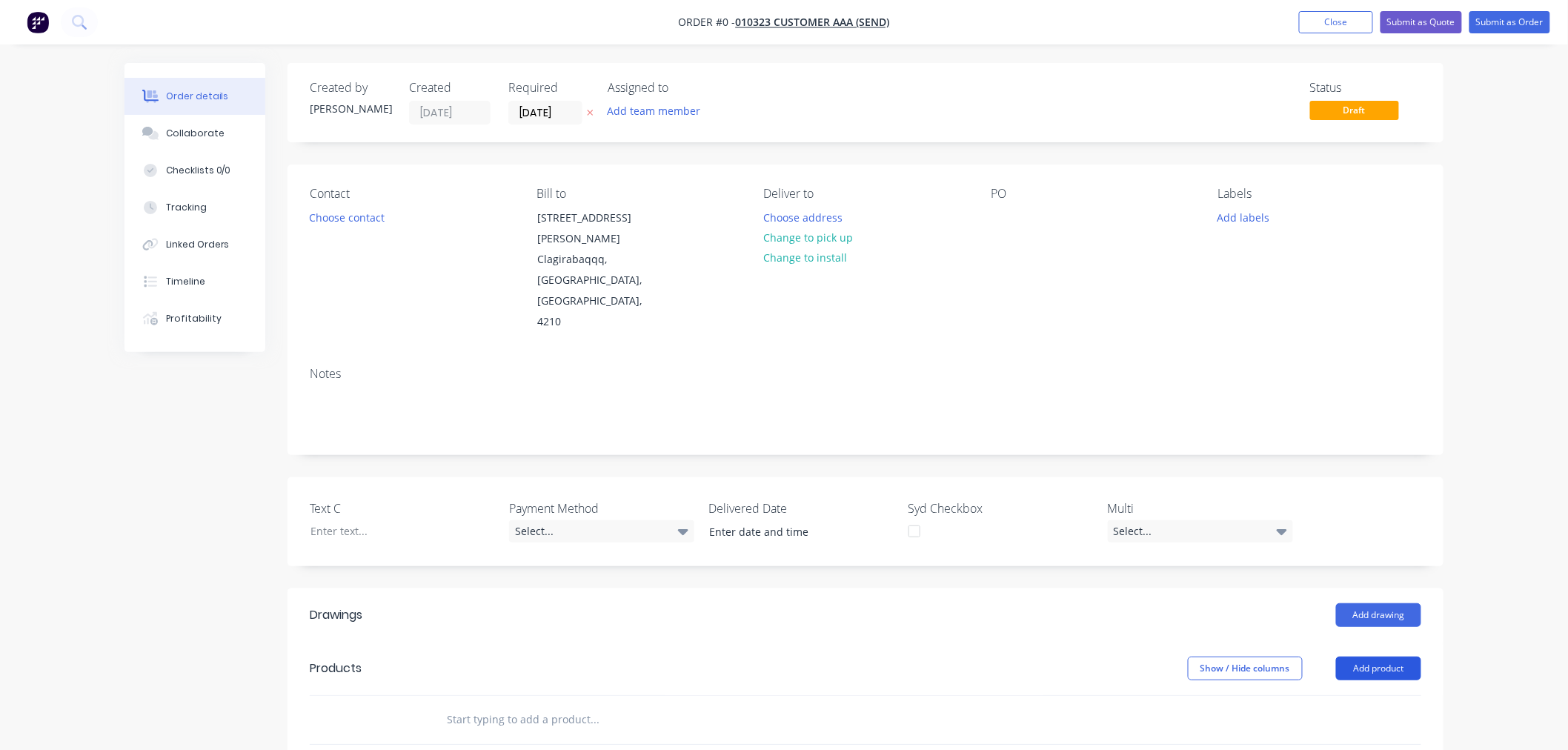
click at [1380, 657] on button "Add product" at bounding box center [1378, 668] width 85 height 23
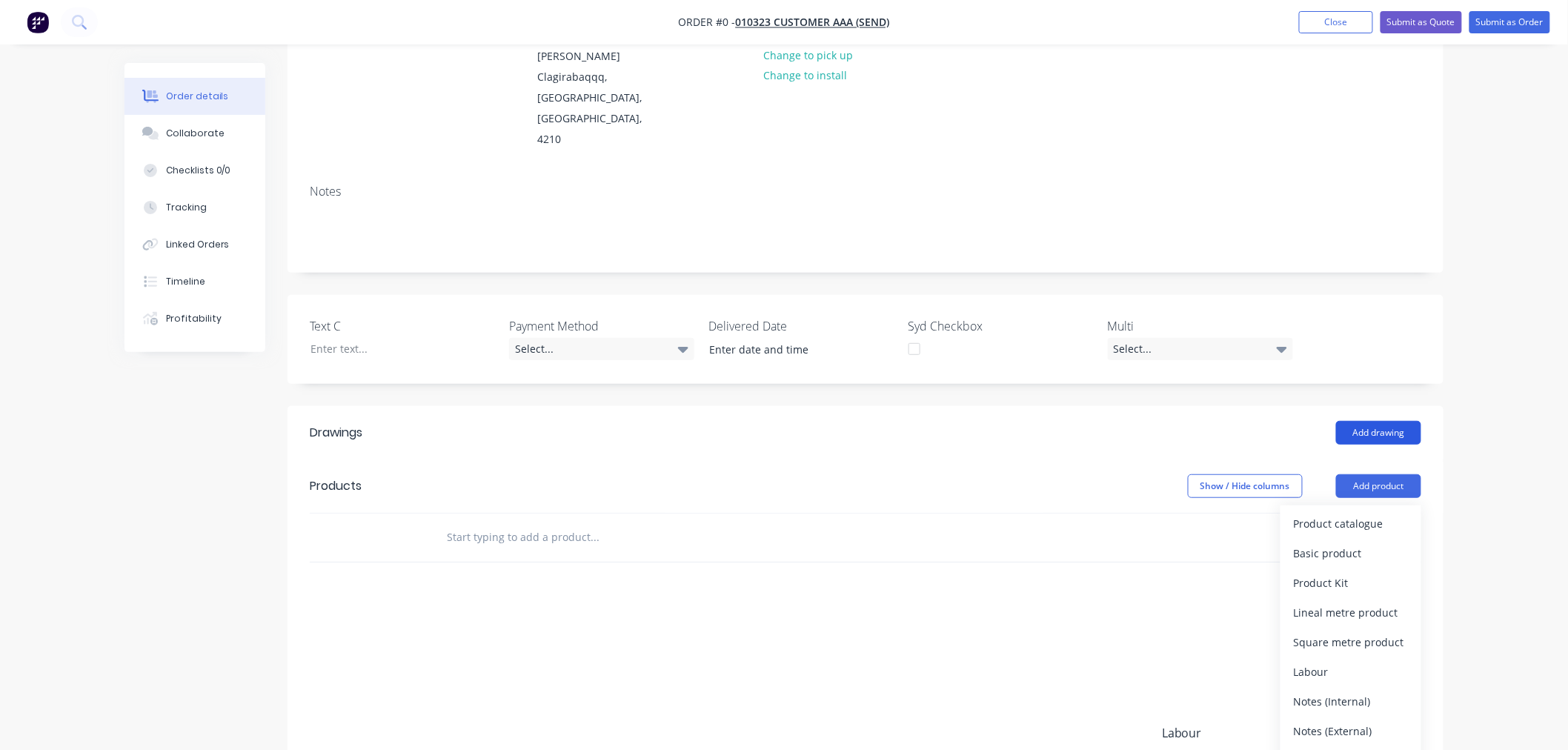
scroll to position [332, 0]
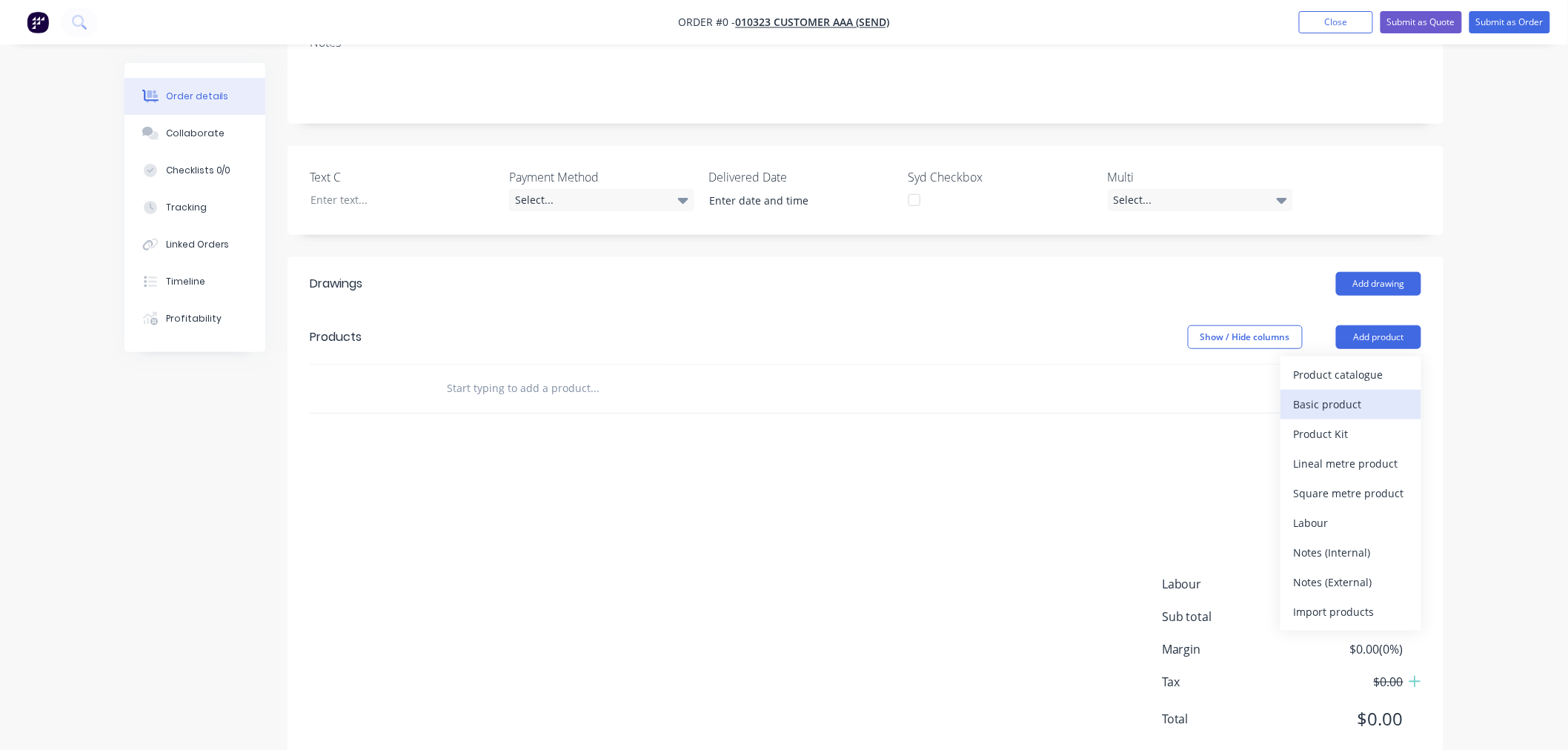
click at [1343, 393] on div "Basic product" at bounding box center [1351, 404] width 114 height 22
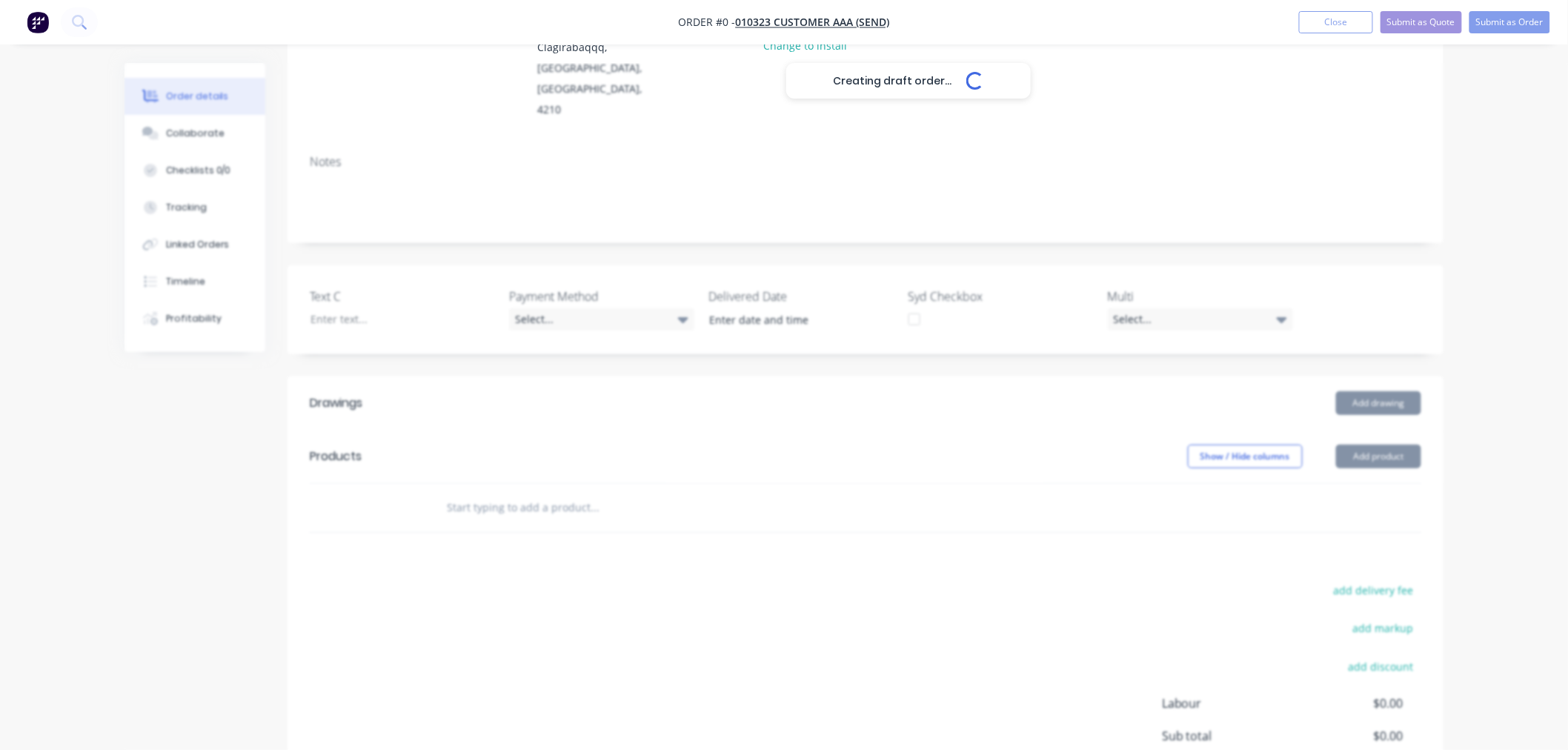
scroll to position [0, 0]
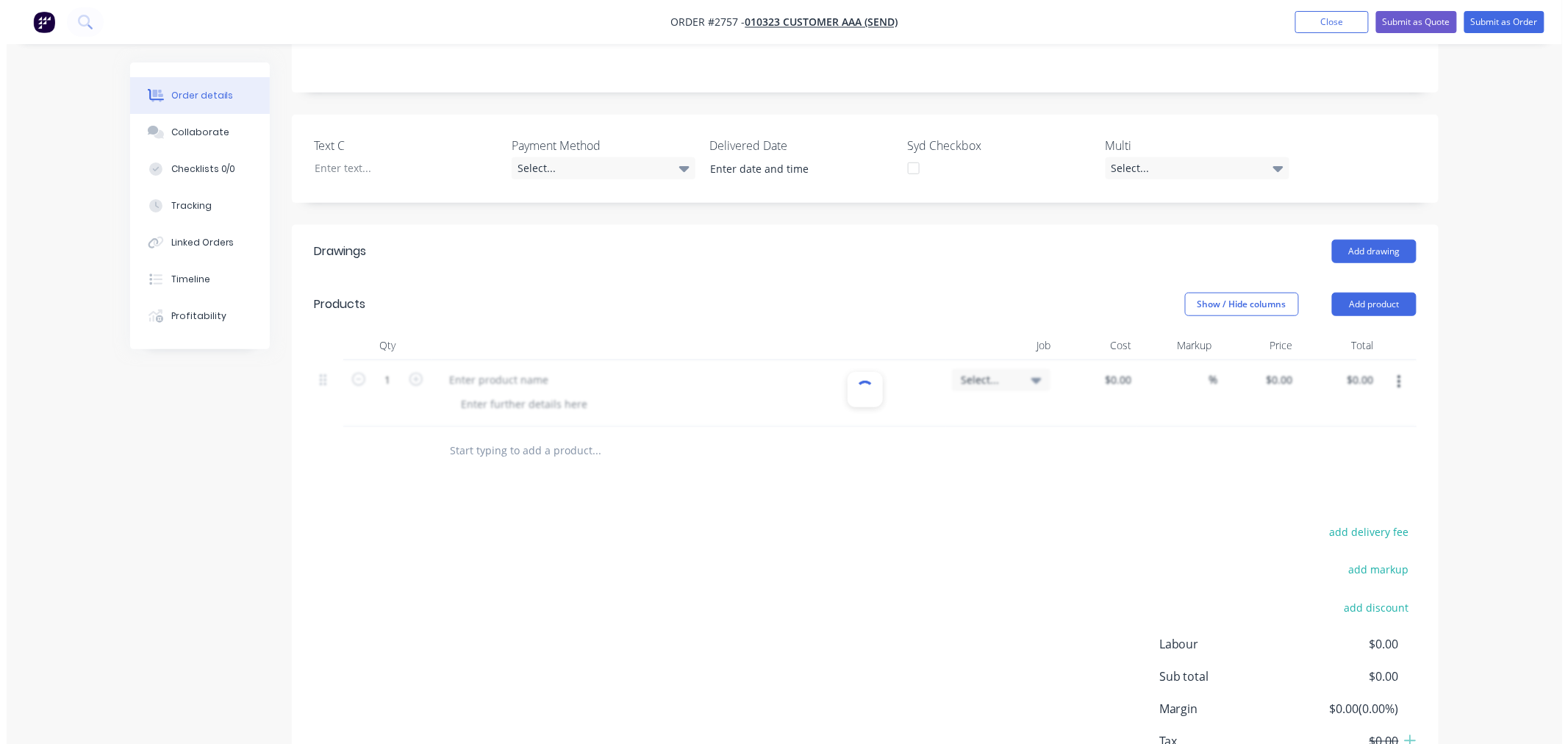
scroll to position [408, 0]
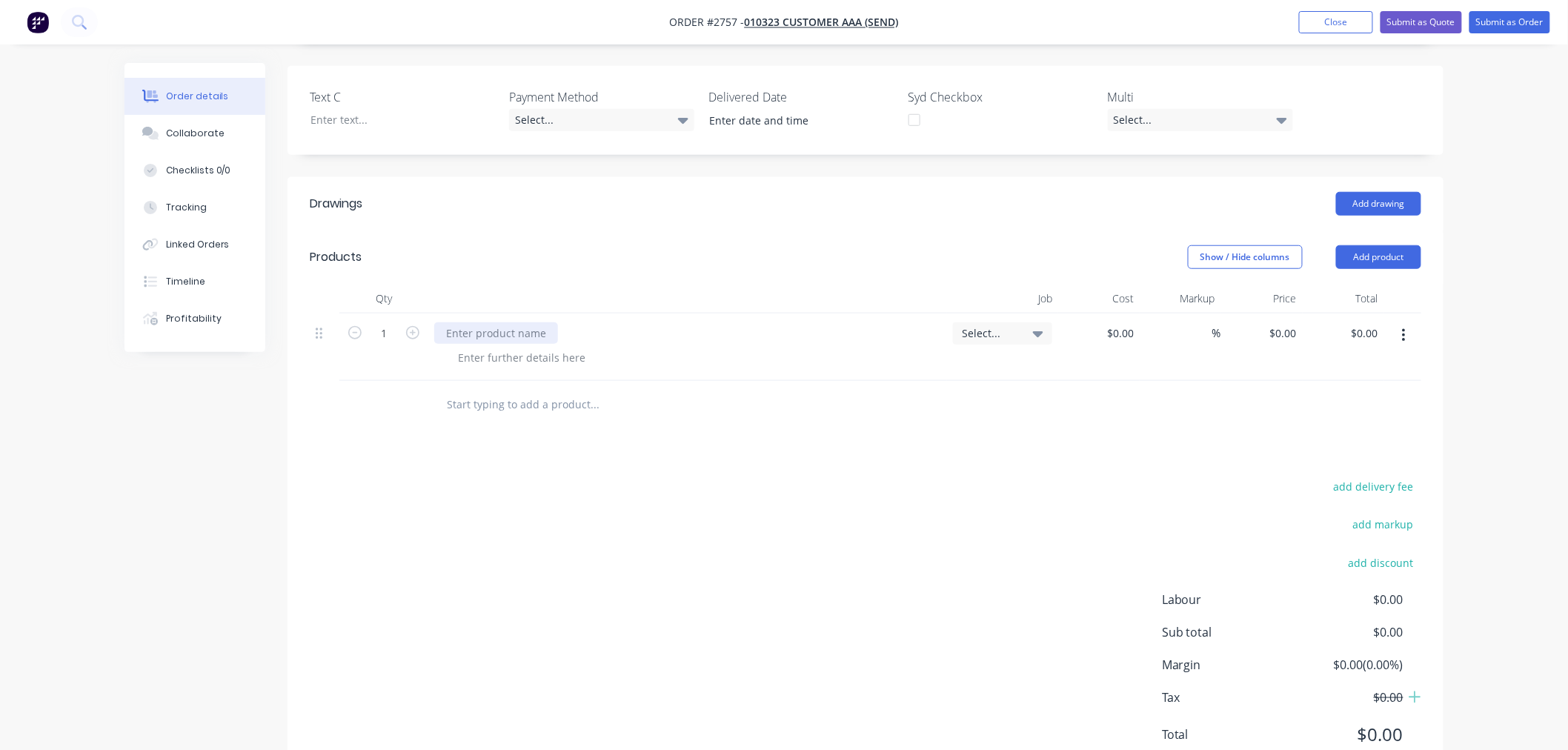
click at [475, 322] on div at bounding box center [496, 333] width 124 height 22
drag, startPoint x: 493, startPoint y: 318, endPoint x: 1008, endPoint y: 348, distance: 515.9
click at [495, 347] on div at bounding box center [521, 358] width 151 height 22
click at [492, 347] on div at bounding box center [521, 358] width 151 height 22
drag, startPoint x: 1078, startPoint y: 408, endPoint x: 1067, endPoint y: 306, distance: 102.6
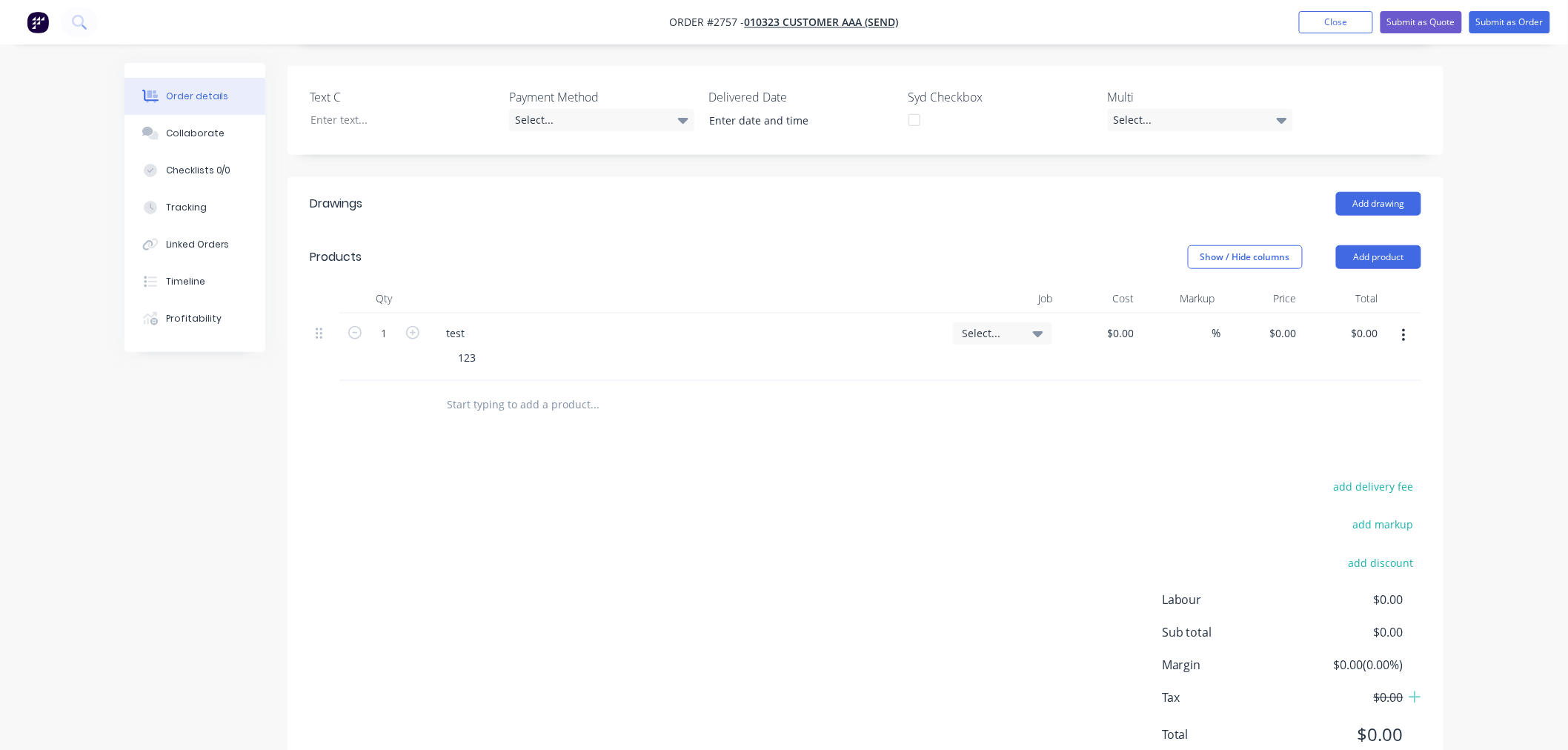
click at [1071, 387] on div "Drawings Add drawing Products Show / Hide columns Add product Qty Job Cost Mark…" at bounding box center [865, 481] width 1156 height 608
click at [1288, 322] on input "0" at bounding box center [1294, 333] width 17 height 22
type input "$55.00"
drag, startPoint x: 1156, startPoint y: 428, endPoint x: 937, endPoint y: 491, distance: 227.9
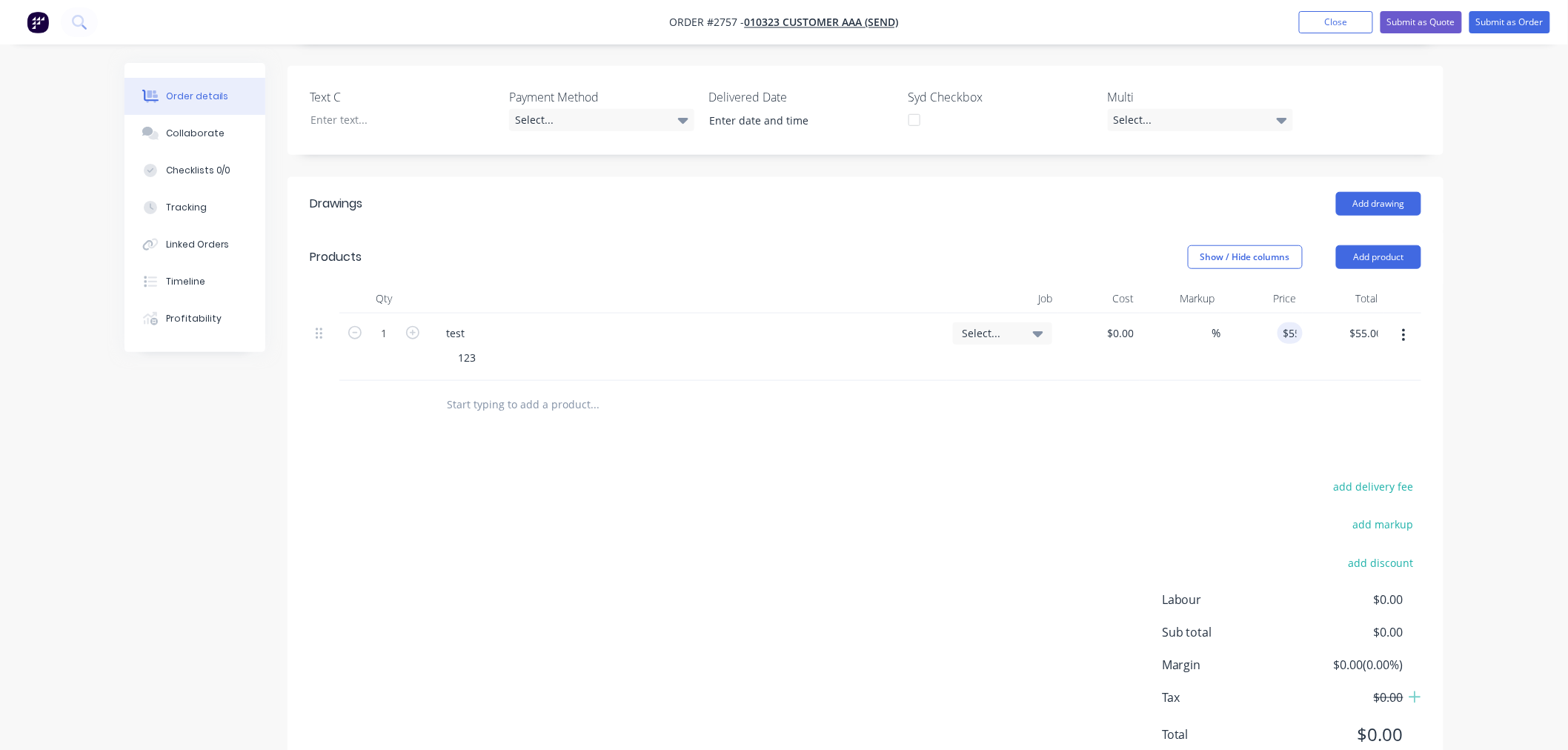
click at [1154, 428] on div "Drawings Add drawing Products Show / Hide columns Add product Qty Job Cost Mark…" at bounding box center [865, 481] width 1156 height 608
click at [1524, 17] on button "Submit as Order" at bounding box center [1509, 22] width 81 height 22
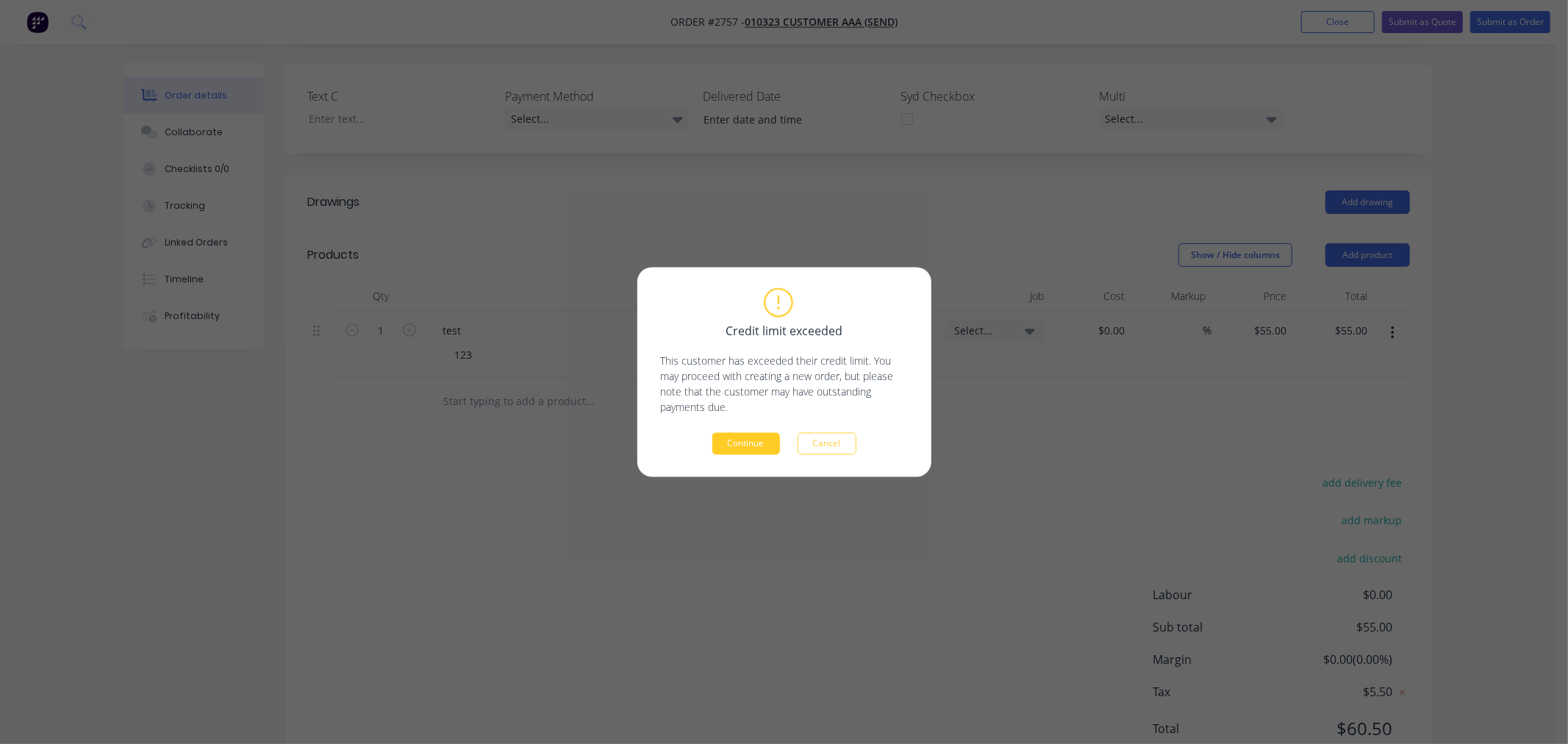
click at [739, 444] on button "Continue" at bounding box center [746, 444] width 68 height 22
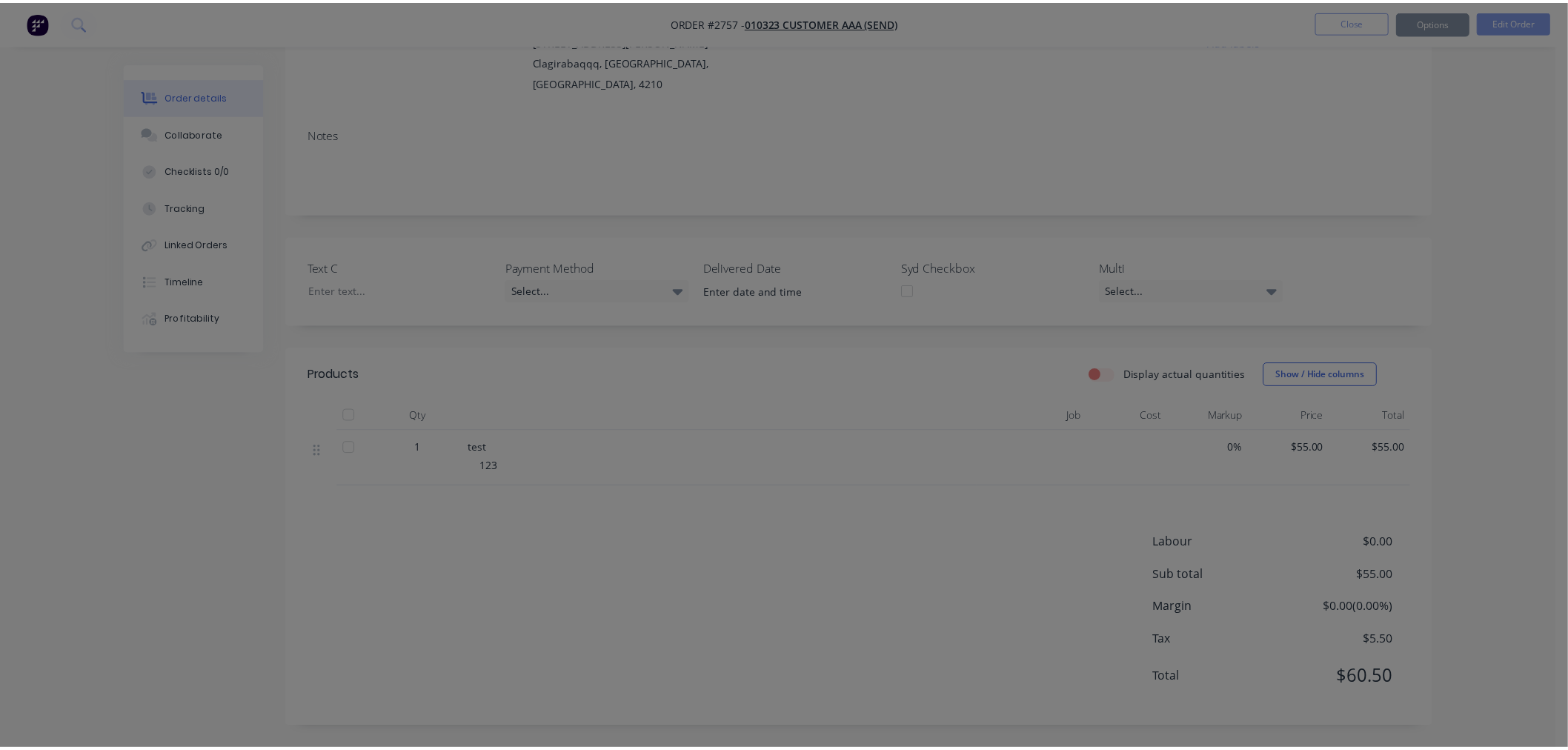
scroll to position [177, 0]
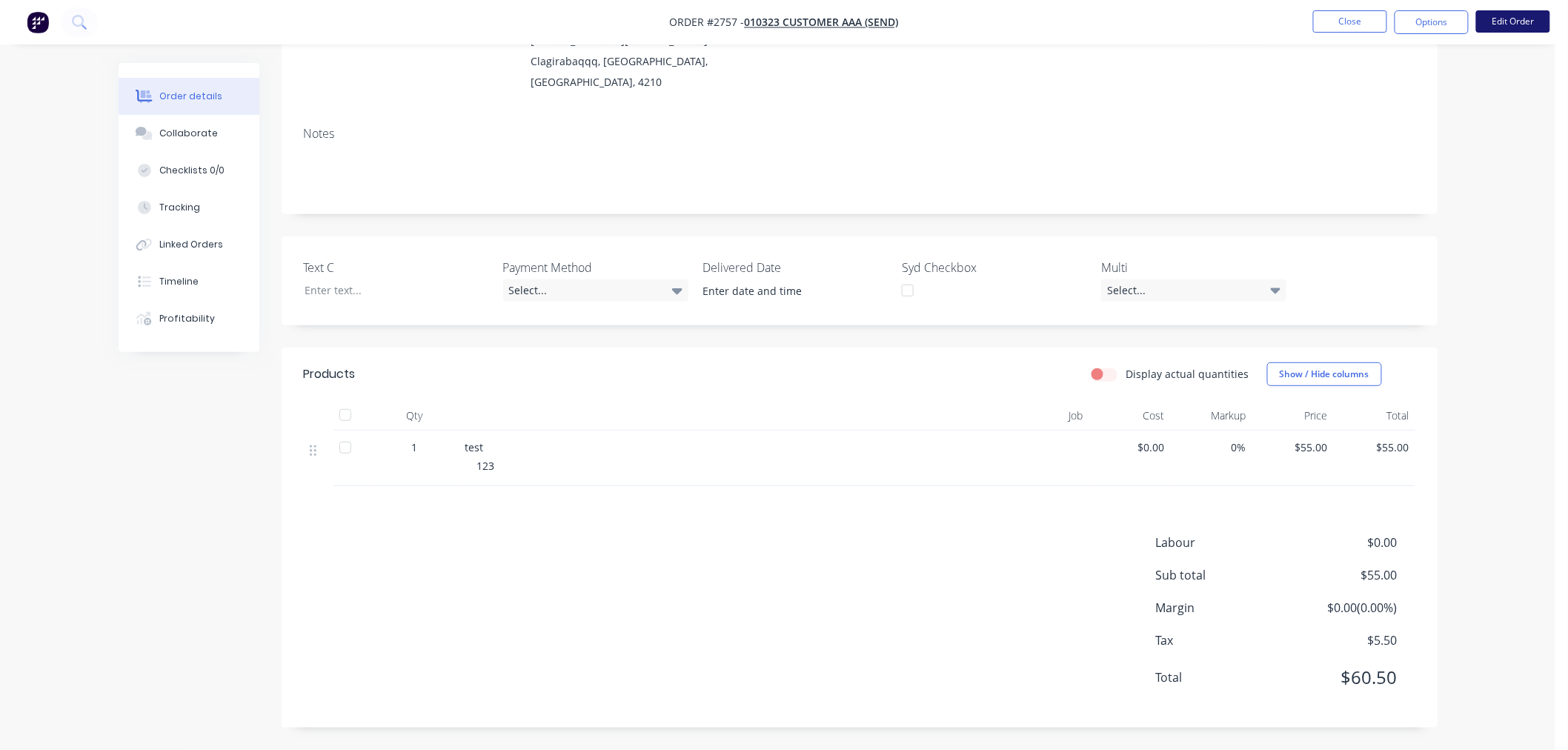
click at [1495, 22] on button "Edit Order" at bounding box center [1512, 21] width 74 height 22
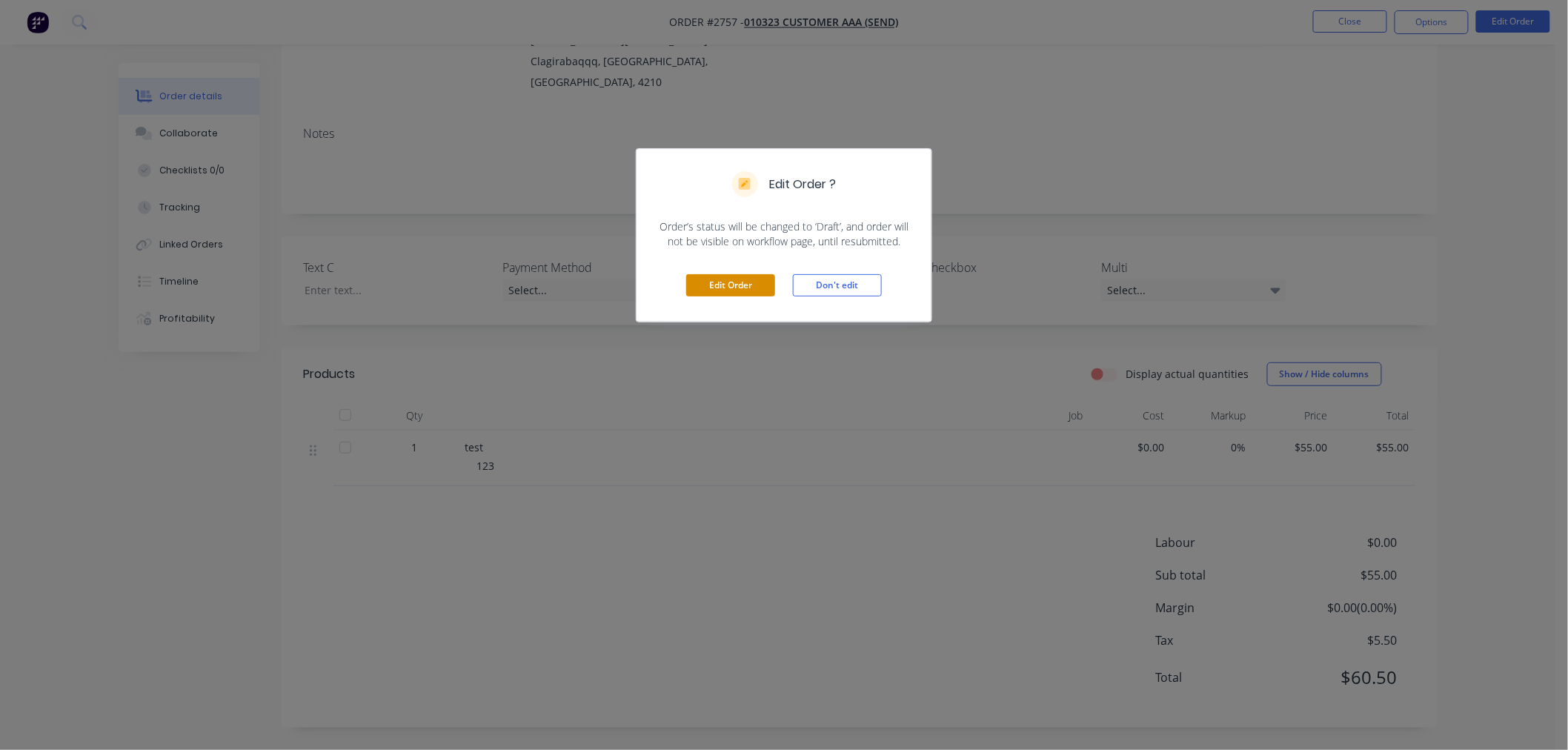
click at [714, 285] on button "Edit Order" at bounding box center [730, 285] width 89 height 22
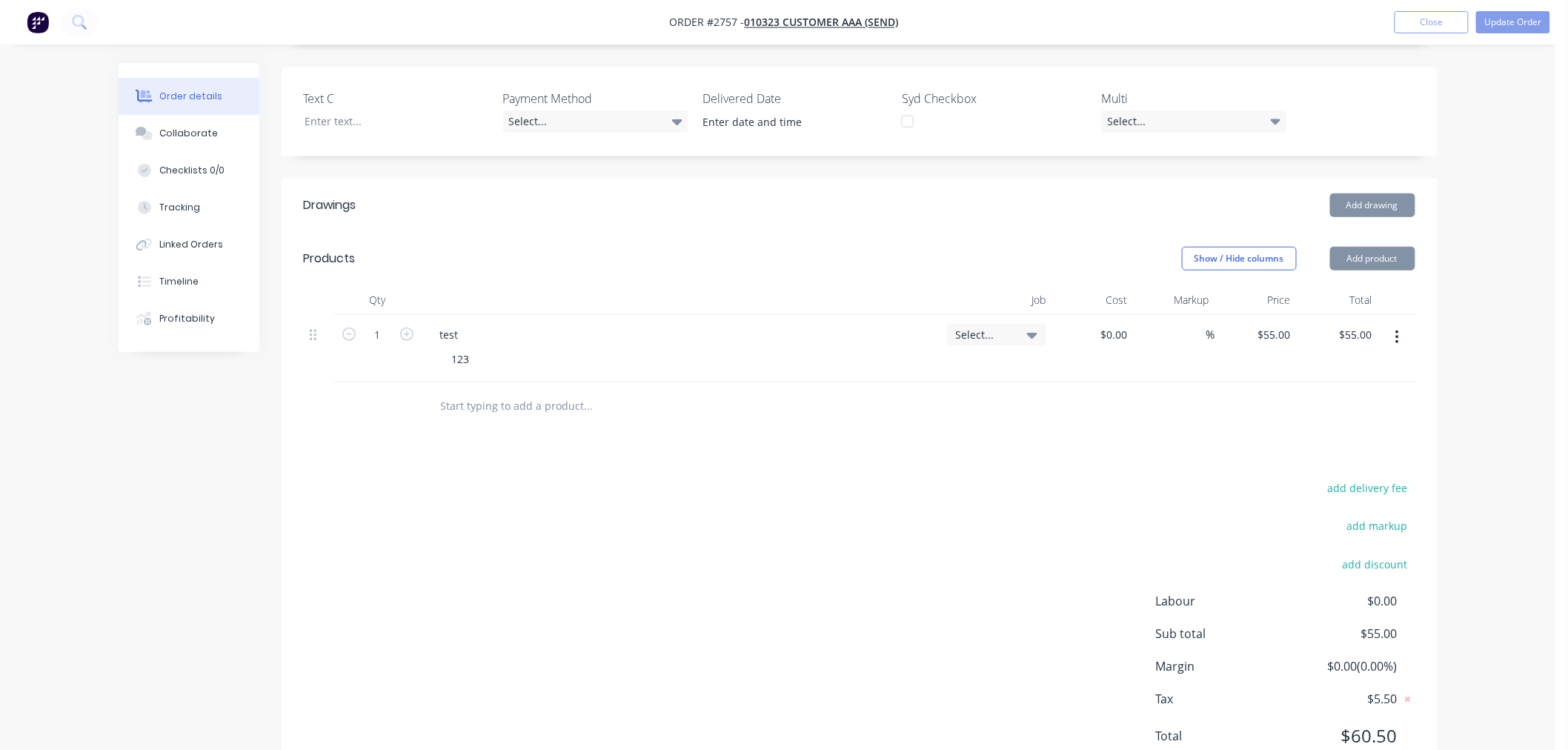
scroll to position [412, 0]
click at [1280, 322] on input "55" at bounding box center [1286, 333] width 19 height 22
click at [906, 398] on div "Drawings Add drawing Products Show / Hide columns Add product Qty Job Cost Mark…" at bounding box center [859, 481] width 1156 height 608
click at [996, 322] on div "Select..." at bounding box center [996, 333] width 99 height 22
drag, startPoint x: 1095, startPoint y: 433, endPoint x: 1069, endPoint y: 357, distance: 80.3
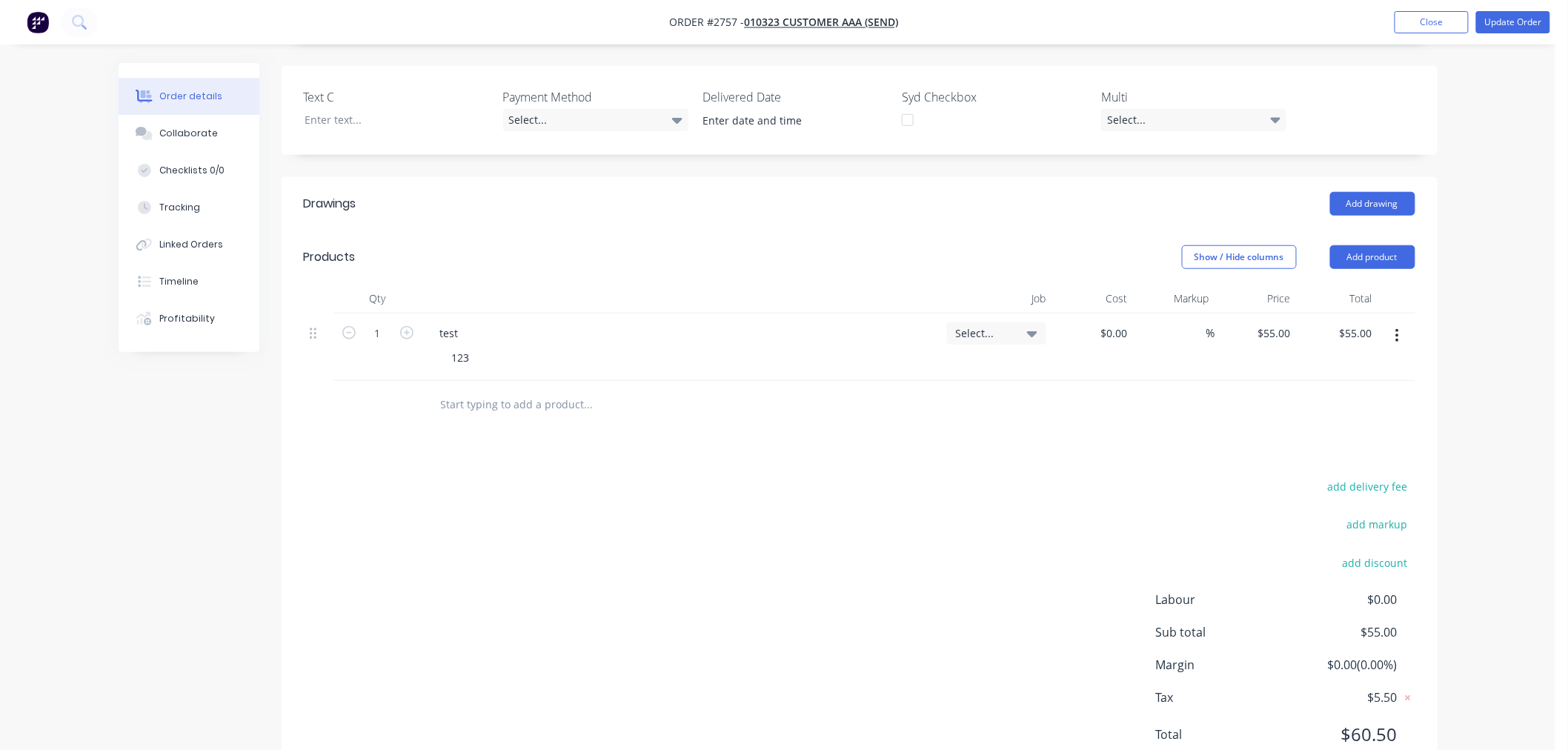
click at [1095, 432] on div "Drawings Add drawing Products Show / Hide columns Add product Qty Job Cost Mark…" at bounding box center [859, 481] width 1156 height 608
click at [1284, 322] on input "55" at bounding box center [1276, 333] width 40 height 22
paste input "4.0927"
type input "$4.0927"
type input "$4.09"
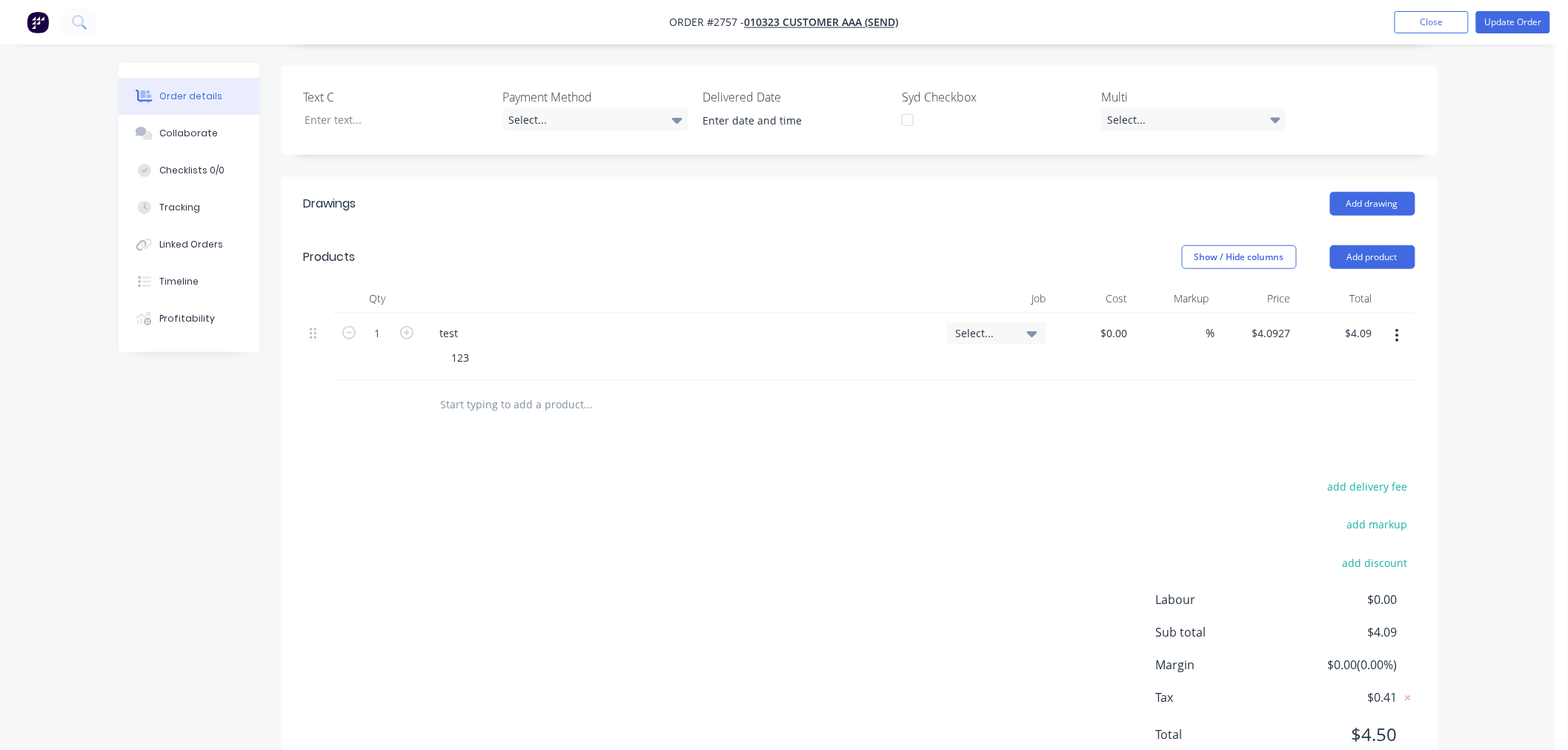
click at [1022, 418] on div "Drawings Add drawing Products Show / Hide columns Add product Qty Job Cost Mark…" at bounding box center [859, 481] width 1156 height 608
click at [387, 322] on input "1" at bounding box center [377, 333] width 38 height 22
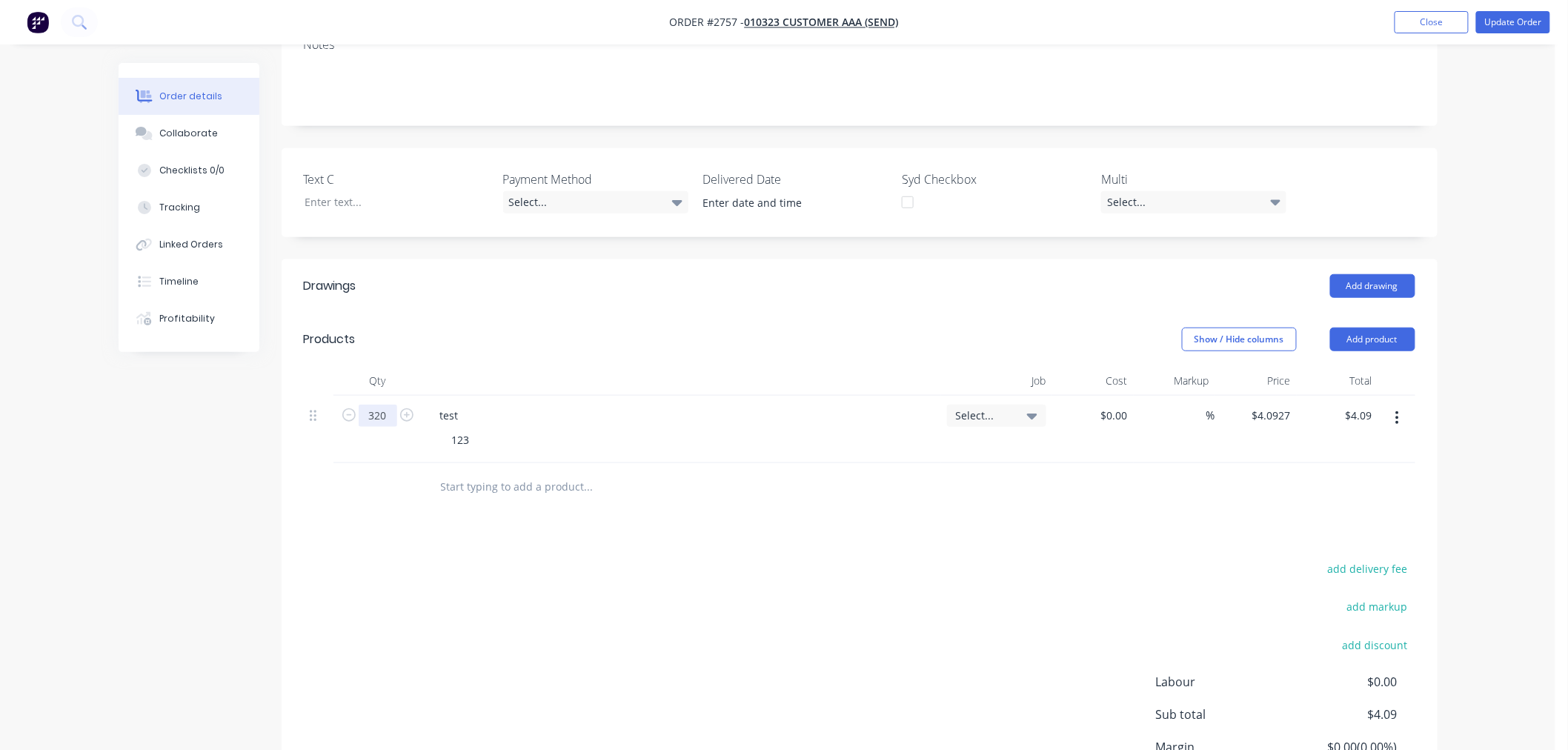
type input "320"
type input "$1,309.66"
click at [643, 603] on div "add delivery fee add markup add discount Labour $0.00 Sub total $4.09 Margin $0…" at bounding box center [860, 702] width 1111 height 286
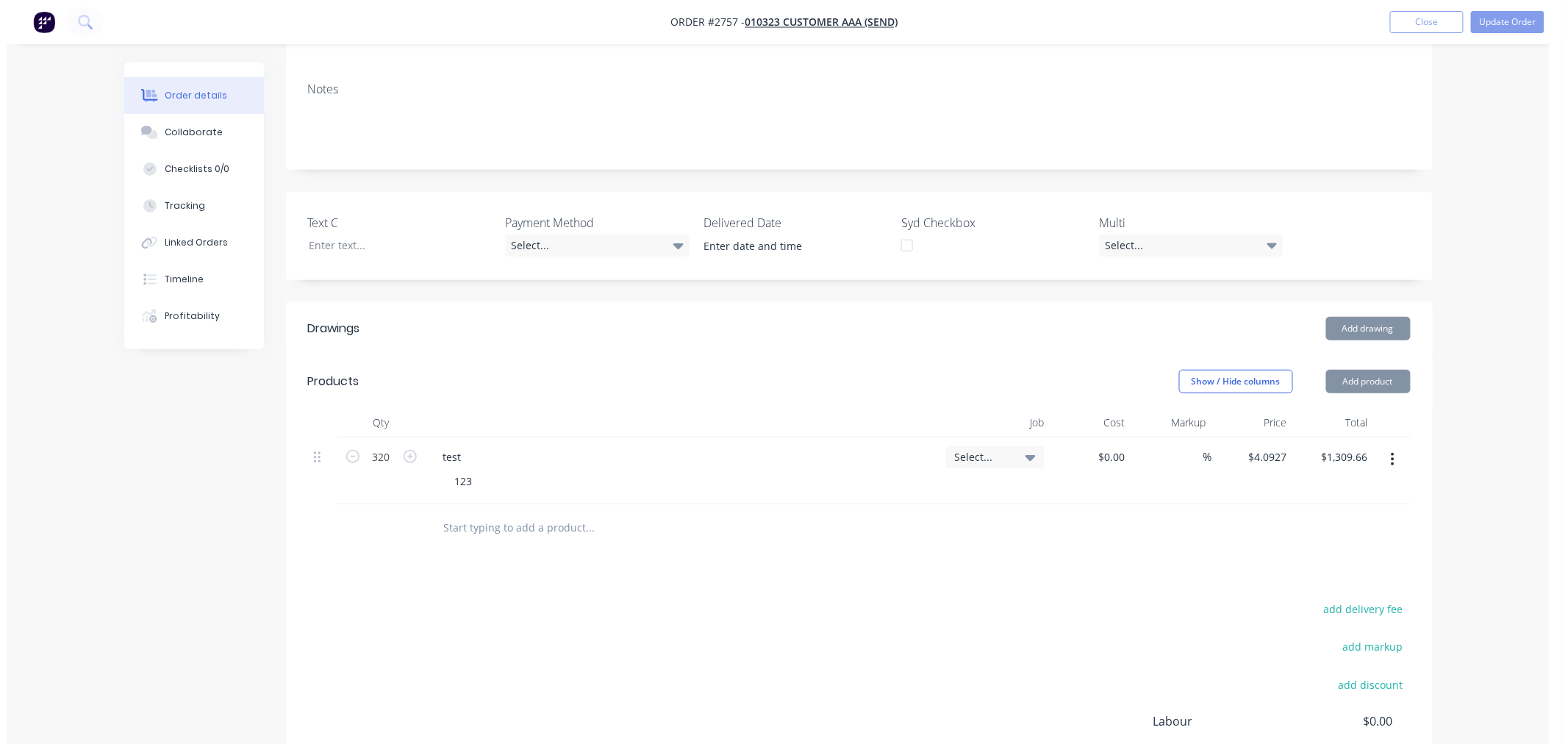
scroll to position [245, 0]
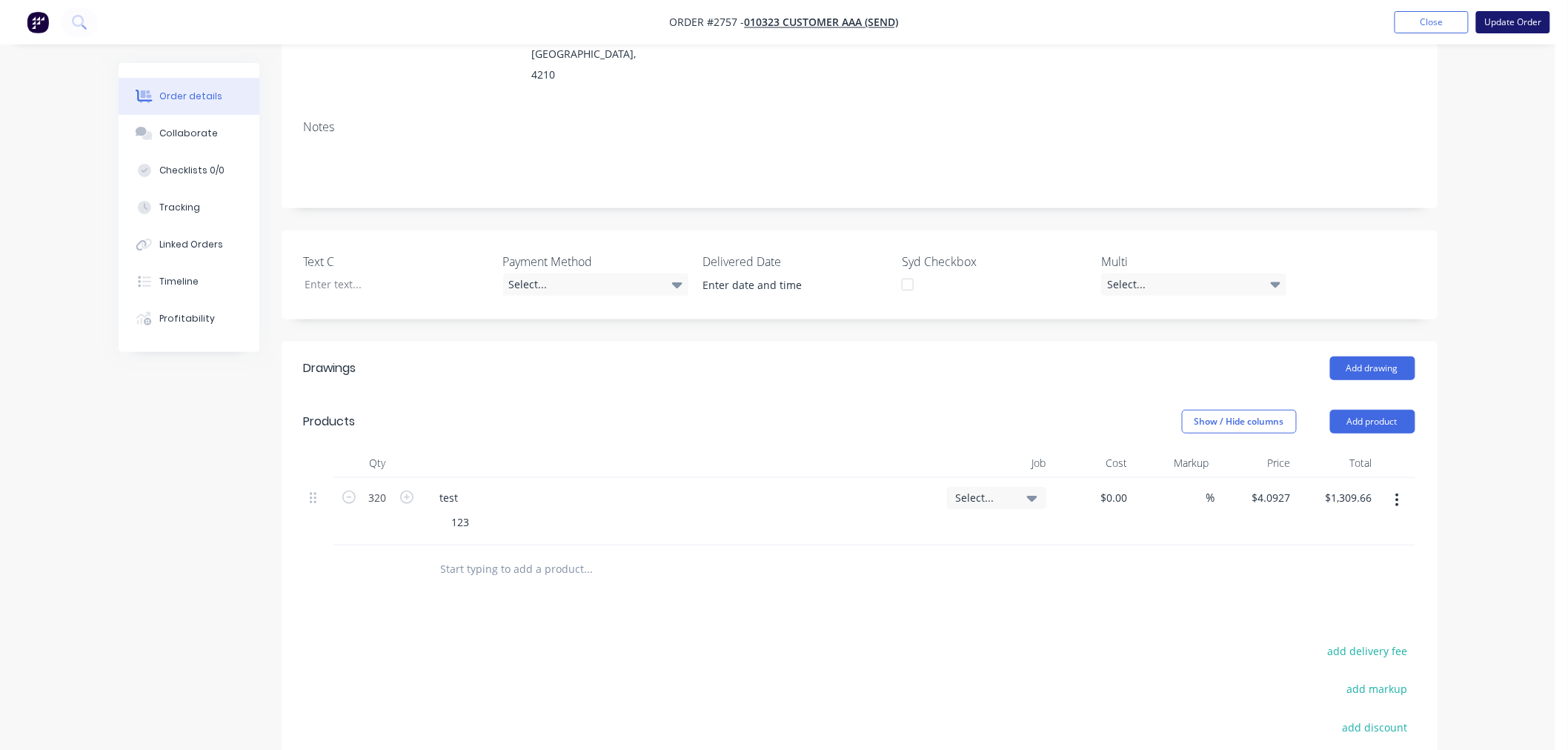
click at [1536, 15] on button "Update Order" at bounding box center [1512, 22] width 74 height 22
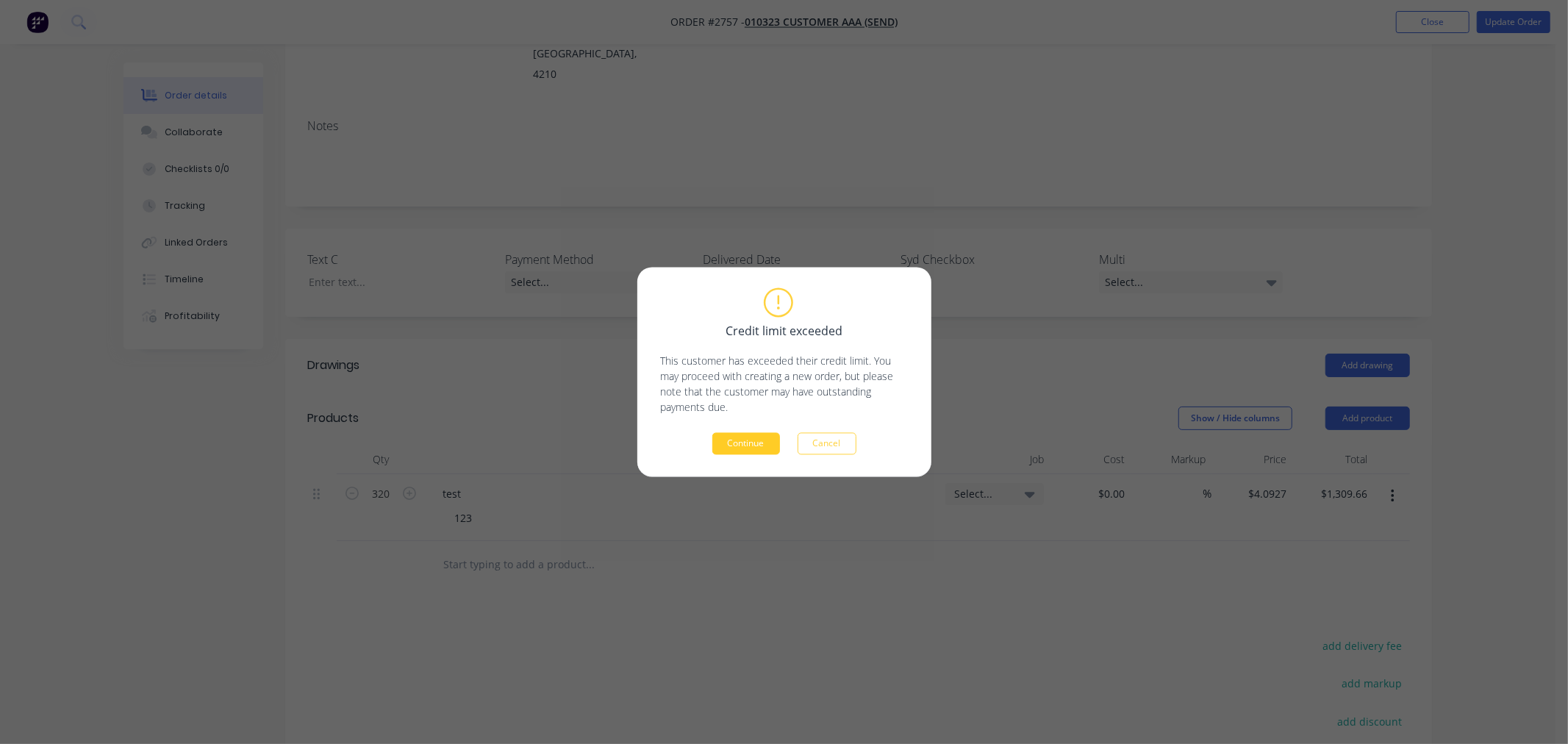
click at [774, 441] on button "Continue" at bounding box center [746, 444] width 68 height 22
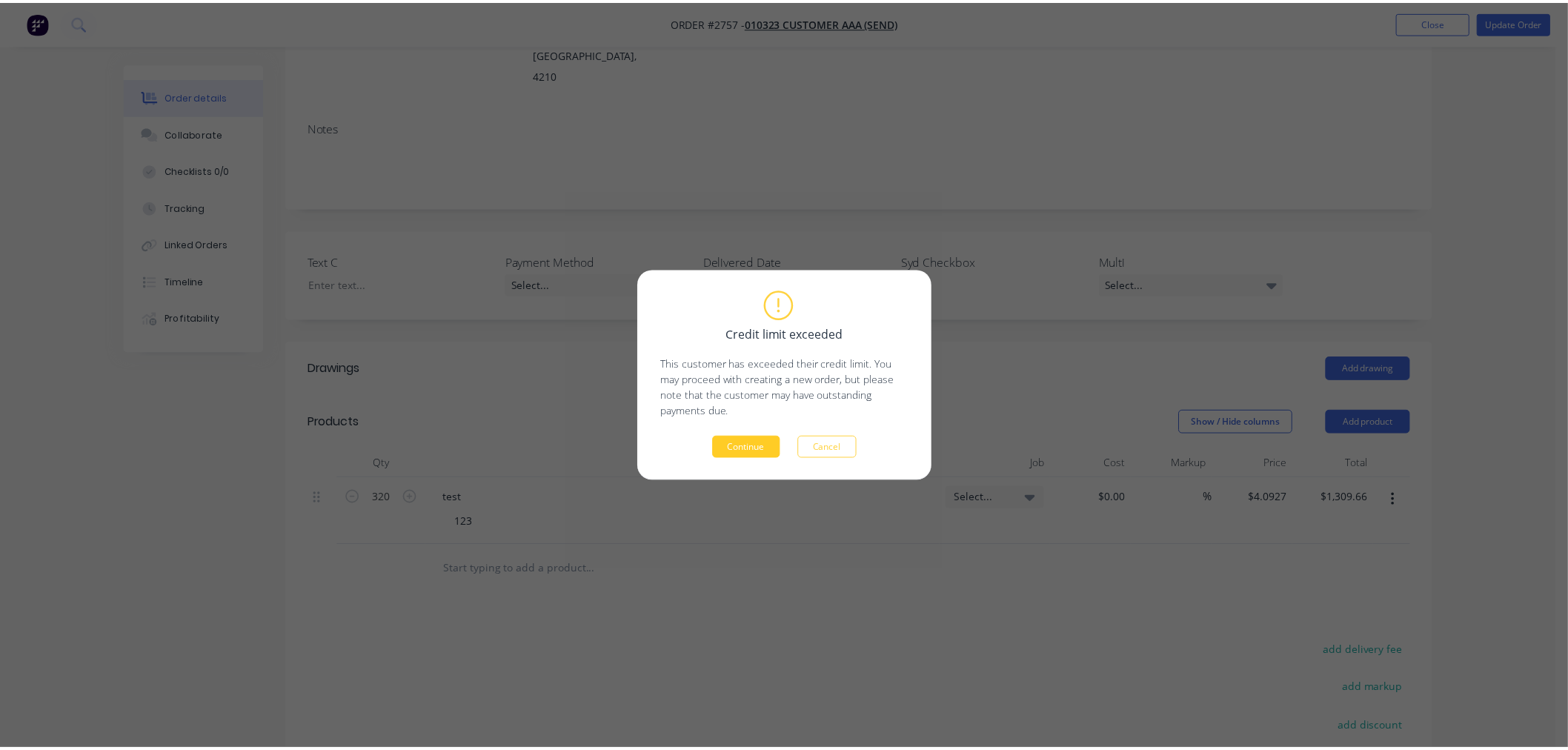
scroll to position [177, 0]
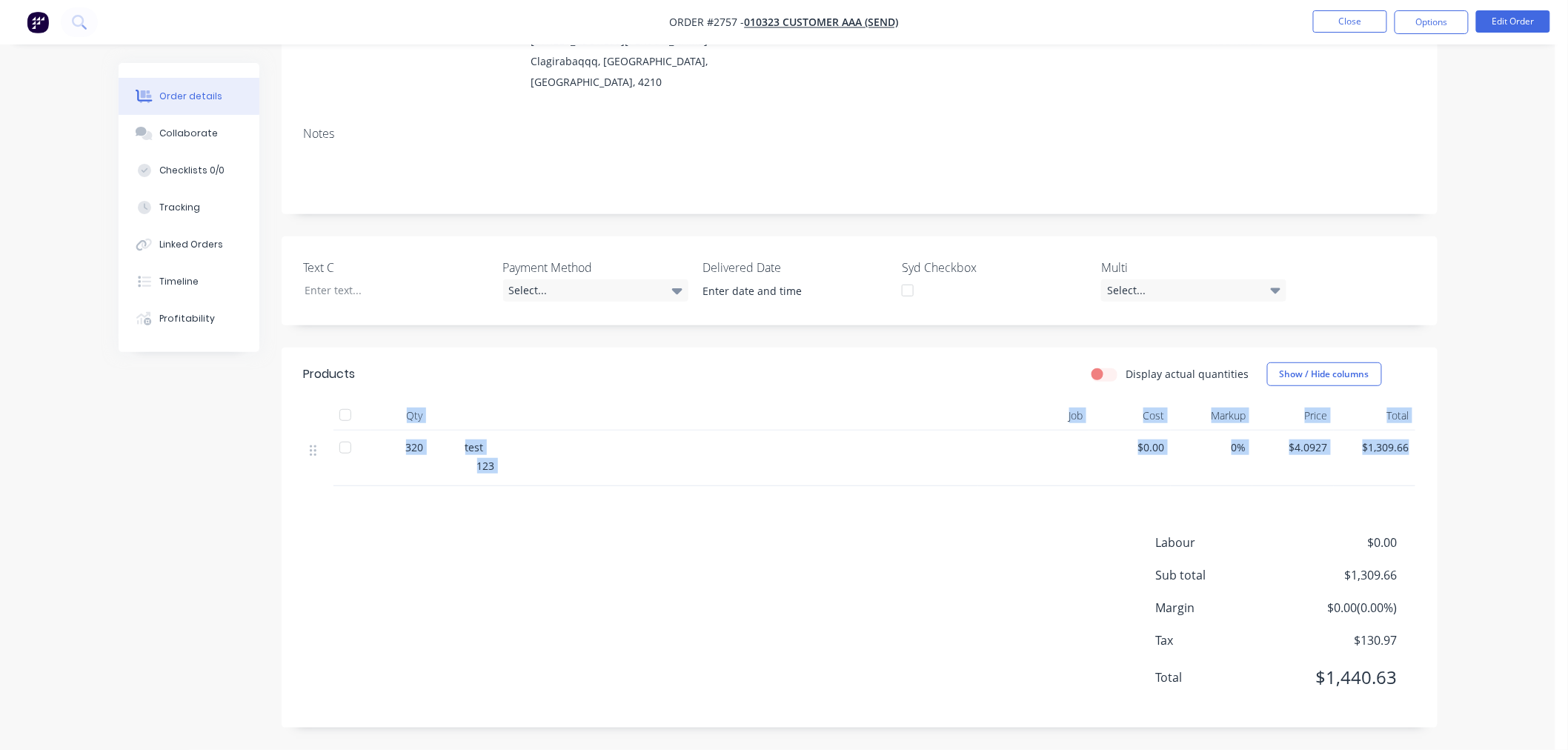
drag, startPoint x: 298, startPoint y: 425, endPoint x: 1509, endPoint y: 451, distance: 1211.3
click at [1509, 451] on div "Order details Collaborate Checklists 0/0 Tracking Linked Orders Timeline Profit…" at bounding box center [777, 287] width 1556 height 926
copy div "Qty Job Cost Markup Price Total 320 test 123 $0.00 0% $4.0927 $1,309.66"
drag, startPoint x: 974, startPoint y: 611, endPoint x: 914, endPoint y: 587, distance: 64.6
click at [971, 610] on div "Labour $0.00 Sub total $1,309.66 Margin $0.00 ( 0.00 %) Tax $130.97 Total $1,44…" at bounding box center [860, 619] width 1111 height 172
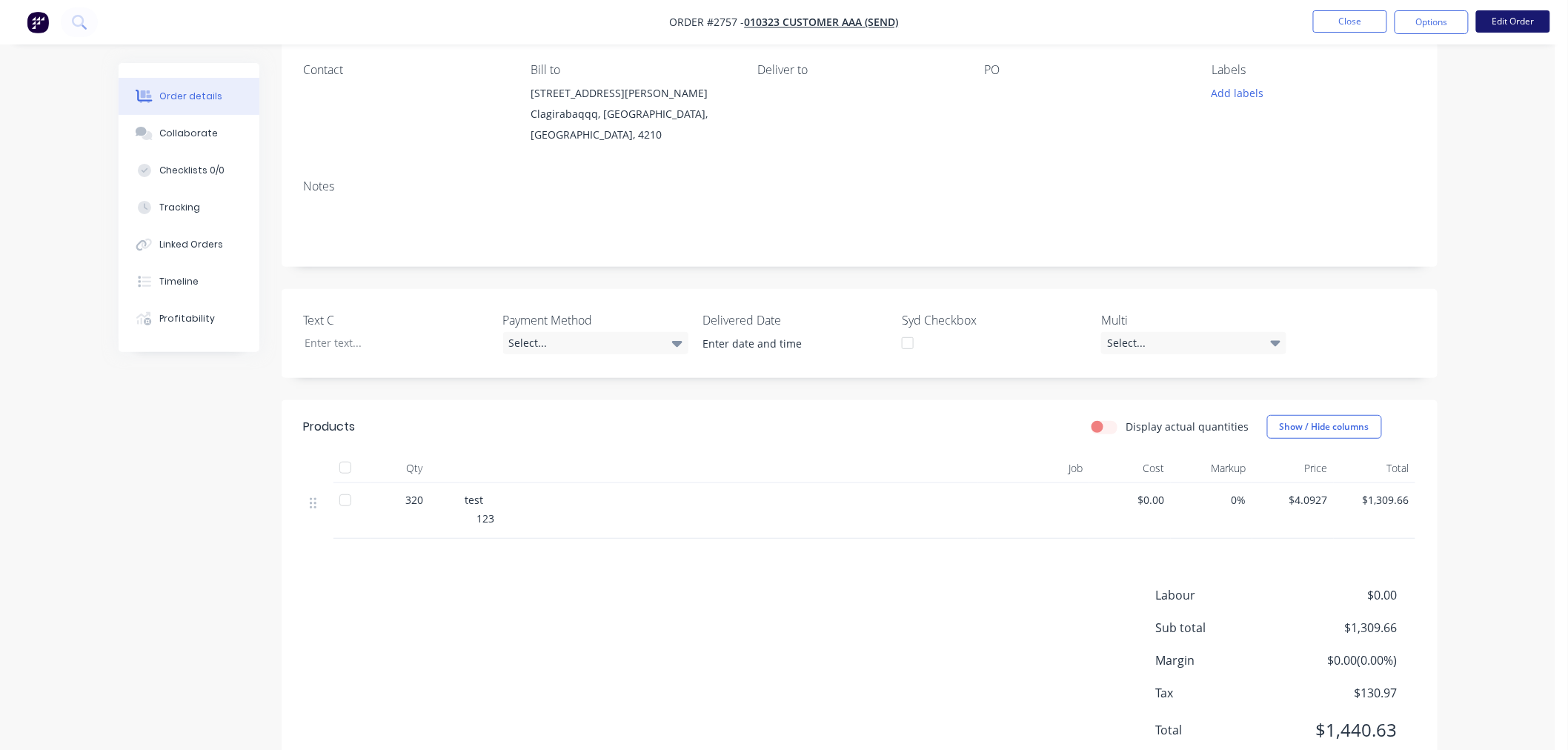
scroll to position [94, 0]
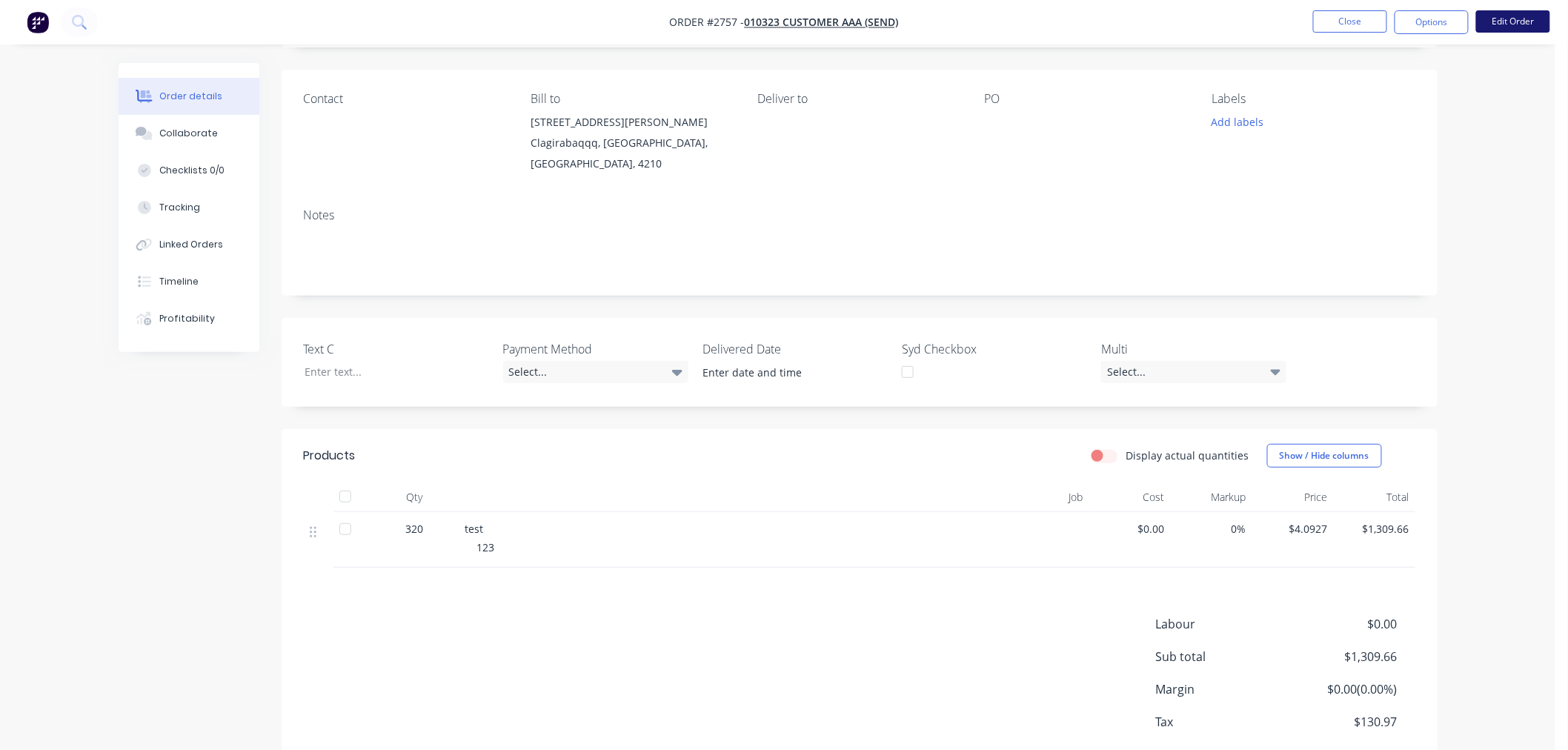
click at [1495, 16] on button "Edit Order" at bounding box center [1512, 21] width 74 height 22
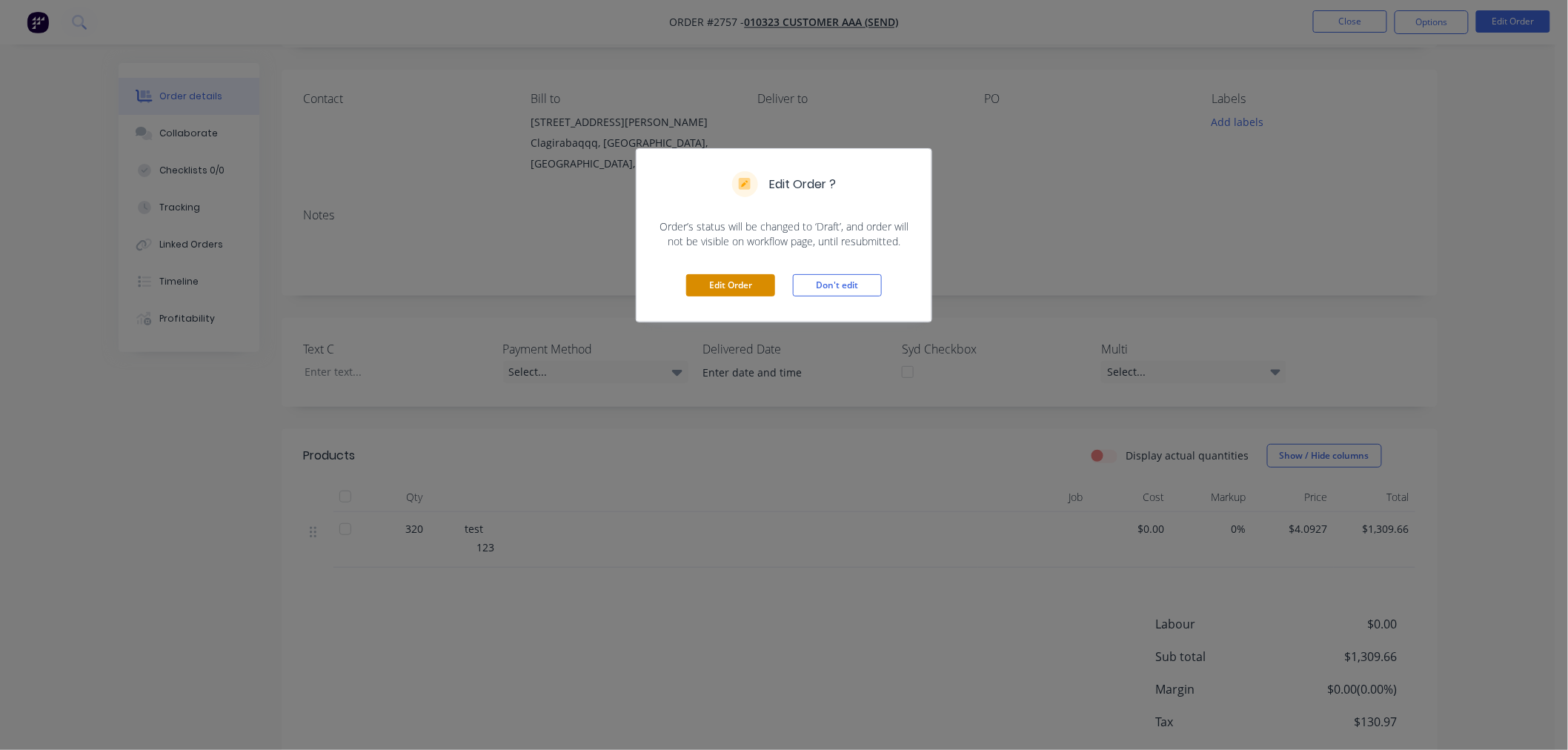
click at [717, 284] on button "Edit Order" at bounding box center [730, 285] width 89 height 22
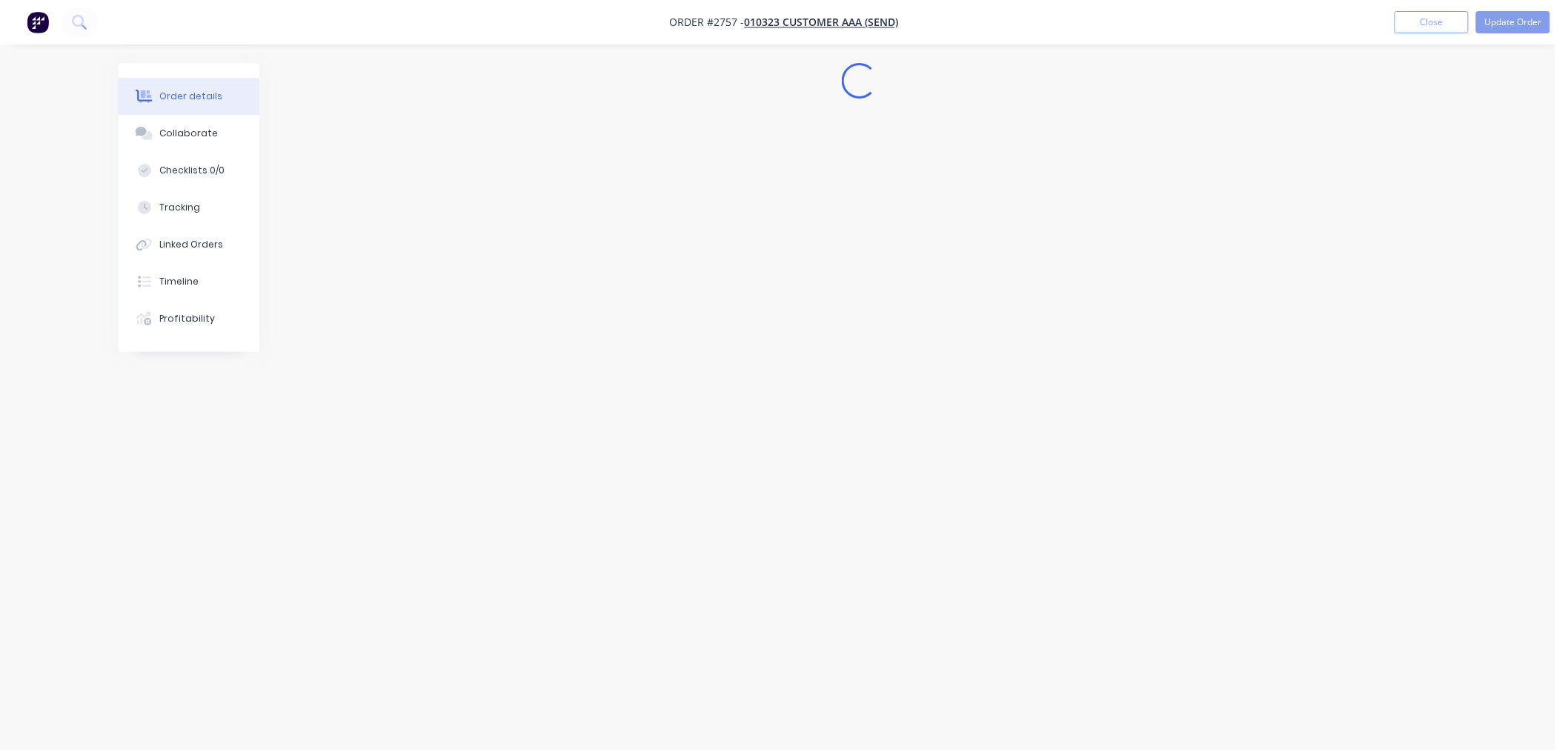
scroll to position [0, 0]
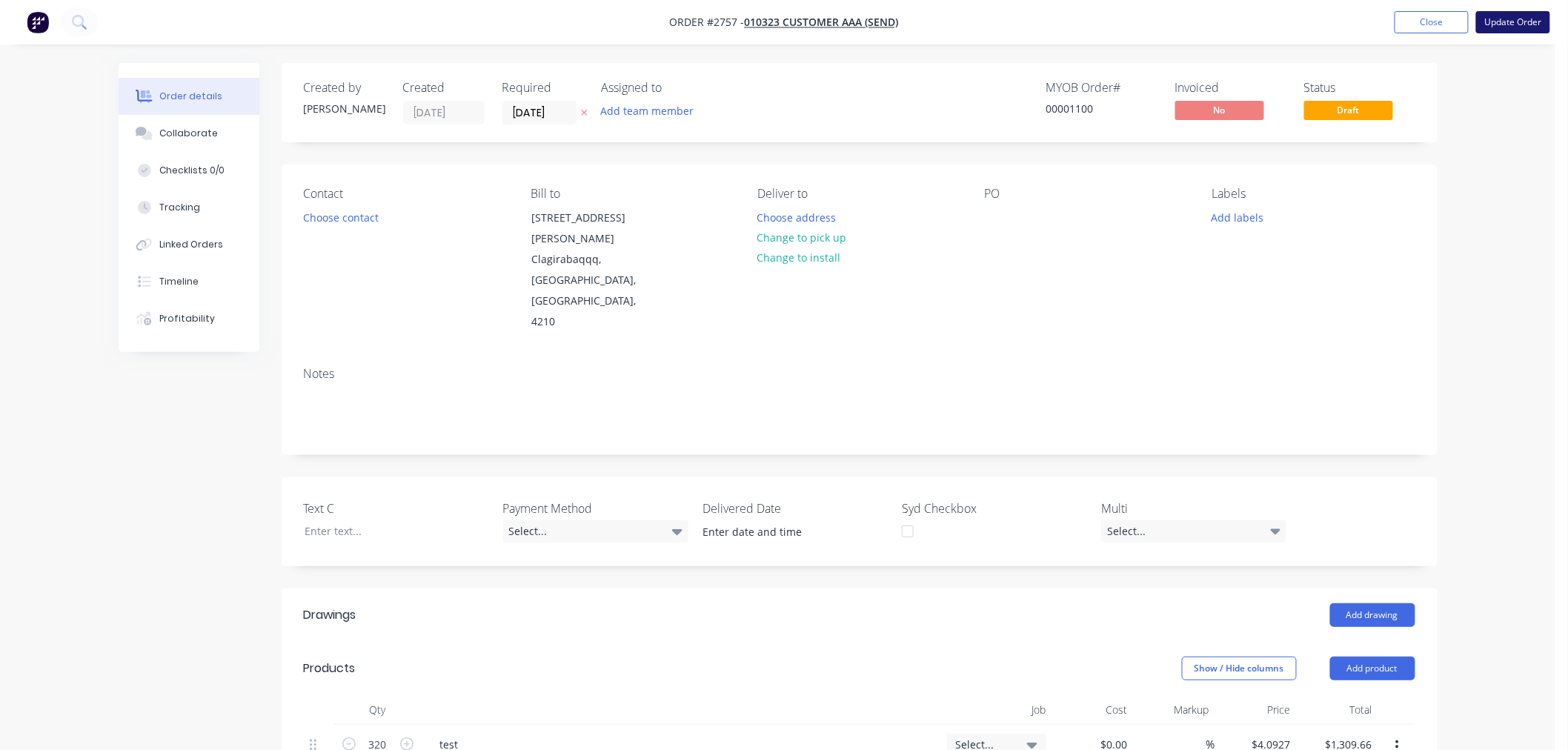
click at [1516, 27] on button "Update Order" at bounding box center [1512, 22] width 74 height 22
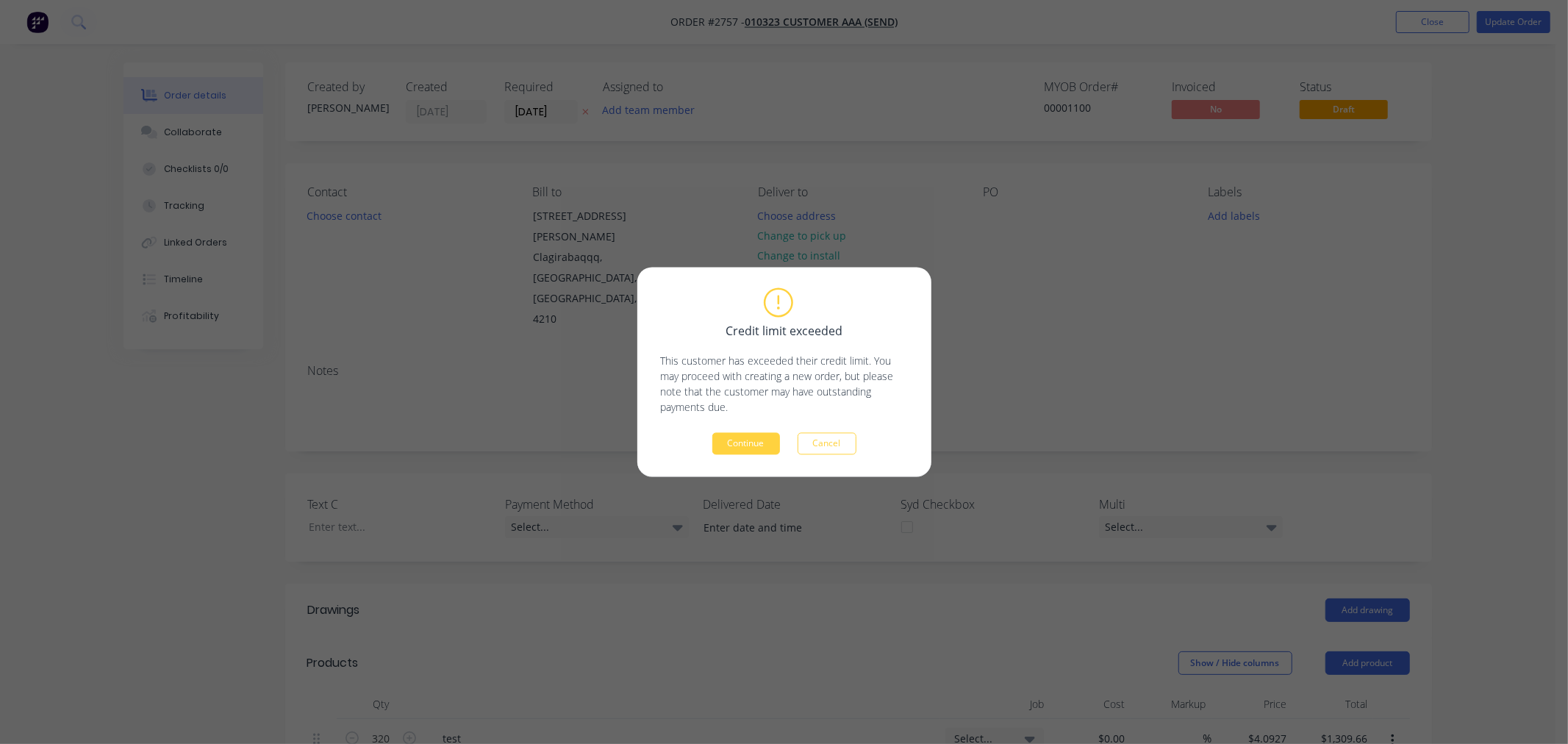
click at [760, 456] on div "Credit limit exceeded This customer has exceeded their credit limit. You may pr…" at bounding box center [784, 372] width 294 height 209
click at [746, 441] on button "Continue" at bounding box center [746, 444] width 68 height 22
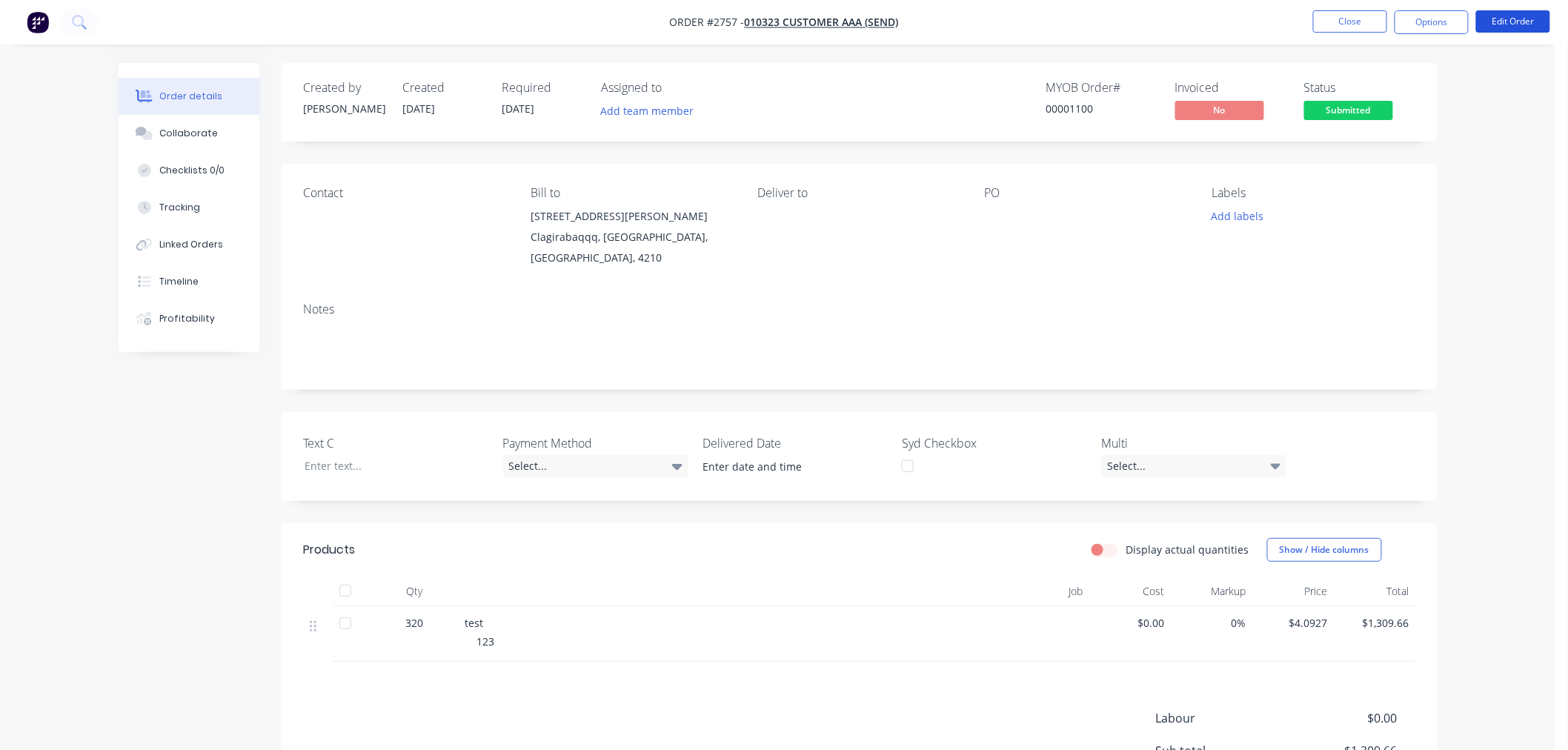
click at [1499, 30] on button "Edit Order" at bounding box center [1512, 21] width 74 height 22
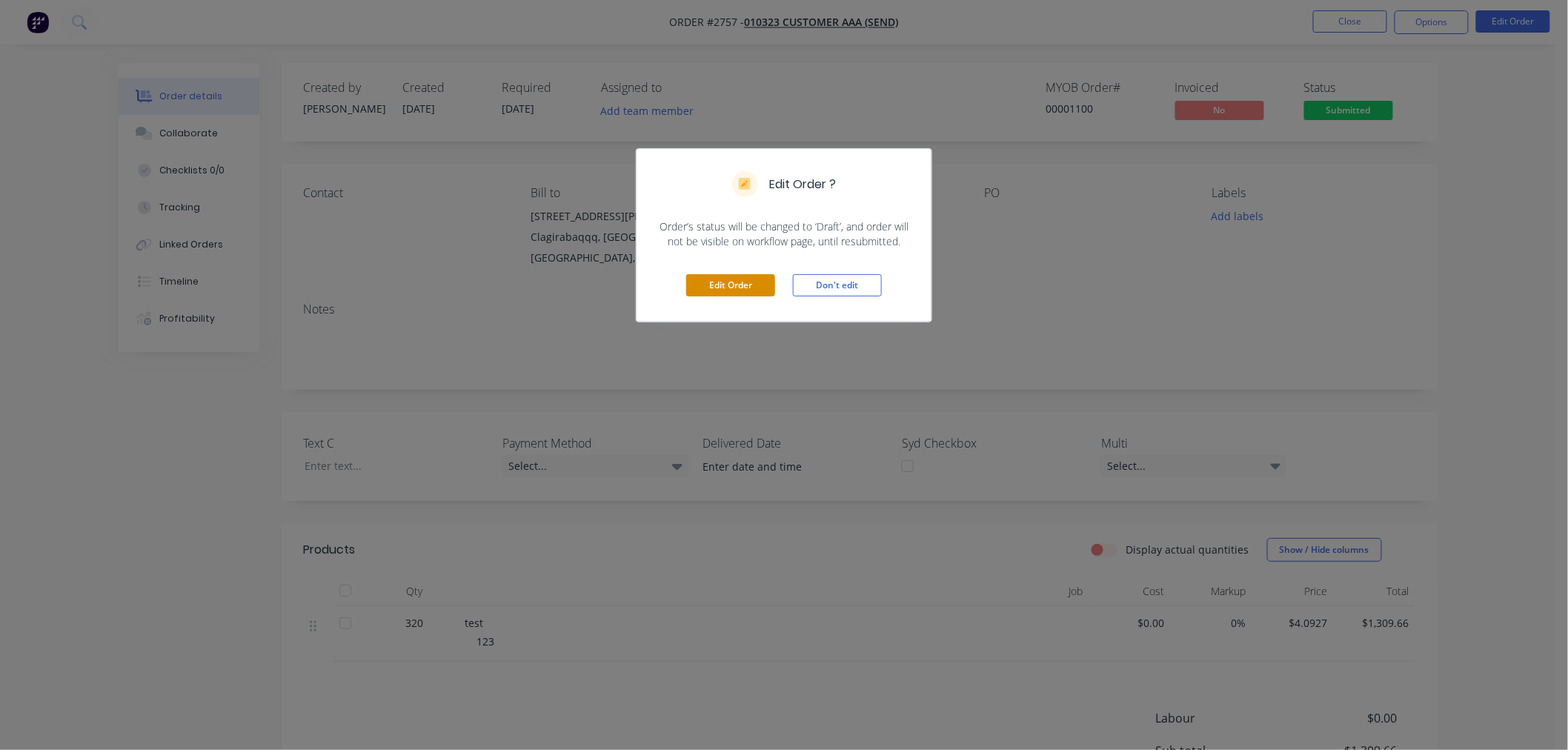
click at [717, 278] on button "Edit Order" at bounding box center [730, 285] width 89 height 22
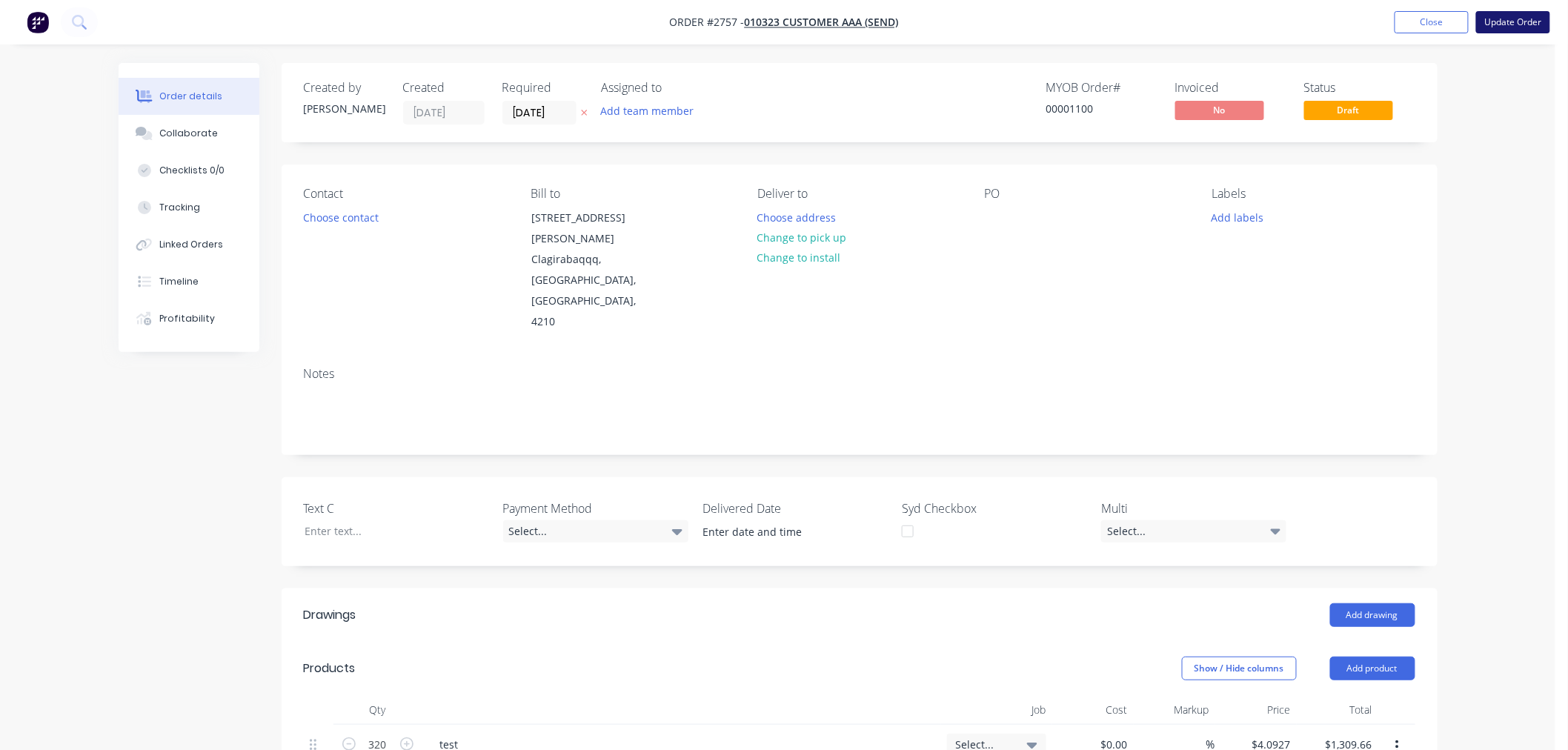
click at [1537, 24] on button "Update Order" at bounding box center [1512, 22] width 74 height 22
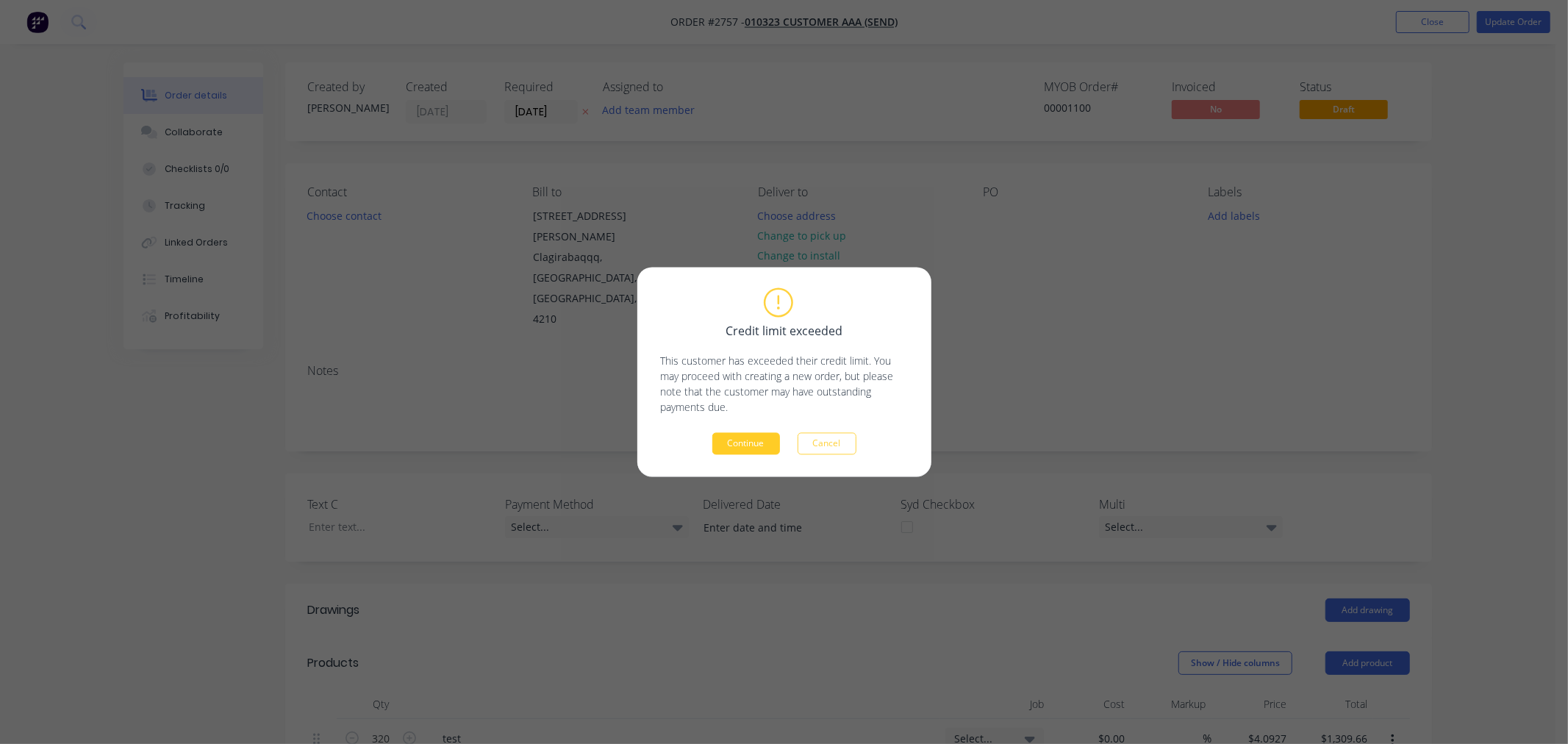
click at [728, 449] on button "Continue" at bounding box center [746, 444] width 68 height 22
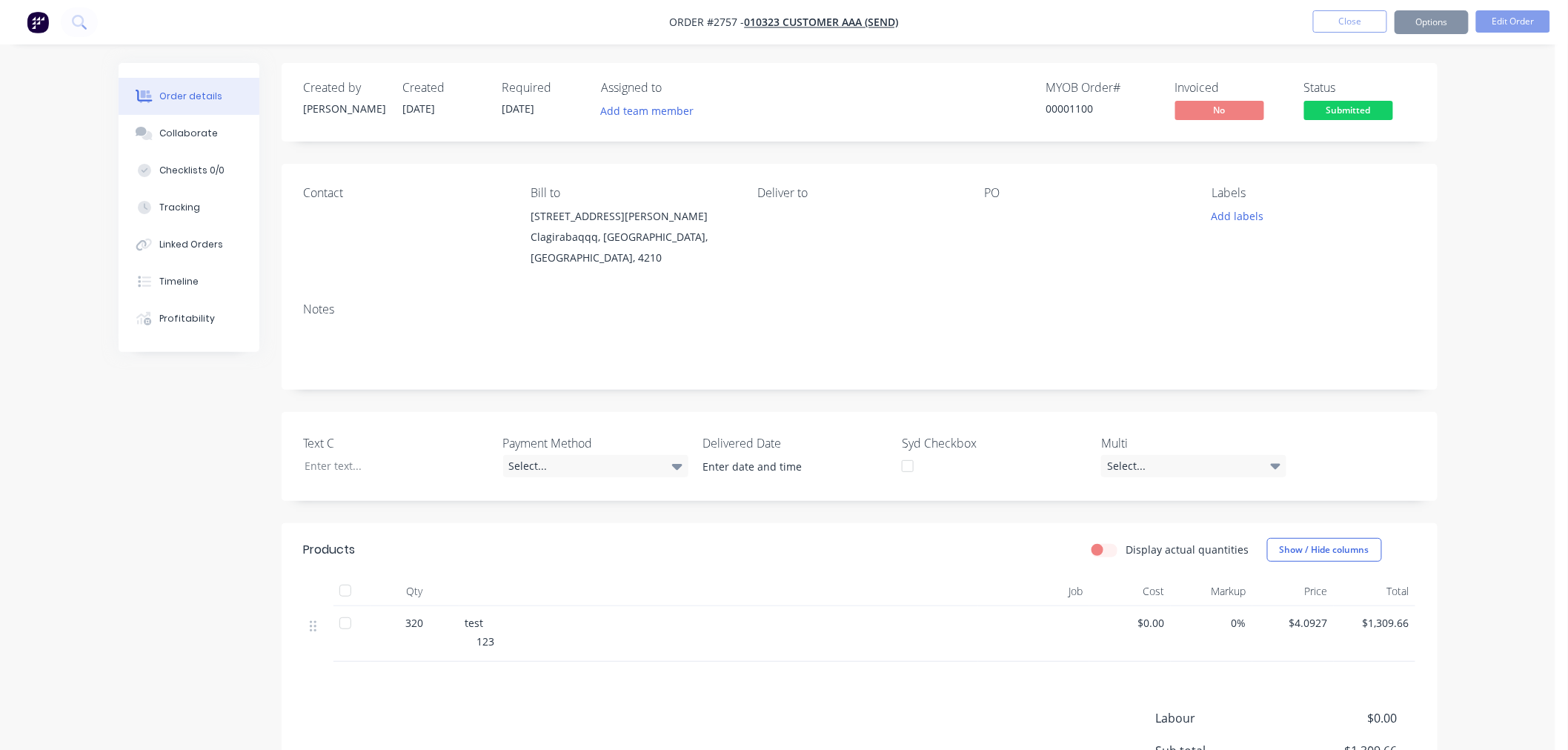
click at [1525, 28] on button "Edit Order" at bounding box center [1512, 21] width 74 height 22
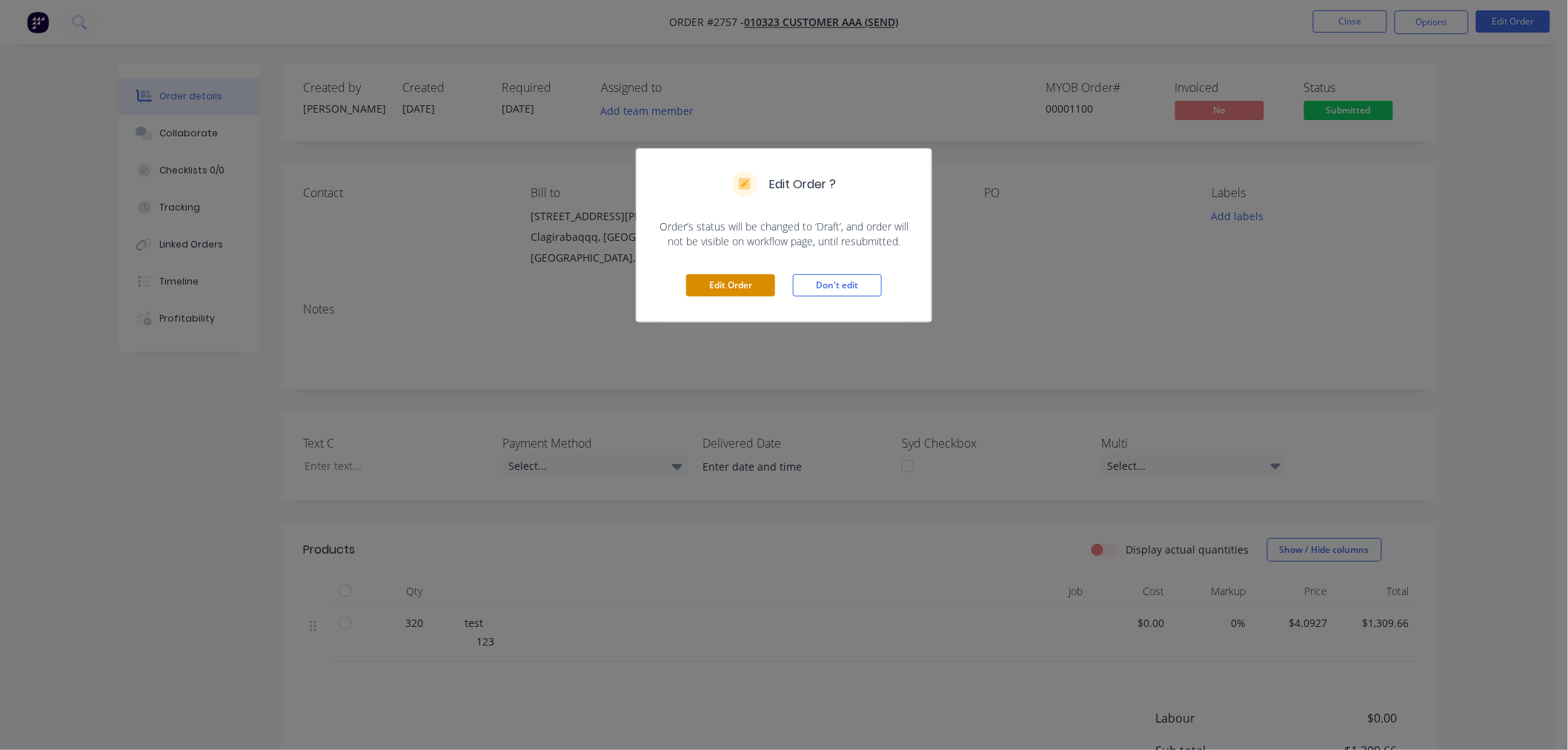
click at [752, 278] on button "Edit Order" at bounding box center [730, 285] width 89 height 22
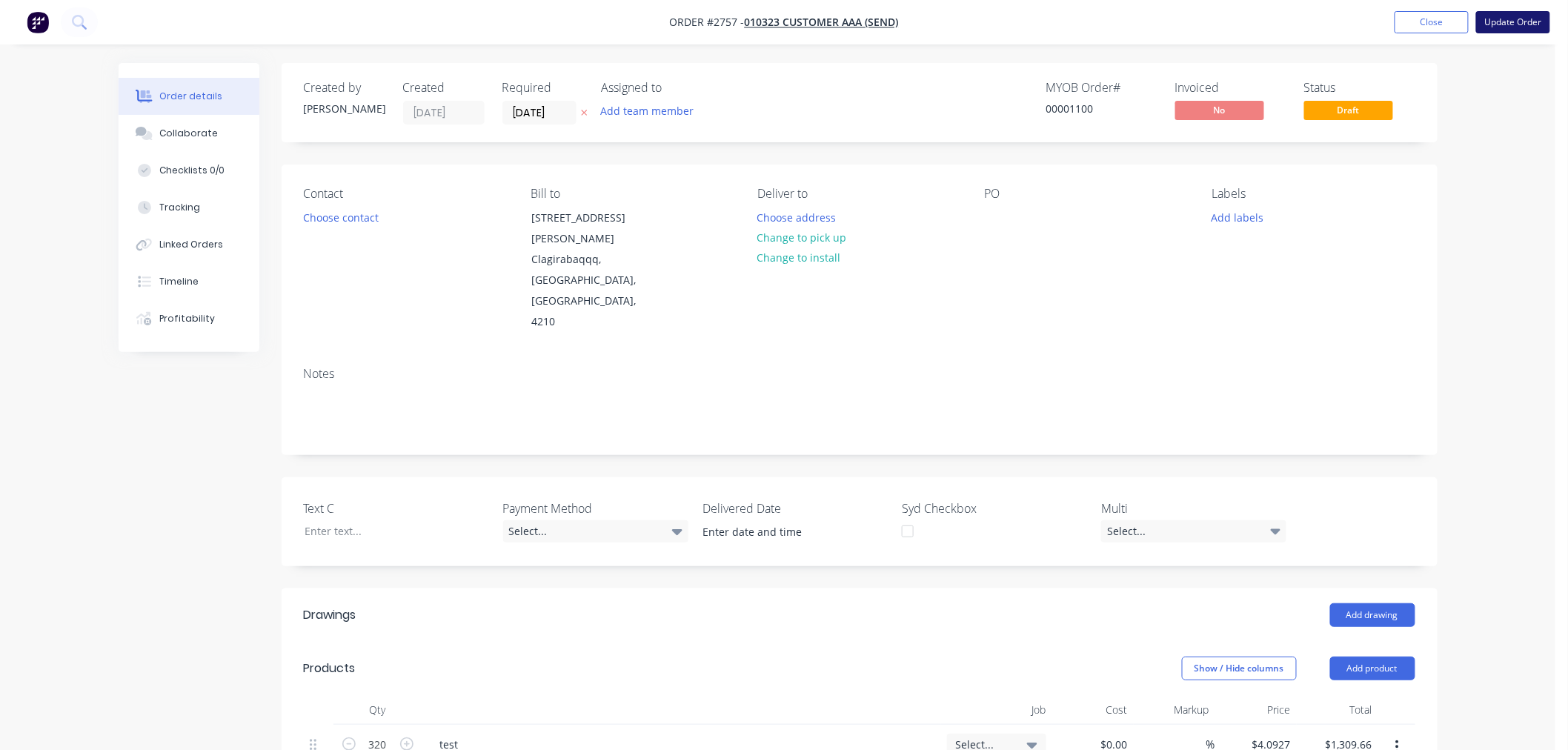
click at [1530, 31] on button "Update Order" at bounding box center [1512, 22] width 74 height 22
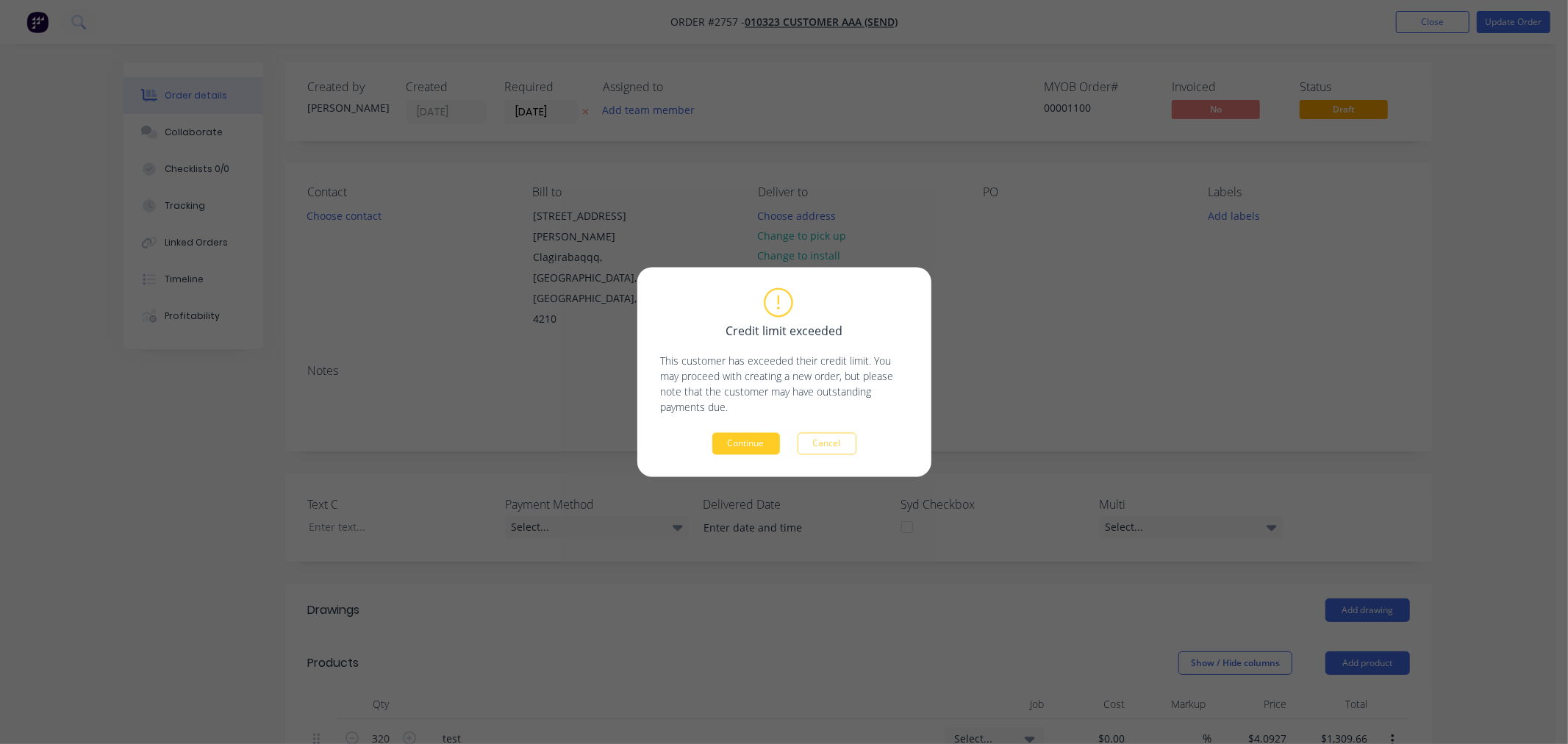
click at [760, 441] on button "Continue" at bounding box center [746, 444] width 68 height 22
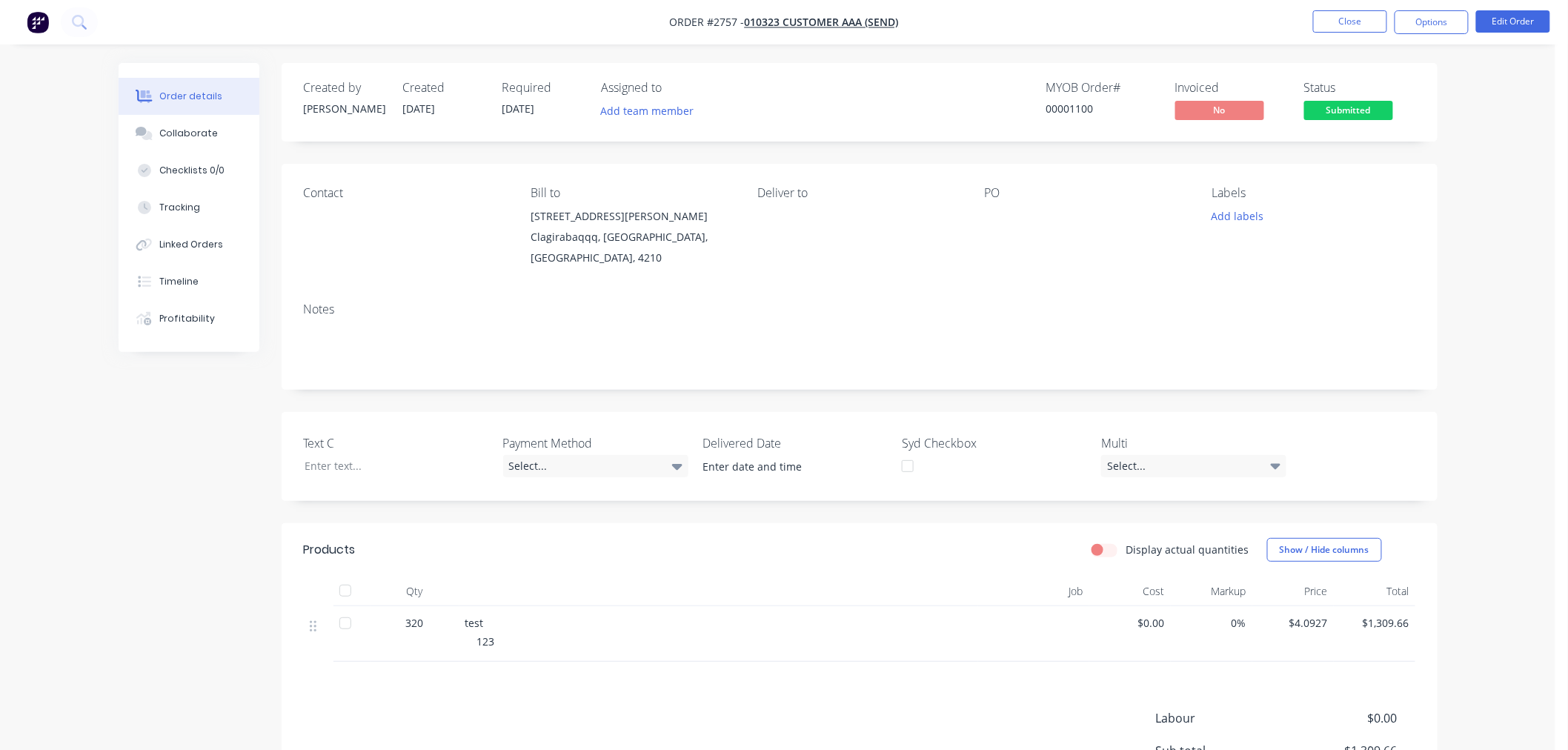
click at [1498, 34] on nav "Order #2757 - 010323 Customer AAA (Send) Close Options Edit Order" at bounding box center [784, 22] width 1568 height 44
click at [1488, 22] on button "Edit Order" at bounding box center [1512, 21] width 74 height 22
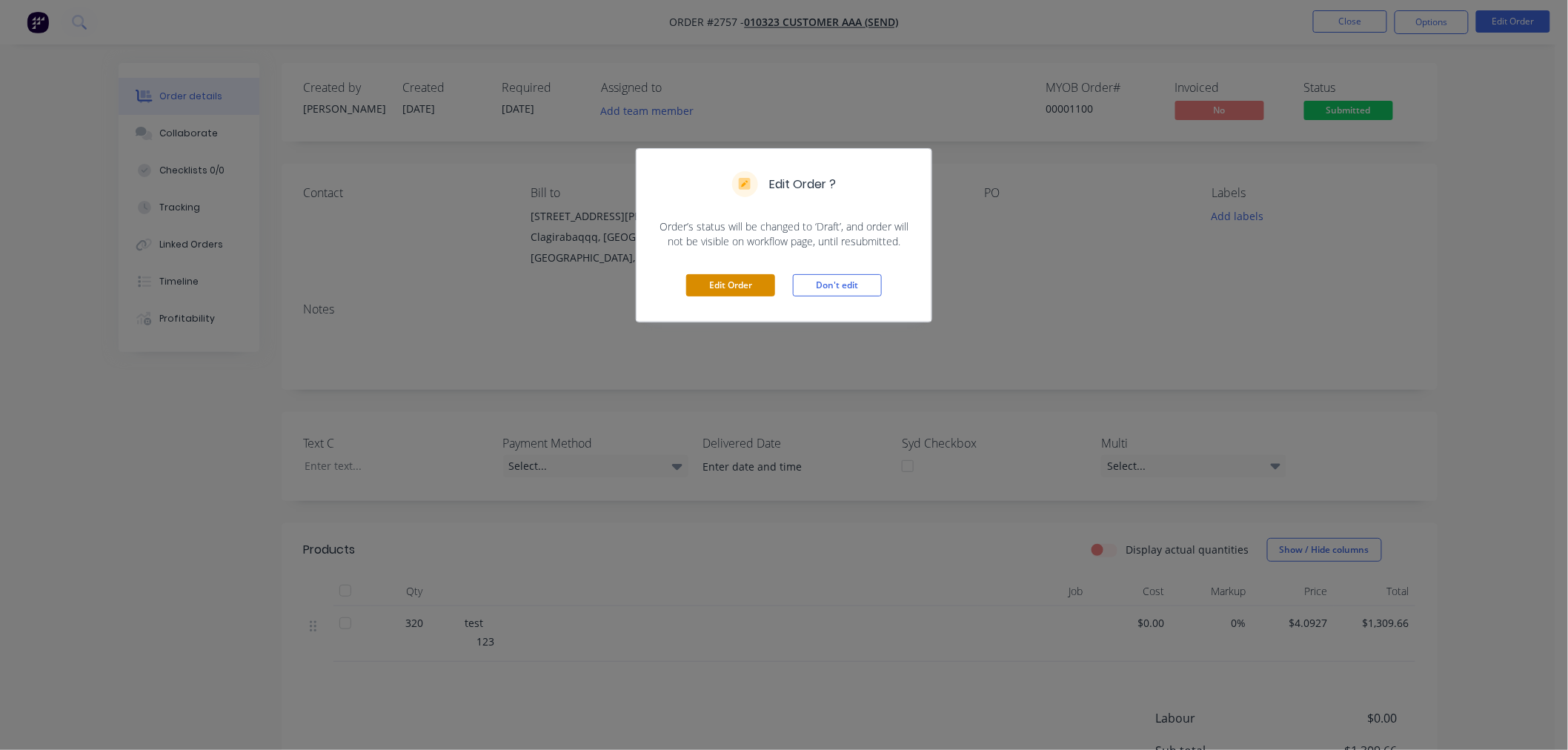
click at [720, 284] on button "Edit Order" at bounding box center [730, 285] width 89 height 22
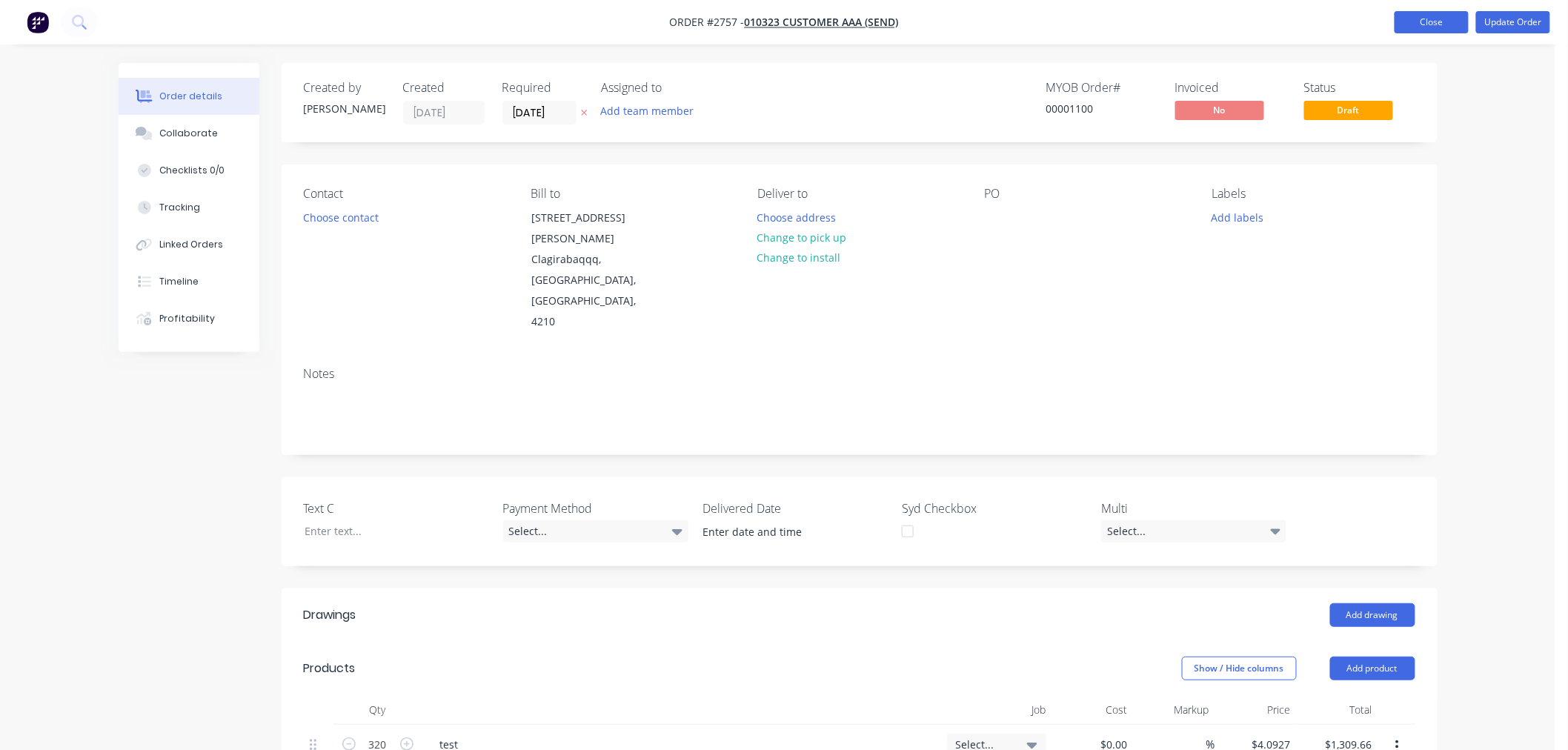
click at [1426, 23] on button "Close" at bounding box center [1431, 22] width 74 height 22
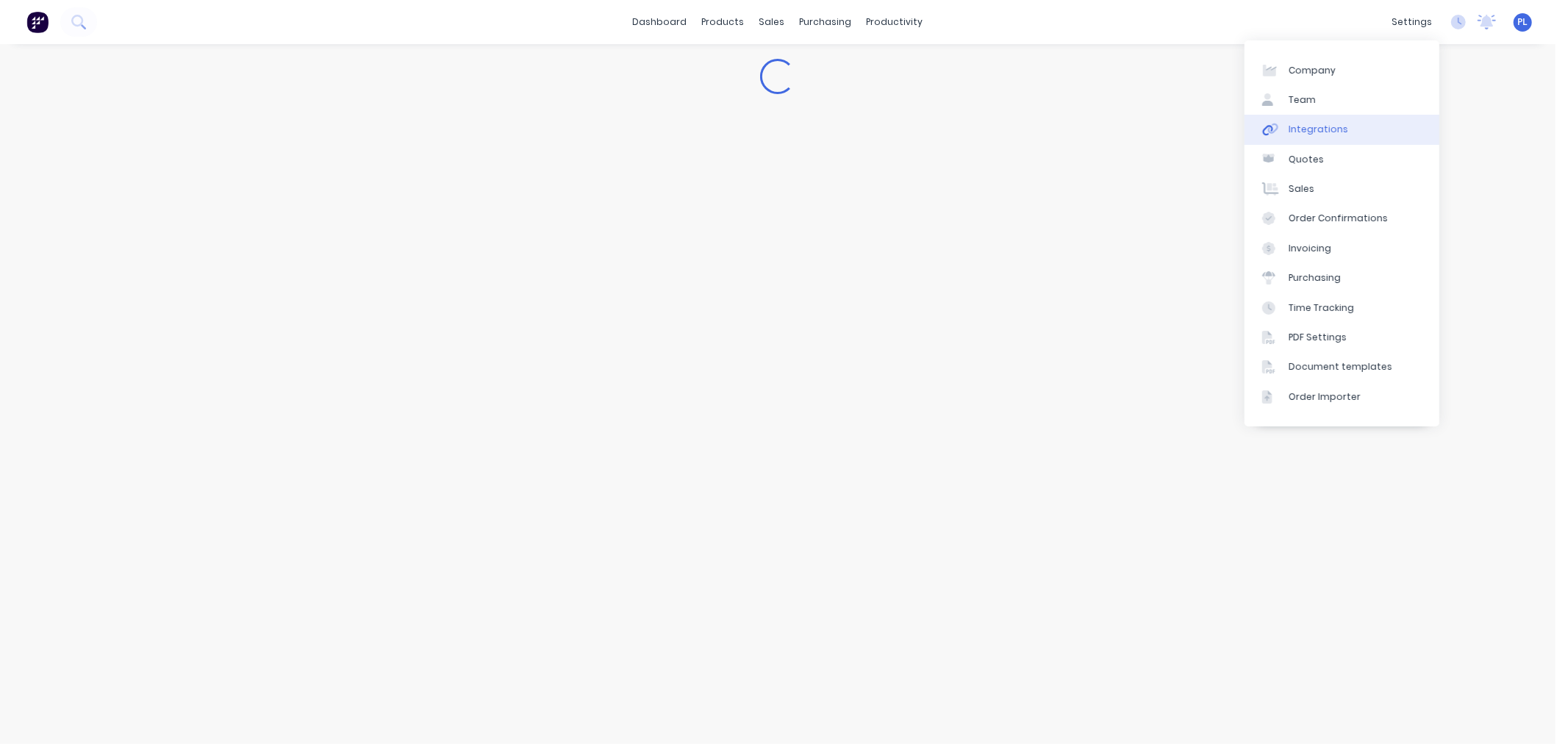
click at [1351, 133] on link "Integrations" at bounding box center [1342, 130] width 195 height 30
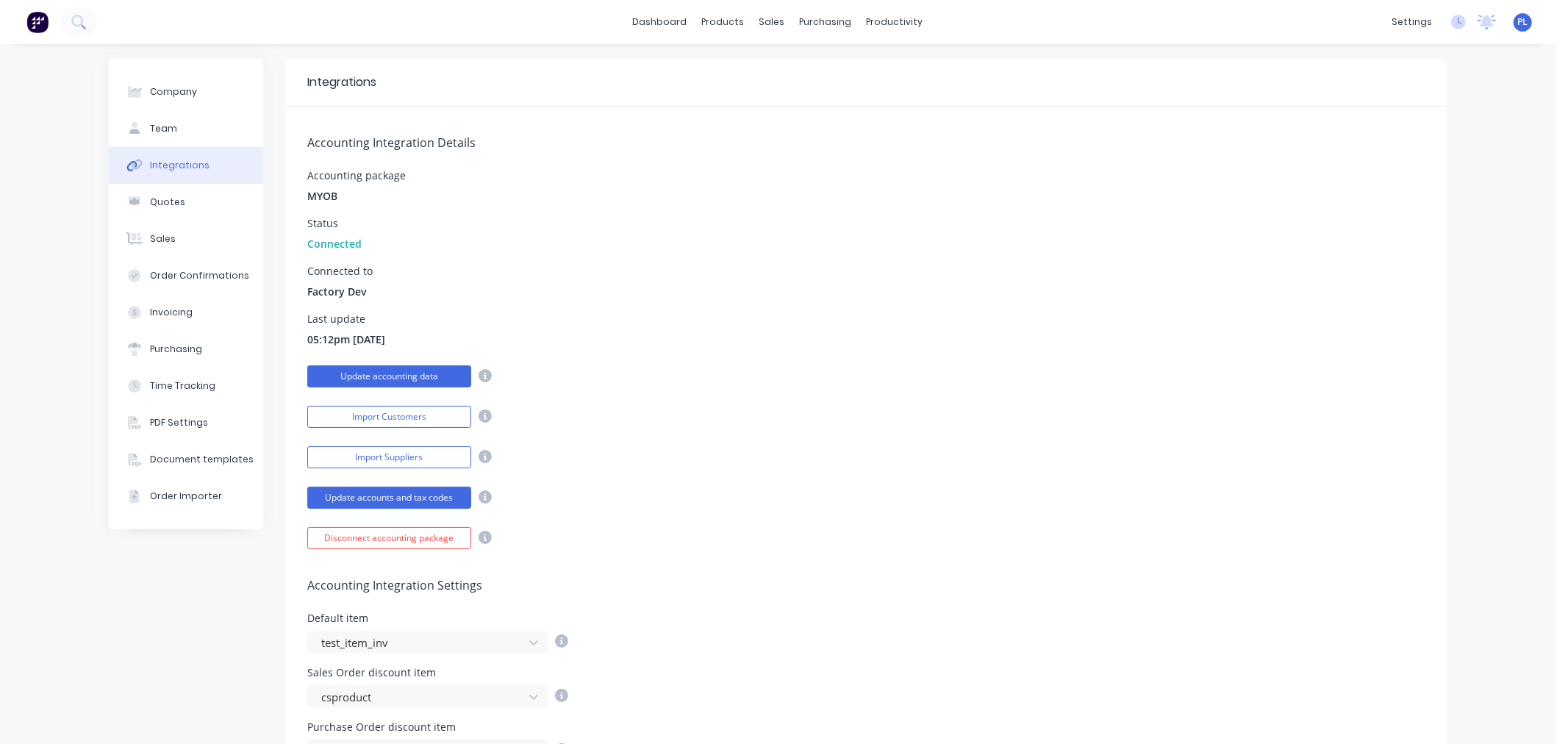
click at [379, 369] on button "Update accounting data" at bounding box center [389, 376] width 164 height 22
drag, startPoint x: 913, startPoint y: 222, endPoint x: 722, endPoint y: 55, distance: 253.7
click at [893, 207] on div "Accounting Integration Details Accounting package MYOB Status Connected Connect…" at bounding box center [865, 327] width 1161 height 442
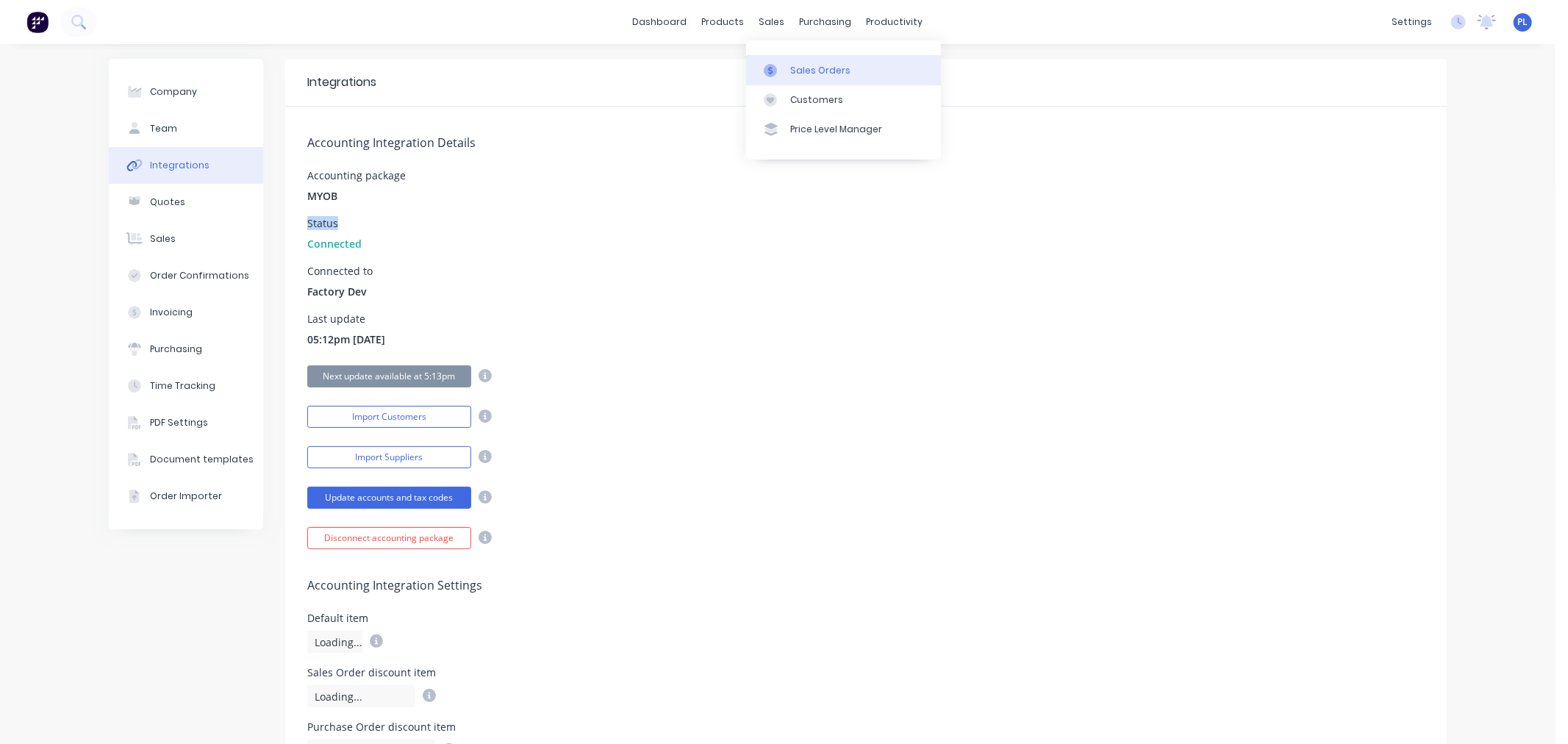
click at [778, 70] on div at bounding box center [774, 70] width 22 height 13
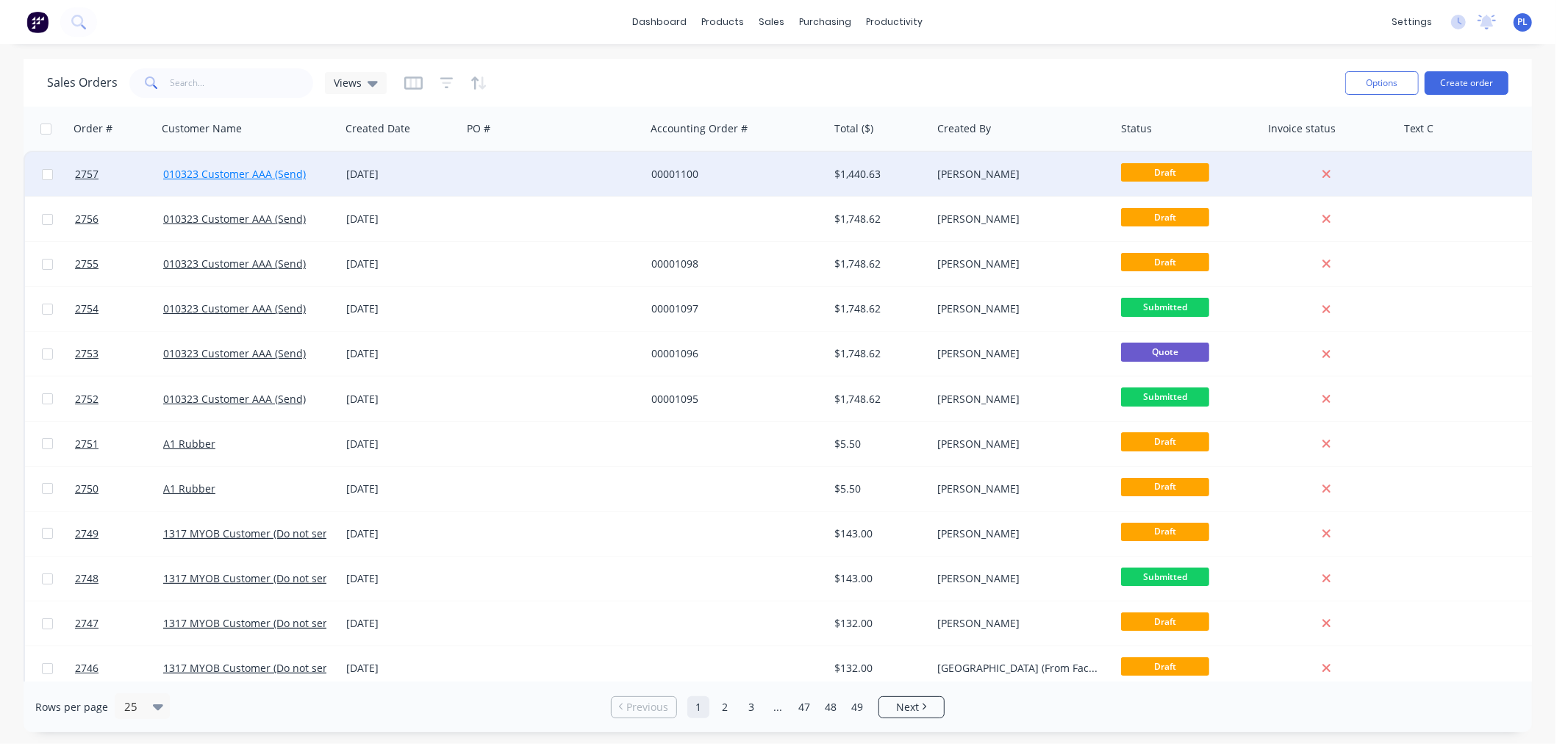
click at [189, 174] on link "010323 Customer AAA (Send)" at bounding box center [234, 174] width 143 height 14
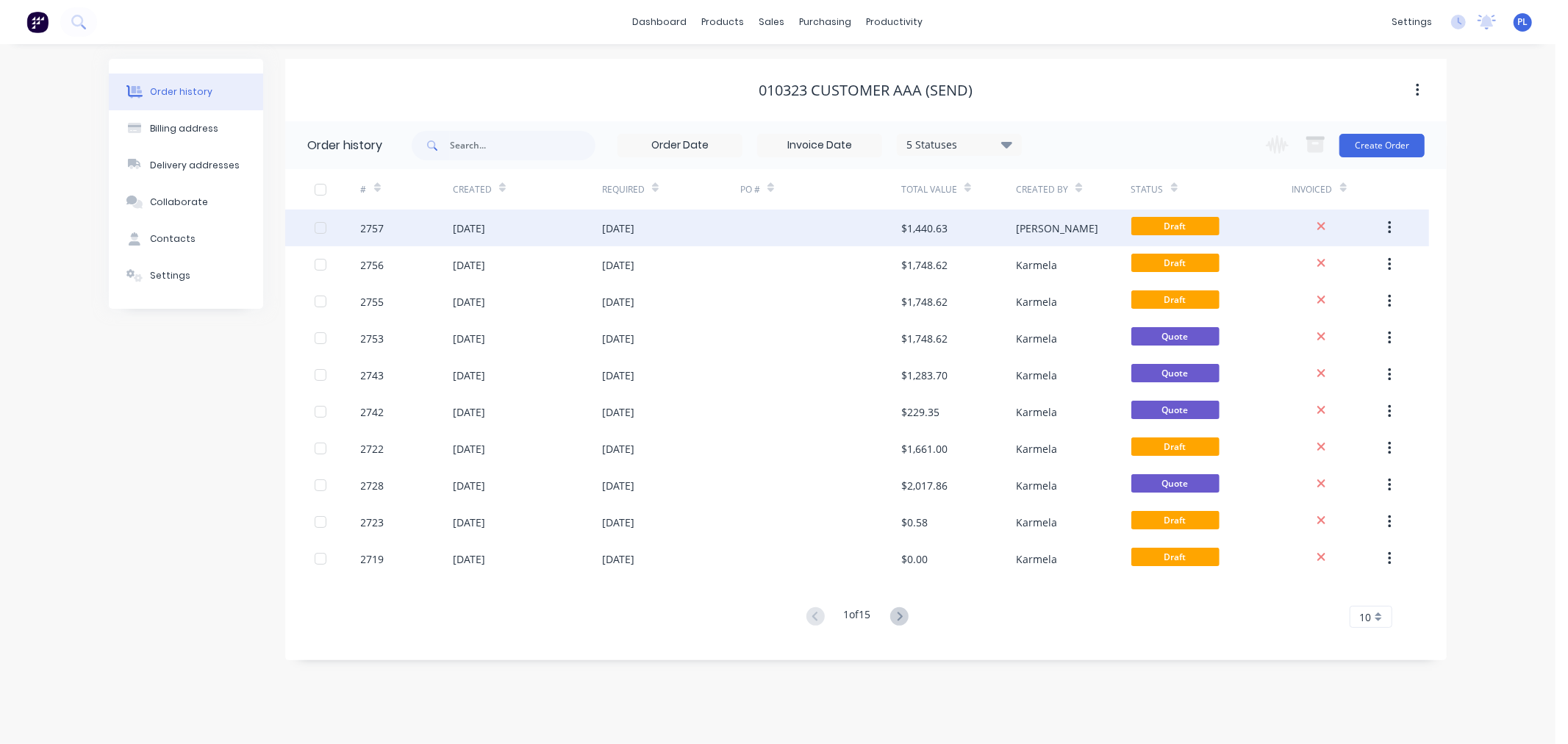
click at [811, 230] on div at bounding box center [821, 227] width 161 height 36
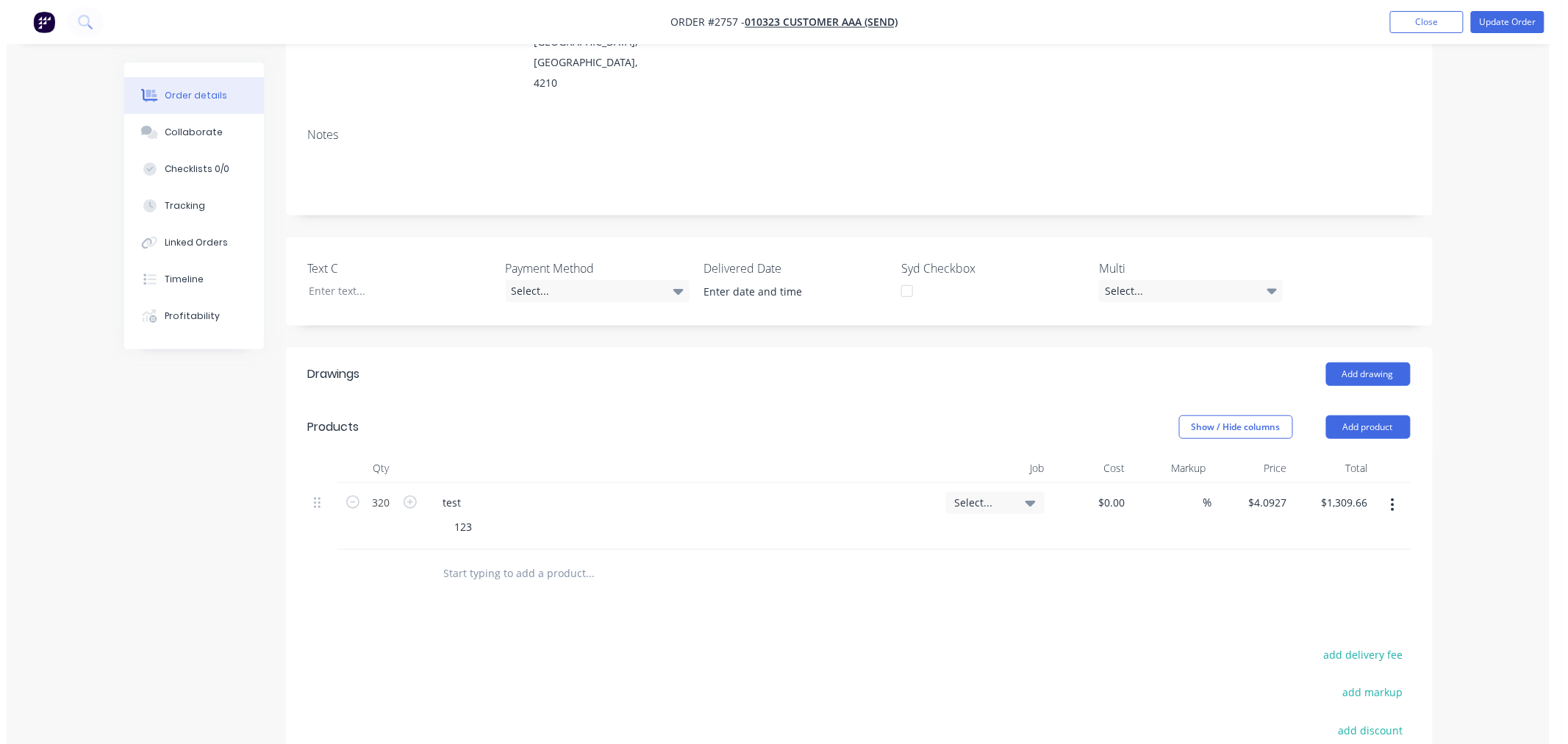
scroll to position [179, 0]
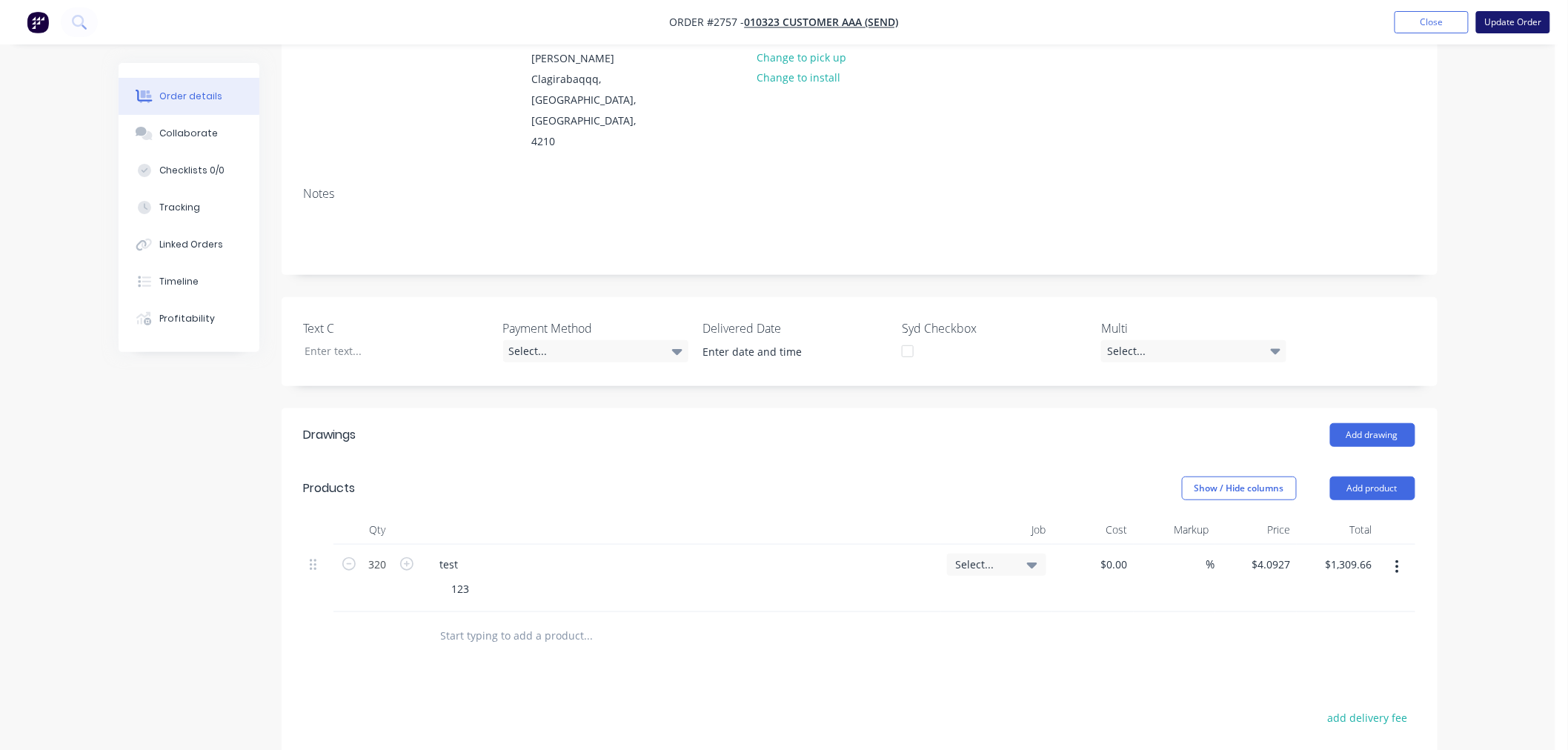
click at [1504, 17] on button "Update Order" at bounding box center [1512, 22] width 74 height 22
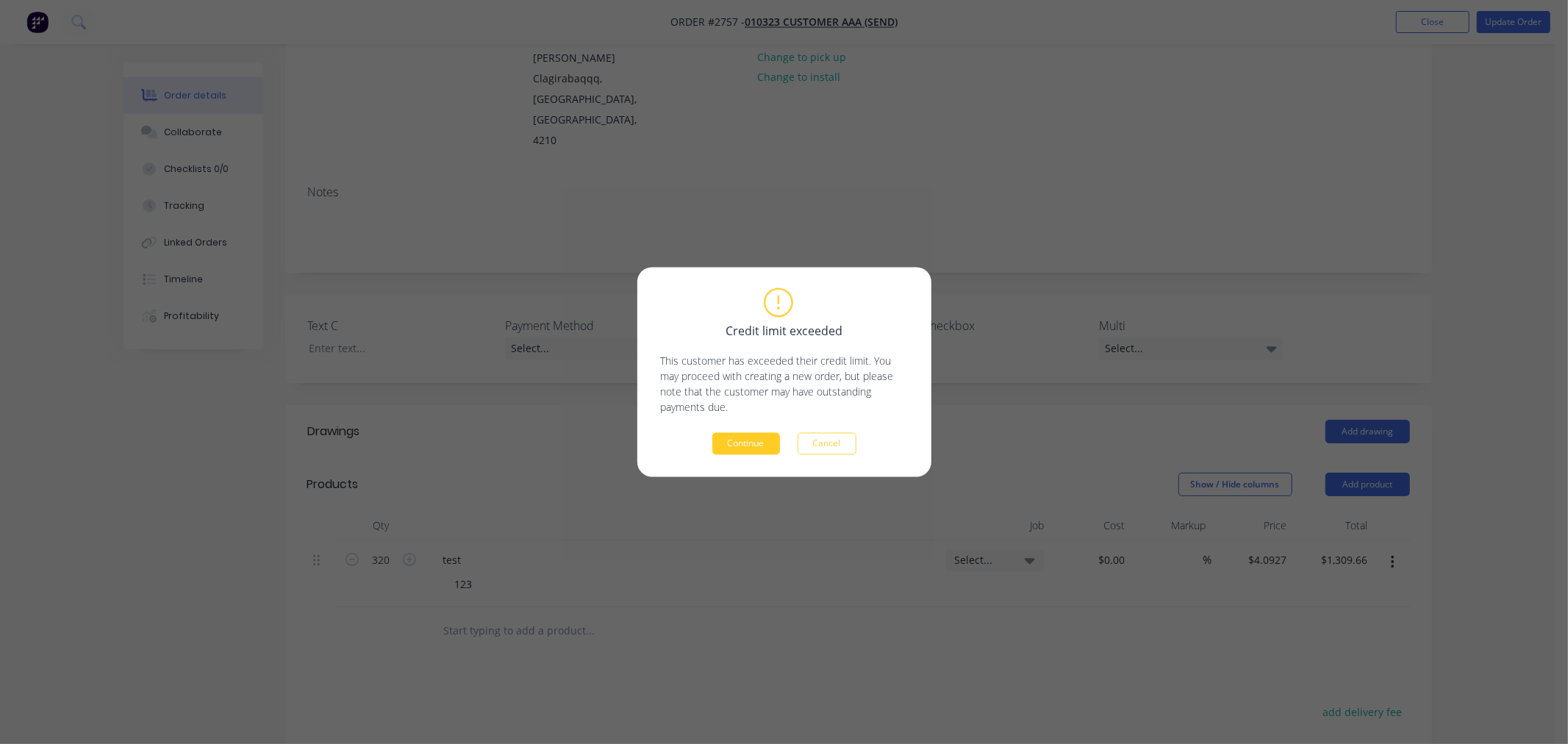
click at [732, 442] on button "Continue" at bounding box center [746, 444] width 68 height 22
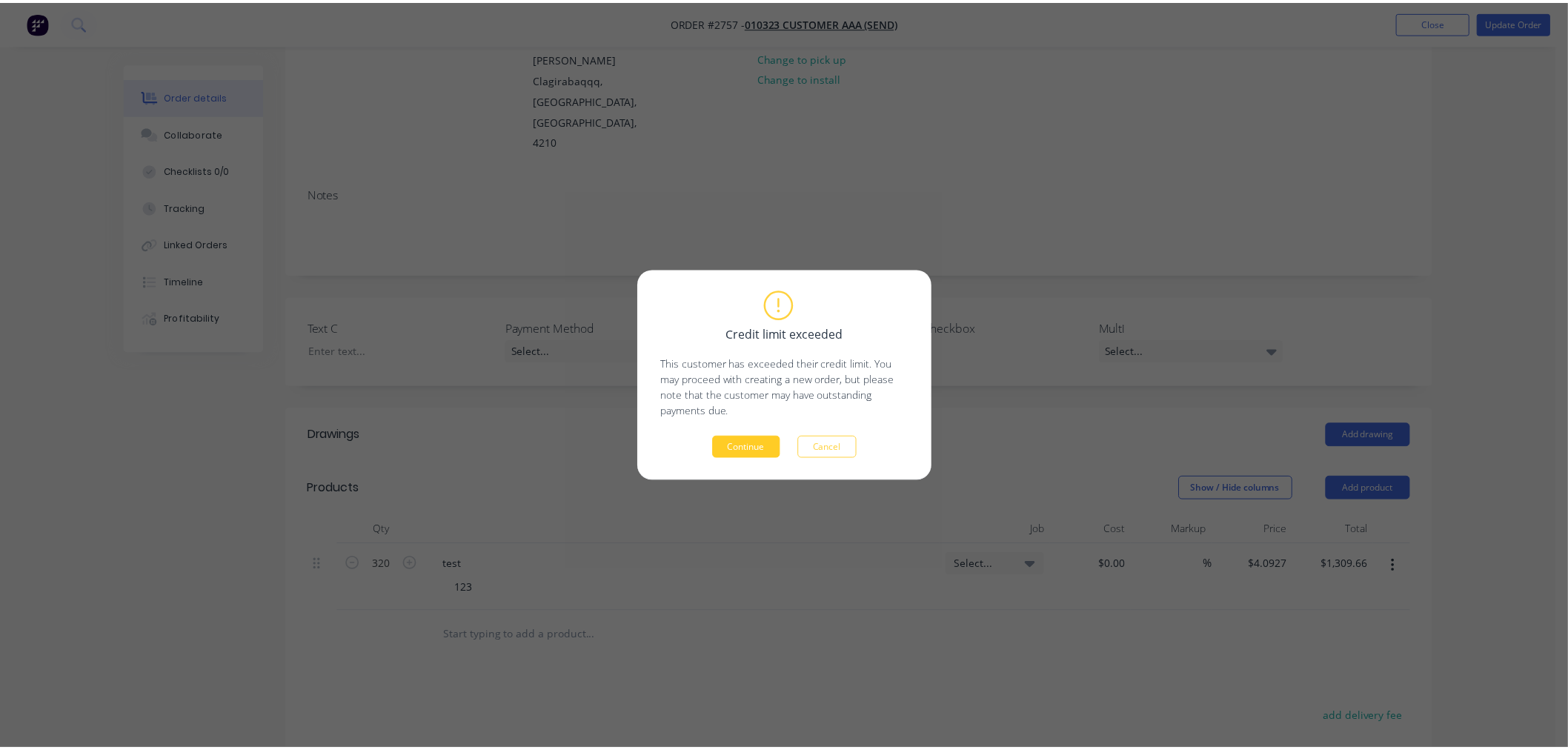
scroll to position [177, 0]
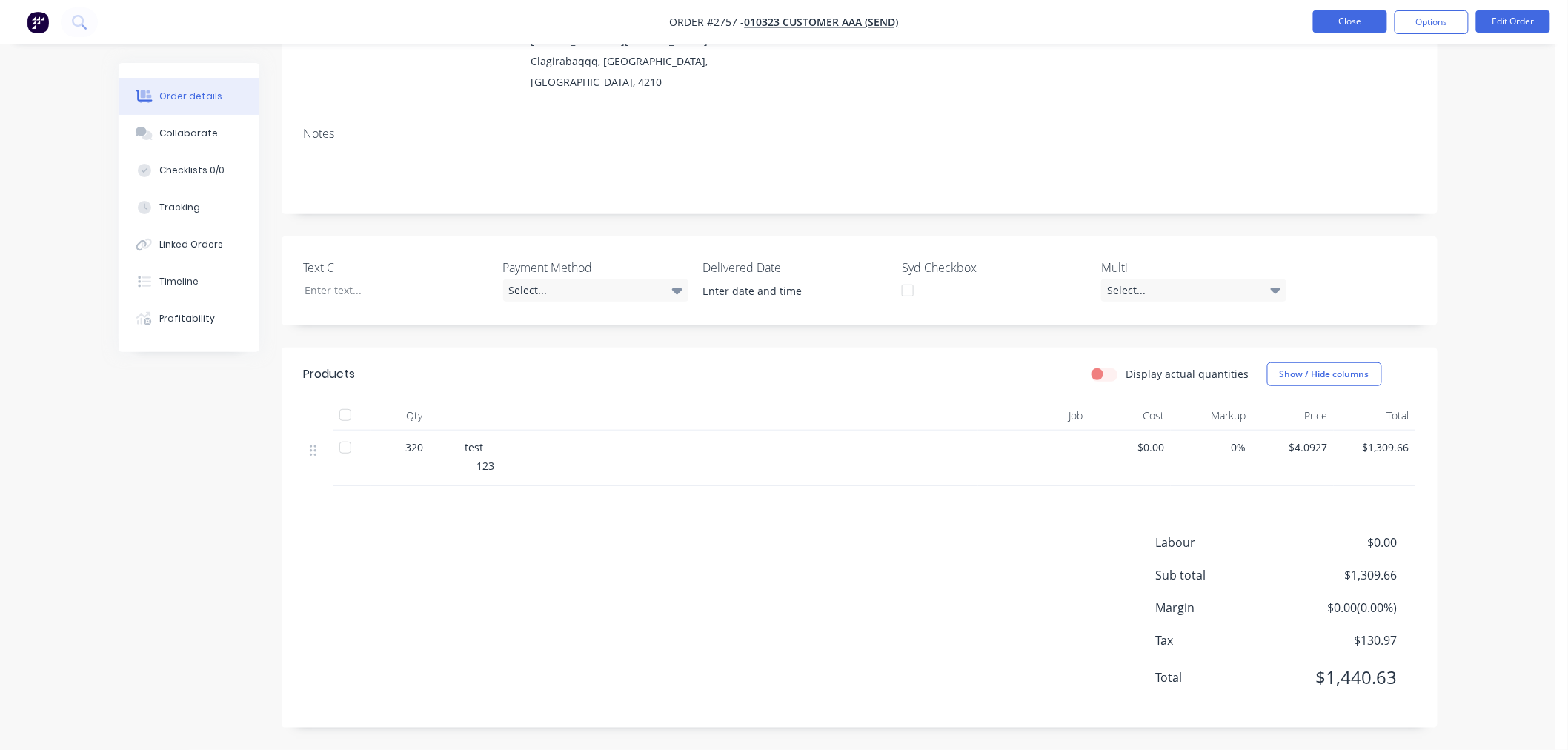
click at [1367, 17] on button "Close" at bounding box center [1350, 21] width 74 height 22
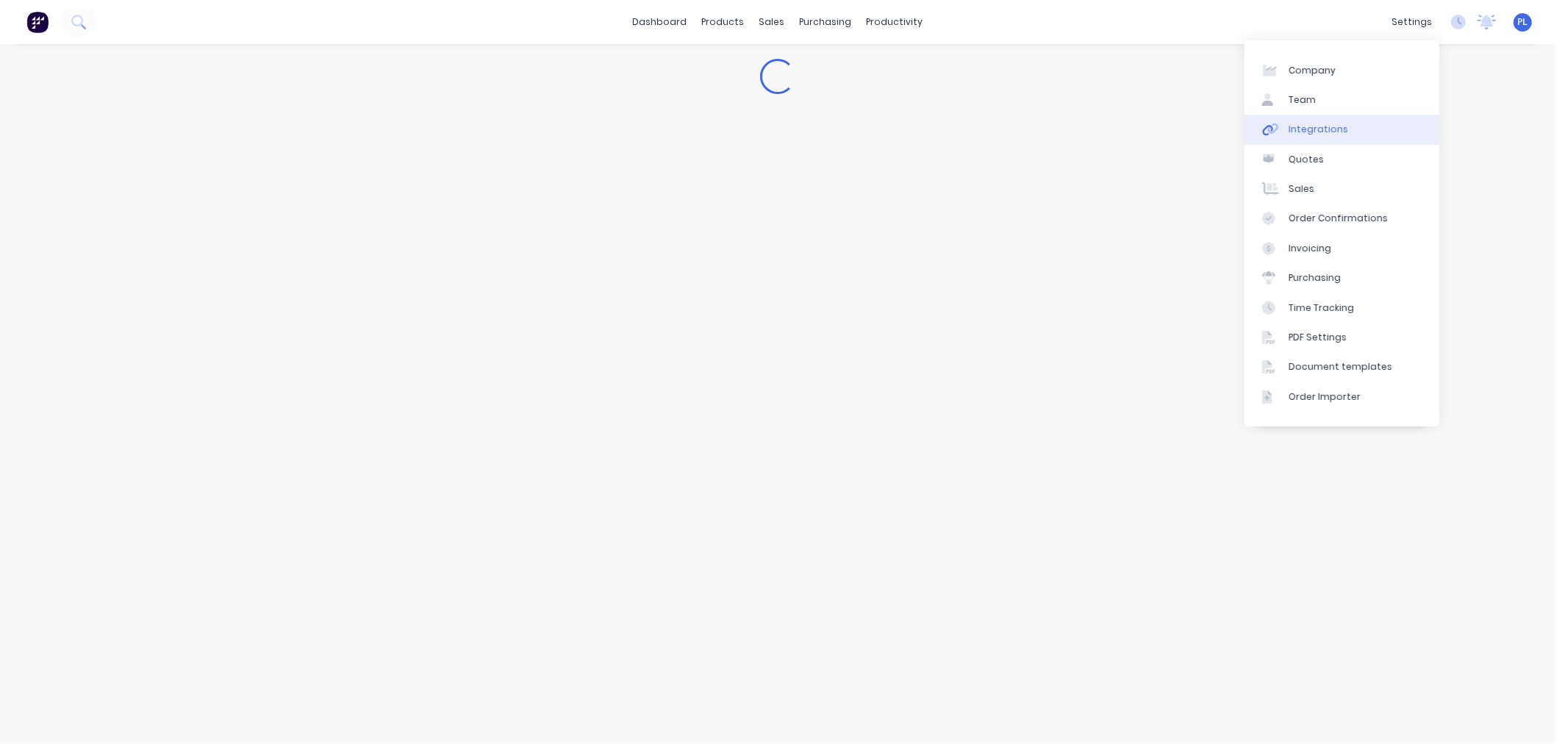
click at [1292, 123] on div "Integrations" at bounding box center [1318, 130] width 60 height 13
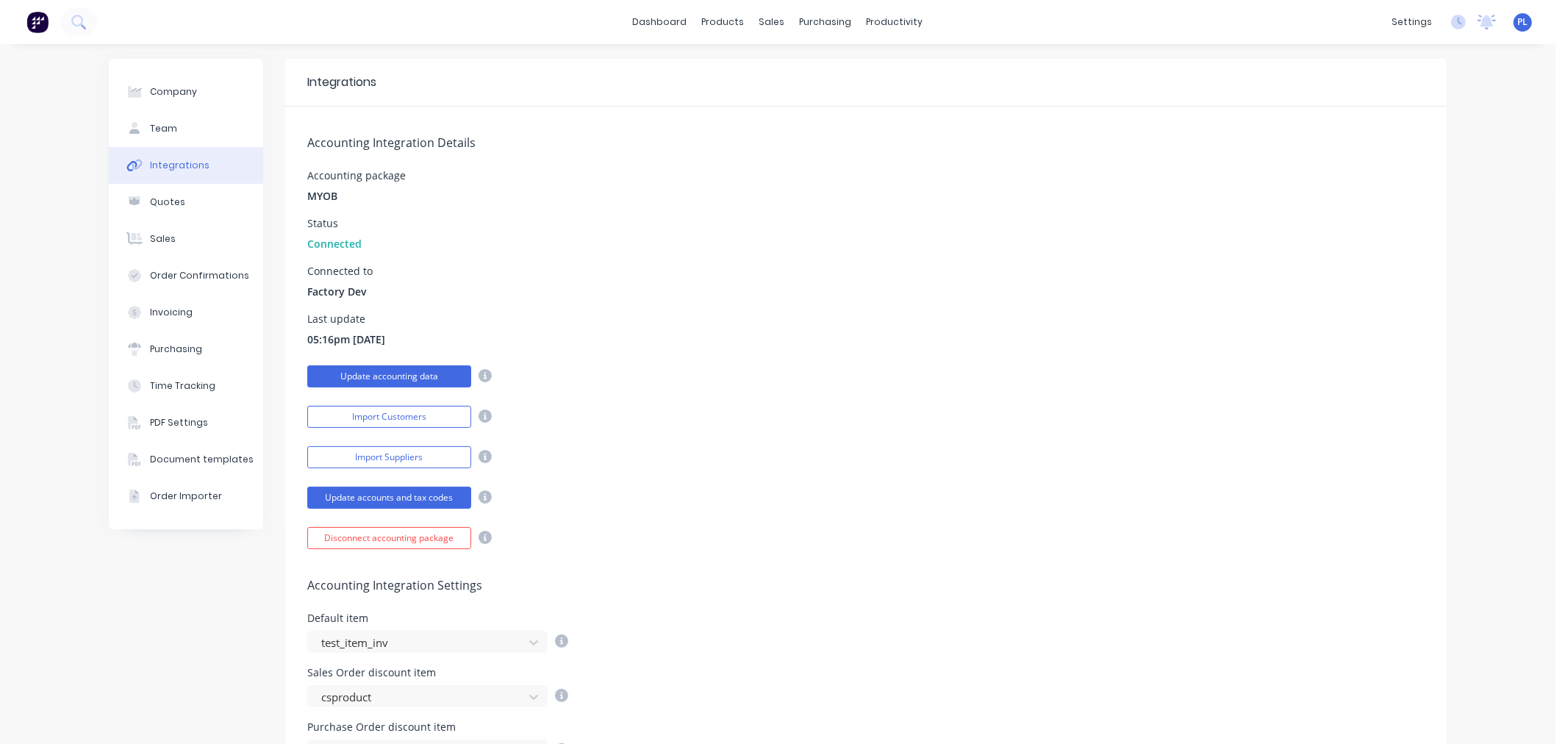
click at [391, 378] on button "Update accounting data" at bounding box center [389, 376] width 164 height 22
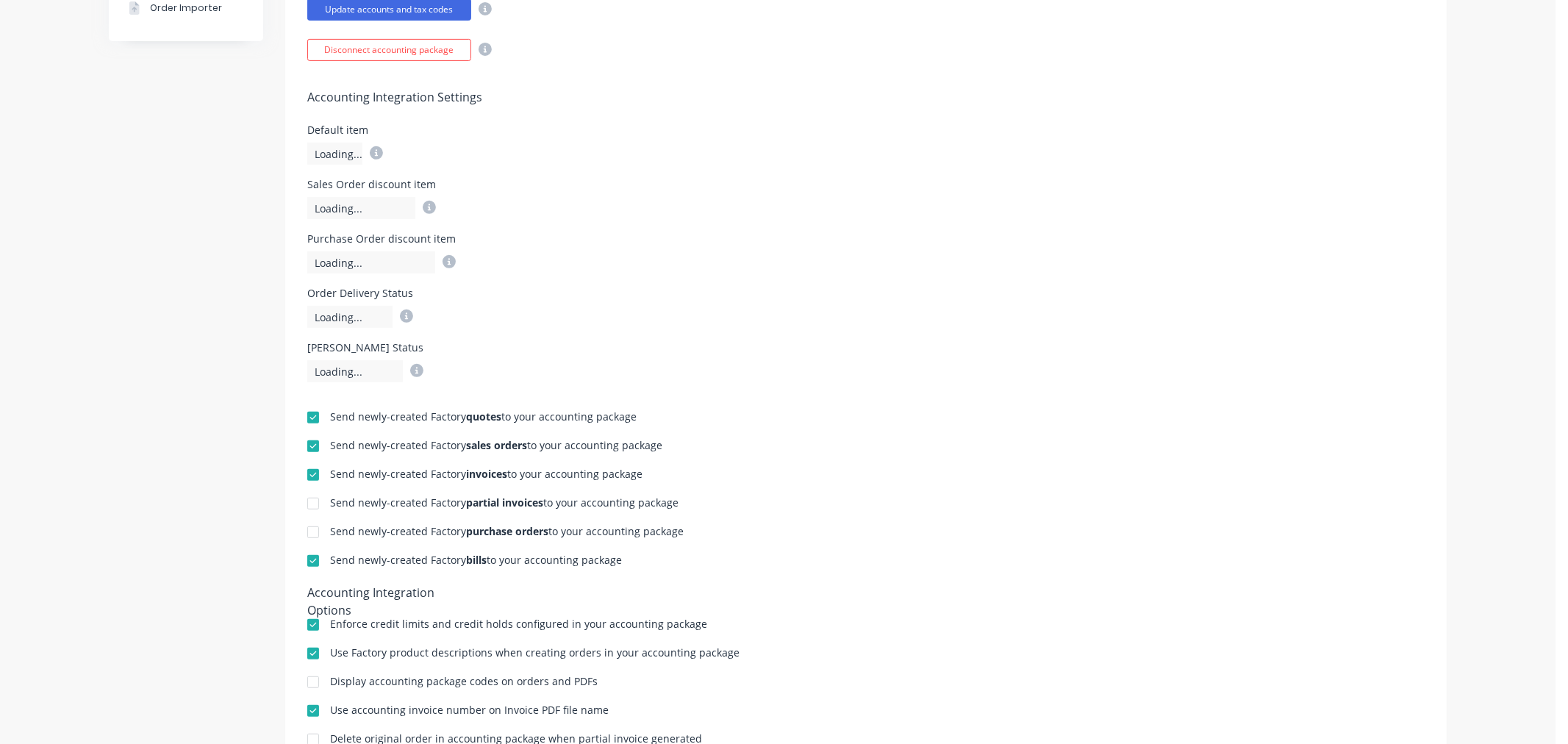
scroll to position [489, 0]
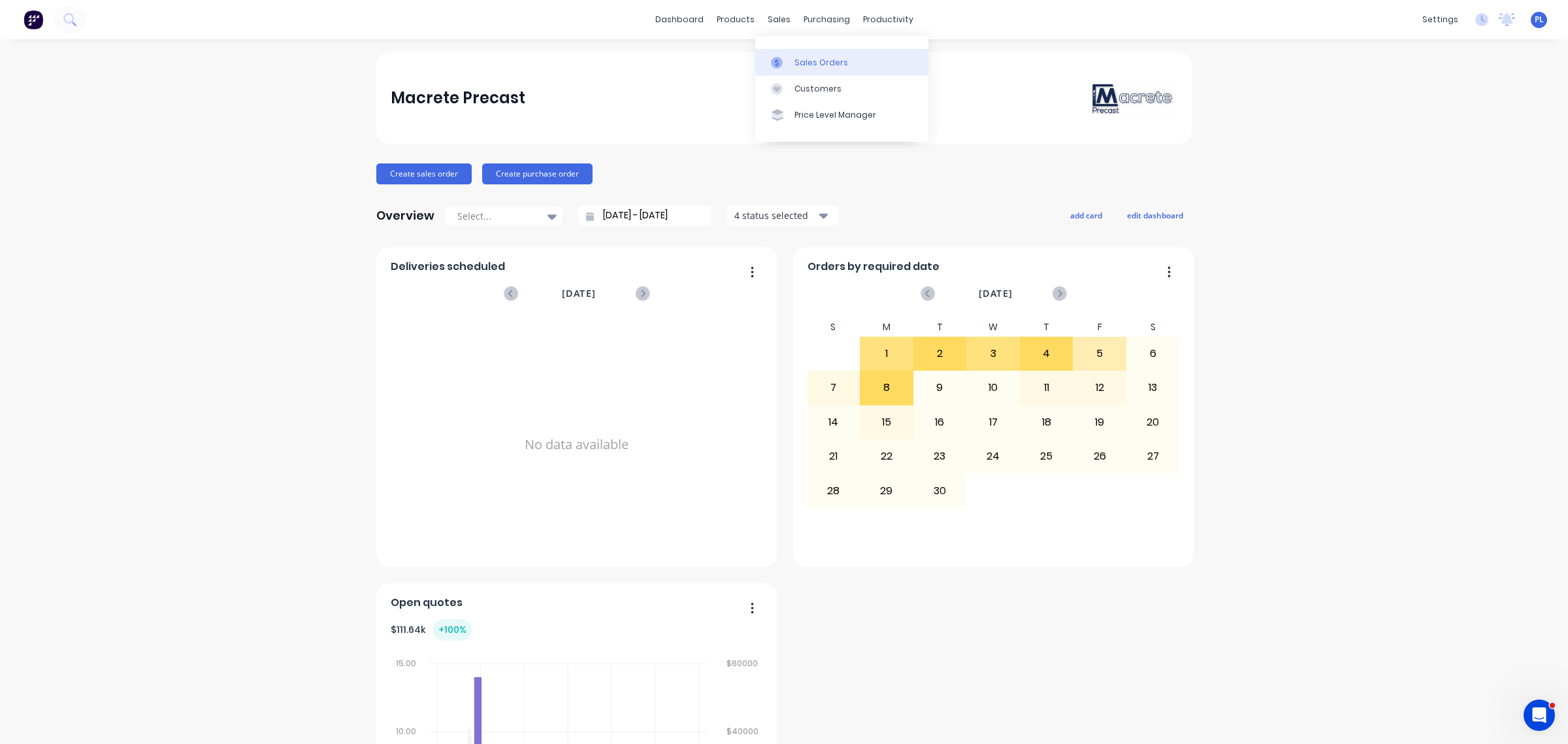
click at [786, 64] on div at bounding box center [780, 62] width 20 height 12
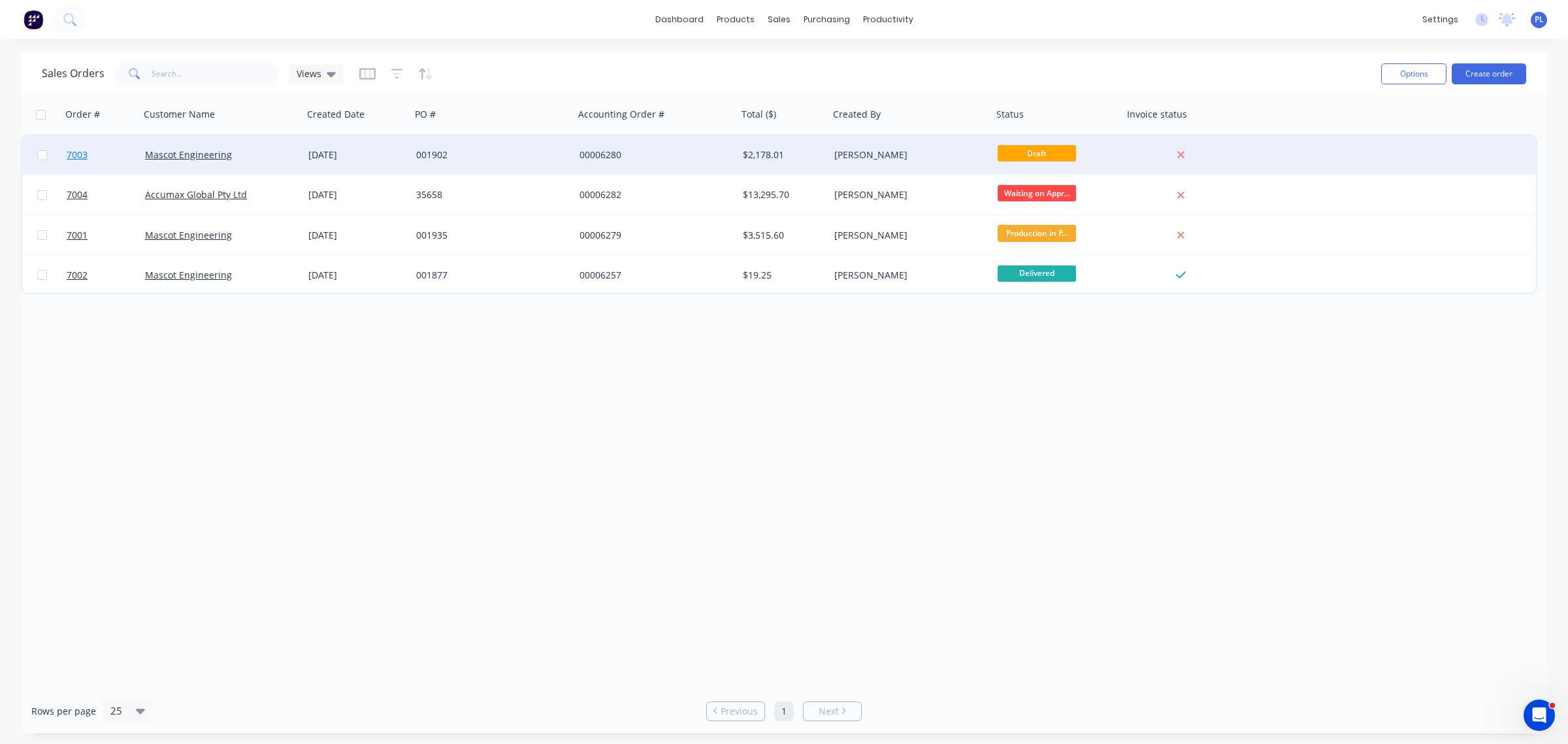
click at [84, 156] on span "7003" at bounding box center [77, 155] width 21 height 13
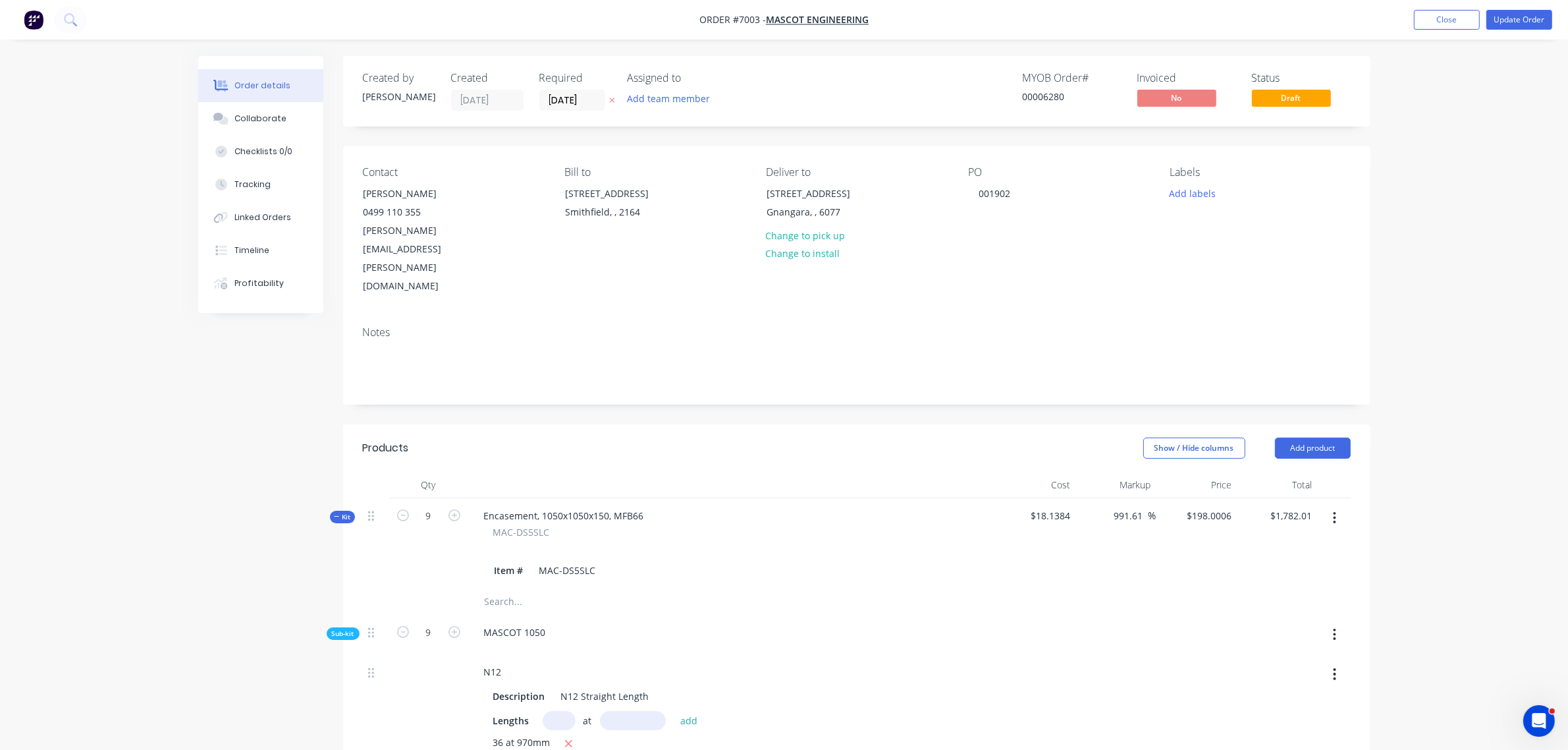
click at [30, 15] on img "button" at bounding box center [33, 19] width 20 height 20
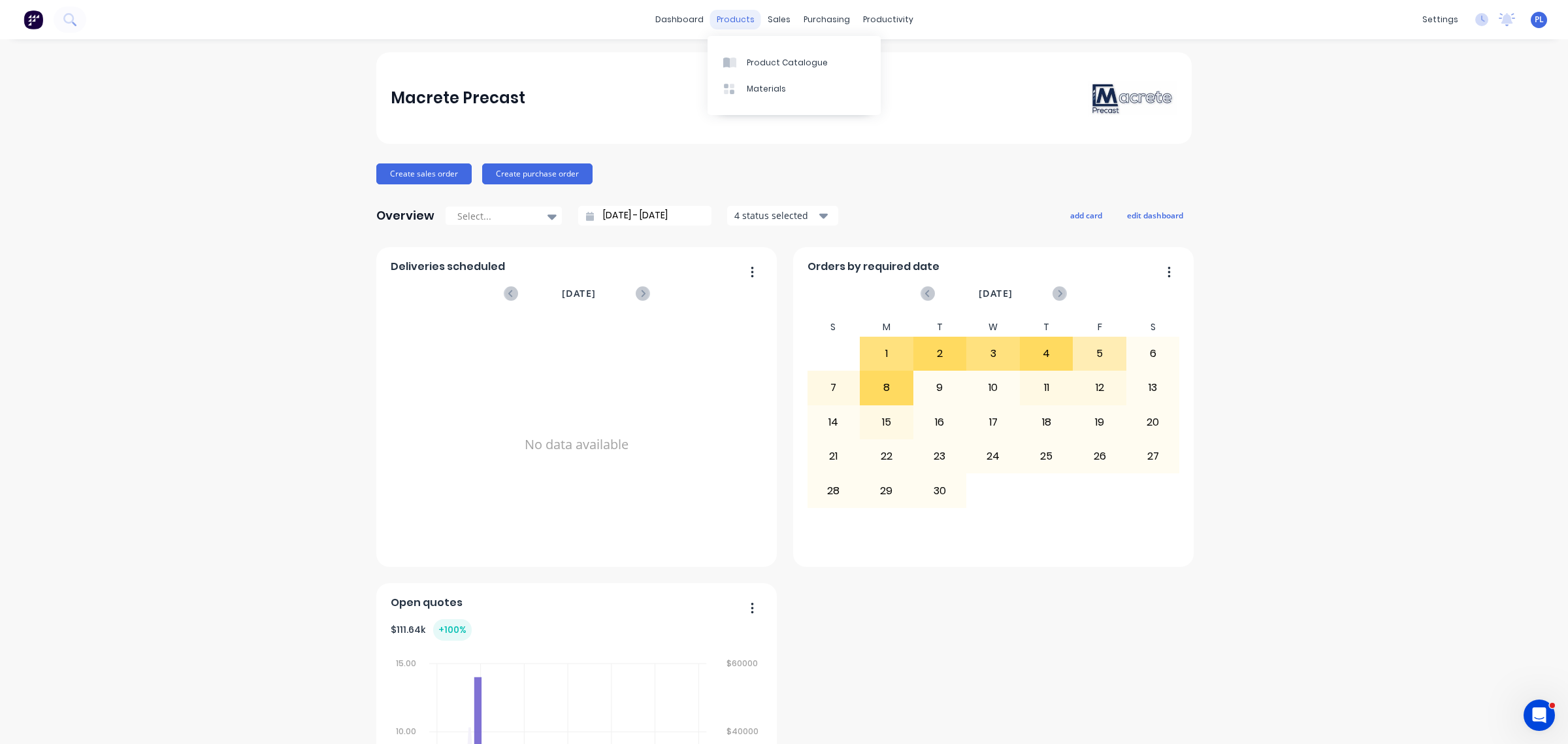
click at [719, 17] on div "products" at bounding box center [736, 19] width 51 height 20
click at [763, 65] on div "Product Catalogue" at bounding box center [787, 62] width 81 height 12
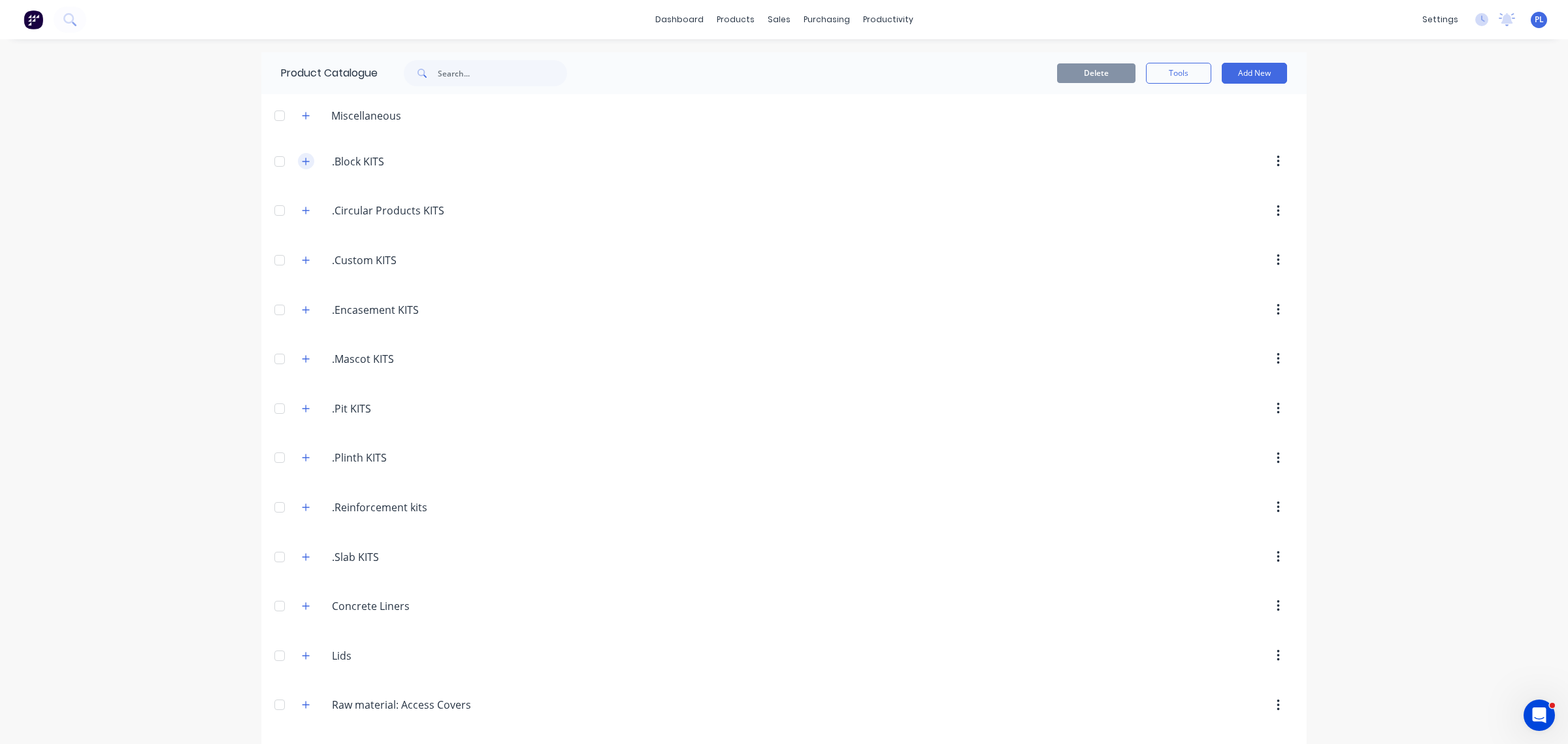
click at [298, 167] on button "button" at bounding box center [306, 161] width 16 height 16
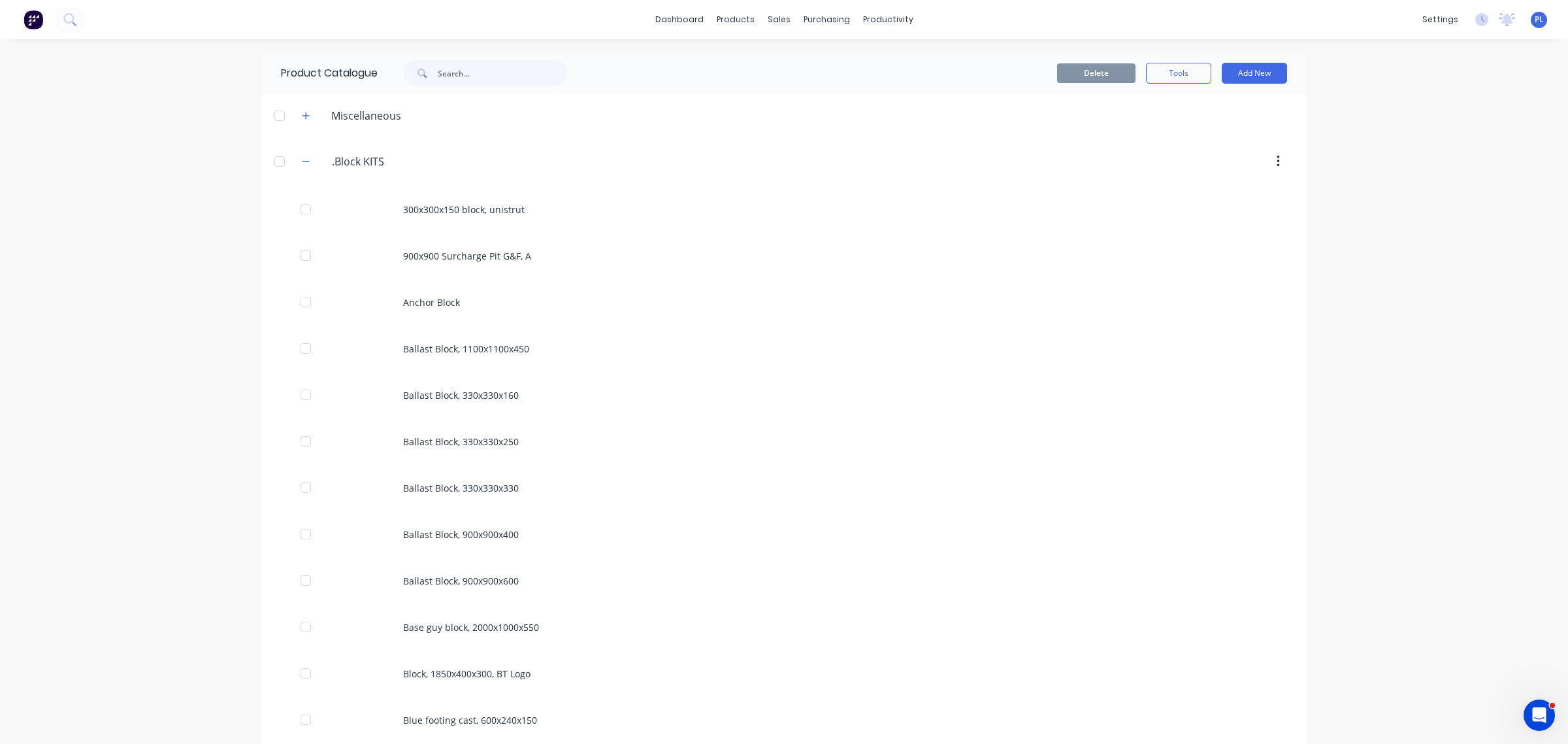
click at [435, 208] on div "300x300x150 block, unistrut" at bounding box center [784, 209] width 1046 height 46
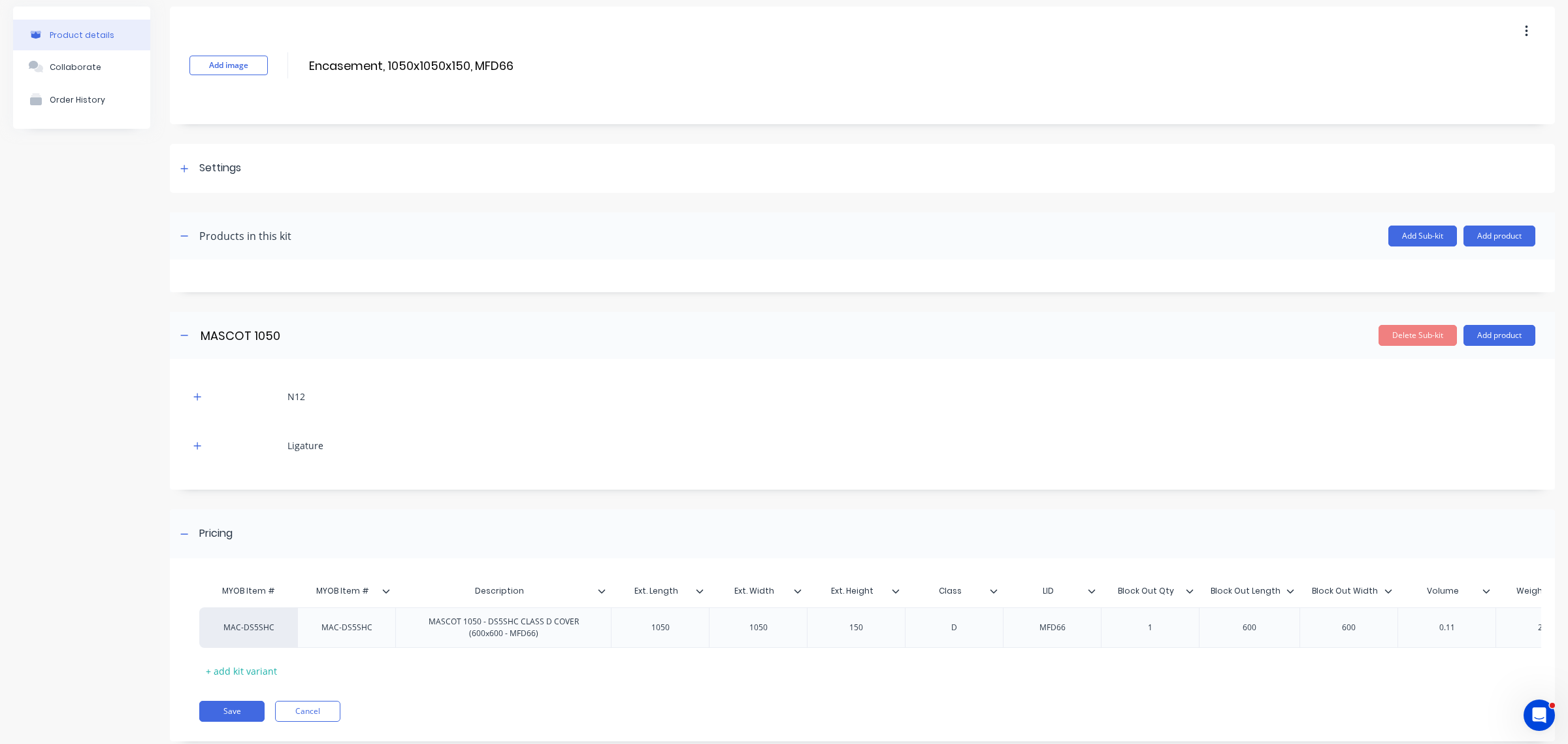
scroll to position [89, 0]
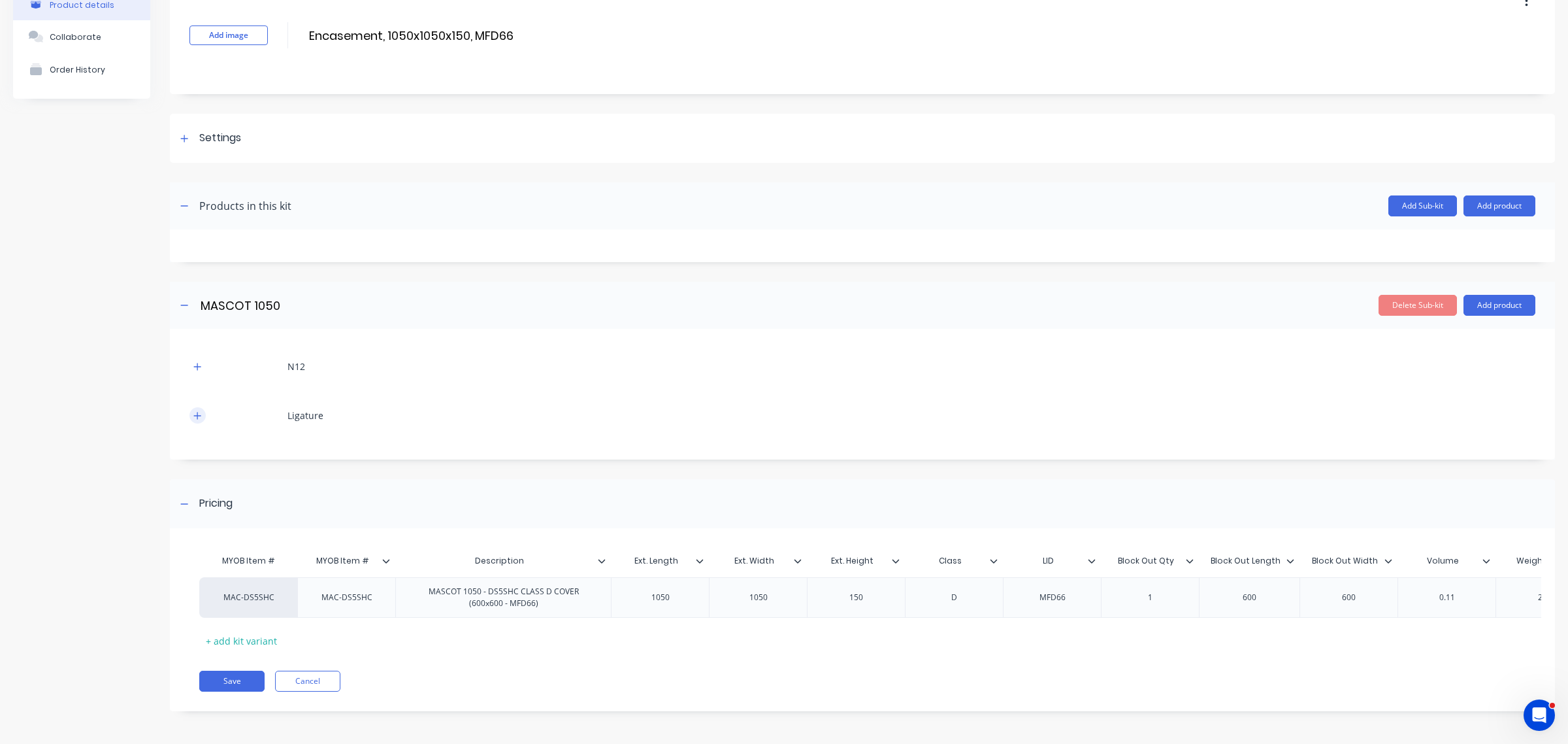
click at [201, 407] on button "button" at bounding box center [198, 415] width 16 height 16
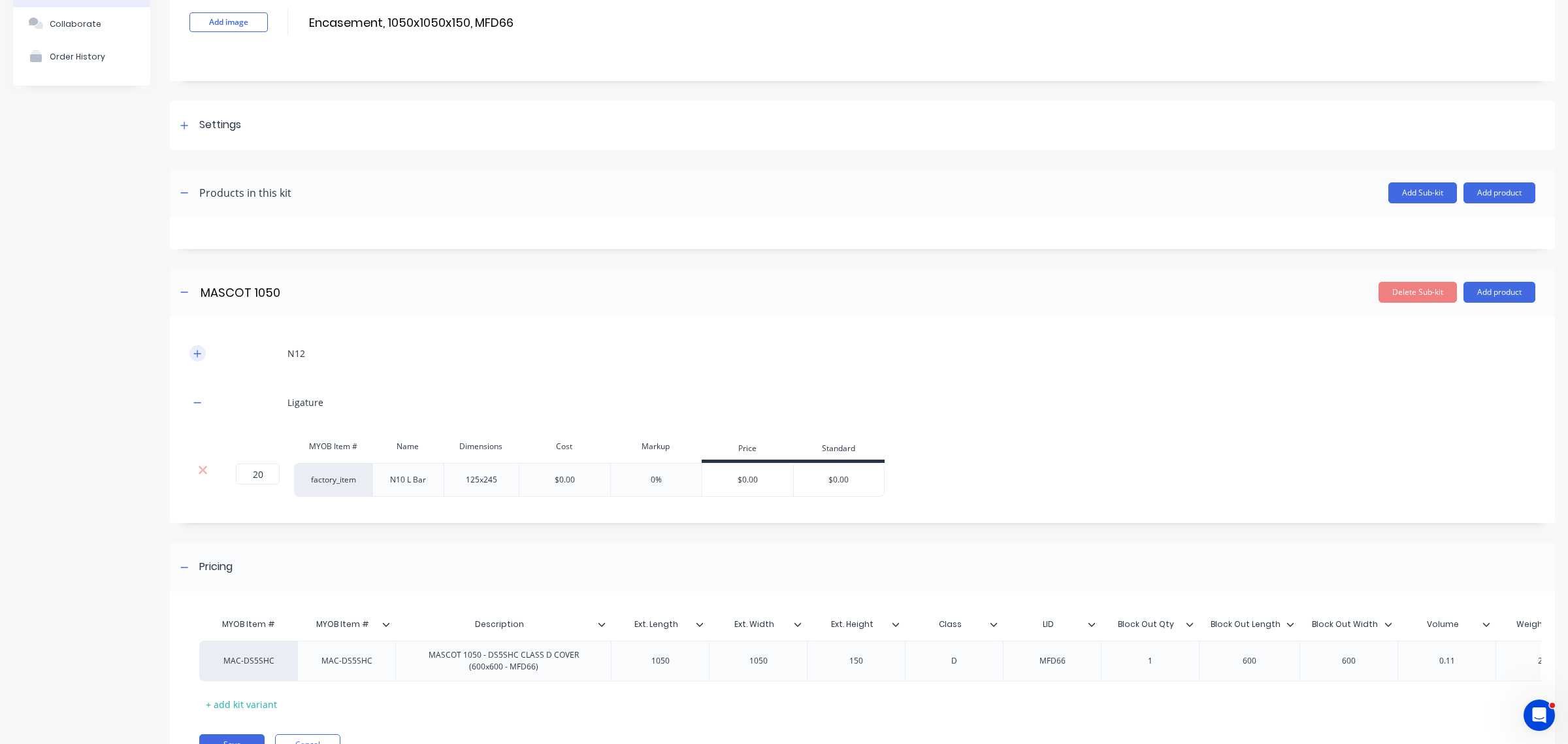
click at [200, 354] on icon "button" at bounding box center [197, 354] width 8 height 9
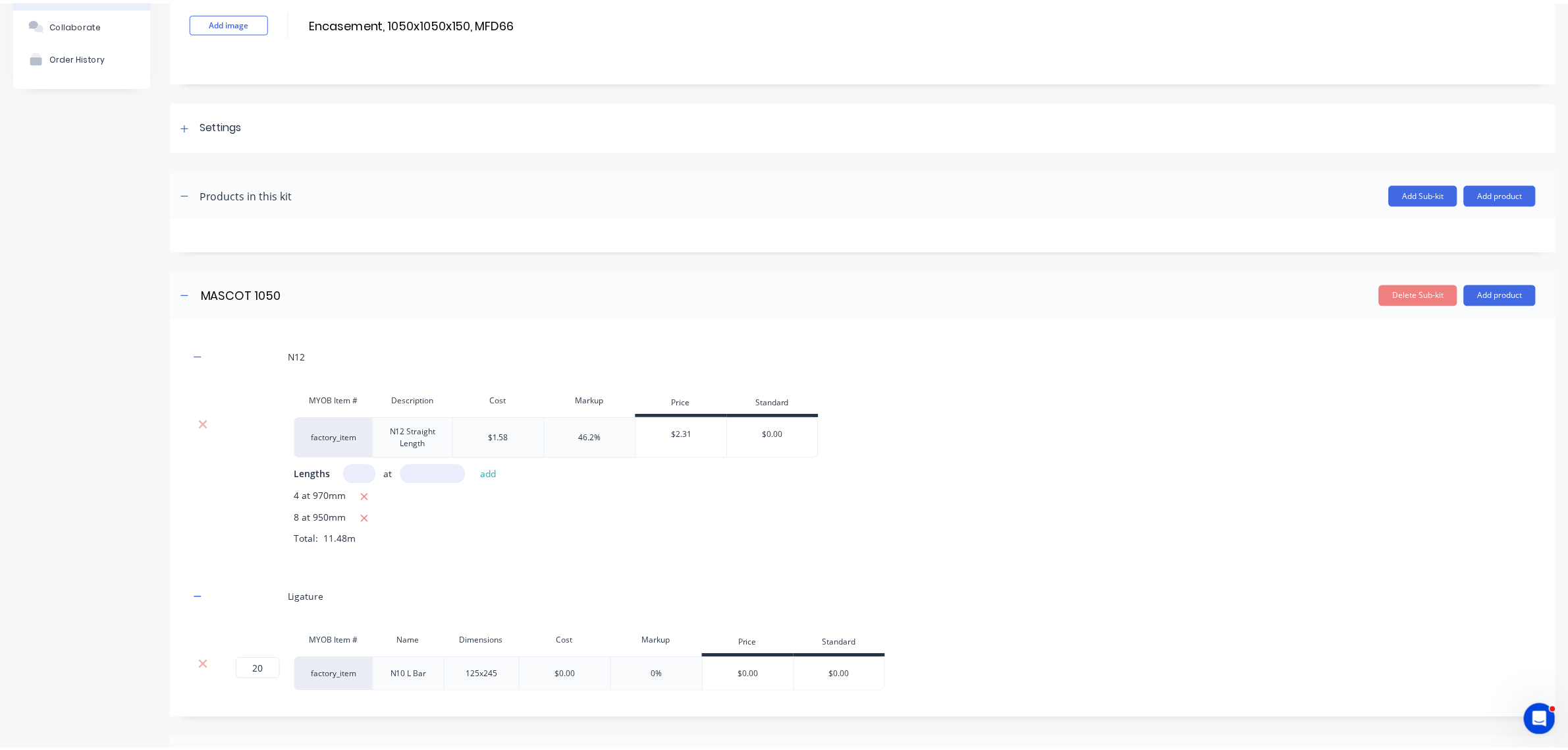
scroll to position [0, 0]
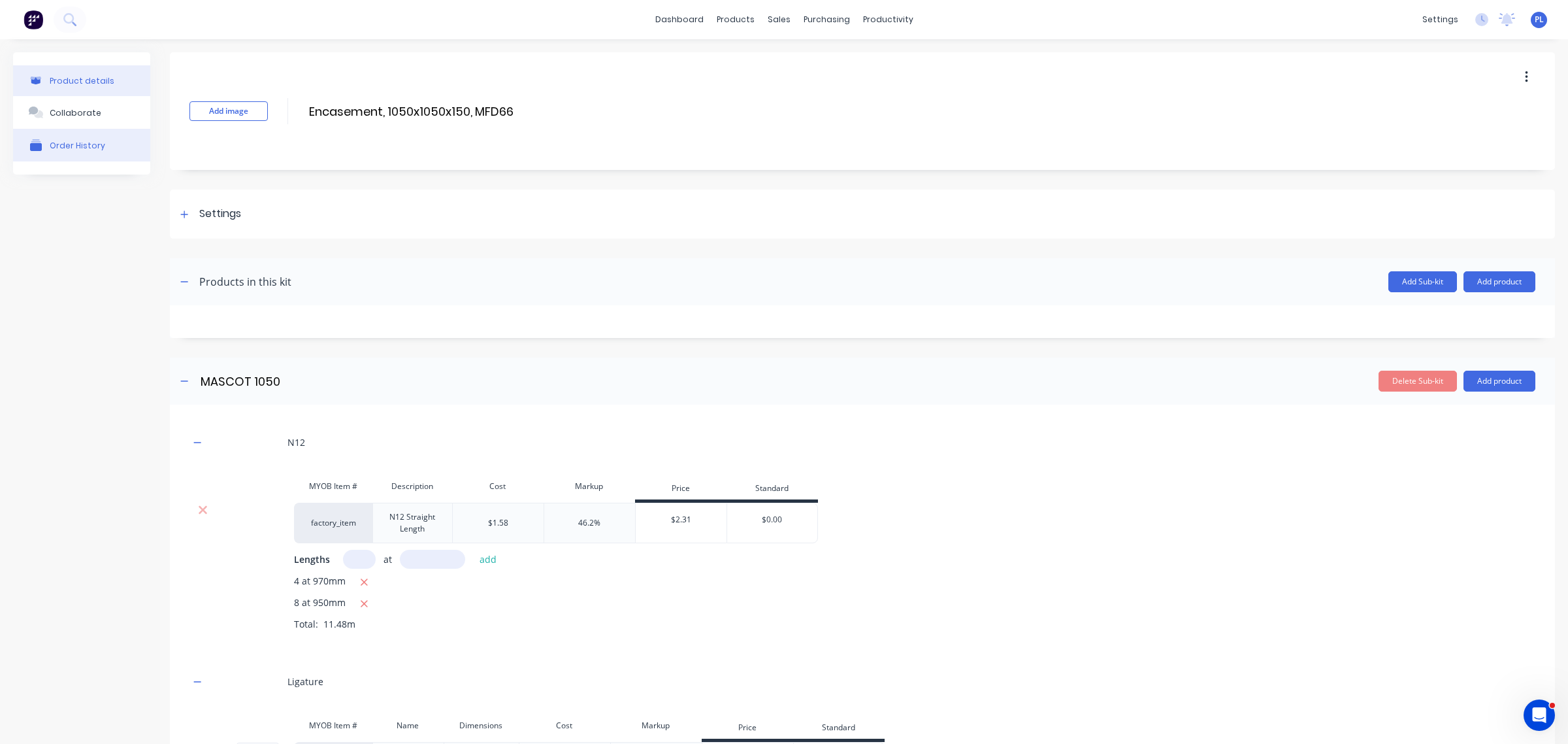
click at [104, 149] on button "Order History" at bounding box center [82, 145] width 137 height 32
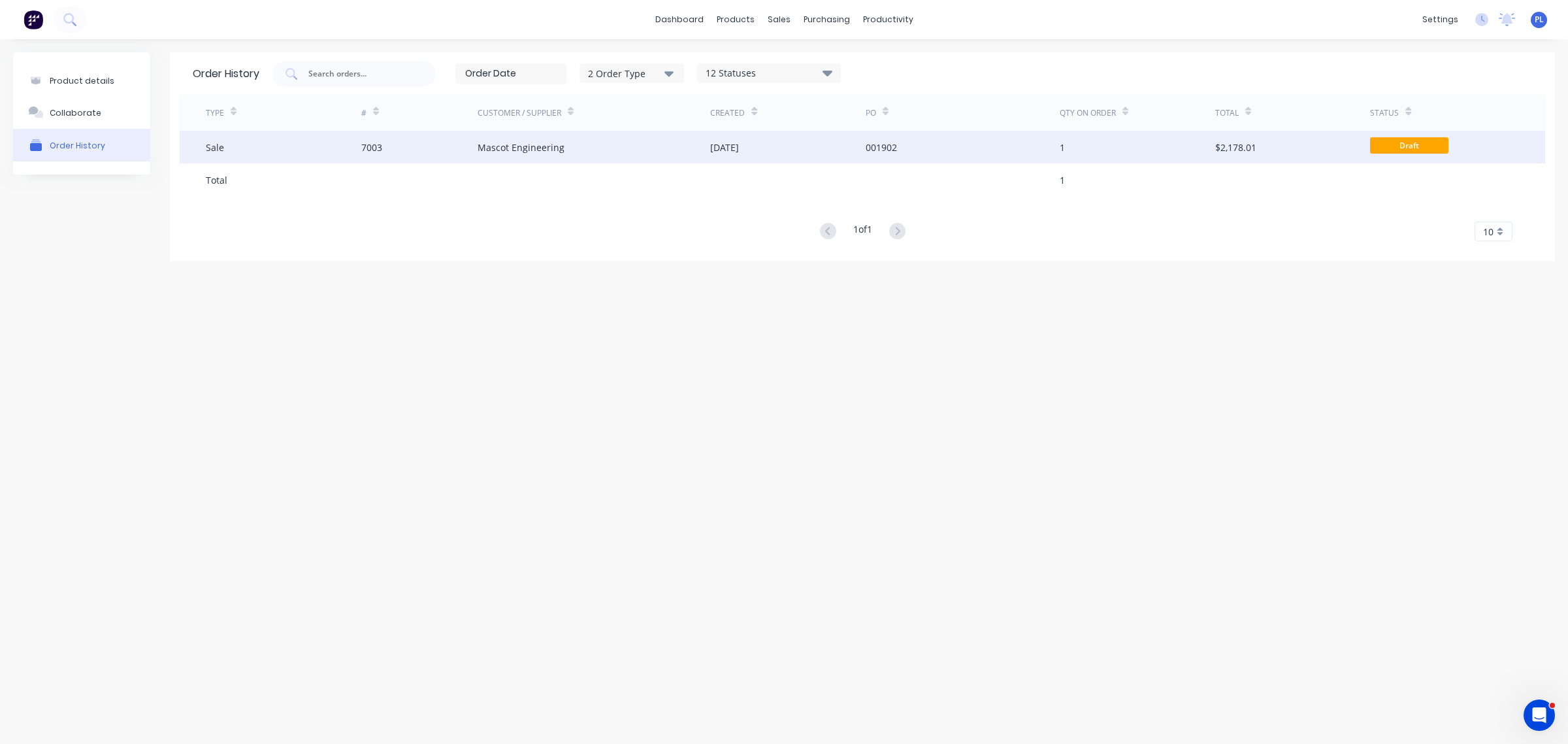
click at [578, 143] on div "Mascot Engineering" at bounding box center [594, 147] width 233 height 32
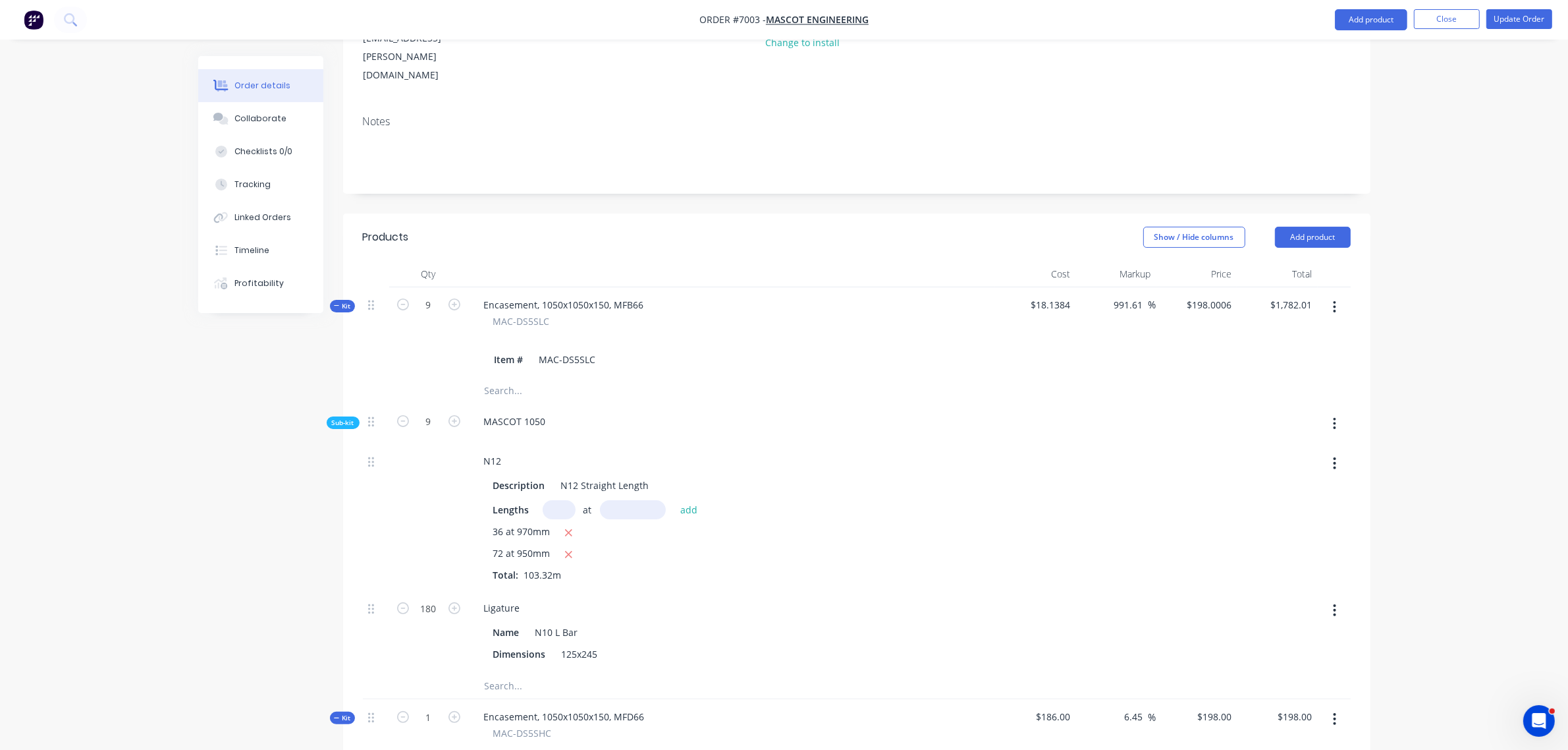
scroll to position [156, 0]
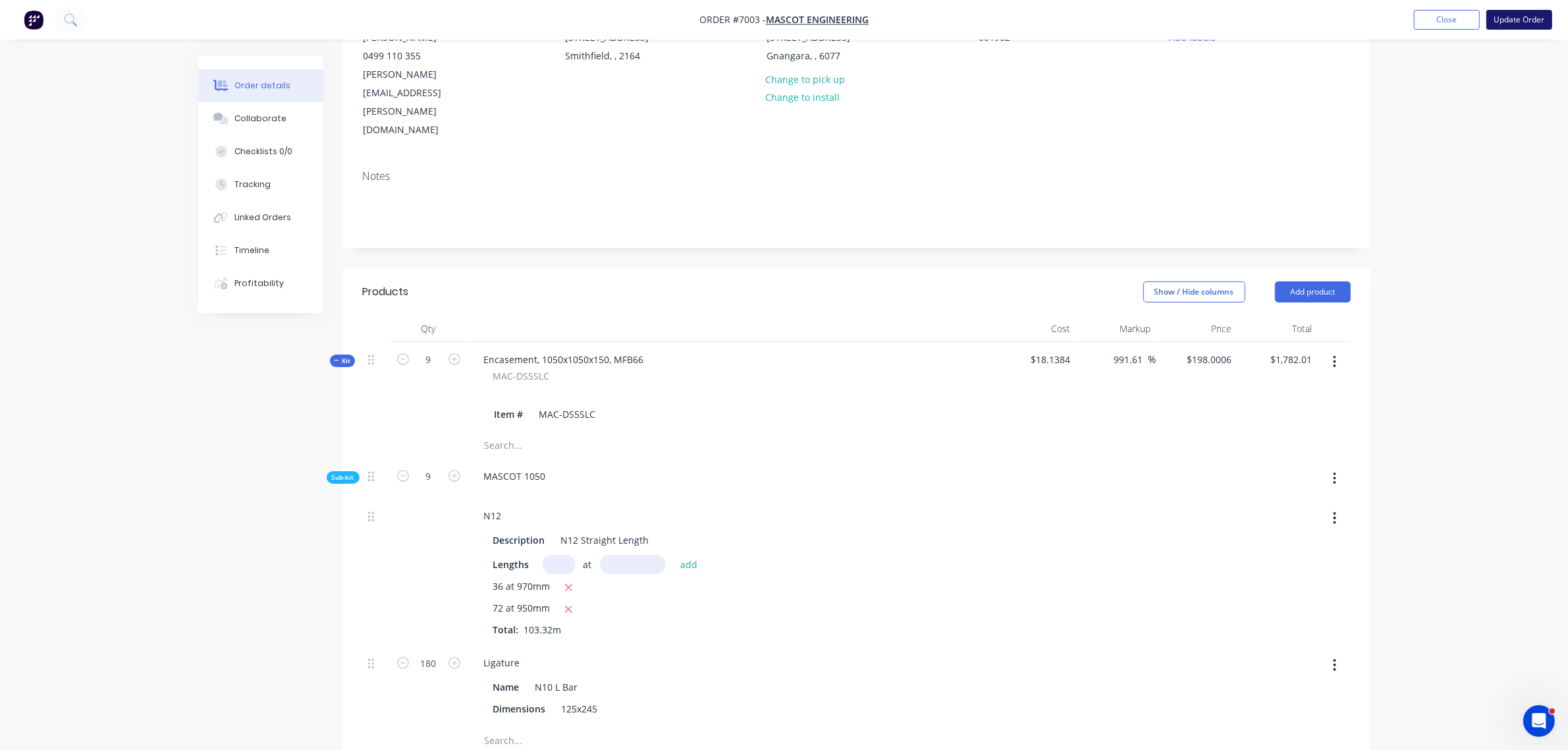
click at [1526, 30] on button "Update Order" at bounding box center [1519, 19] width 66 height 20
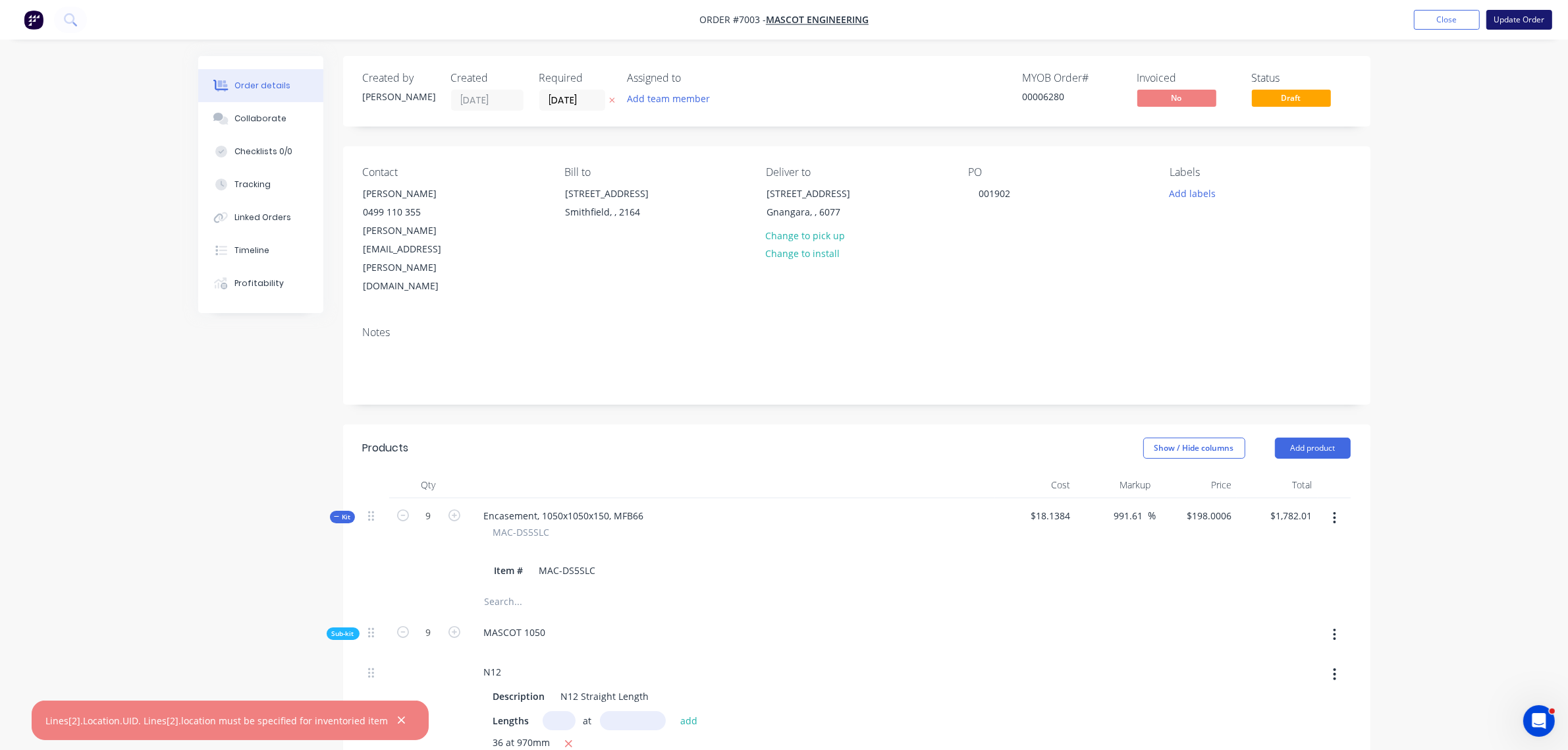
click at [1524, 16] on button "Update Order" at bounding box center [1519, 19] width 66 height 20
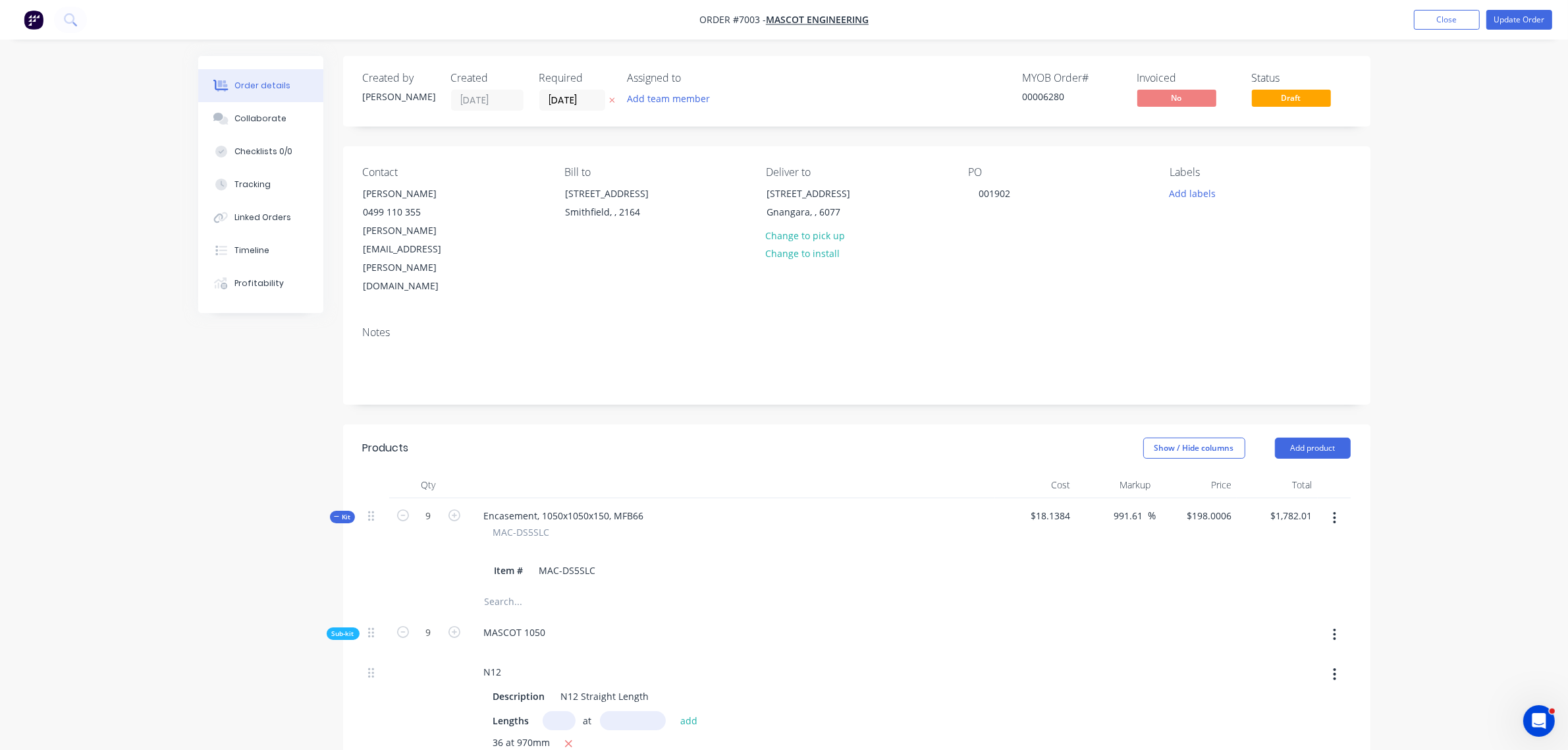
click at [27, 20] on img "button" at bounding box center [33, 19] width 20 height 20
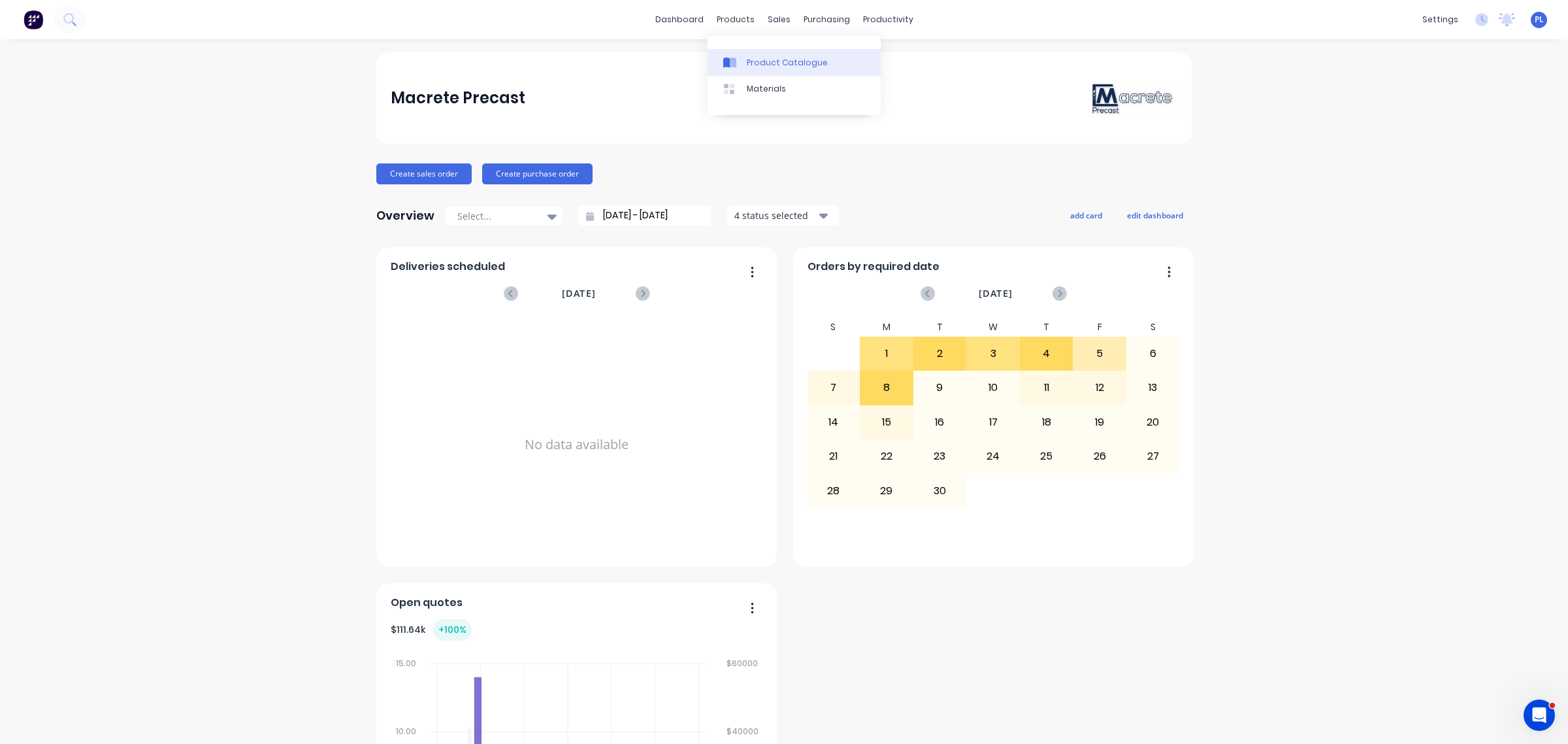
click at [761, 57] on div "Product Catalogue" at bounding box center [787, 62] width 81 height 12
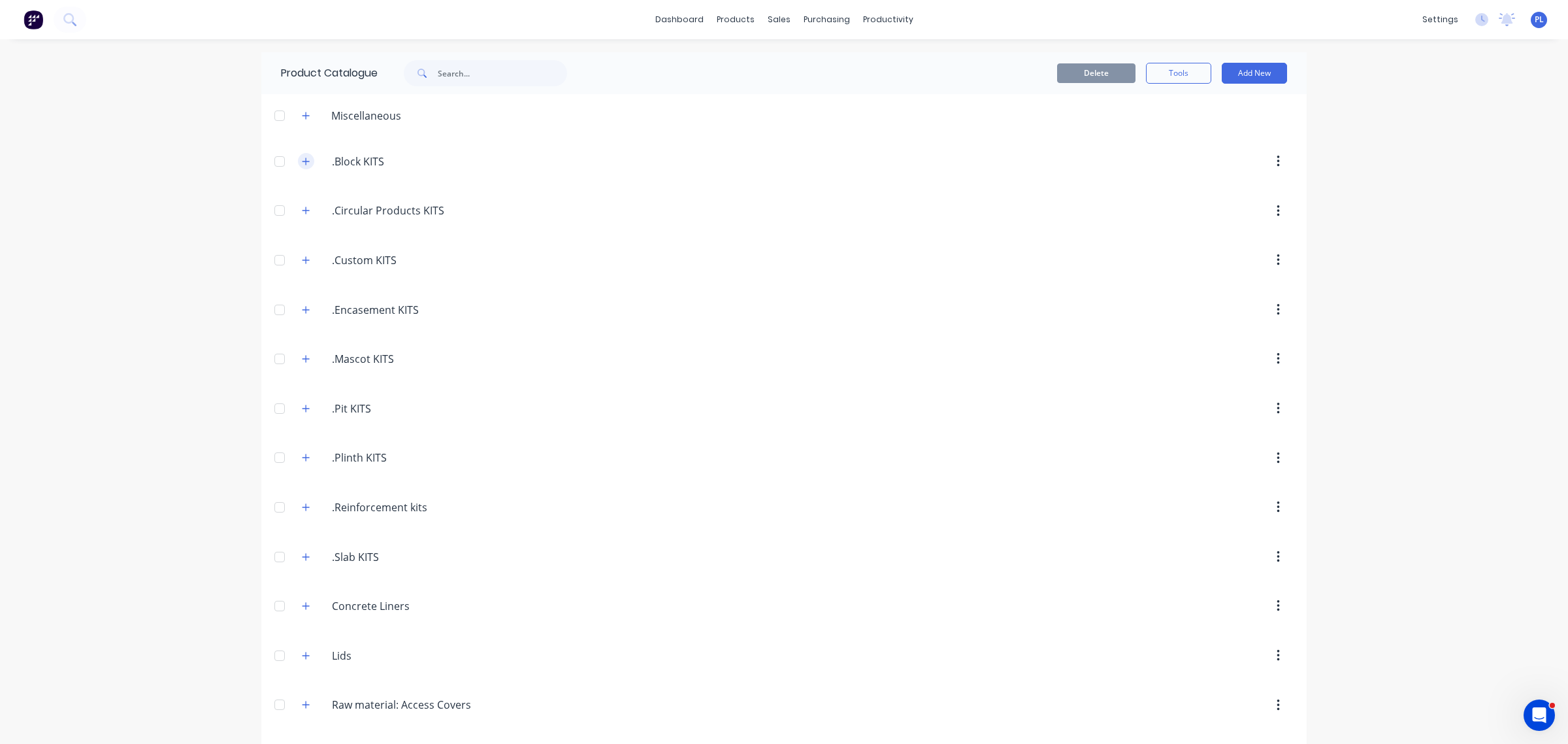
click at [303, 157] on icon "button" at bounding box center [306, 161] width 8 height 9
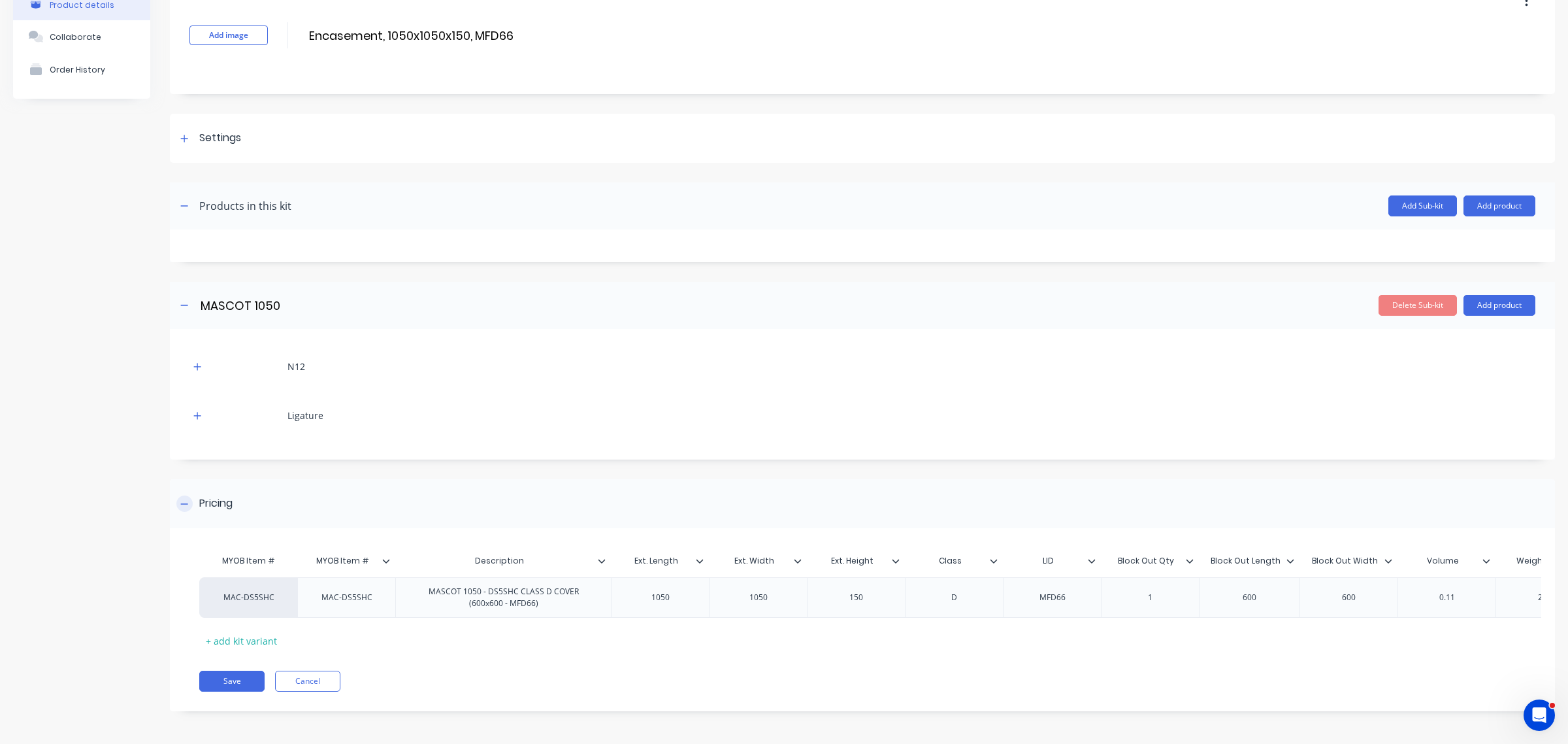
scroll to position [89, 0]
click at [191, 358] on button "button" at bounding box center [198, 366] width 16 height 16
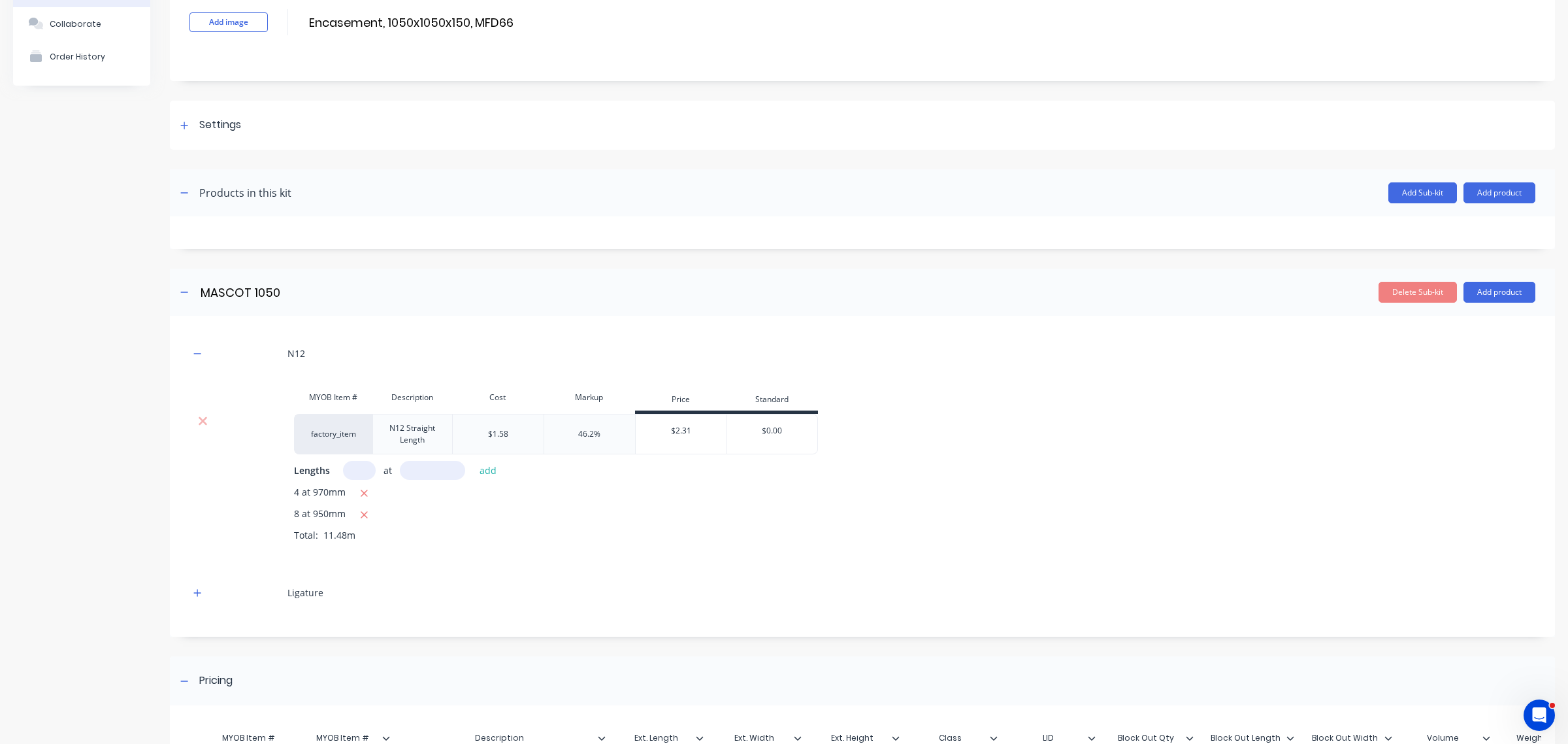
click at [501, 432] on div "$1.58" at bounding box center [498, 434] width 21 height 12
click at [625, 521] on div "8 at 950mm" at bounding box center [915, 515] width 1242 height 16
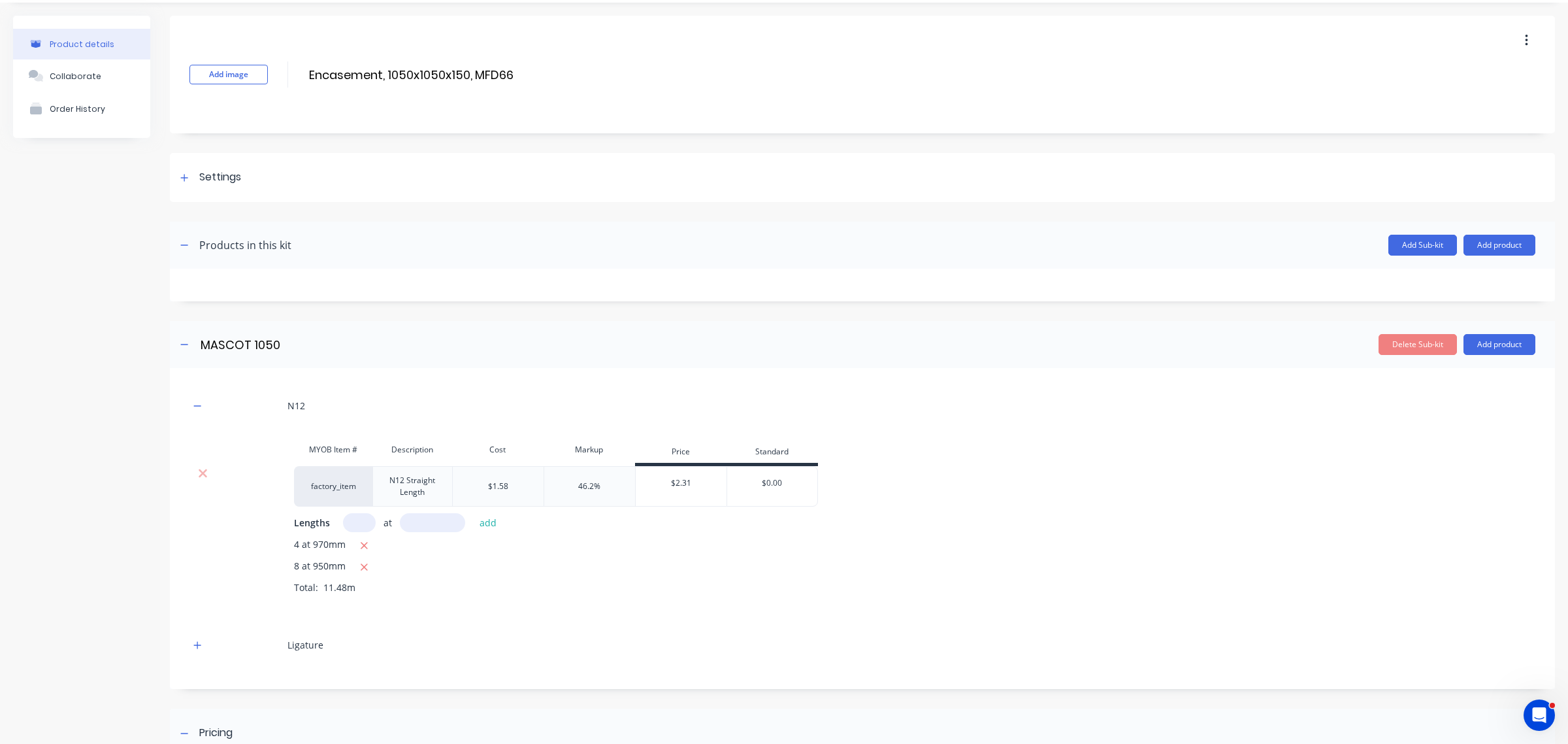
scroll to position [0, 0]
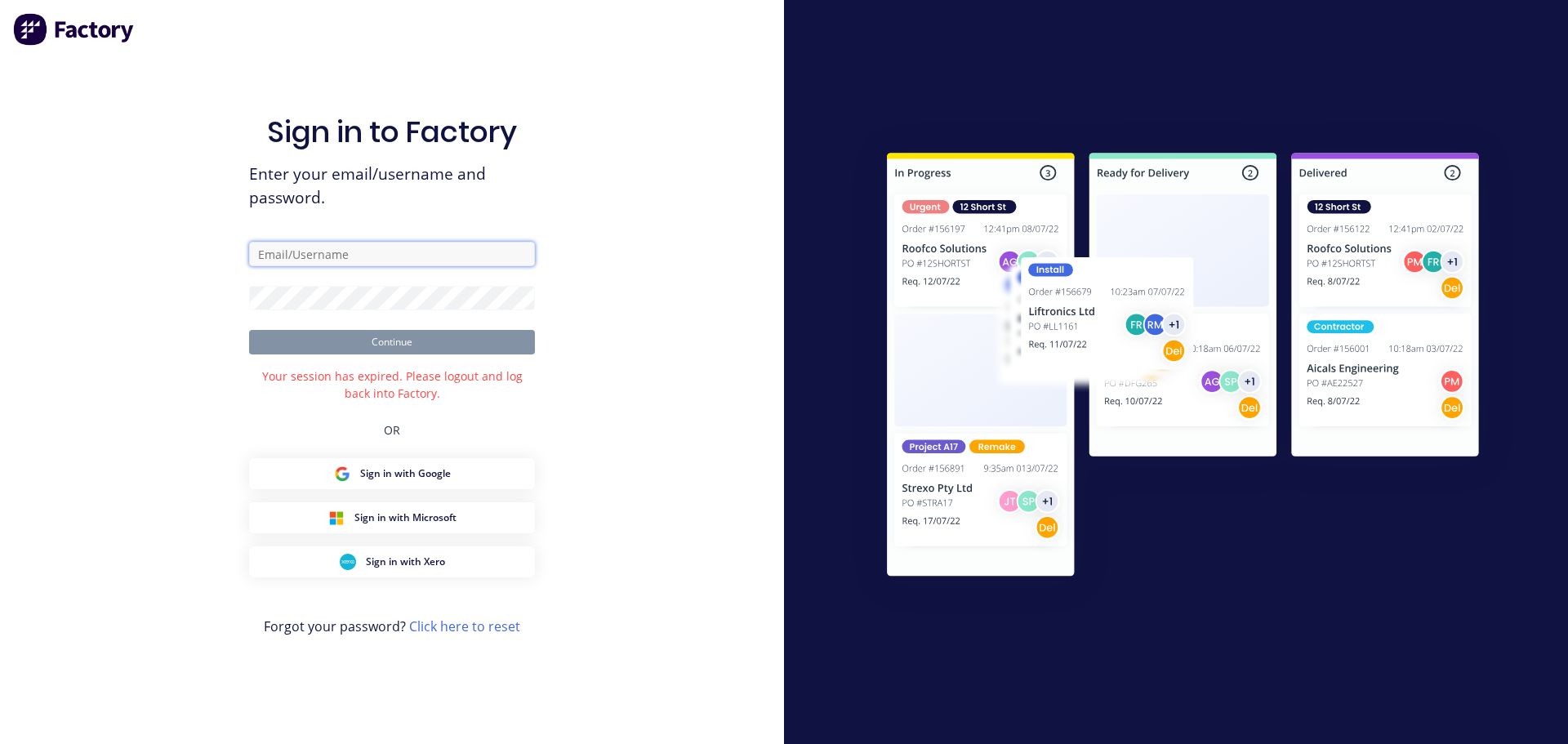
click at [377, 260] on input "text" at bounding box center [391, 254] width 286 height 25
type input "[PERSON_NAME][EMAIL_ADDRESS][DOMAIN_NAME]"
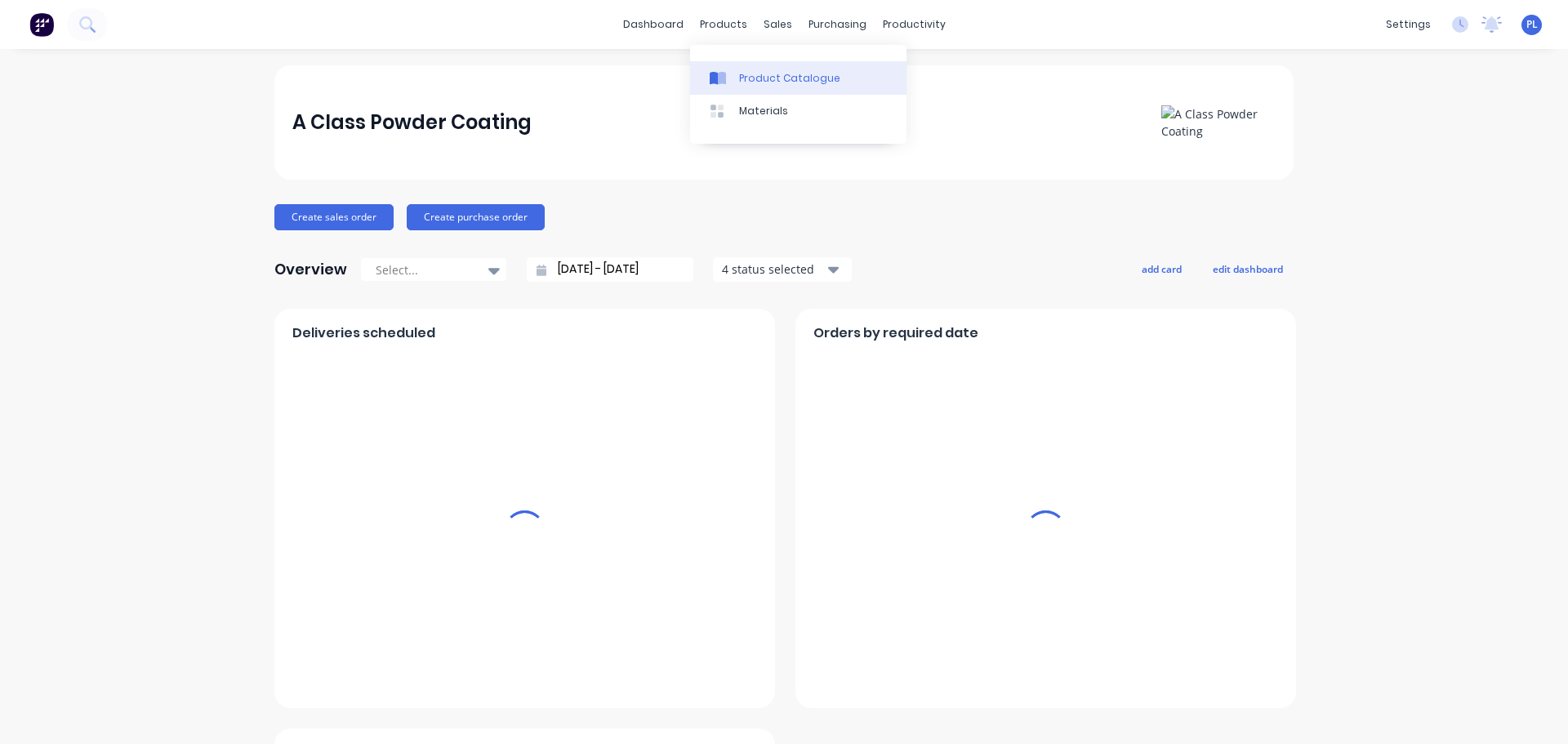
click at [743, 75] on div "Product Catalogue" at bounding box center [790, 78] width 101 height 15
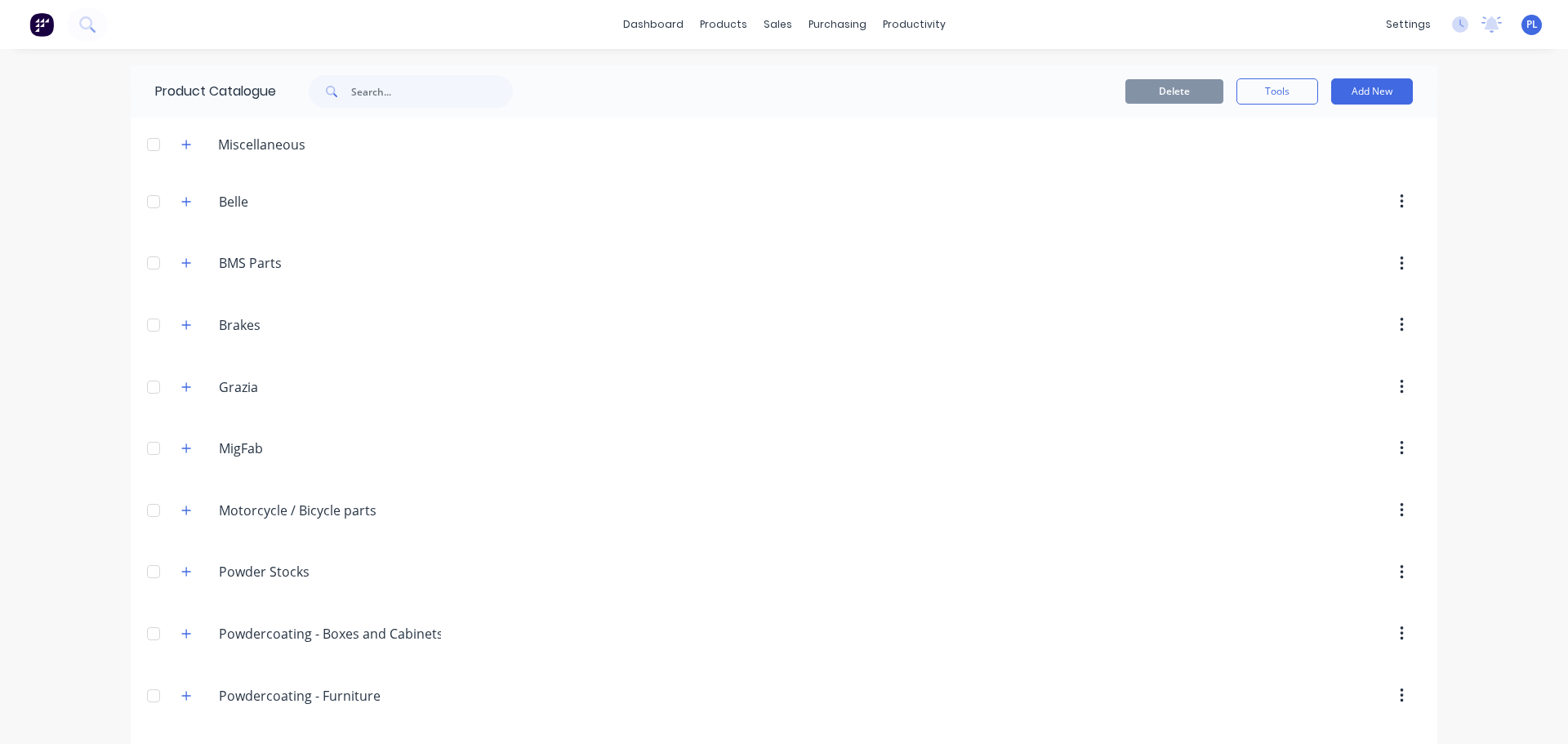
scroll to position [555, 0]
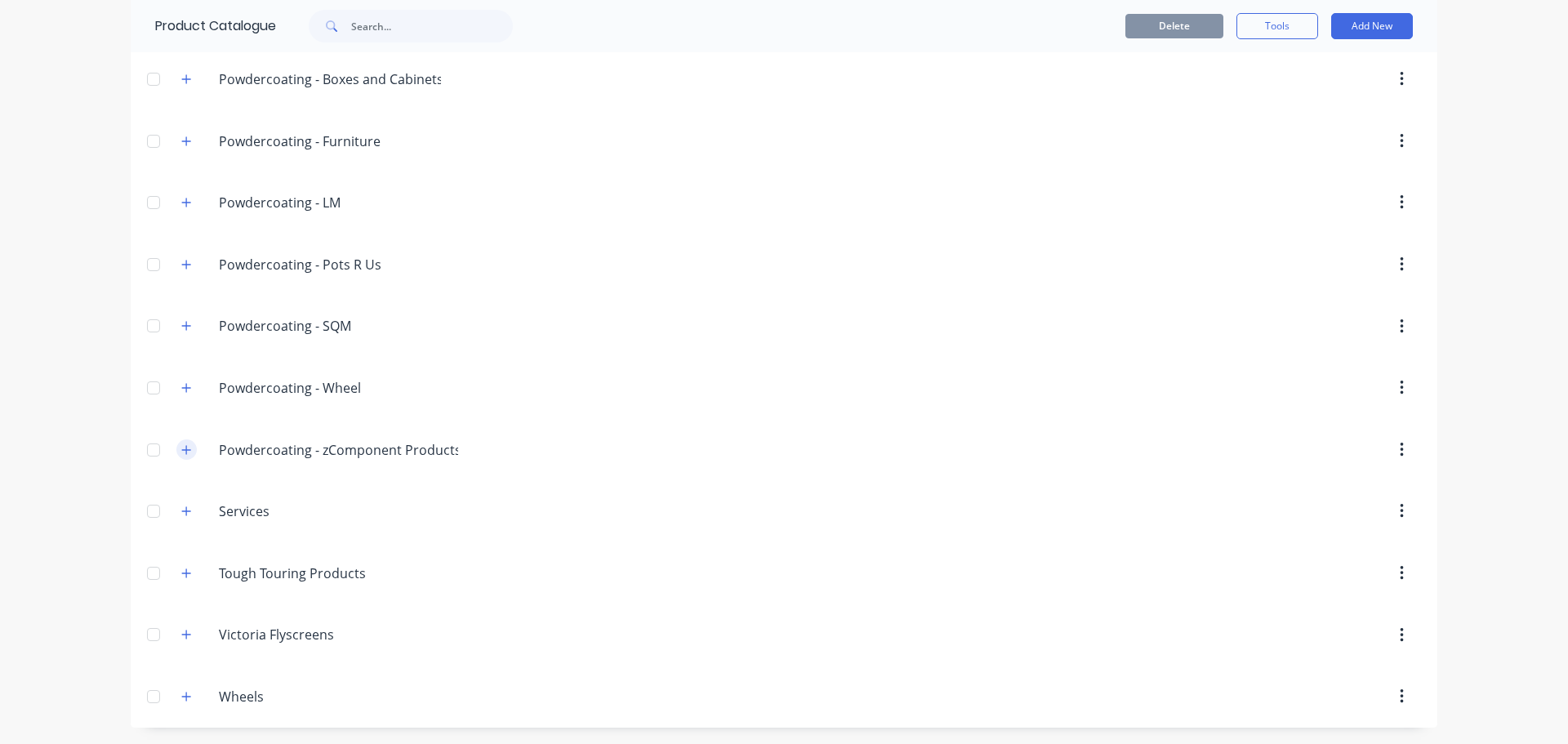
click at [181, 445] on icon "button" at bounding box center [186, 450] width 10 height 11
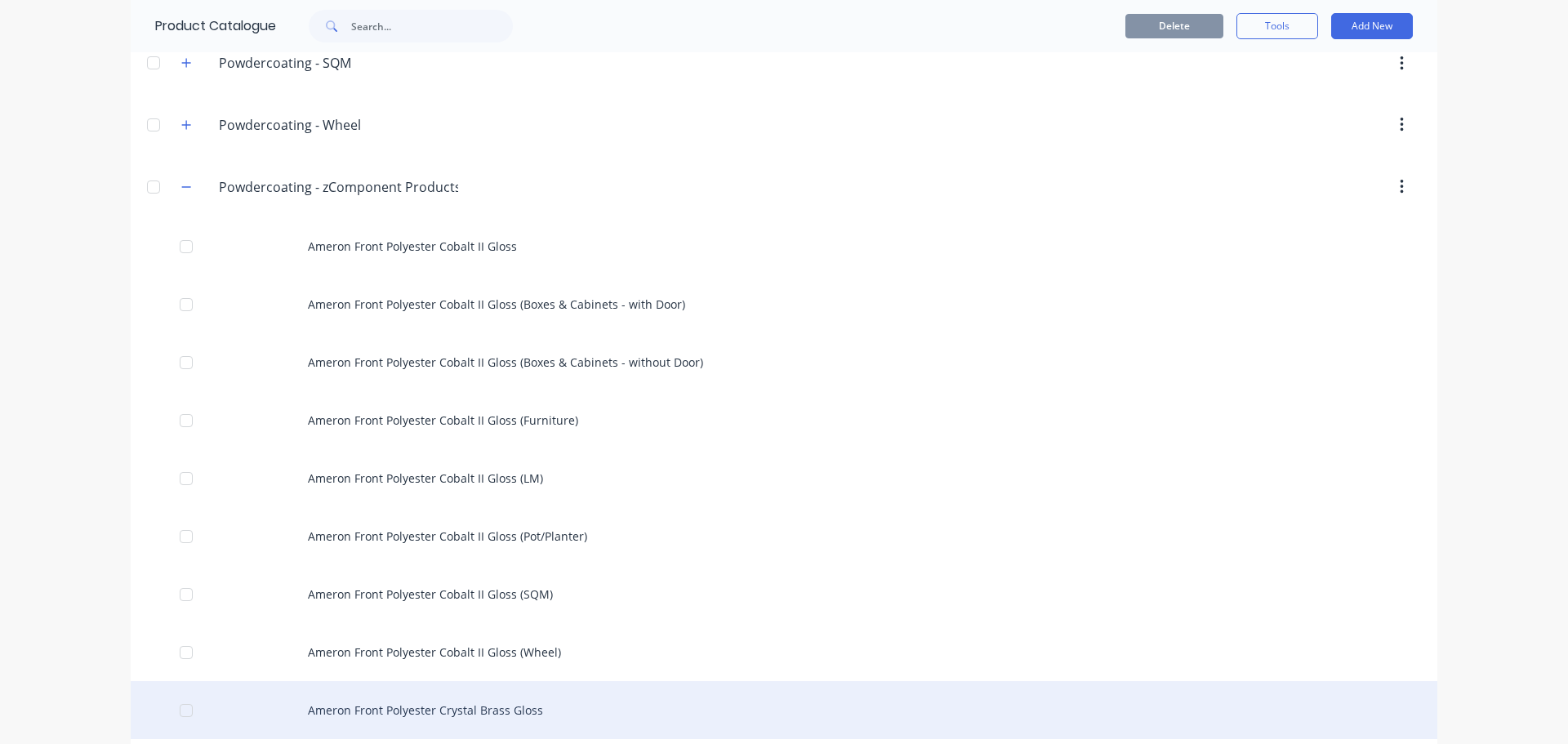
scroll to position [757, 0]
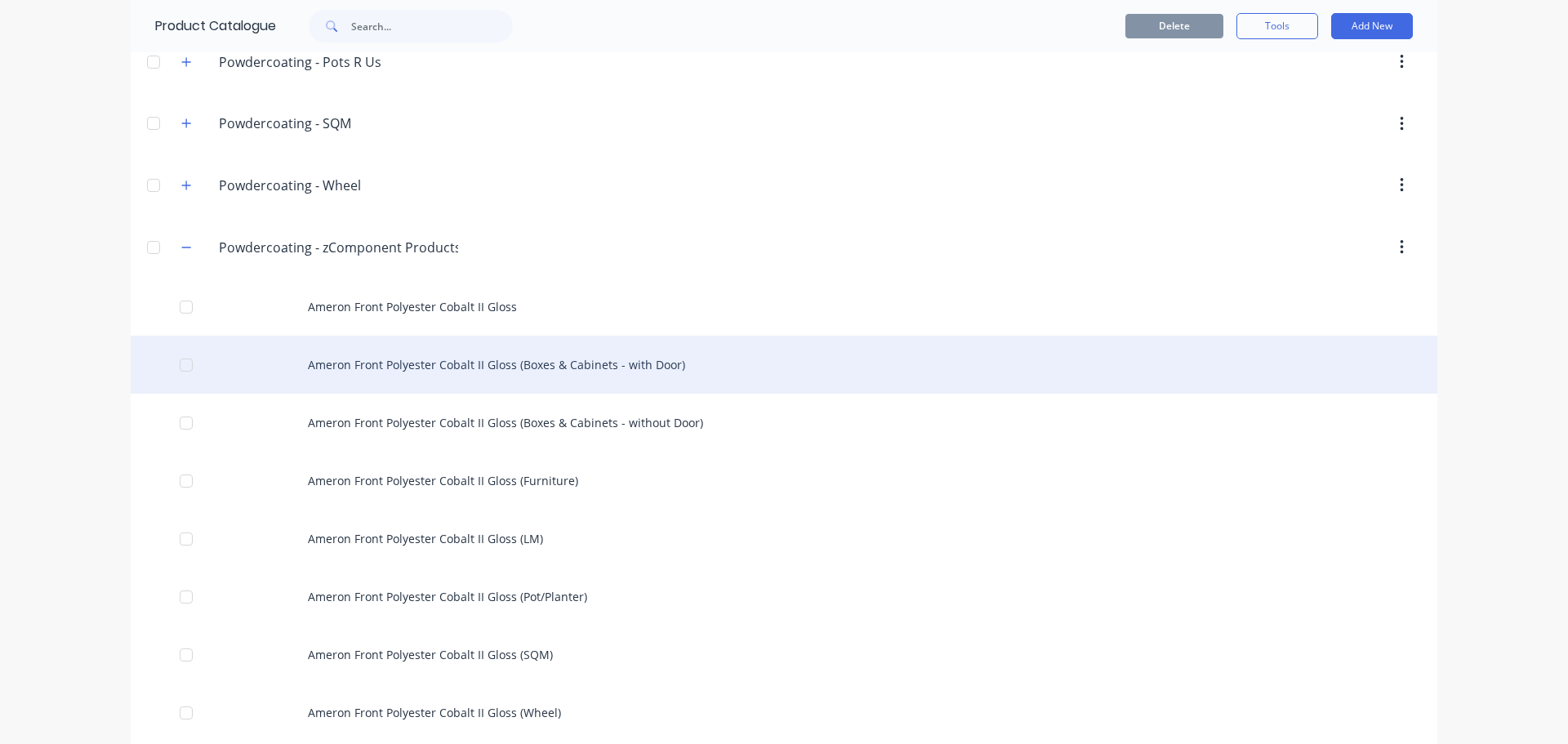
click at [565, 376] on div "Ameron Front Polyester Cobalt II Gloss (Boxes & Cabinets - with Door)" at bounding box center [784, 365] width 1307 height 58
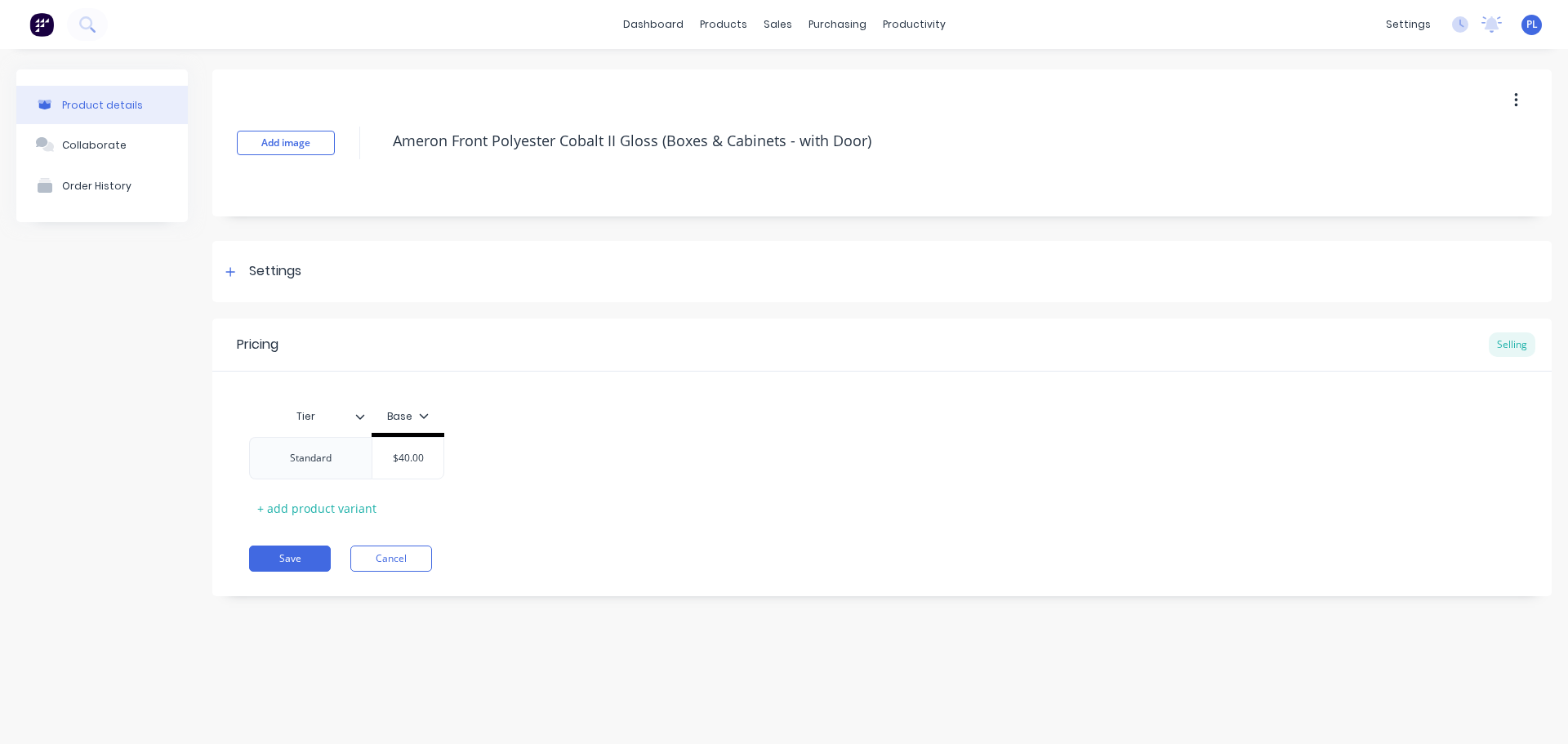
type textarea "x"
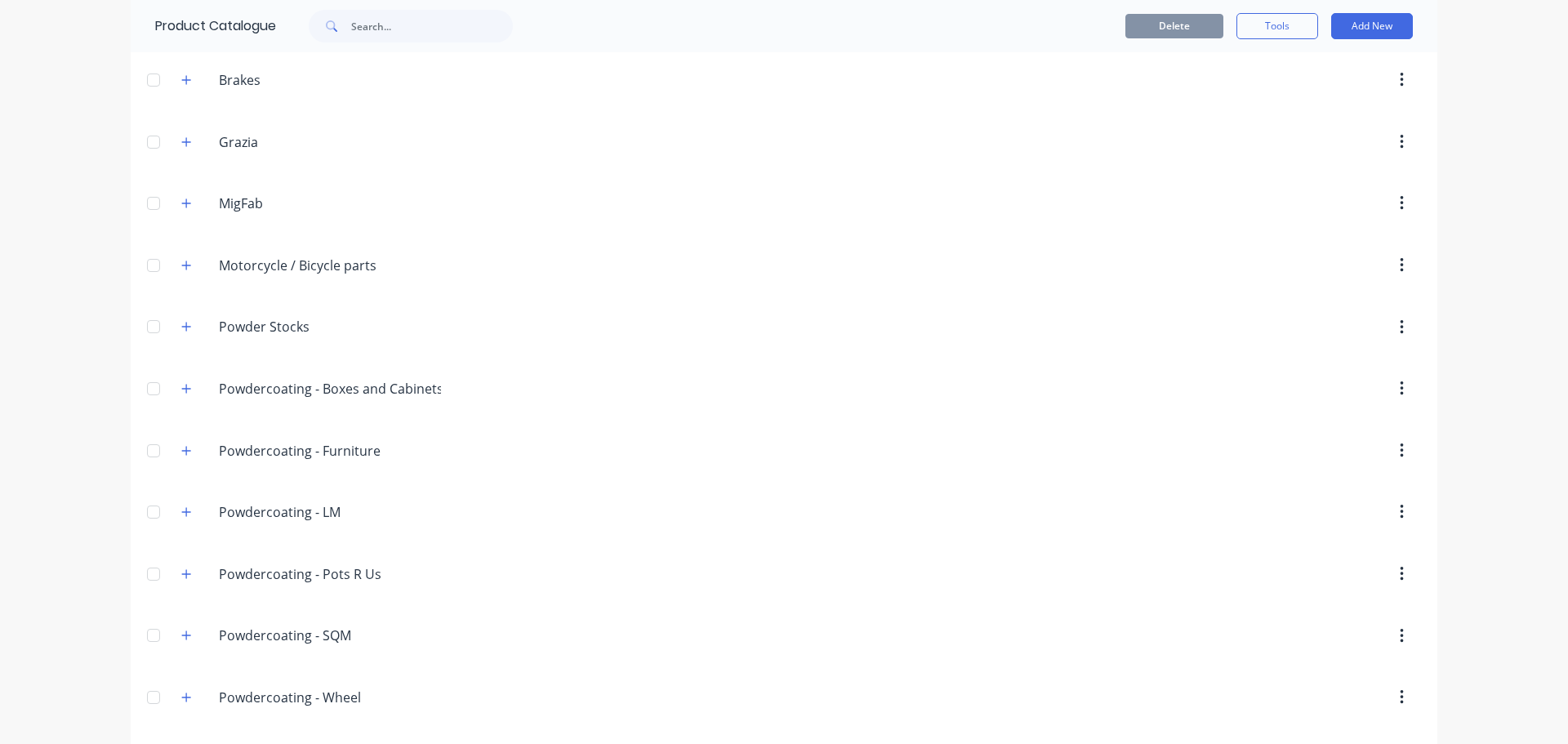
scroll to position [735, 0]
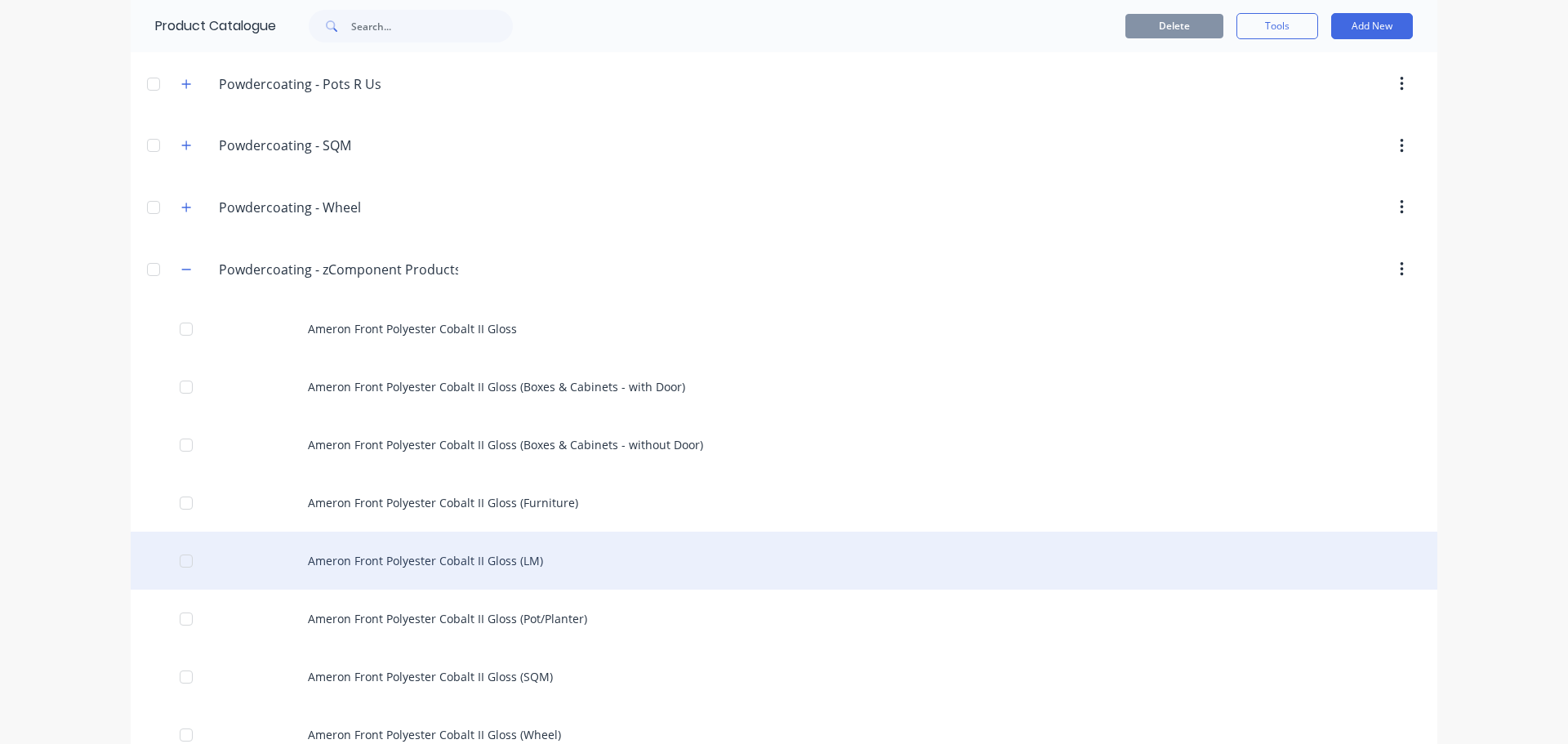
click at [545, 563] on div "Ameron Front Polyester Cobalt II Gloss (LM)" at bounding box center [784, 560] width 1307 height 58
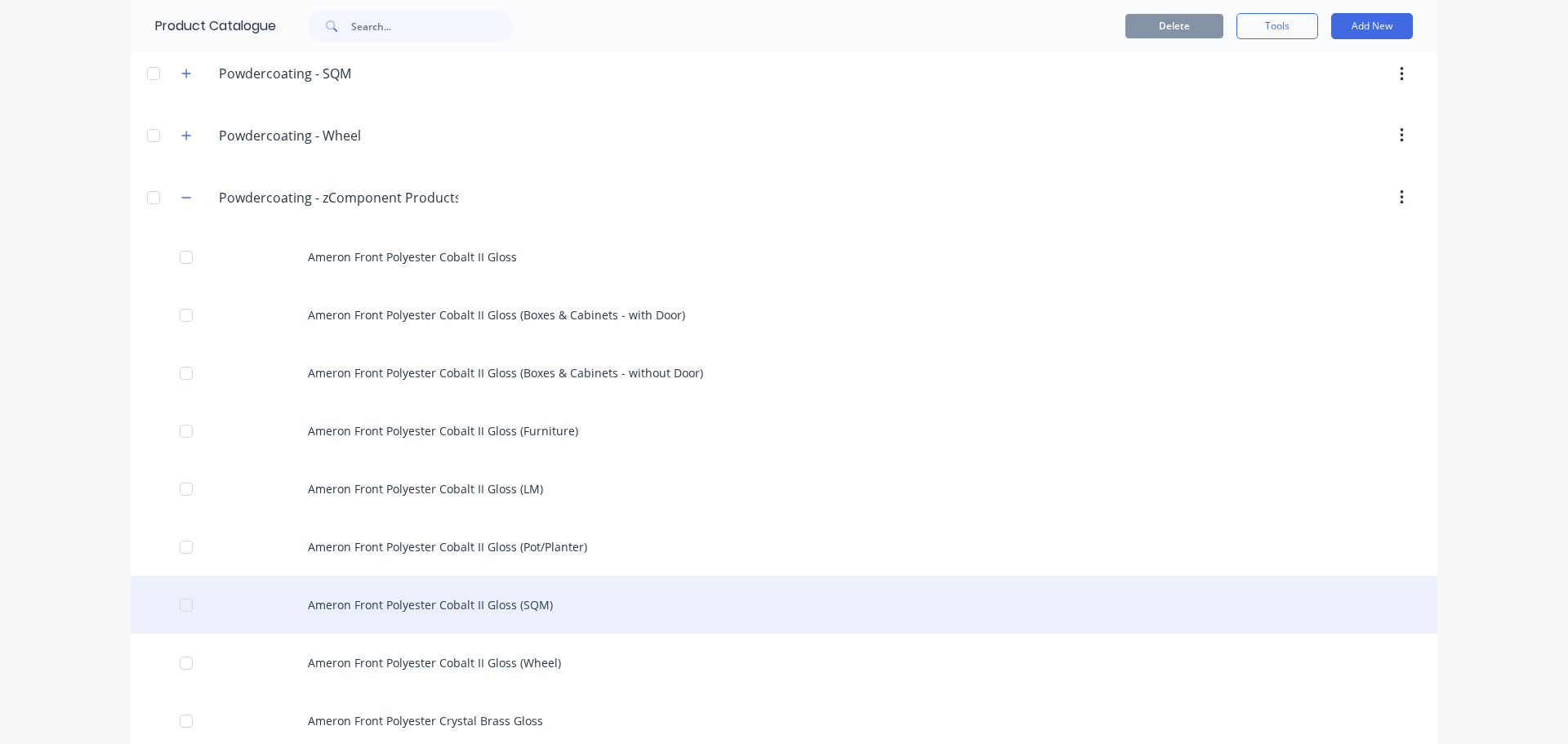
scroll to position [898, 0]
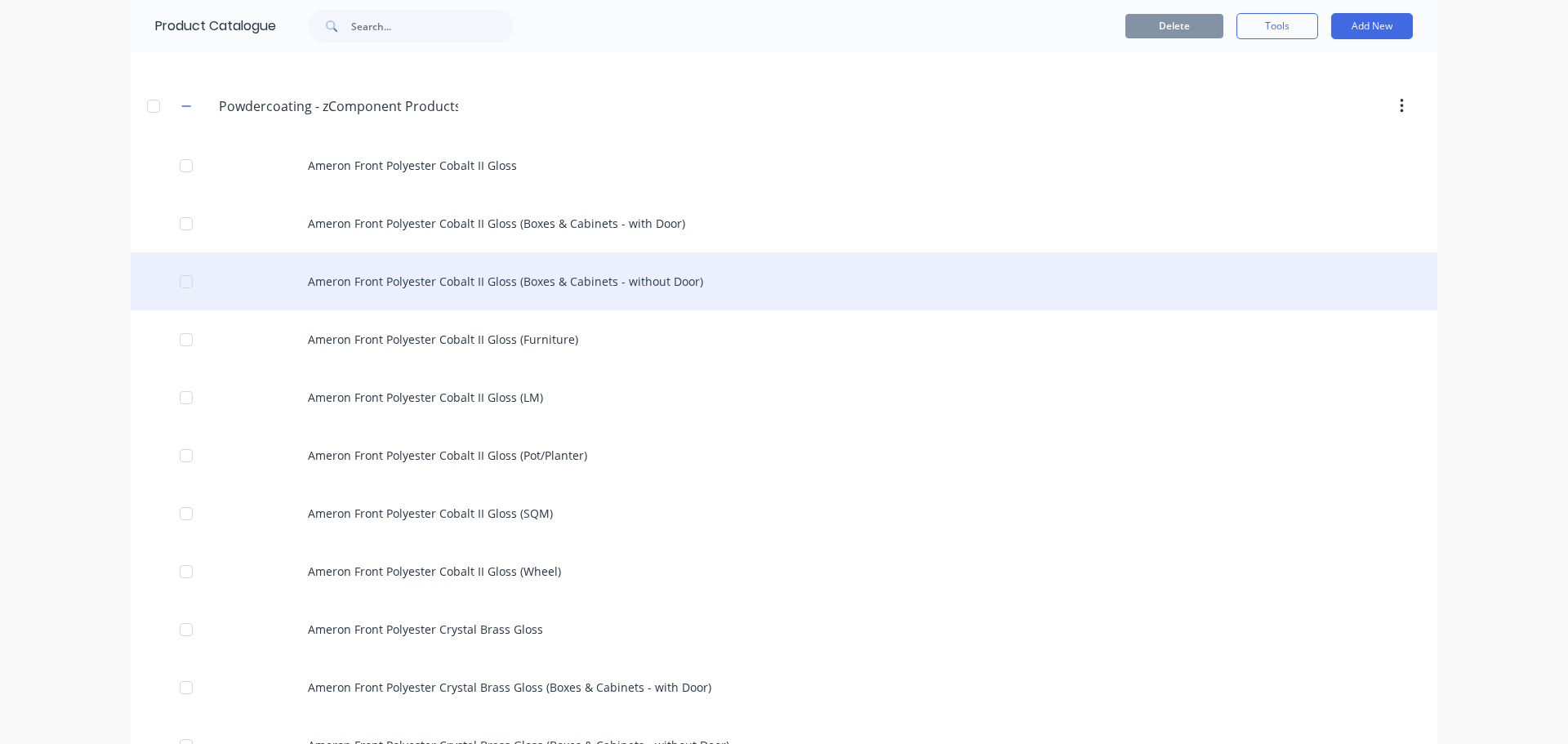
click at [690, 288] on div "Ameron Front Polyester Cobalt II Gloss (Boxes & Cabinets - without Door)" at bounding box center [784, 281] width 1307 height 58
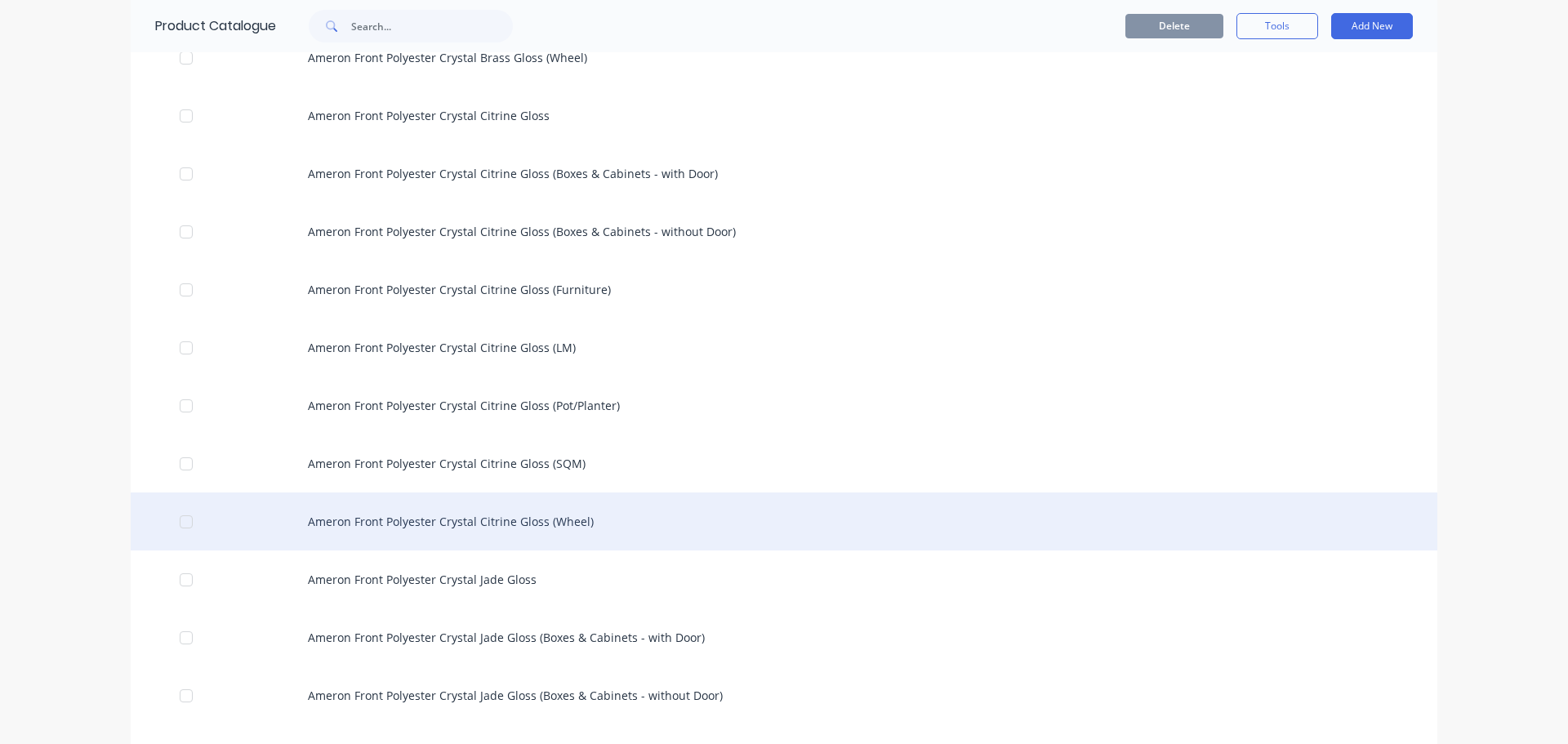
scroll to position [2124, 0]
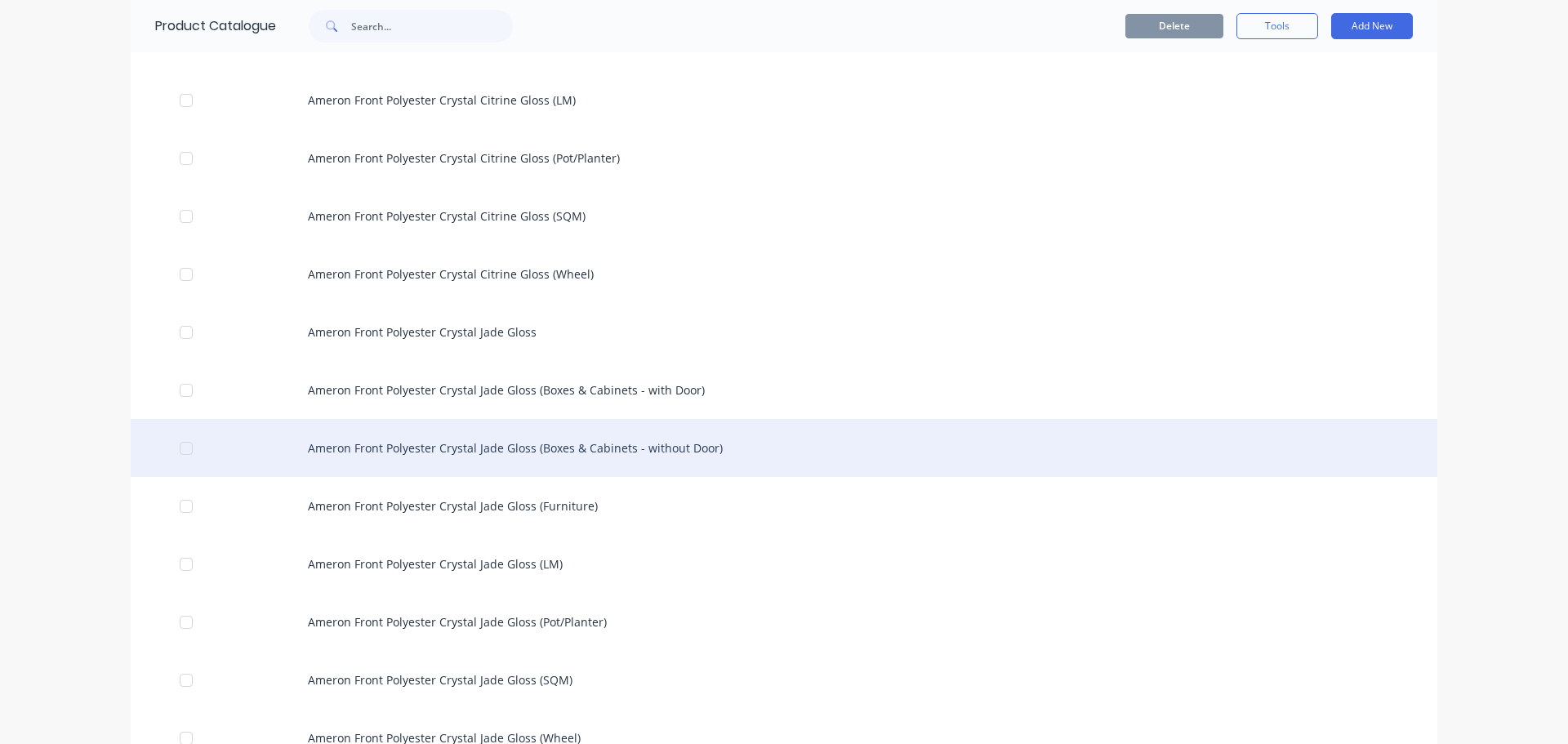
click at [587, 432] on div "Ameron Front Polyester Crystal Jade Gloss (Boxes & Cabinets - without Door)" at bounding box center [784, 447] width 1307 height 58
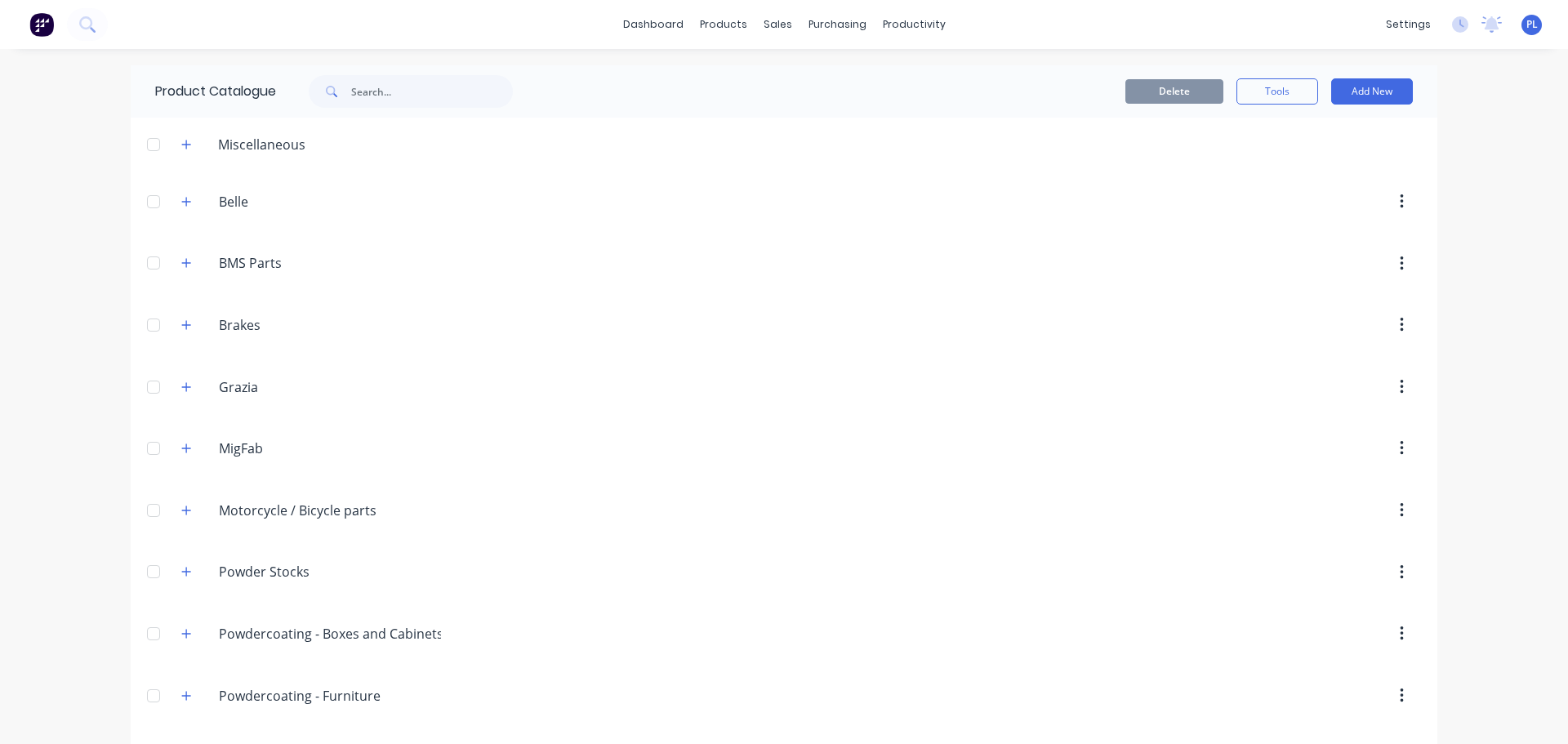
scroll to position [327, 0]
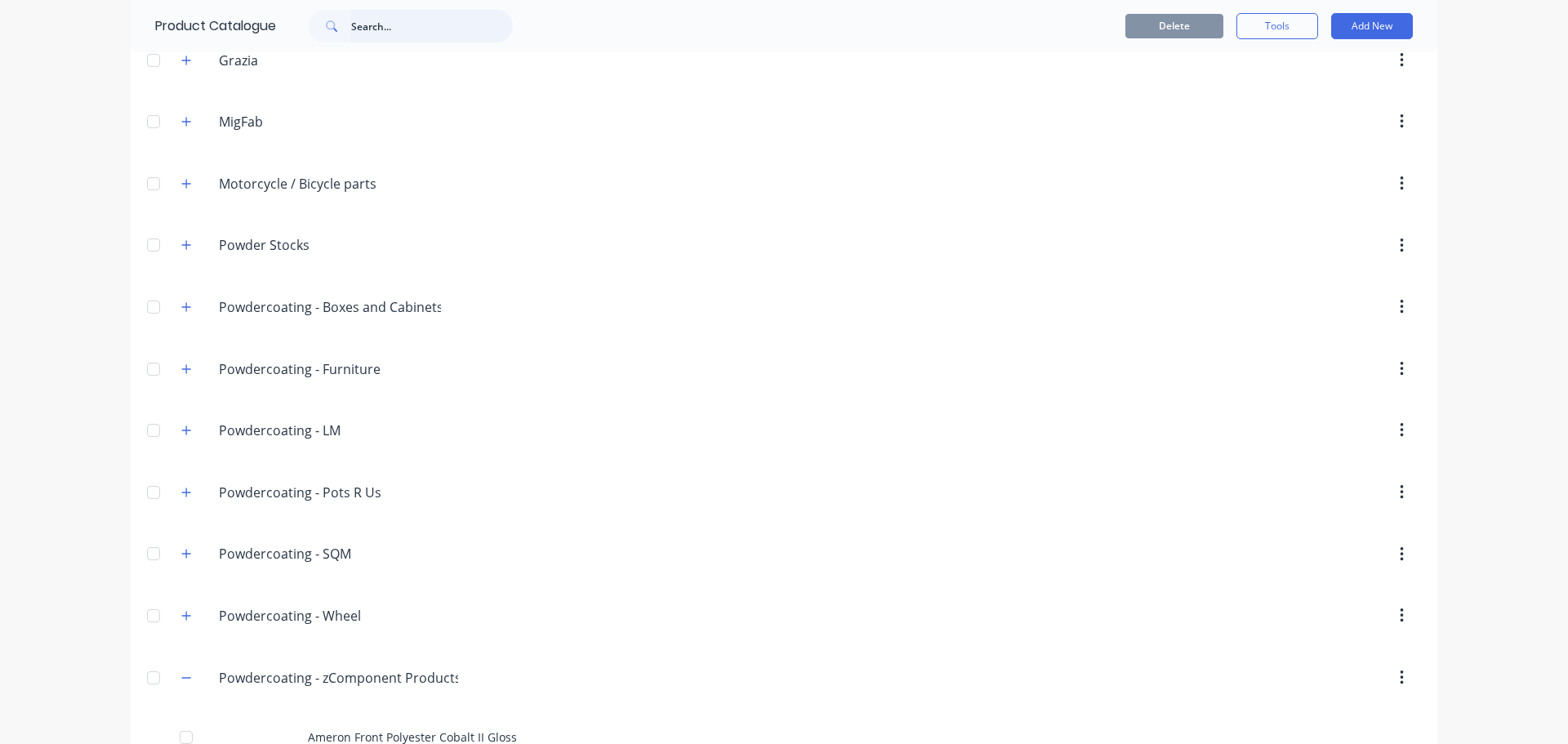
click at [405, 25] on input "text" at bounding box center [432, 27] width 162 height 33
paste input "Dulux Sublicoat - Ind New Dark Beige Base Flat (Boxes & Cabinets - with Door)"
click at [405, 25] on input "Dulux Sublicoat - Ind New Dark Beige Base Flat (Boxes & Cabinets - with Door)" at bounding box center [432, 27] width 162 height 33
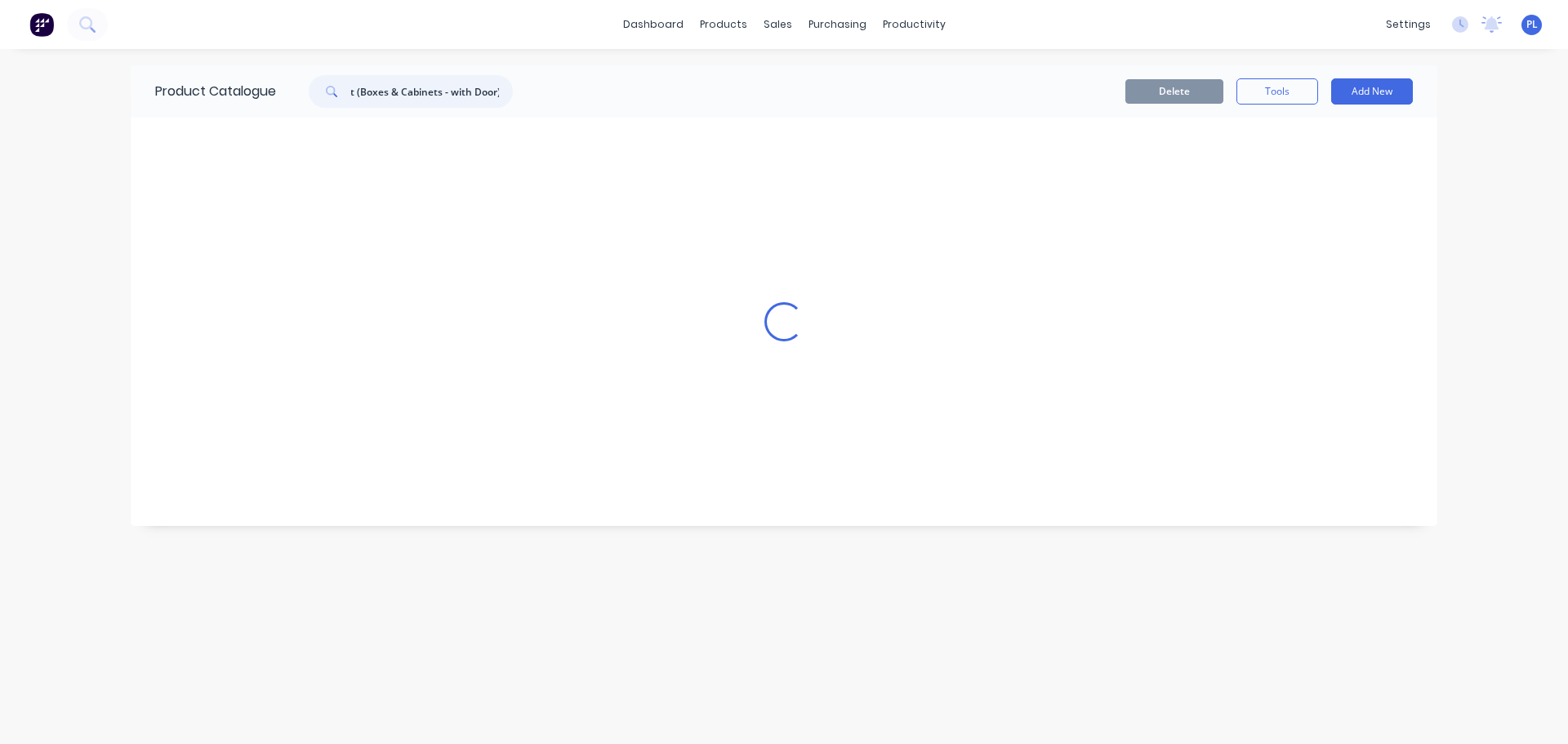
scroll to position [0, 0]
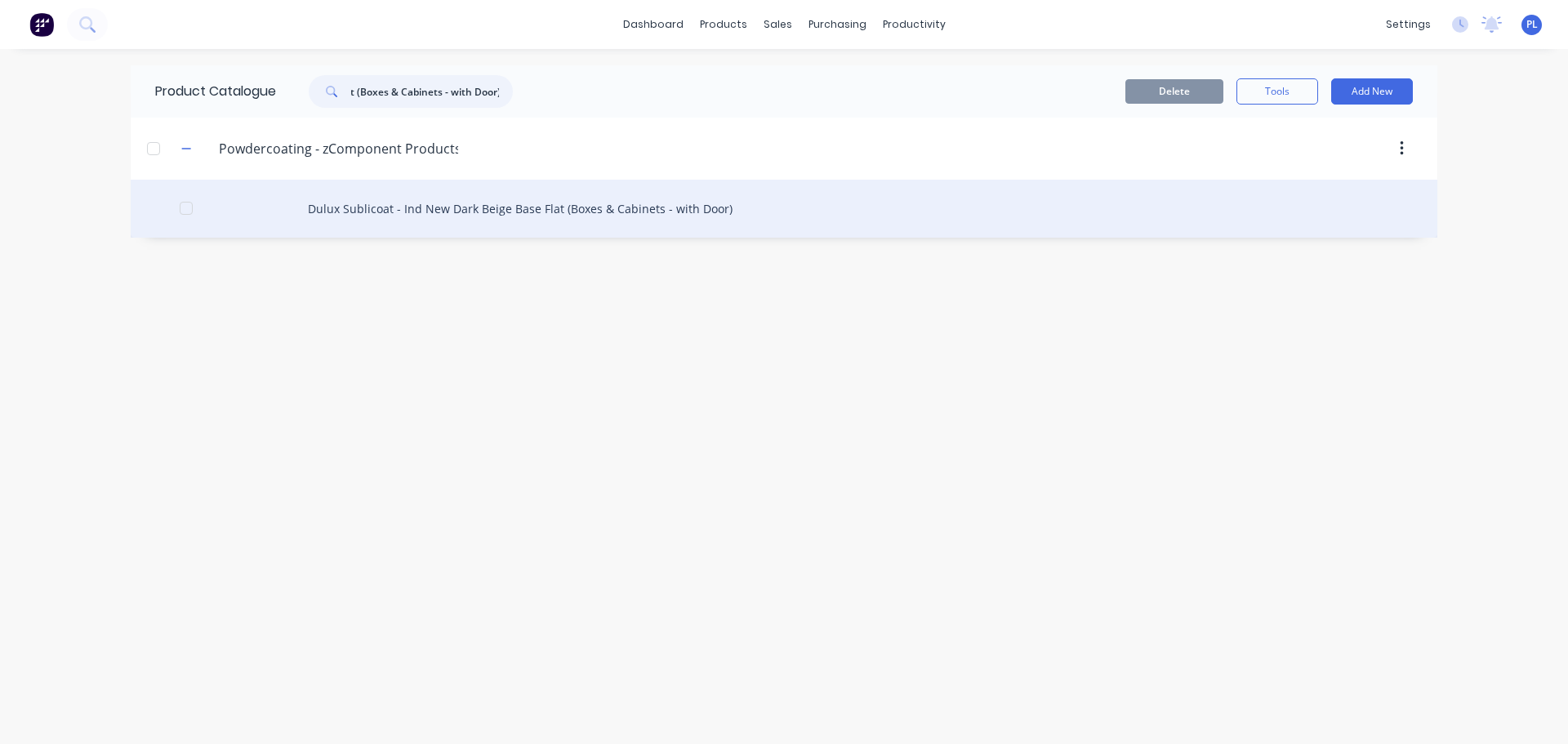
type input "Dulux Sublicoat - Ind New Dark Beige Base Flat (Boxes & Cabinets - with Door)"
click at [560, 197] on div "Dulux Sublicoat - Ind New Dark Beige Base Flat (Boxes & Cabinets - with Door)" at bounding box center [784, 209] width 1307 height 58
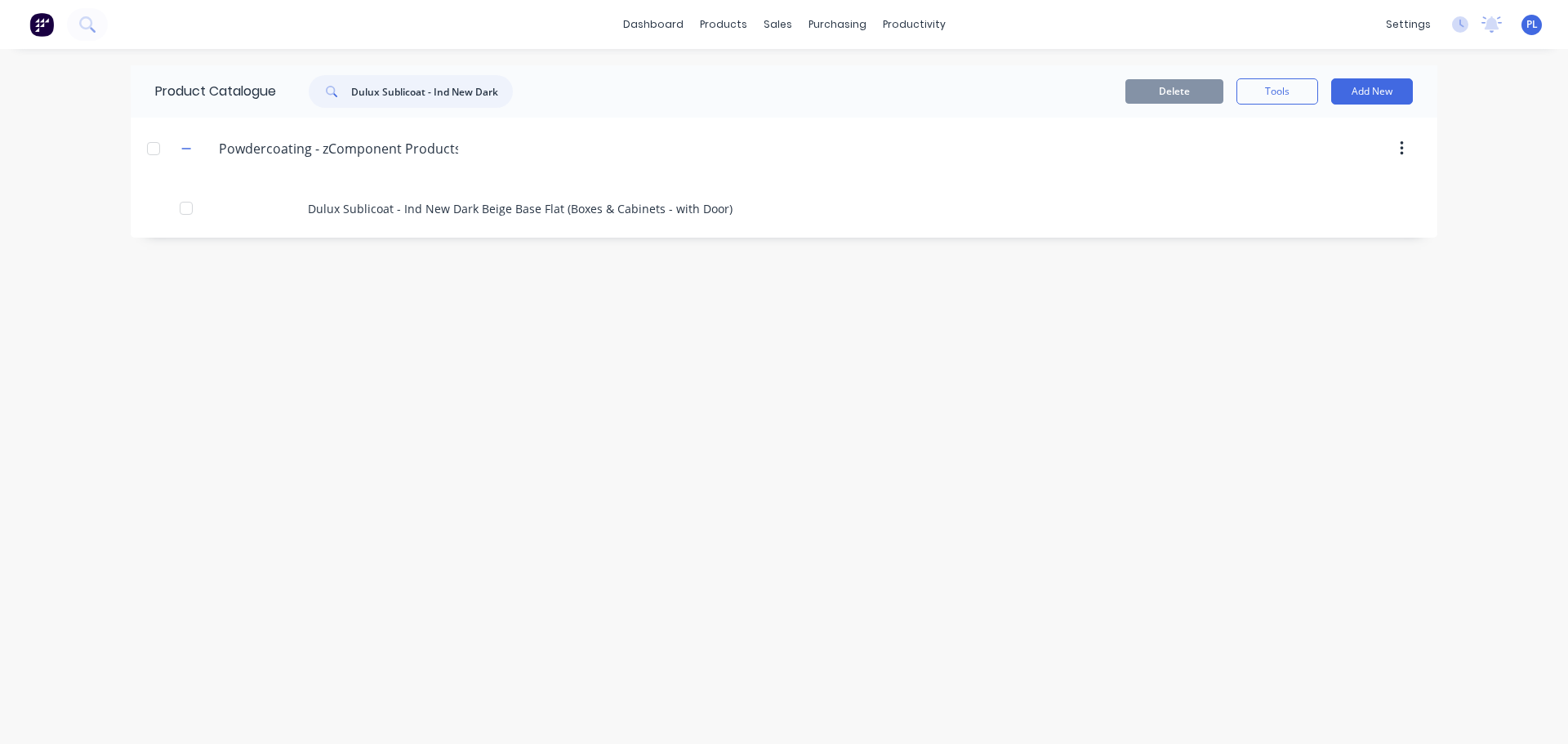
drag, startPoint x: 391, startPoint y: 88, endPoint x: 386, endPoint y: 82, distance: 7.8
click at [389, 85] on input "Dulux Sublicoat - Ind New Dark Beige Base Flat (Boxes & Cabinets - with Door)" at bounding box center [432, 92] width 162 height 33
click at [386, 82] on input "Dulux Sublicoat - Ind New Dark Beige Base Flat (Boxes & Cabinets - with Door)" at bounding box center [432, 92] width 162 height 33
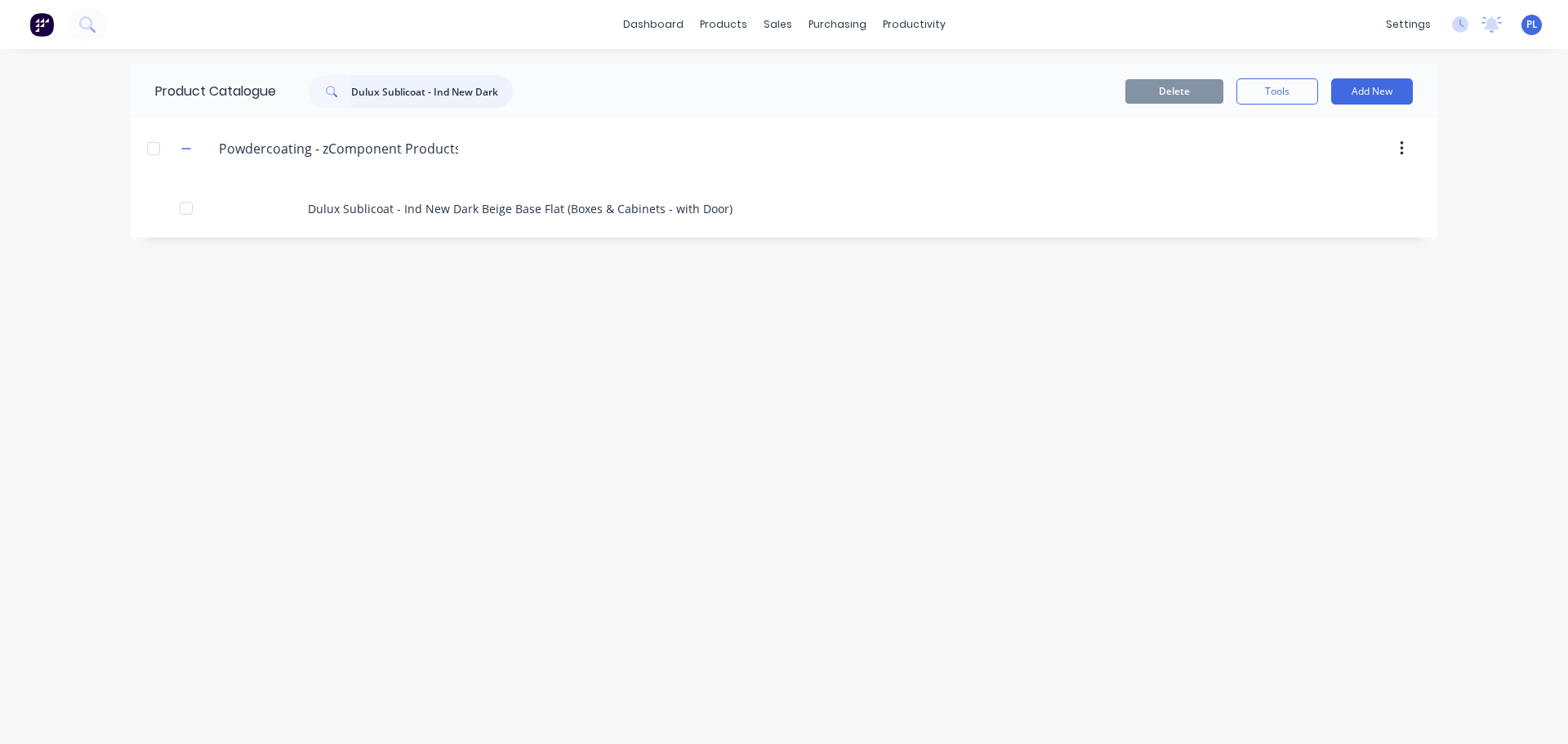
click at [436, 77] on input "Dulux Sublicoat - Ind New Dark Beige Base Flat (Boxes & Cabinets - with Door)" at bounding box center [432, 92] width 162 height 33
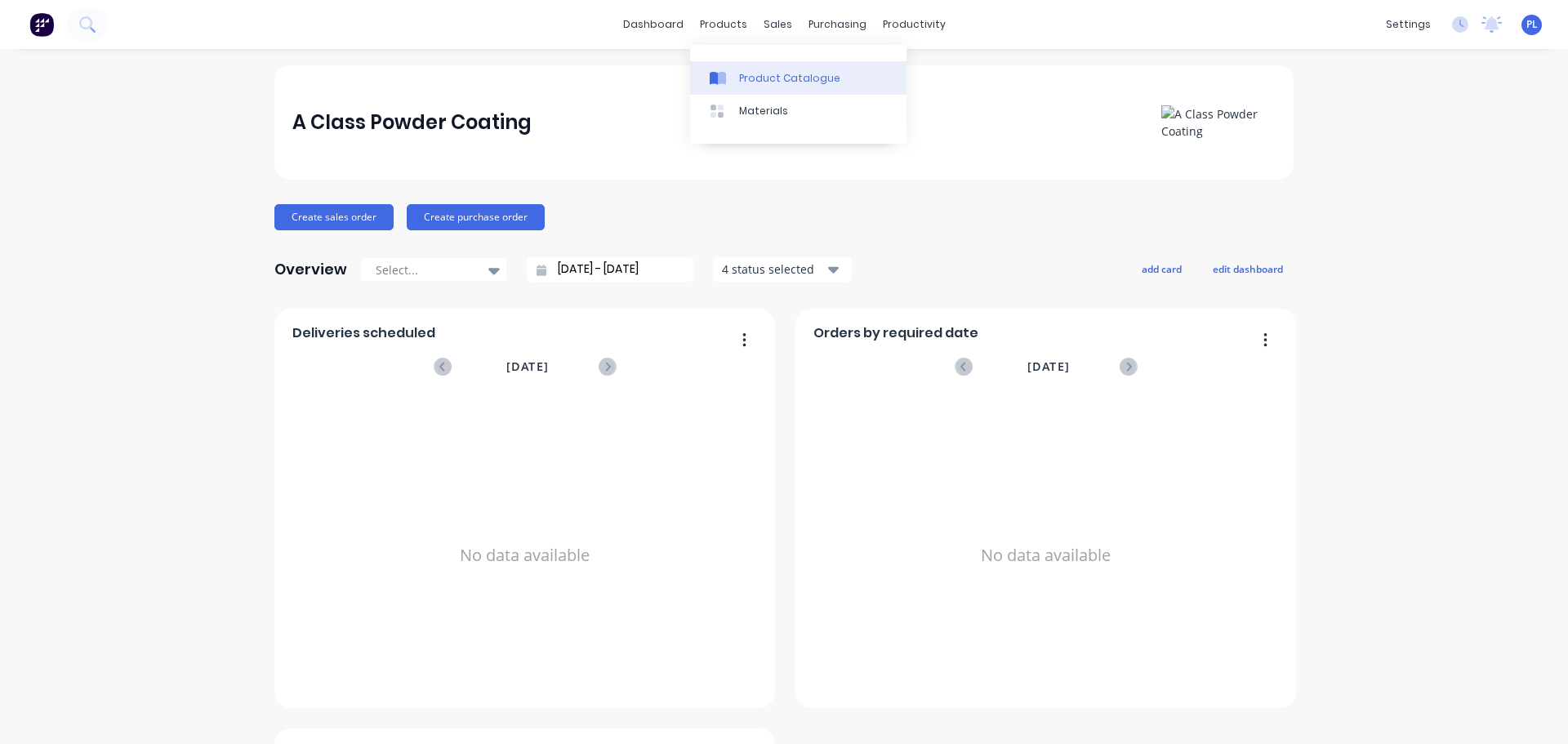
click at [758, 76] on div "Product Catalogue" at bounding box center [790, 78] width 101 height 15
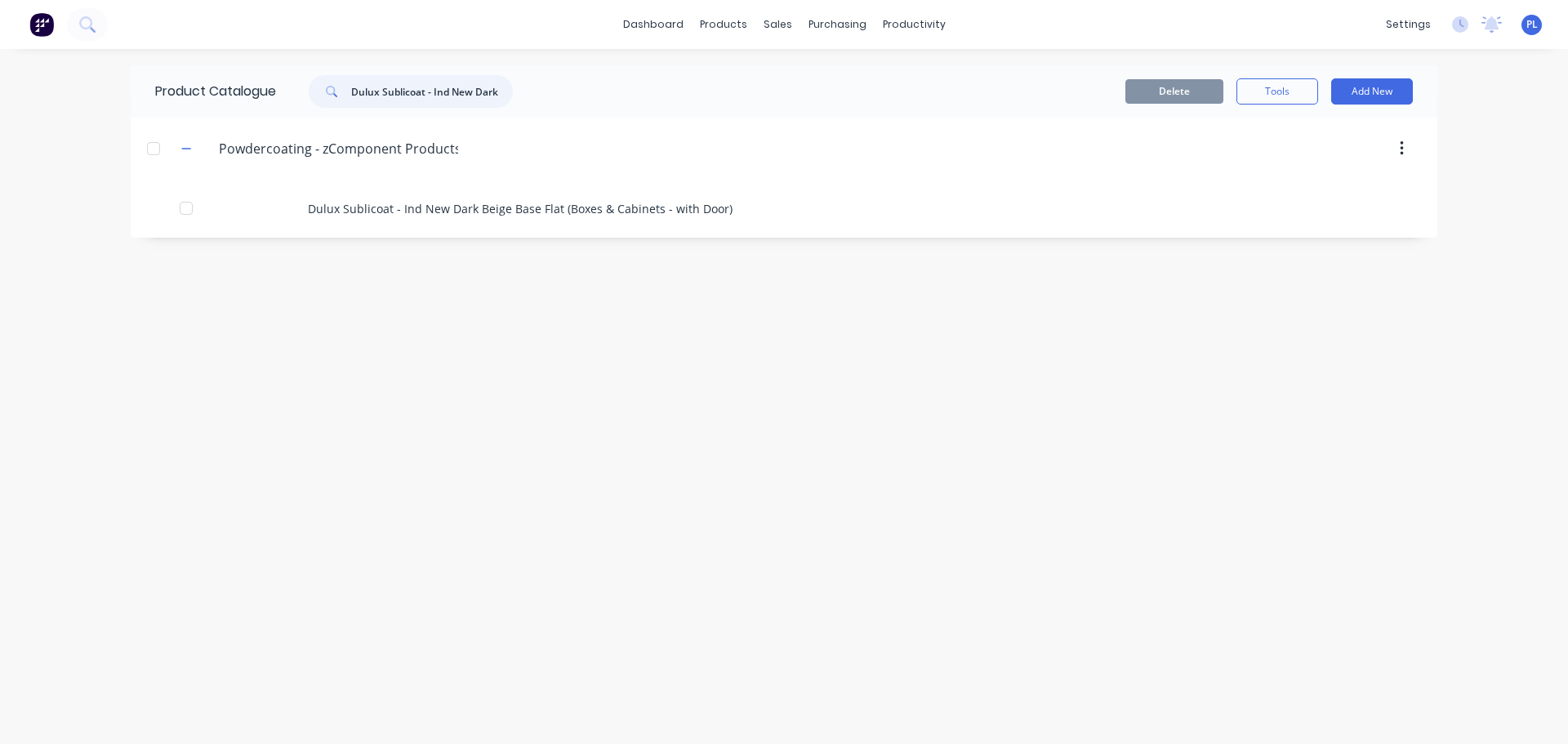
drag, startPoint x: 456, startPoint y: 88, endPoint x: 0, endPoint y: 11, distance: 462.5
click at [0, 11] on div "dashboard products sales purchasing productivity dashboard products Product Cat…" at bounding box center [784, 372] width 1568 height 744
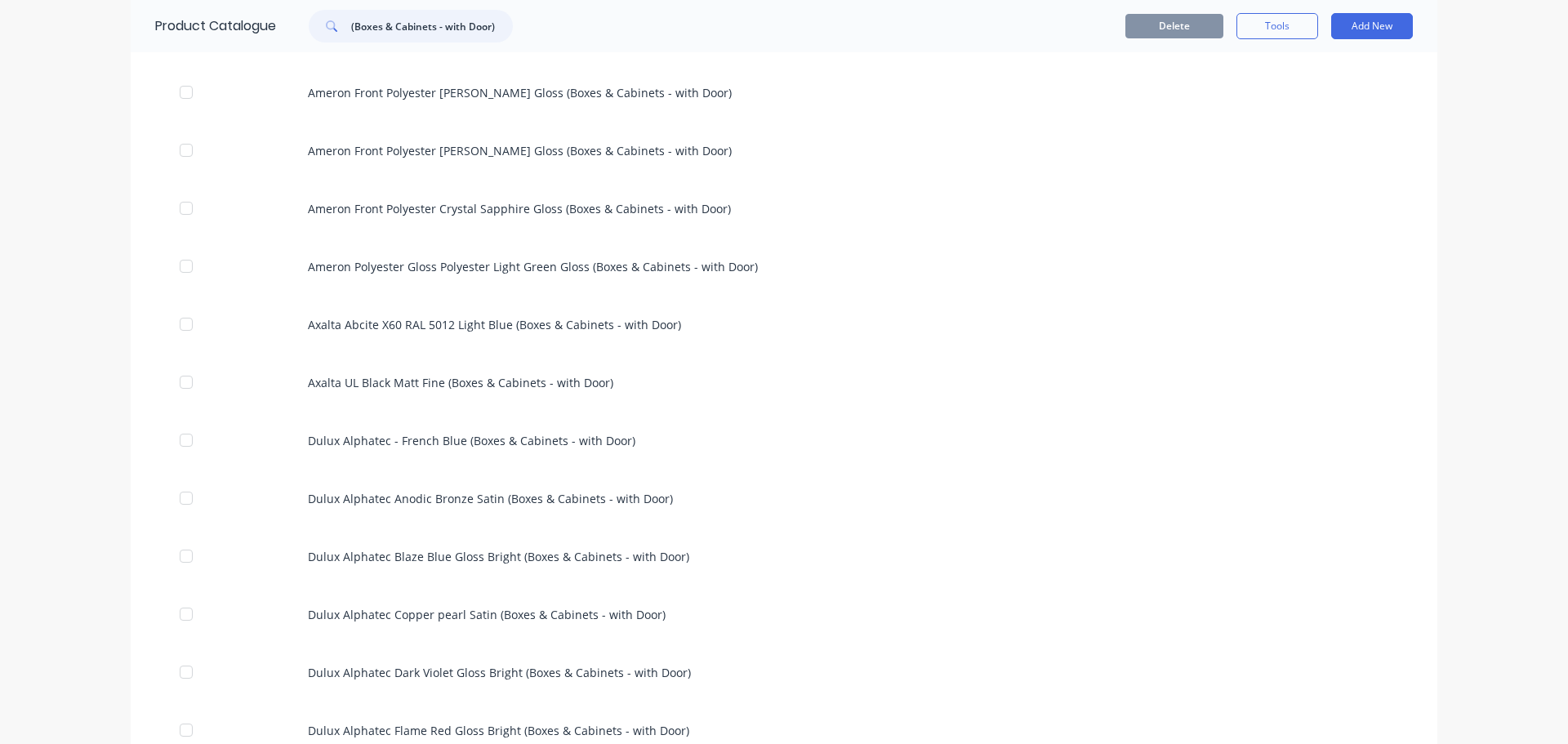
scroll to position [409, 0]
click at [466, 29] on input "(Boxes & Cabinets - with Door)" at bounding box center [432, 27] width 162 height 33
paste input "Interpon D2525 Structura Medium Bronze (Boxes & Cabinets - without Door)"
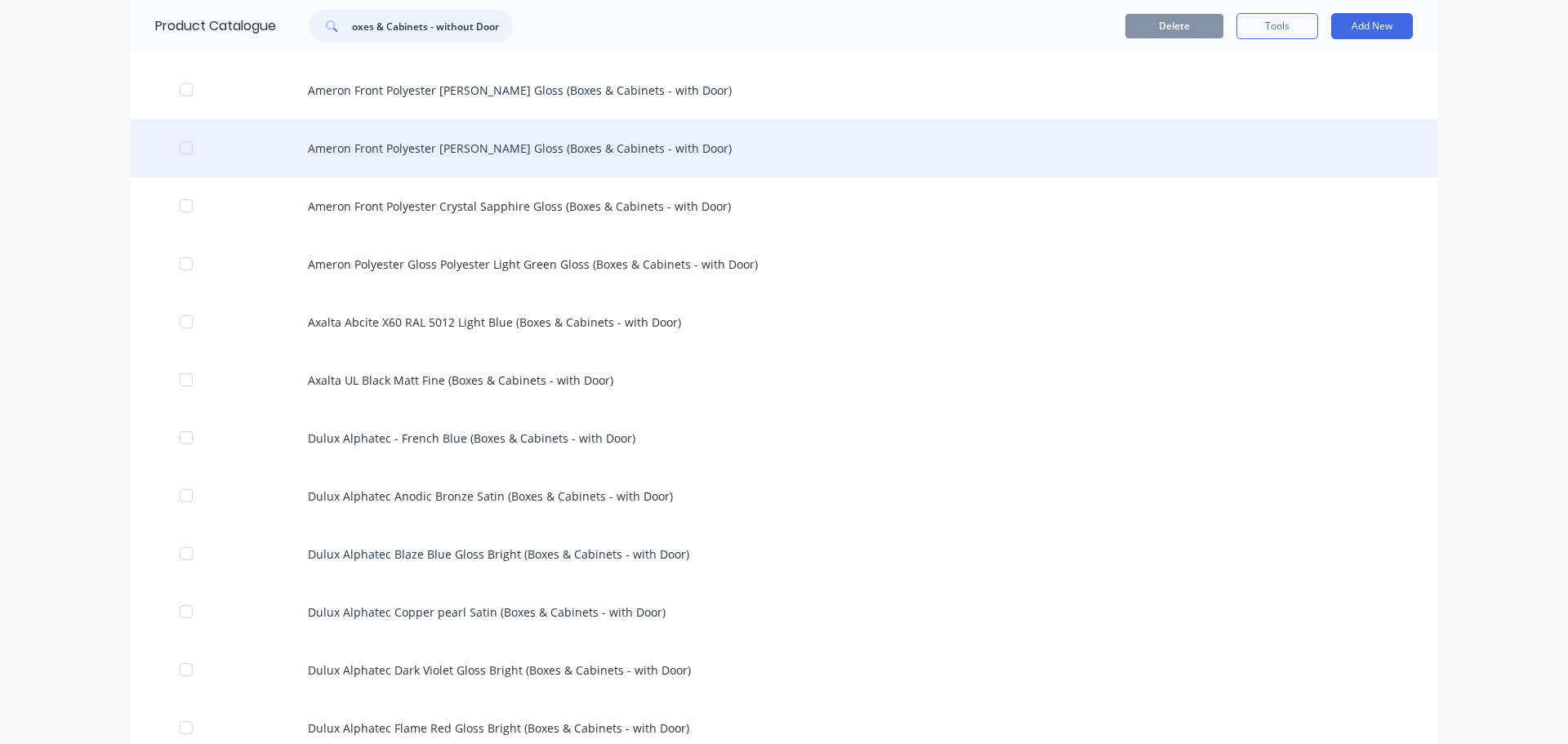
scroll to position [0, 0]
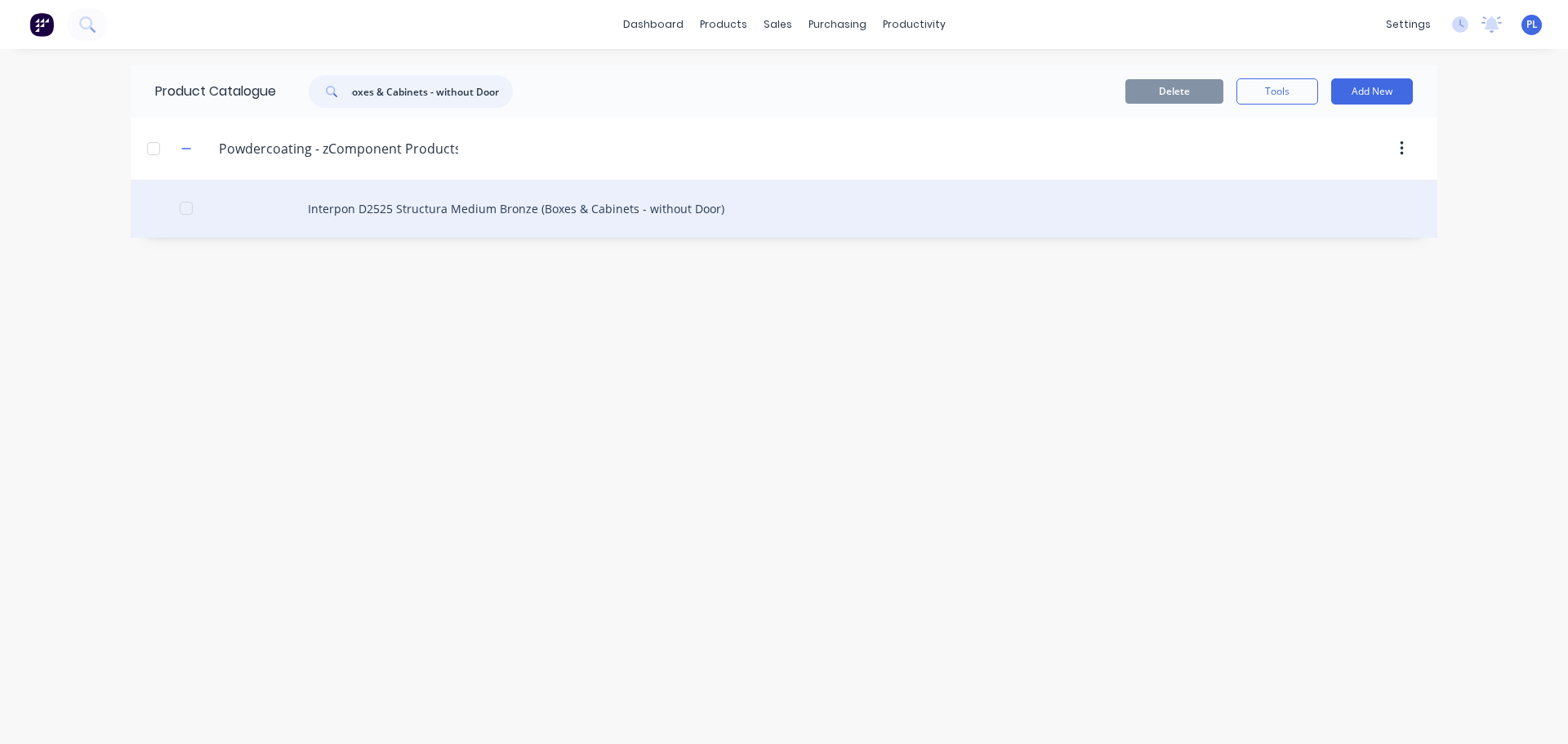
type input "Interpon D2525 Structura Medium Bronze (Boxes & Cabinets - without Door)"
click at [581, 213] on div "Interpon D2525 Structura Medium Bronze (Boxes & Cabinets - without Door)" at bounding box center [784, 209] width 1307 height 58
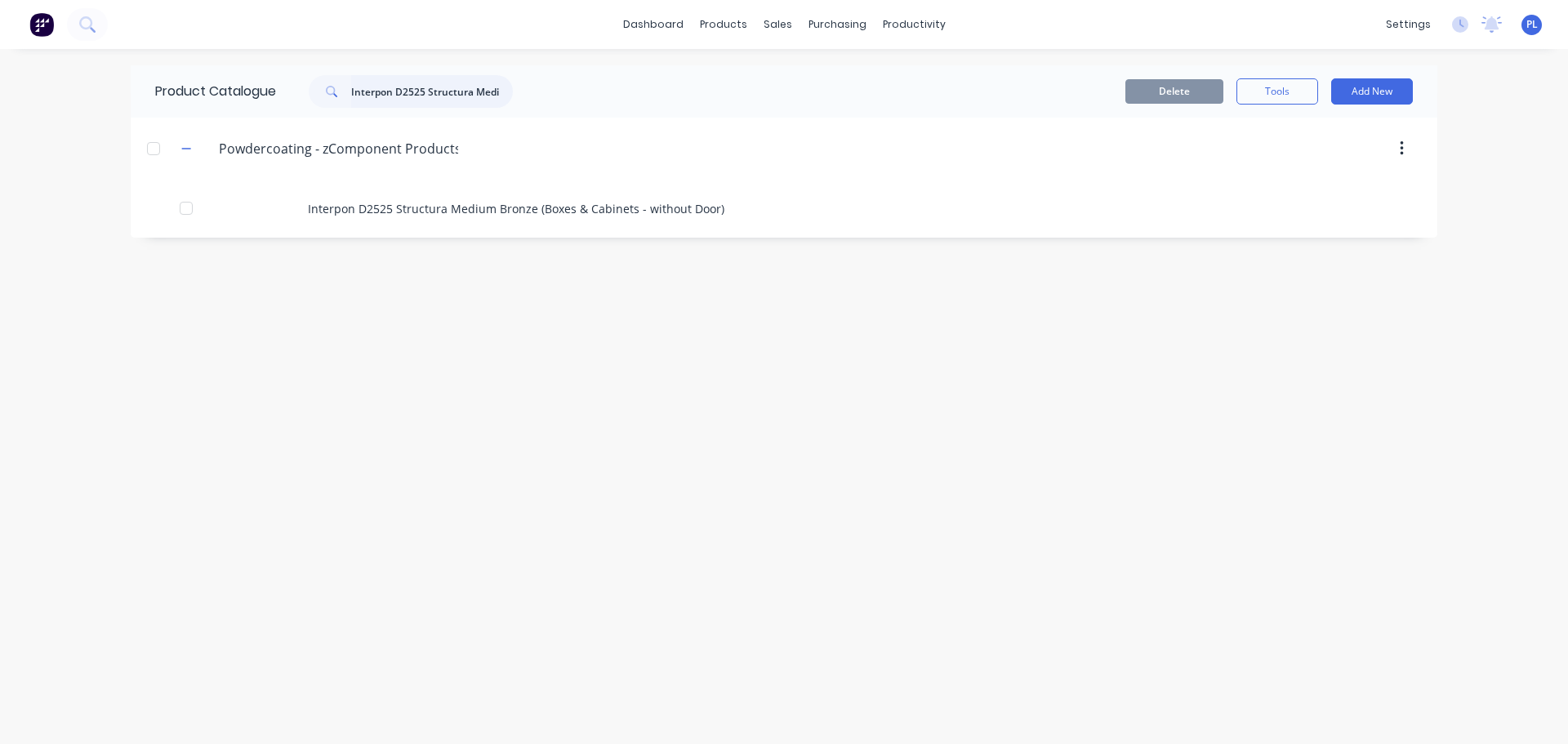
click at [448, 102] on input "Interpon D2525 Structura Medium Bronze (Boxes & Cabinets - without Door)" at bounding box center [432, 92] width 162 height 33
paste input "Gris (Boxes & Cabinets - with"
type input "Interpon D2525 Structura Gris (Boxes & Cabinets - with Door)"
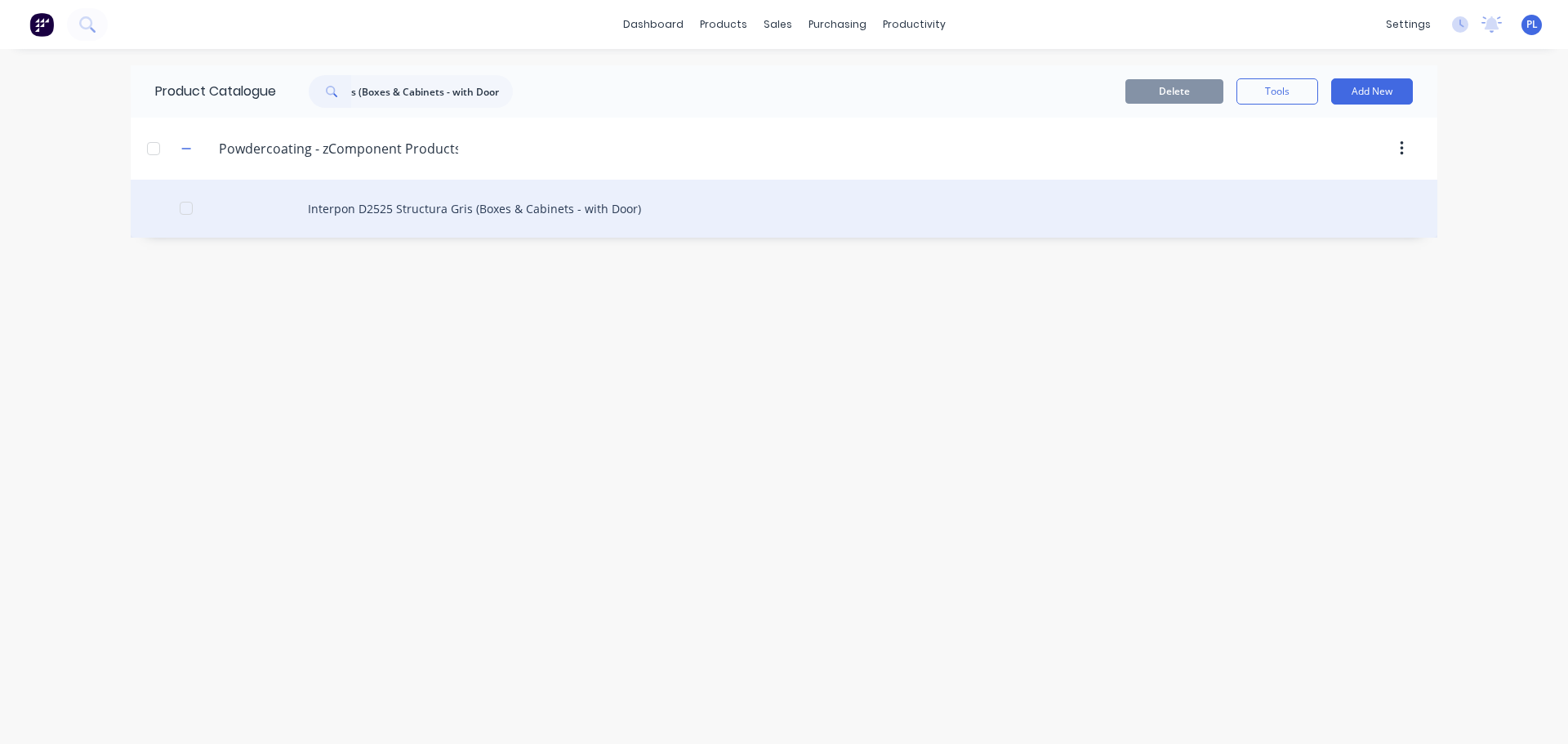
scroll to position [0, 0]
click at [358, 191] on div "Interpon D2525 Structura Gris (Boxes & Cabinets - with Door)" at bounding box center [784, 209] width 1307 height 58
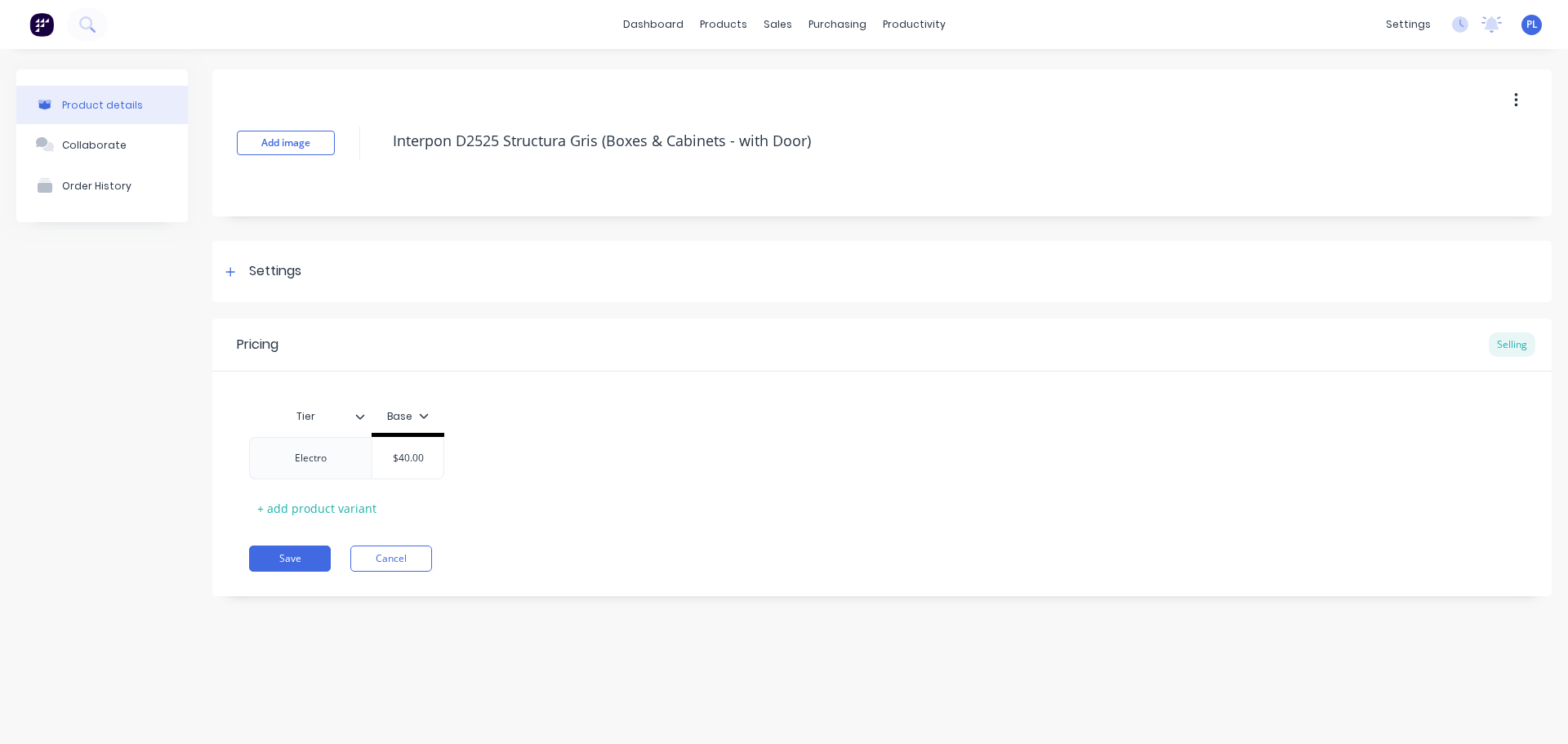
click at [828, 572] on div "Pricing Selling Tier Base Electro $40.00 + add product variant Save Cancel" at bounding box center [882, 457] width 1339 height 277
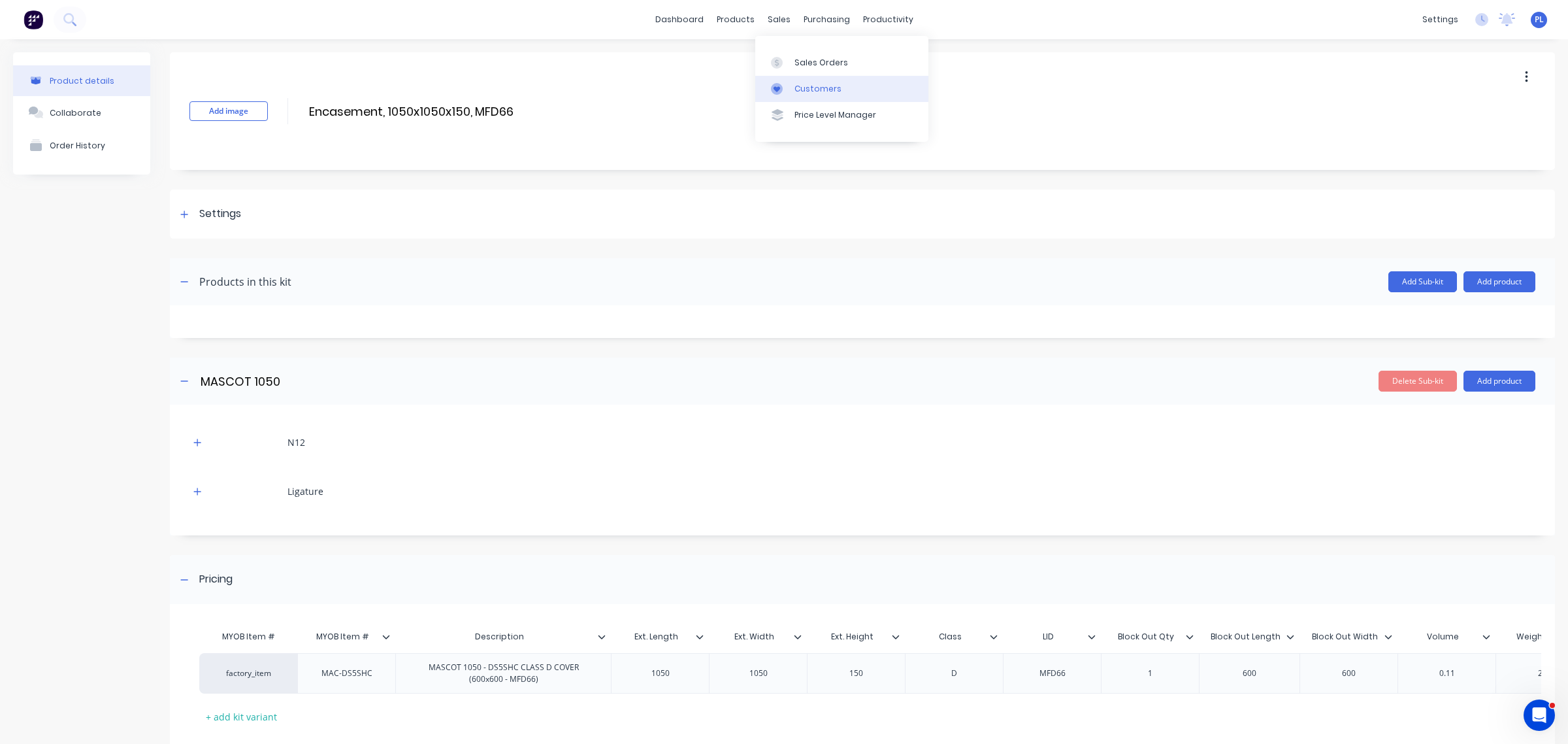
click at [801, 90] on div "Customers" at bounding box center [818, 89] width 47 height 12
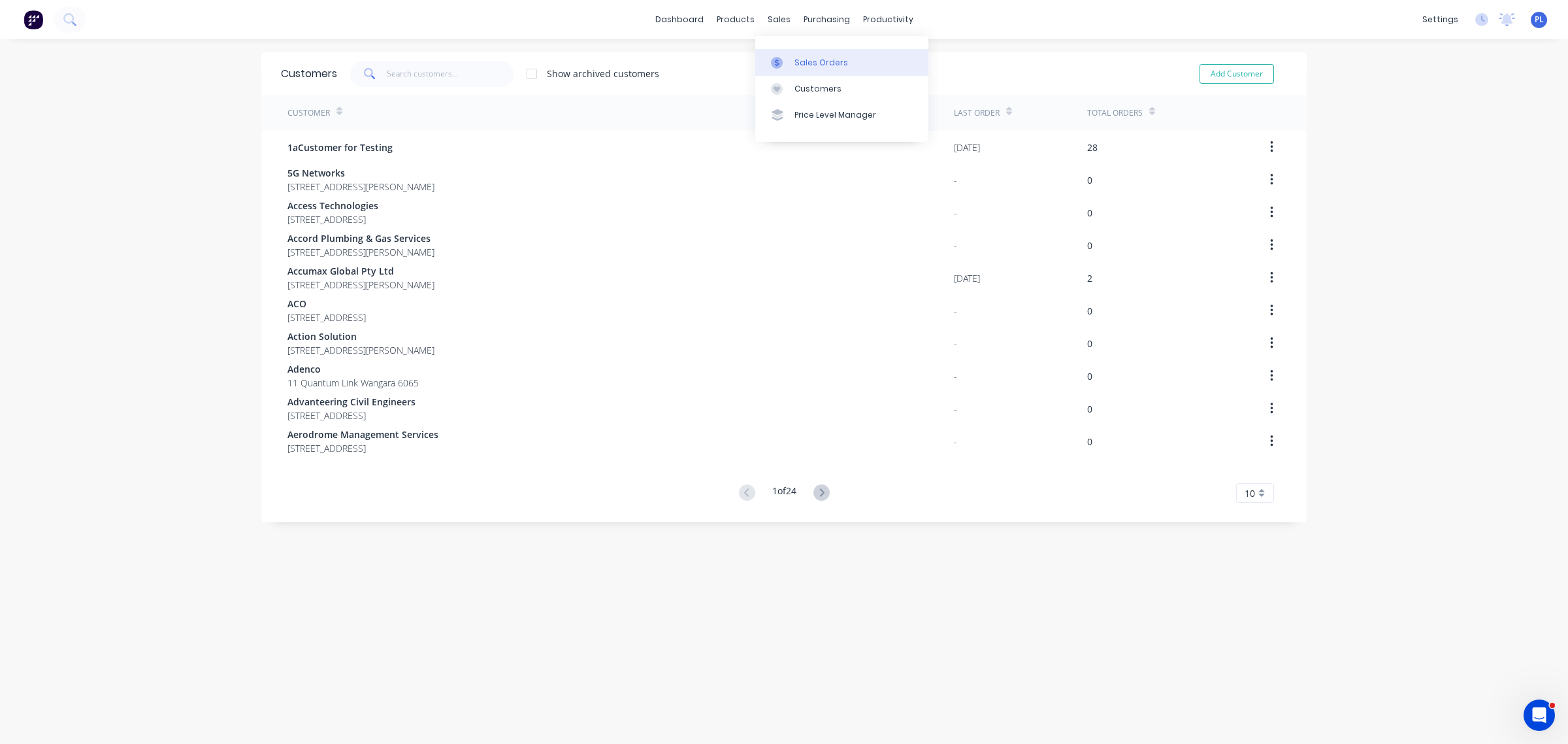
click at [797, 62] on div "Sales Orders" at bounding box center [821, 62] width 54 height 12
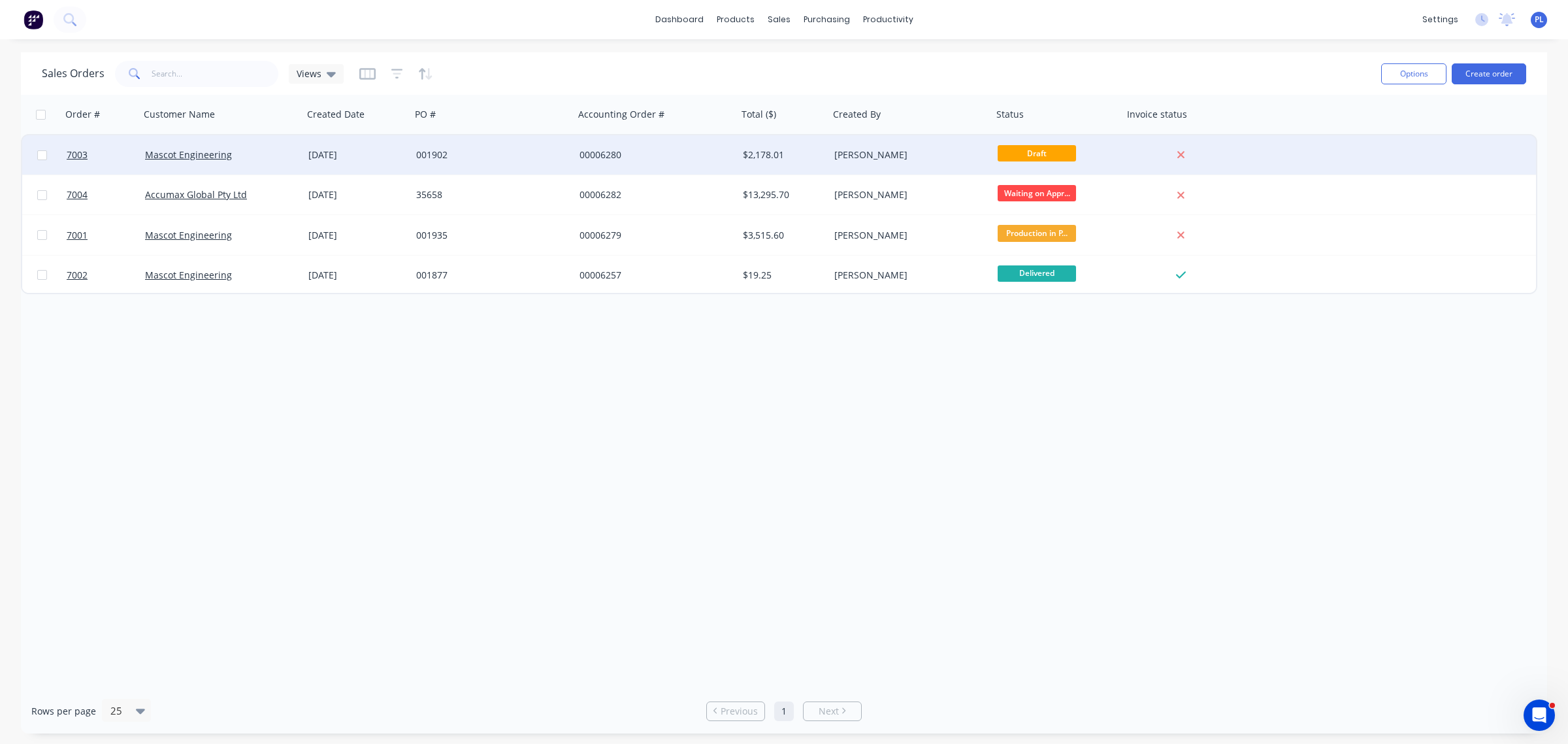
click at [940, 151] on div "Sally Donaldson" at bounding box center [907, 155] width 145 height 13
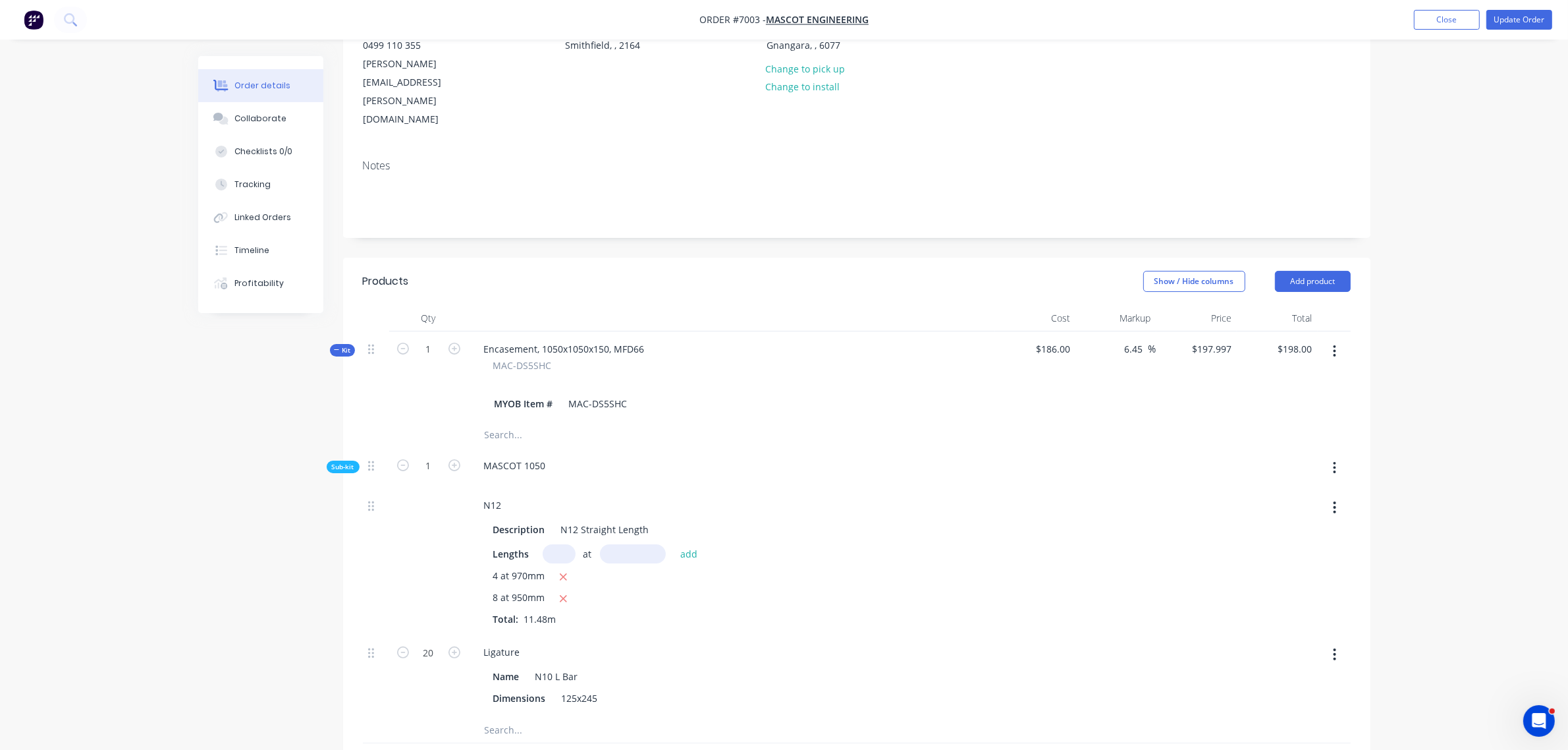
scroll to position [165, 0]
click at [1518, 21] on button "Update Order" at bounding box center [1519, 19] width 66 height 20
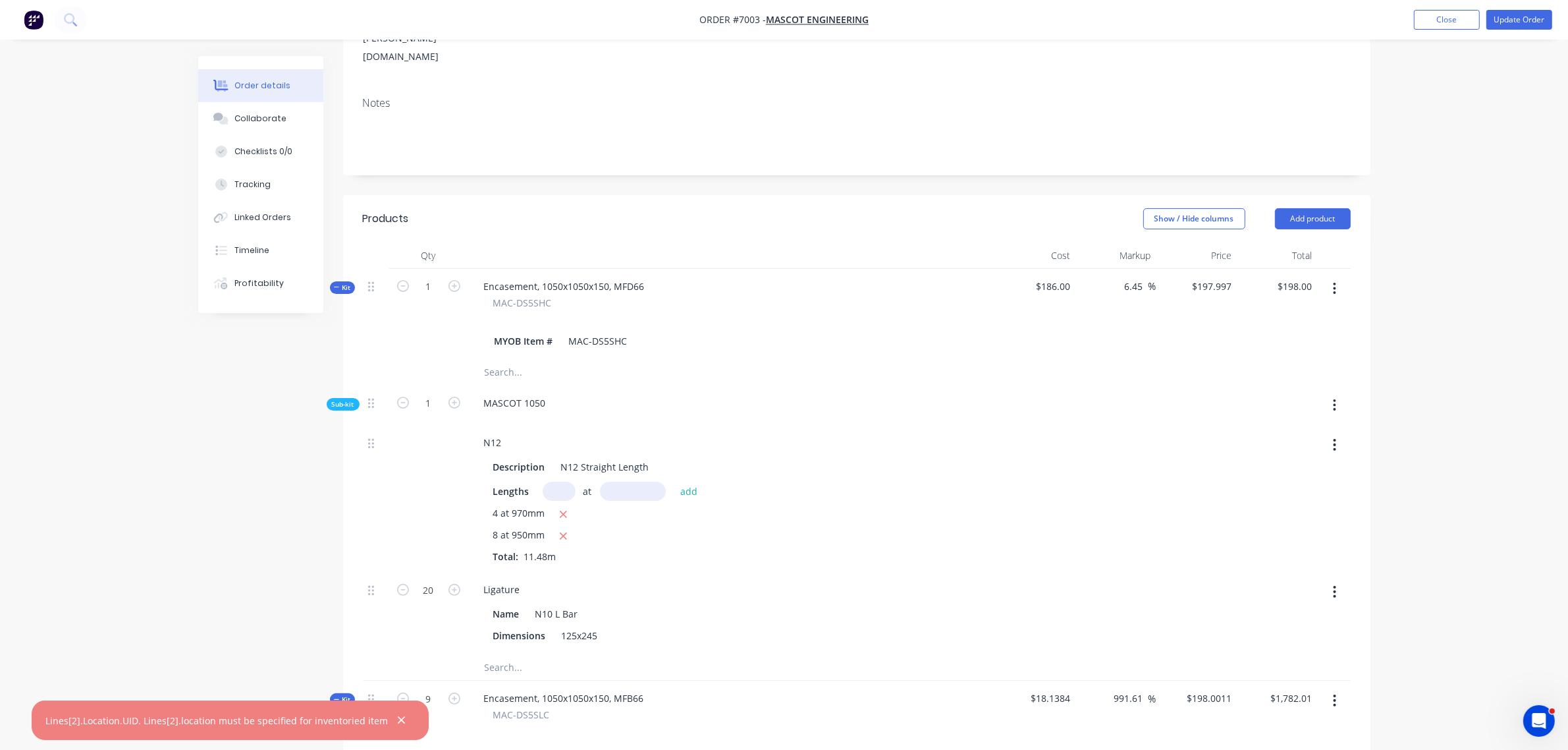
scroll to position [494, 0]
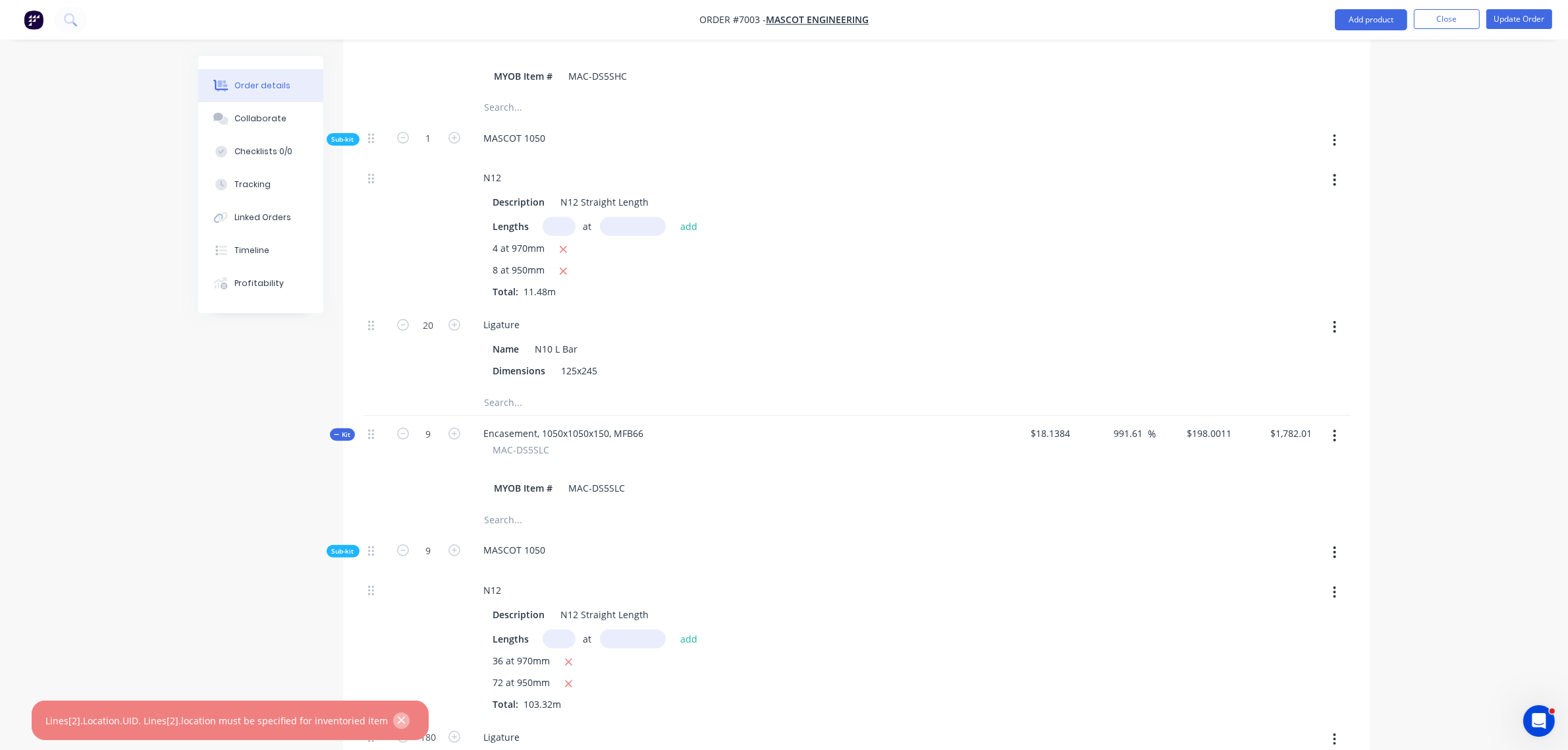
click at [397, 716] on icon "button" at bounding box center [401, 720] width 9 height 12
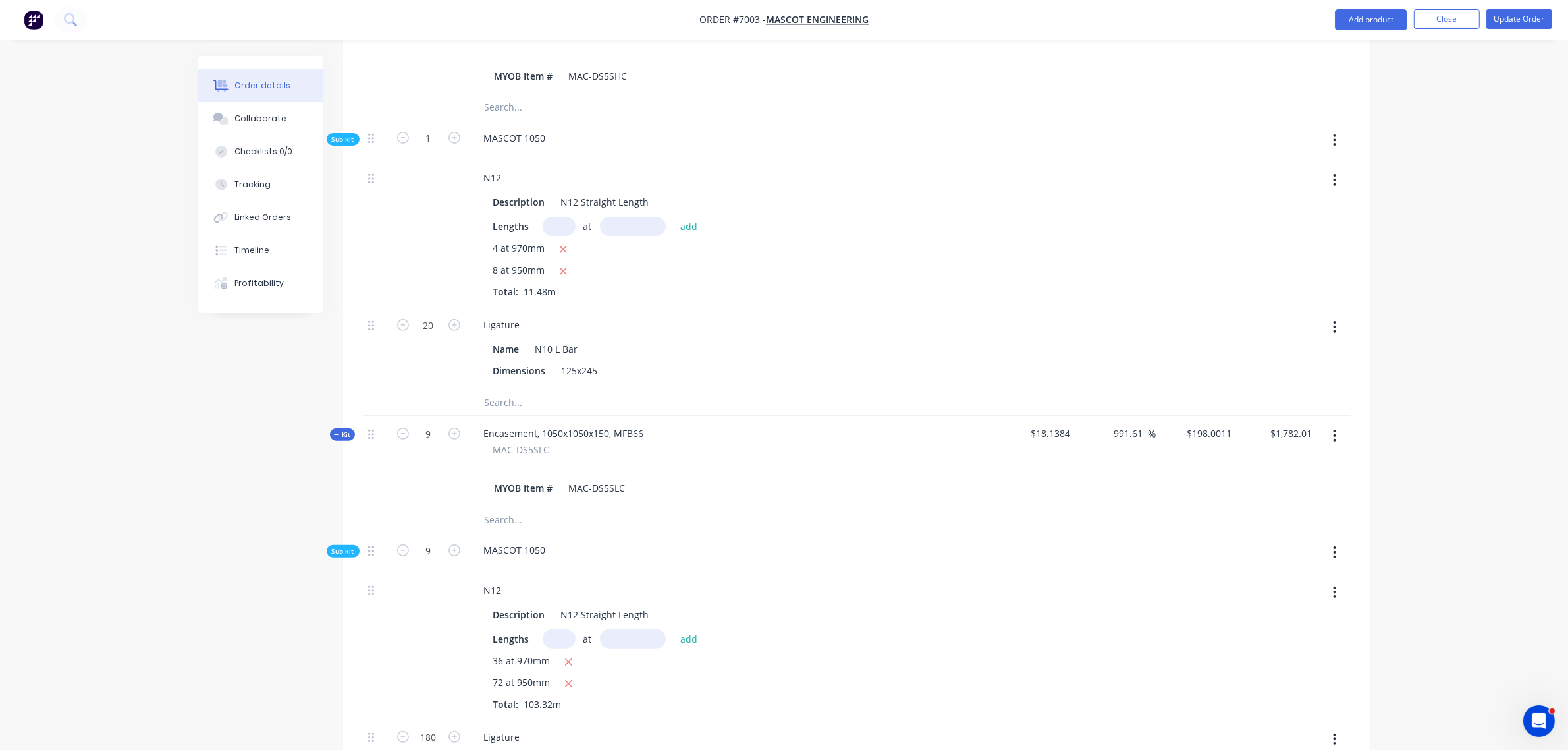
click at [1330, 424] on button "button" at bounding box center [1335, 436] width 31 height 24
click at [1029, 439] on div "$18.1384" at bounding box center [1035, 461] width 81 height 90
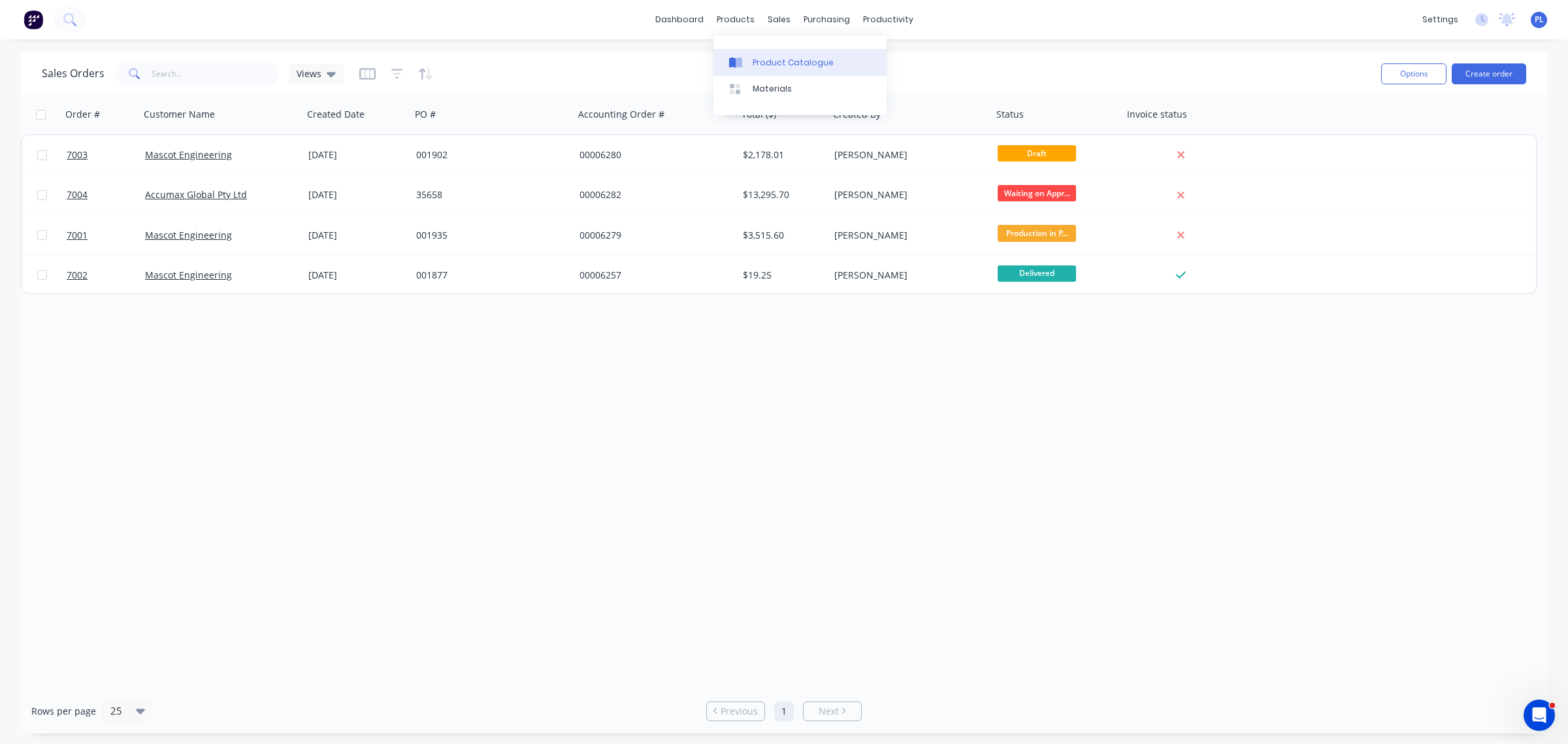
click at [764, 59] on div "Product Catalogue" at bounding box center [793, 62] width 81 height 12
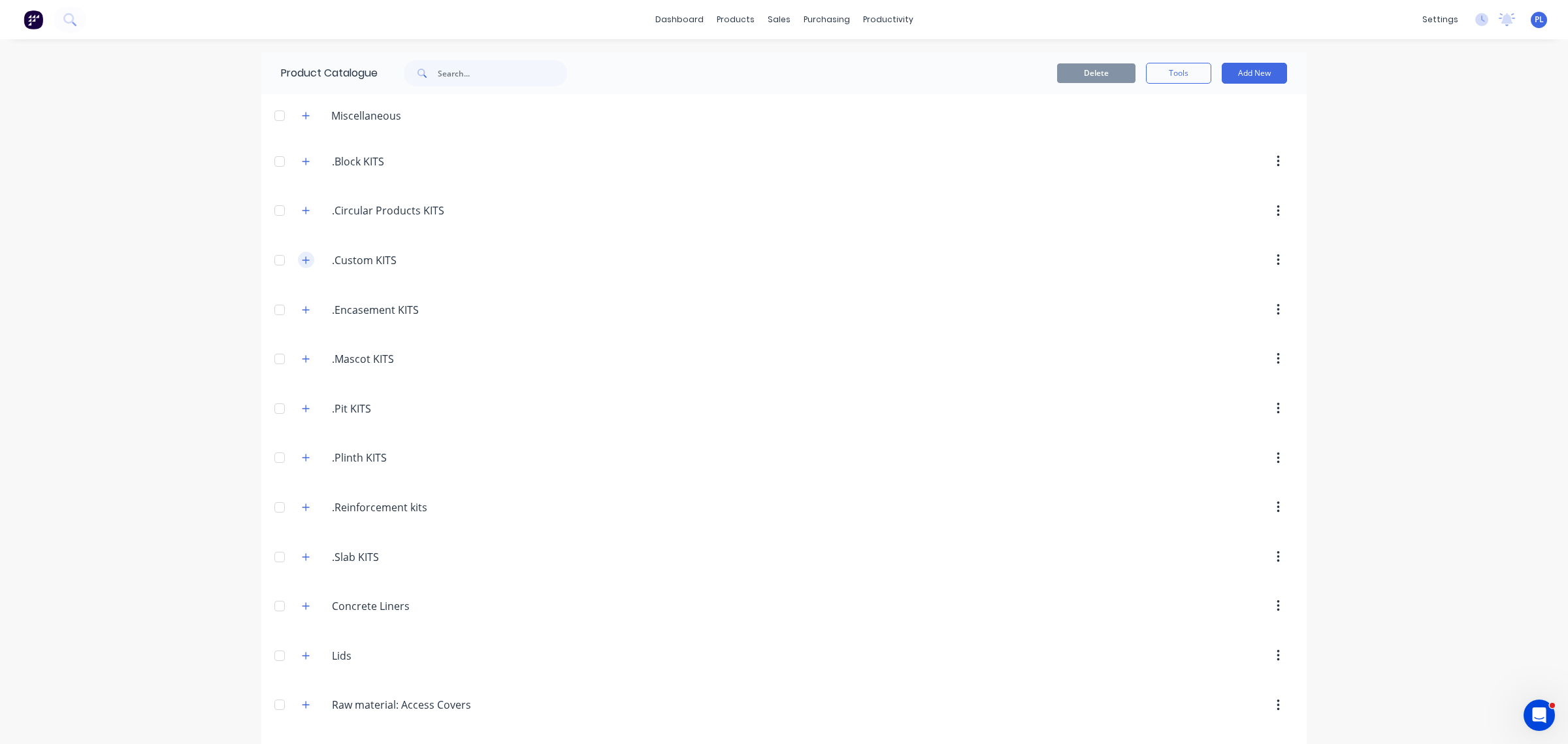
click at [304, 260] on icon "button" at bounding box center [306, 260] width 8 height 9
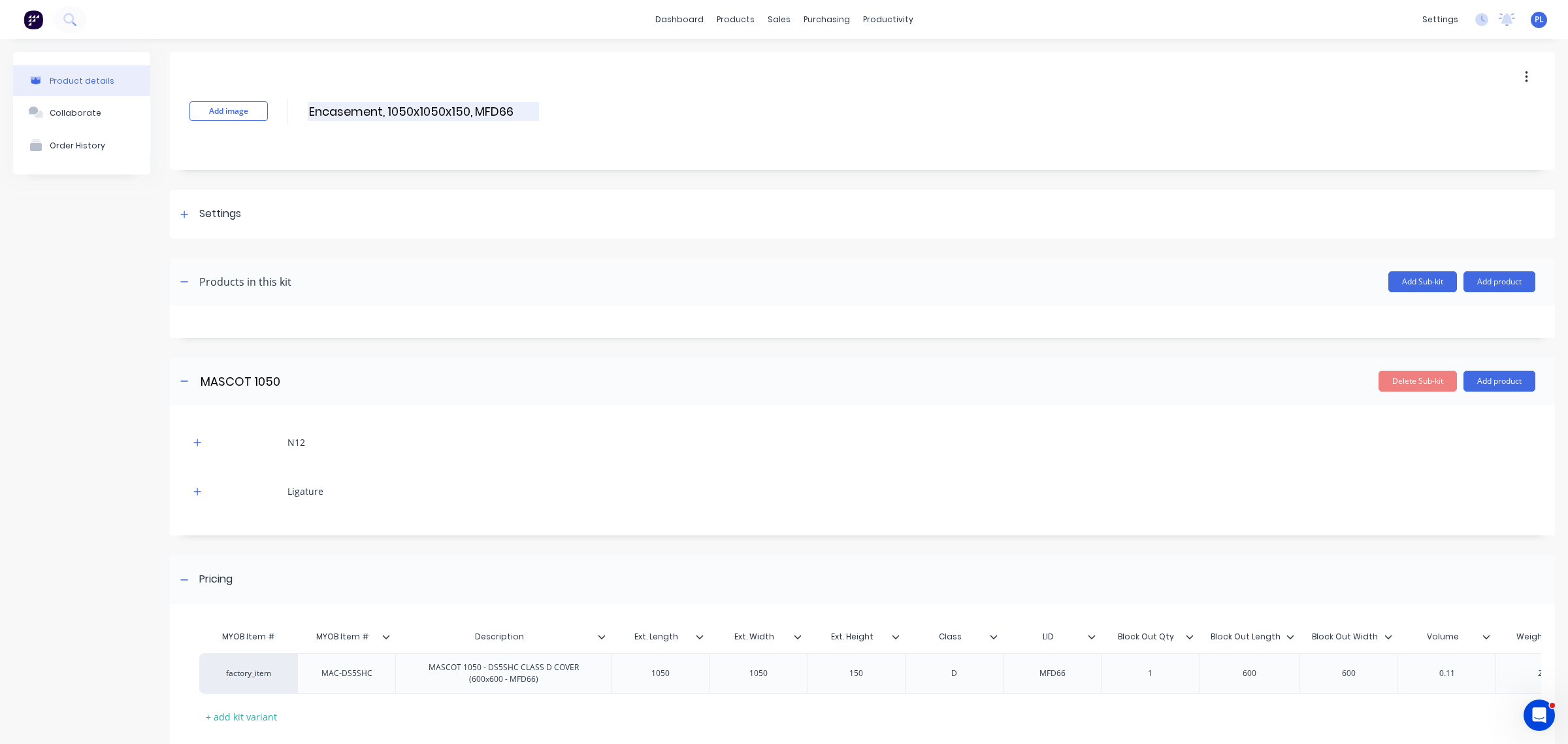
click at [389, 115] on input "Encasement, 1050x1050x150, MFD66" at bounding box center [423, 112] width 231 height 19
click at [791, 62] on link "Sales Orders" at bounding box center [842, 62] width 173 height 26
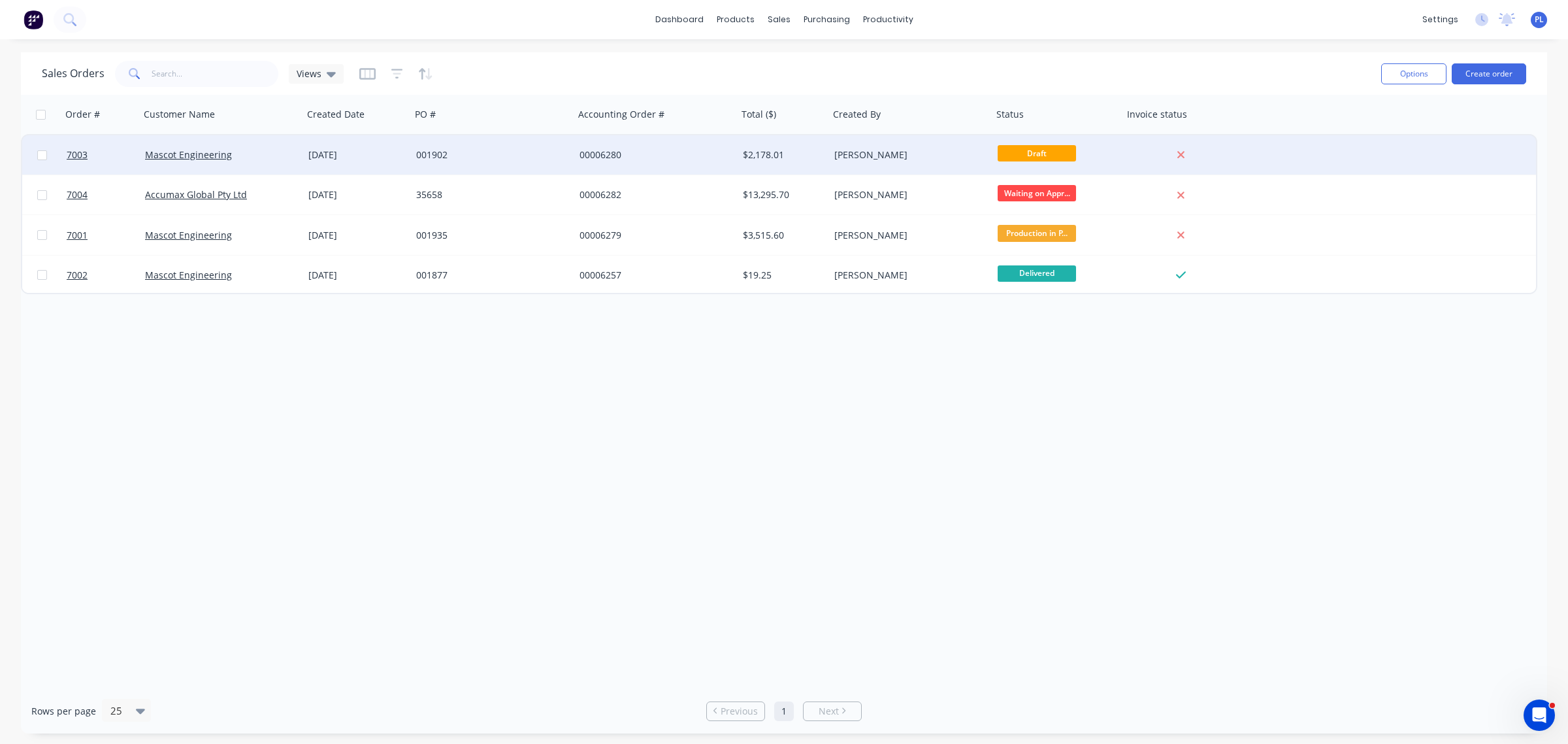
click at [665, 154] on div "00006280" at bounding box center [652, 155] width 145 height 13
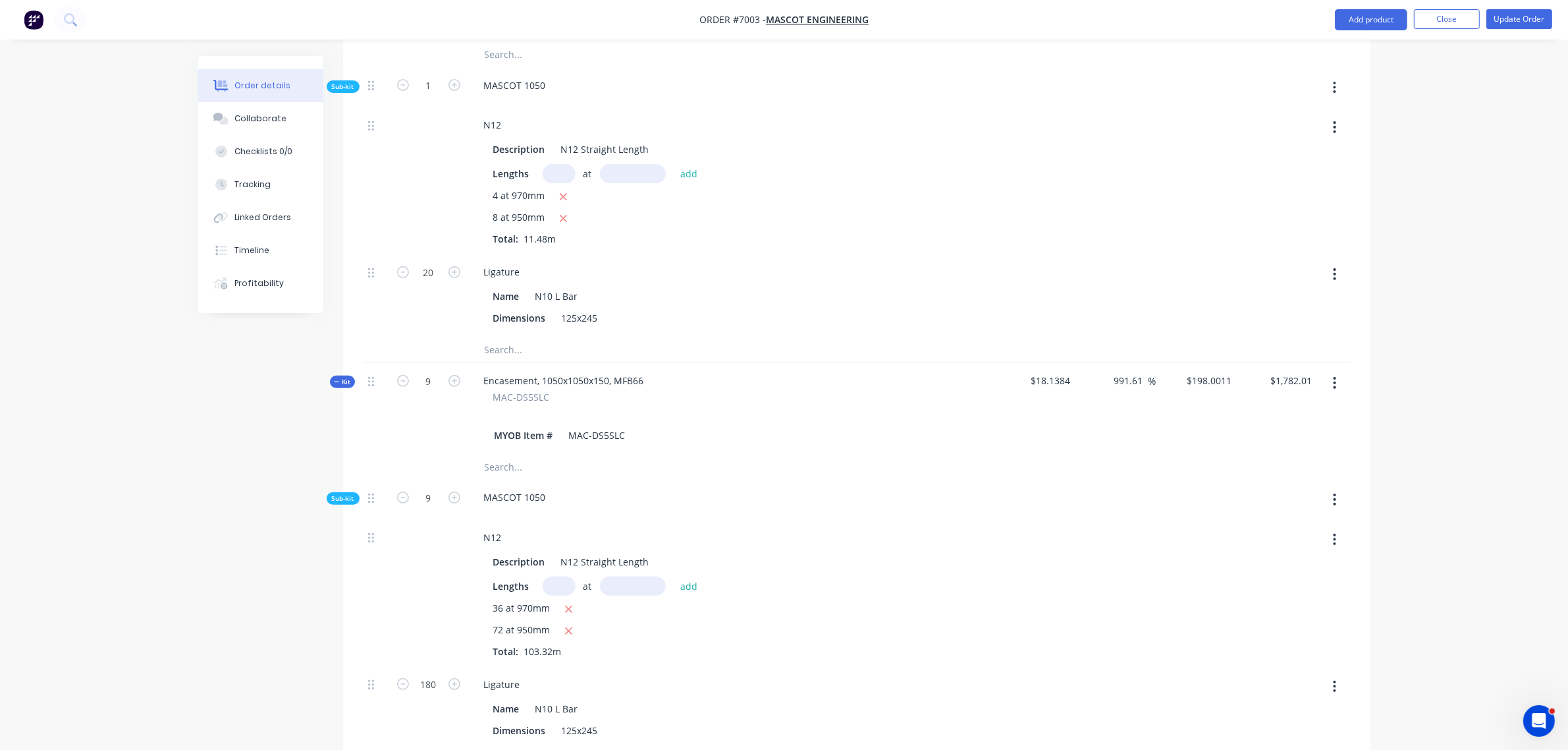
scroll to position [577, 0]
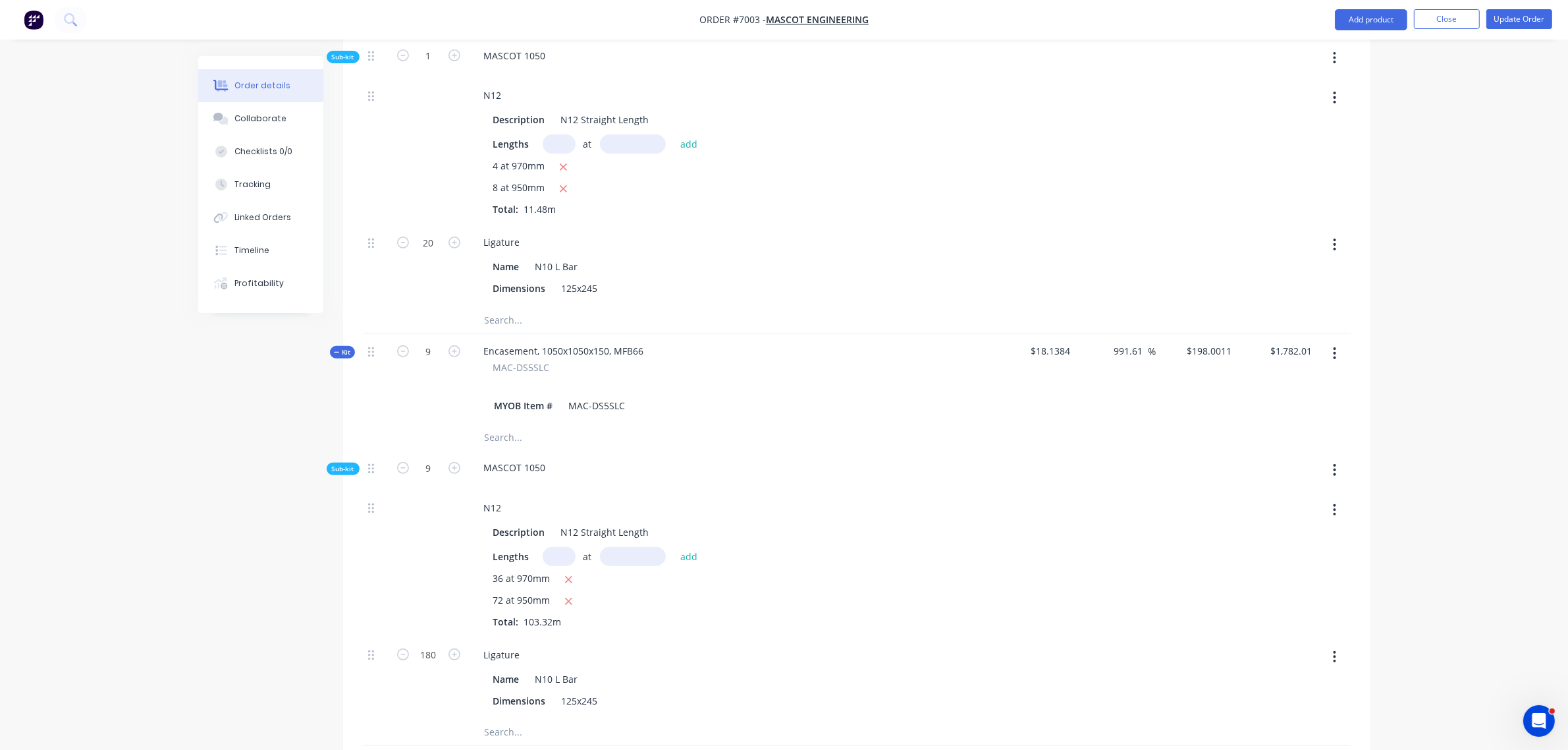
click at [501, 360] on span "MAC-DS5SLC" at bounding box center [521, 367] width 56 height 14
click at [501, 360] on span "MAC-DS5SLC" at bounding box center [521, 367] width 56 height 14
click at [601, 360] on div "MAC-DS5SLC" at bounding box center [732, 367] width 477 height 14
click at [594, 342] on div "Encasement, 1050x1050x150, MFB66" at bounding box center [564, 351] width 181 height 19
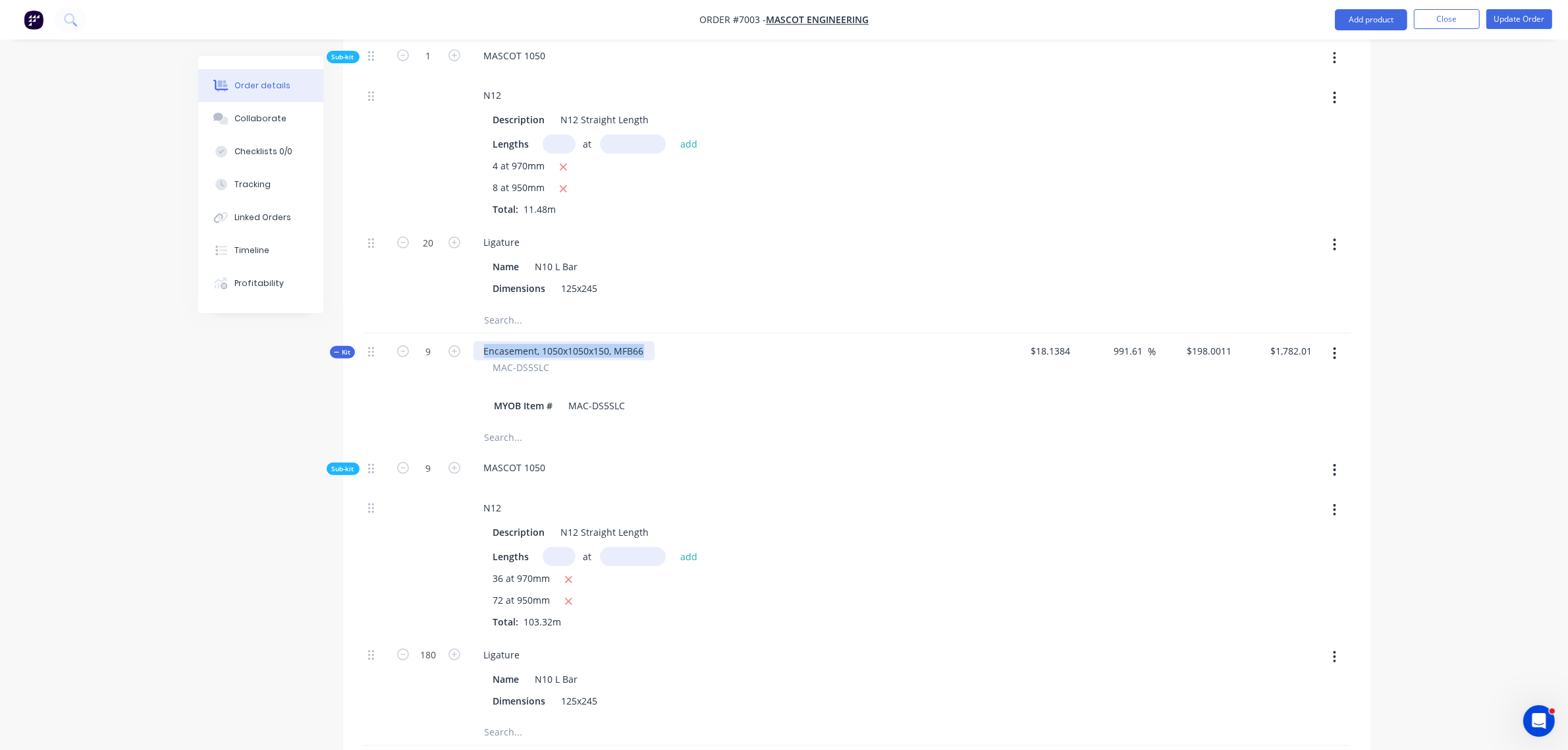
copy div "Encasement, 1050x1050x150, MFB66"
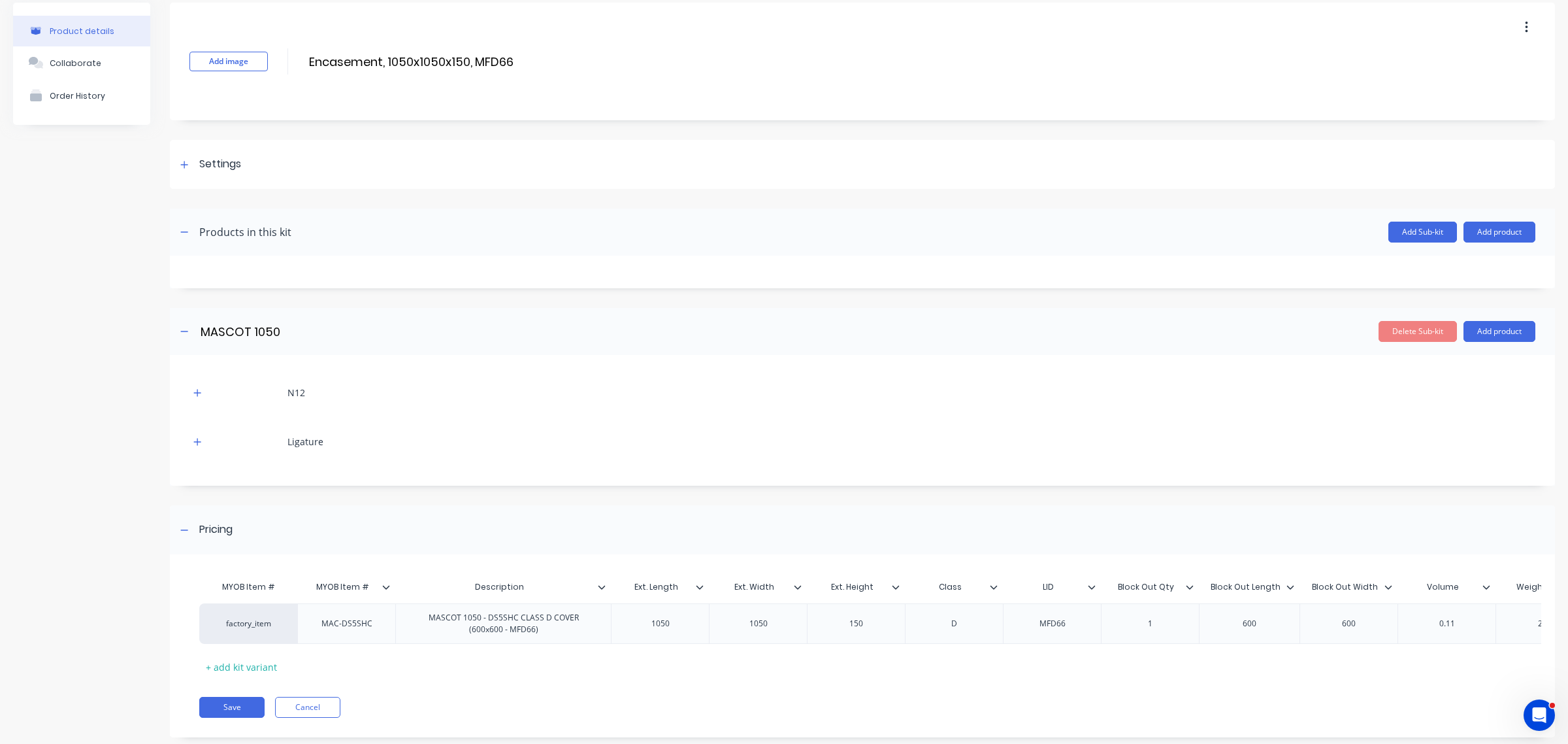
scroll to position [89, 0]
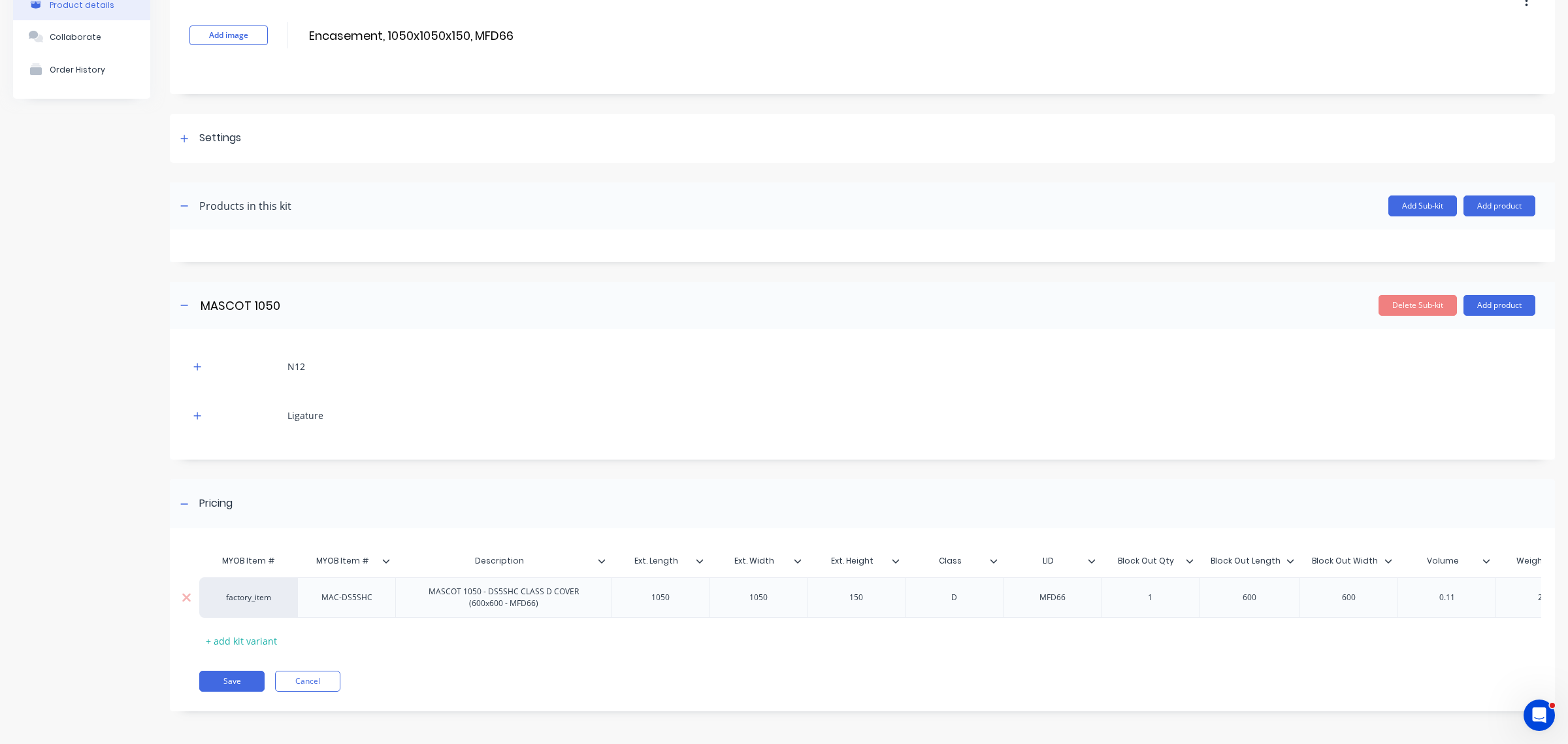
click at [267, 592] on div "factory_item" at bounding box center [249, 598] width 72 height 12
type input "mac-ds5s"
click at [281, 587] on button "MAC-DS5SHC" at bounding box center [256, 585] width 85 height 20
click at [247, 682] on button "Save" at bounding box center [231, 681] width 65 height 21
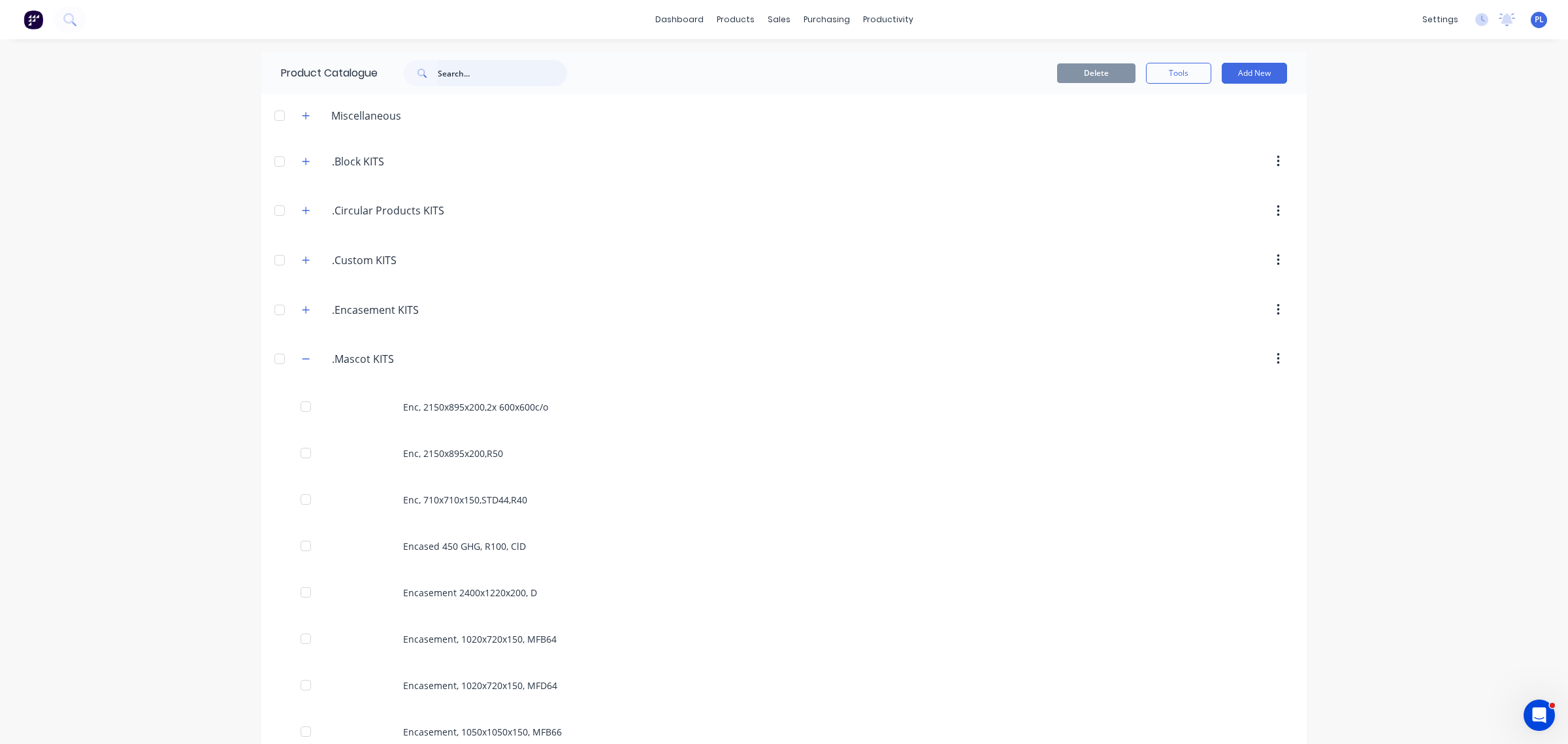
click at [498, 68] on input "text" at bounding box center [503, 74] width 129 height 26
paste input "Encasement, 1050x1050x150, MFB66"
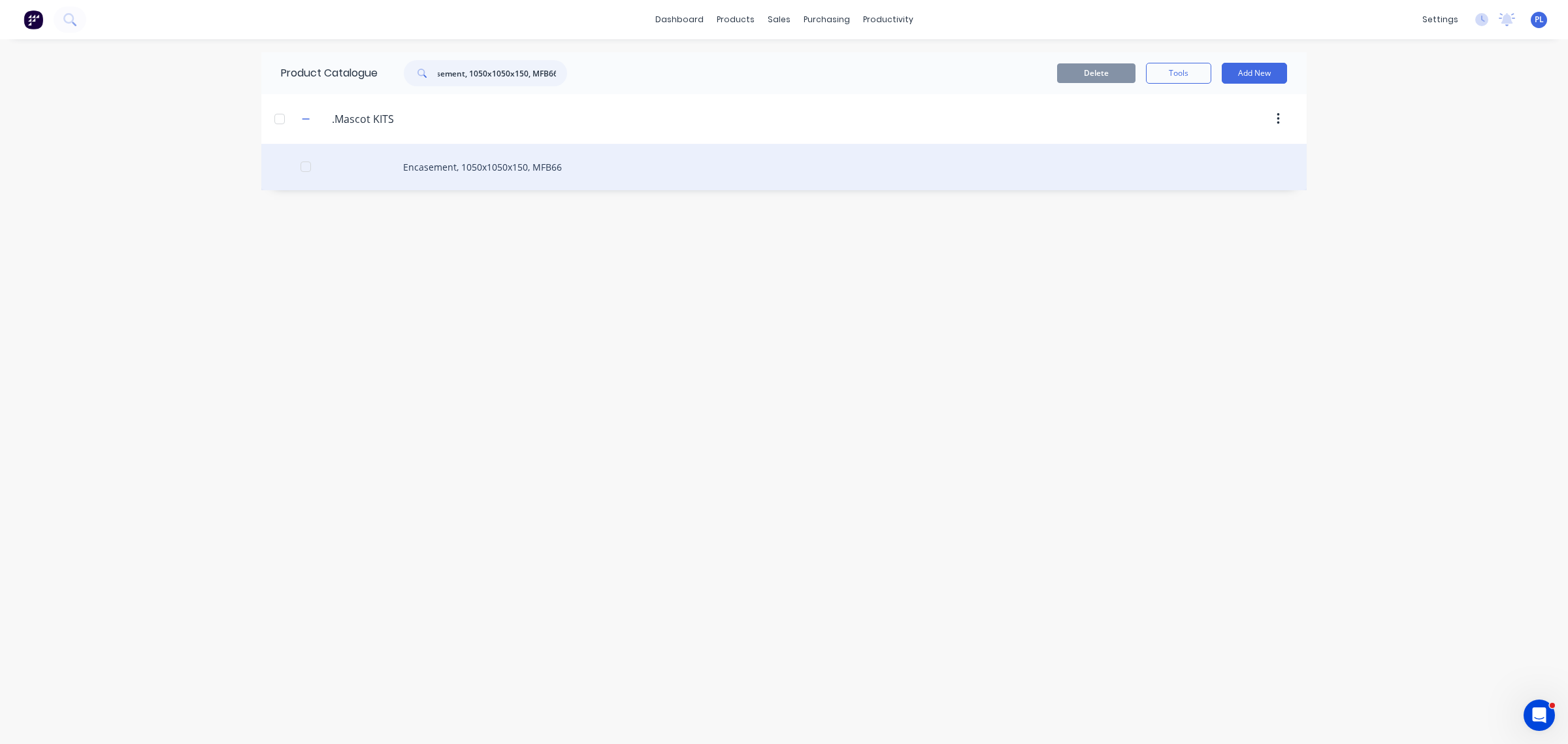
type input "Encasement, 1050x1050x150, MFB66"
click at [534, 167] on div "Encasement, 1050x1050x150, MFB66" at bounding box center [784, 167] width 1046 height 46
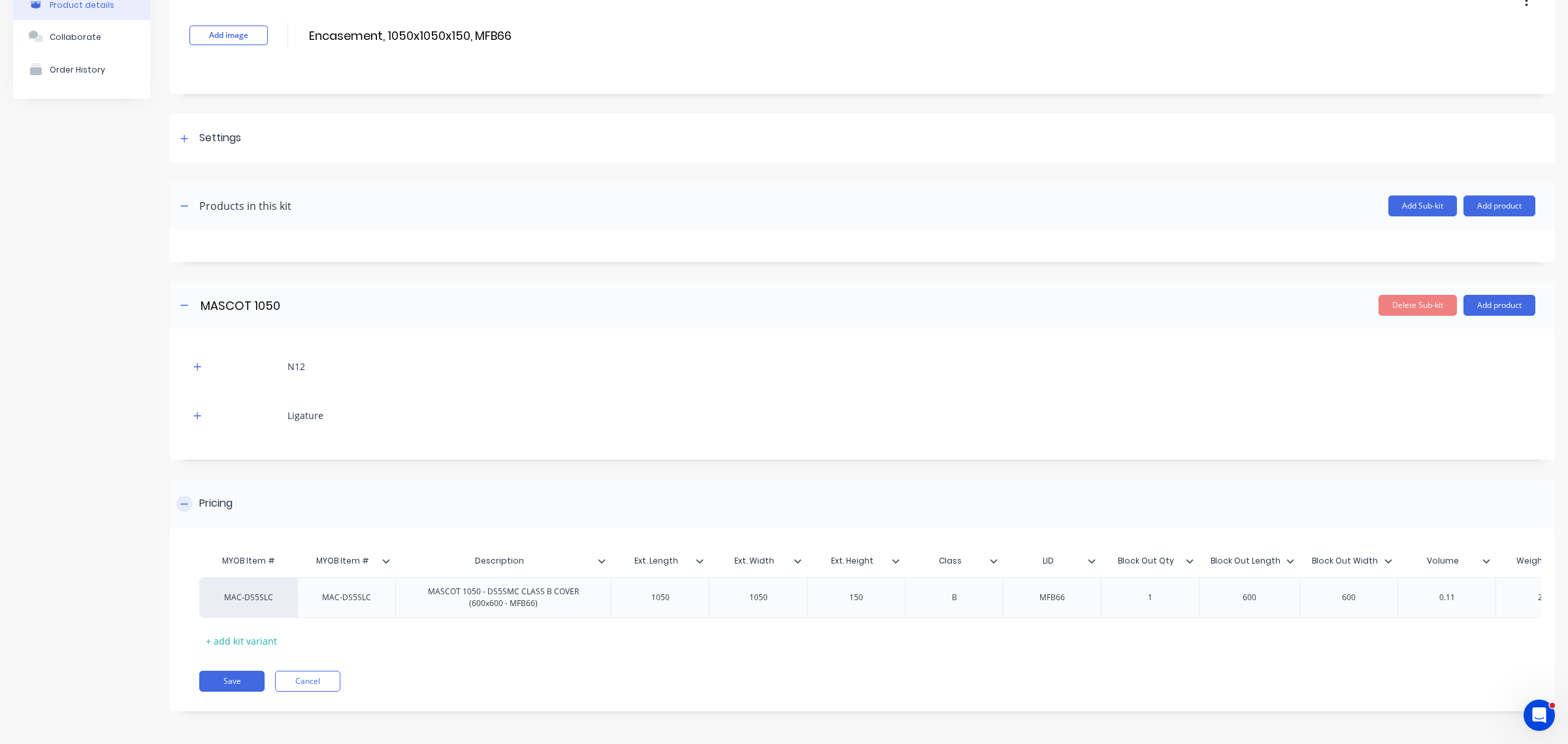
scroll to position [89, 0]
click at [246, 592] on div "MAC-DS5SLC" at bounding box center [249, 598] width 72 height 12
type input "fact"
click at [251, 590] on button "factory_item" at bounding box center [255, 585] width 82 height 20
click at [248, 681] on button "Save" at bounding box center [231, 681] width 65 height 21
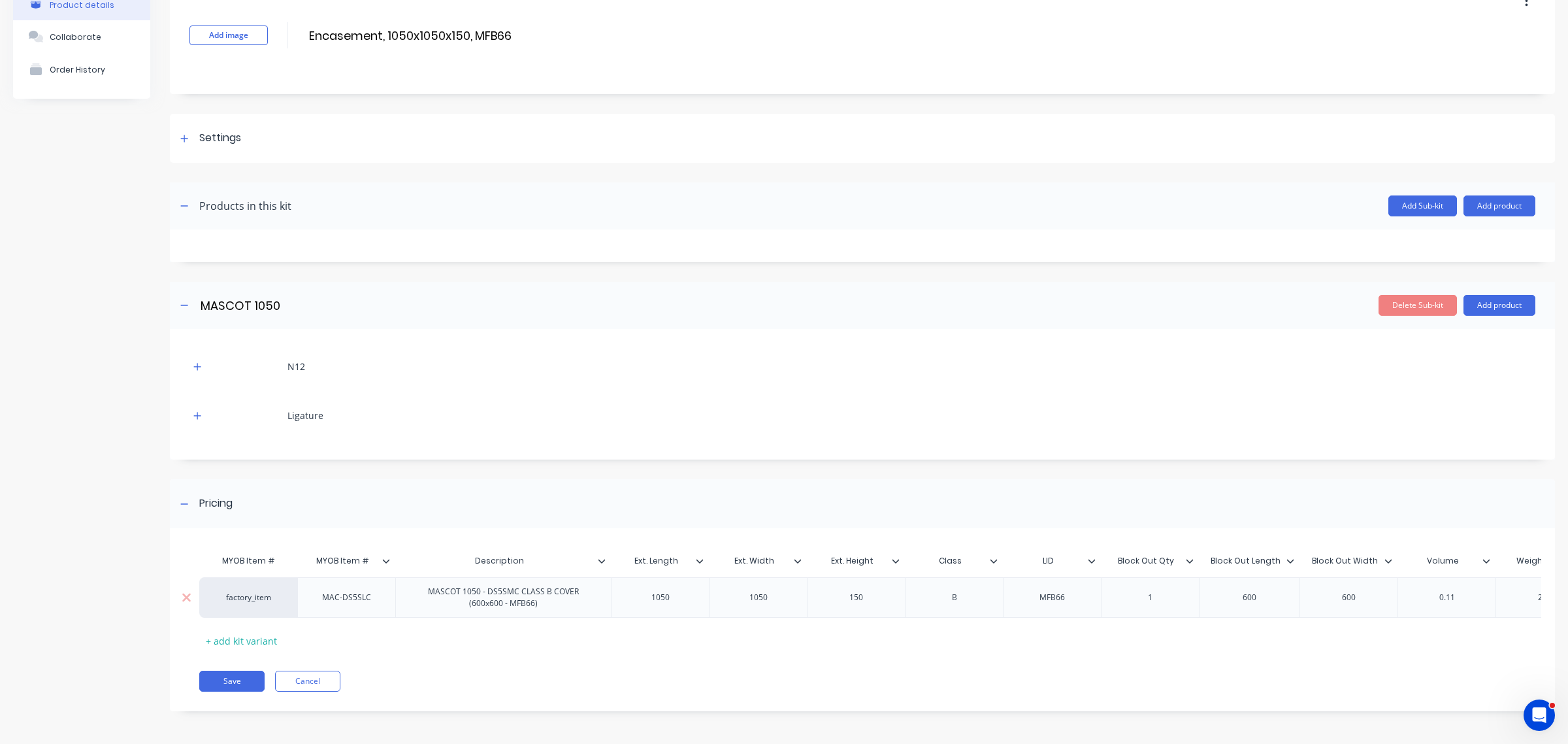
scroll to position [89, 0]
click at [350, 589] on div "MAC-DS5SLC" at bounding box center [346, 597] width 70 height 17
copy div "MAC-DS5SLC"
click at [256, 592] on div "factory_item" at bounding box center [249, 598] width 72 height 12
click at [458, 631] on div "MYOB Item # MYOB Item # Description Ext. Length Ext. Width Ext. Height Class LI…" at bounding box center [855, 599] width 1313 height 104
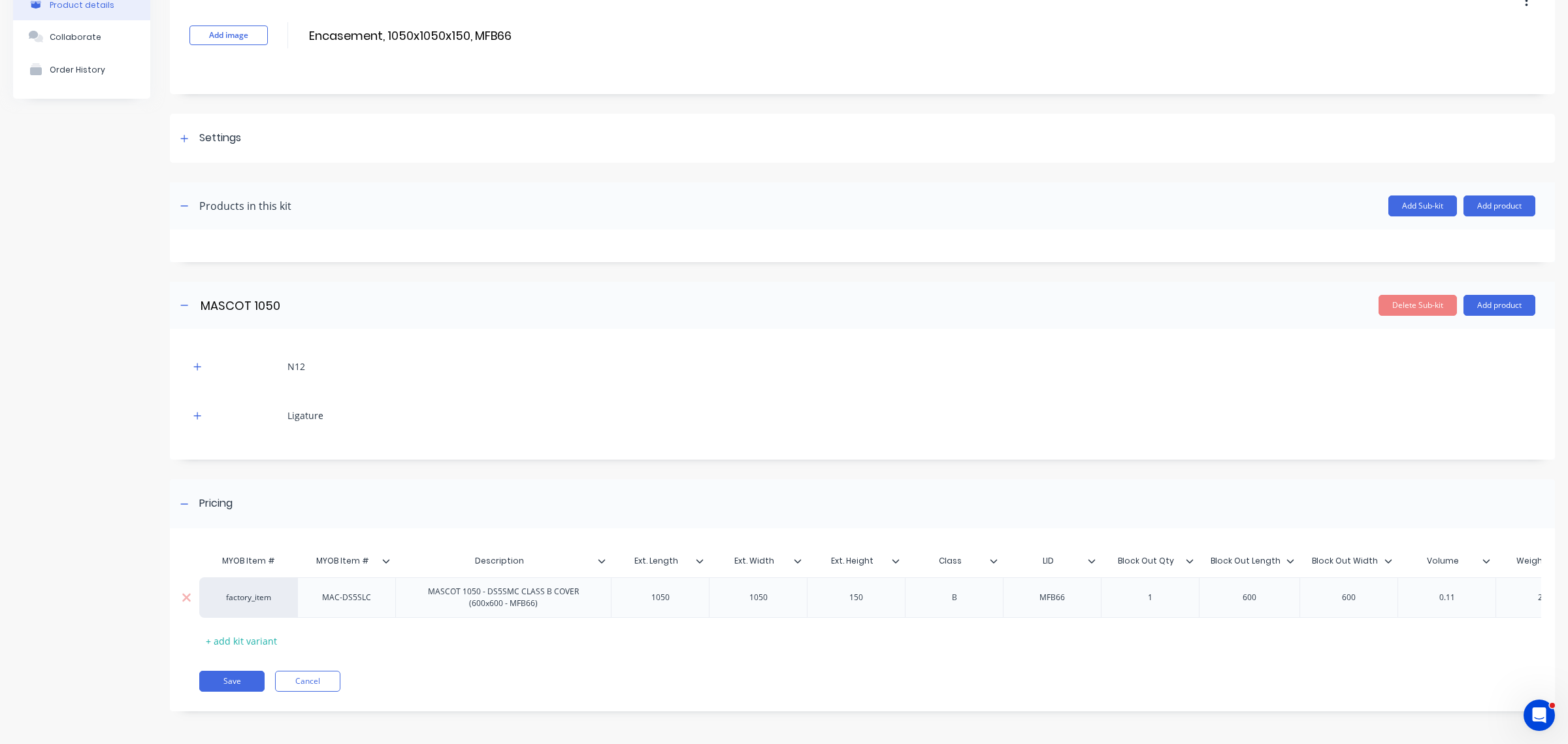
click at [270, 592] on div "factory_item" at bounding box center [248, 597] width 98 height 40
click at [258, 592] on div "factory_item" at bounding box center [249, 598] width 72 height 12
paste input "MAC-DS5SLC"
type input "MAC-DS5SLC"
click at [240, 551] on button "MAC-DS5SLC" at bounding box center [255, 546] width 82 height 20
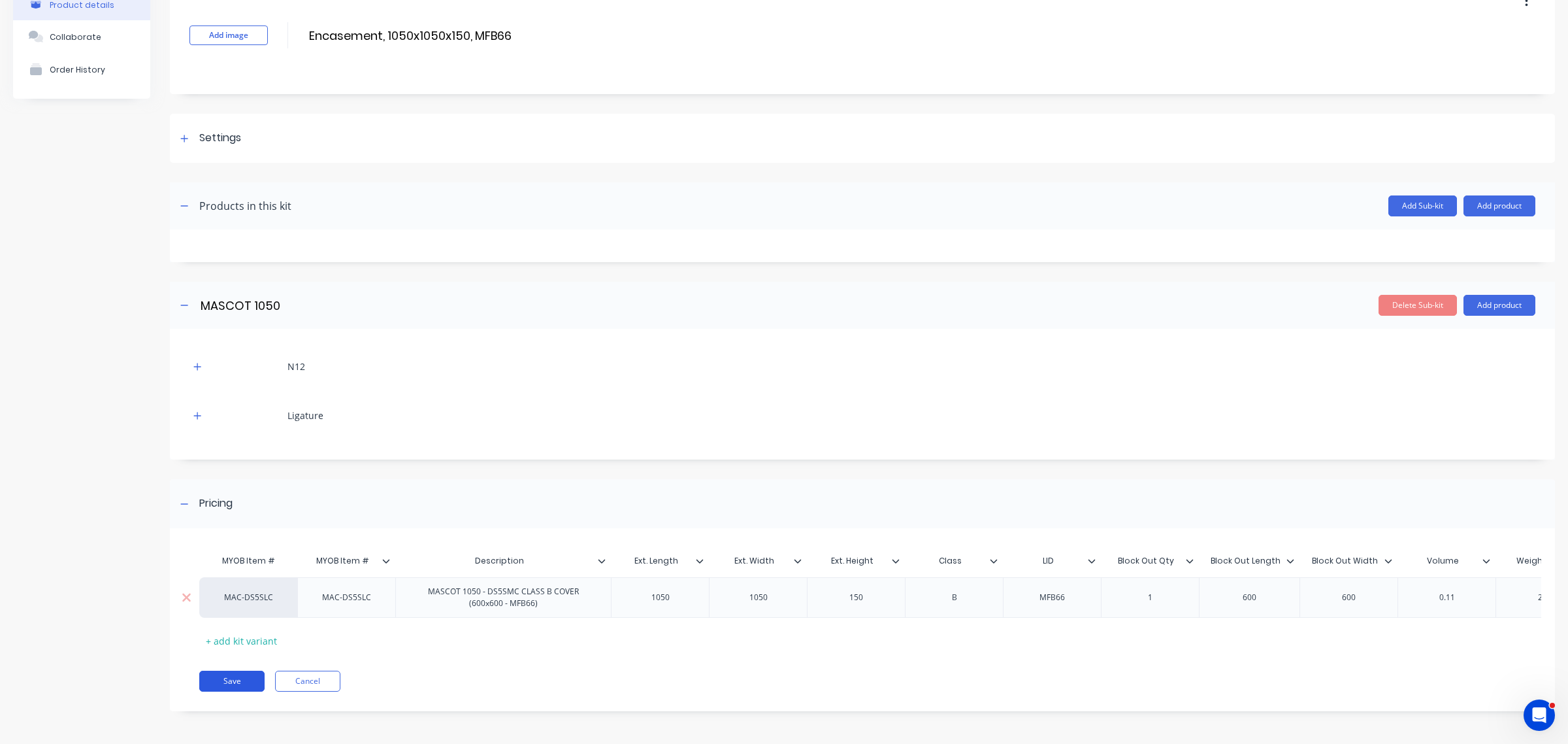
click at [229, 684] on button "Save" at bounding box center [231, 681] width 65 height 21
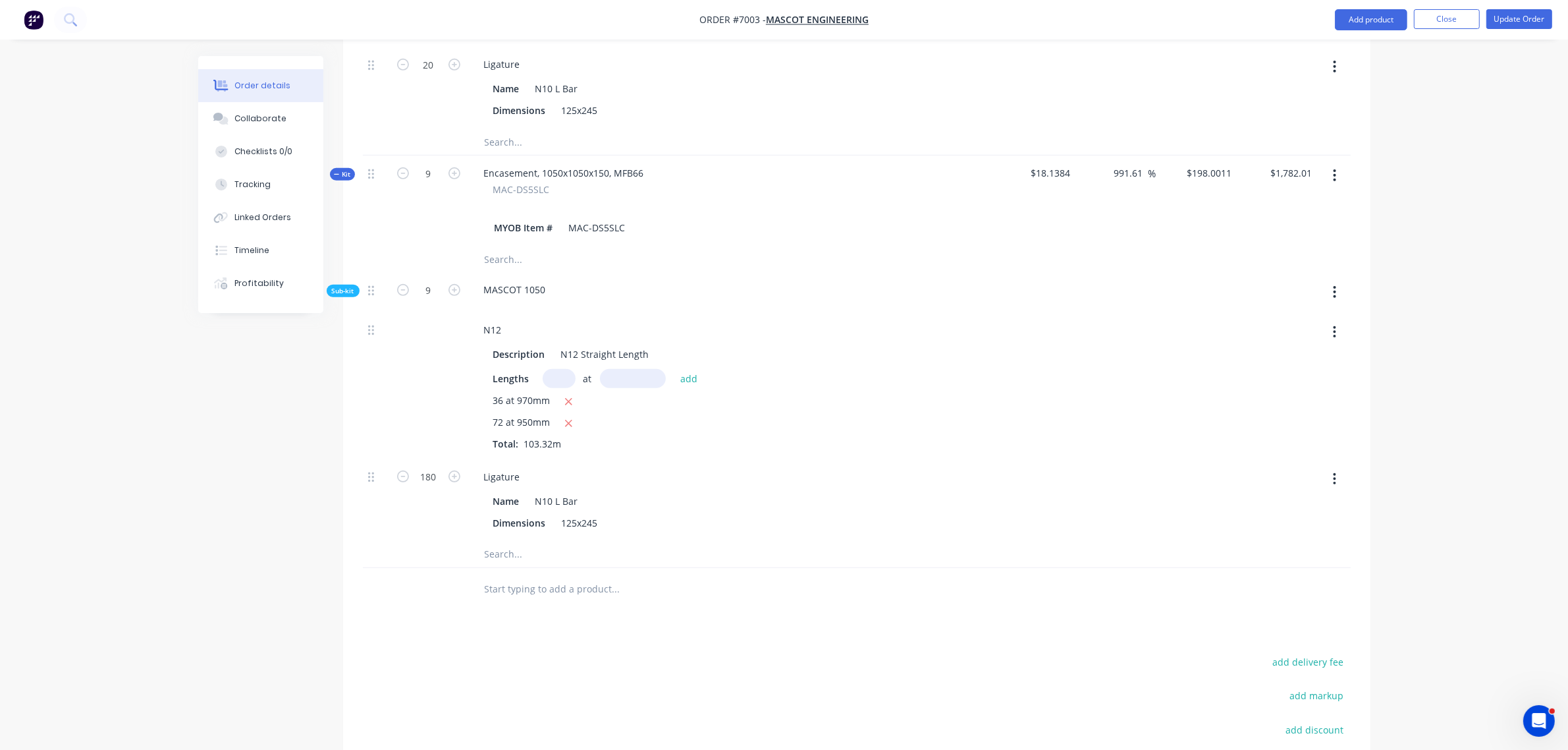
scroll to position [568, 0]
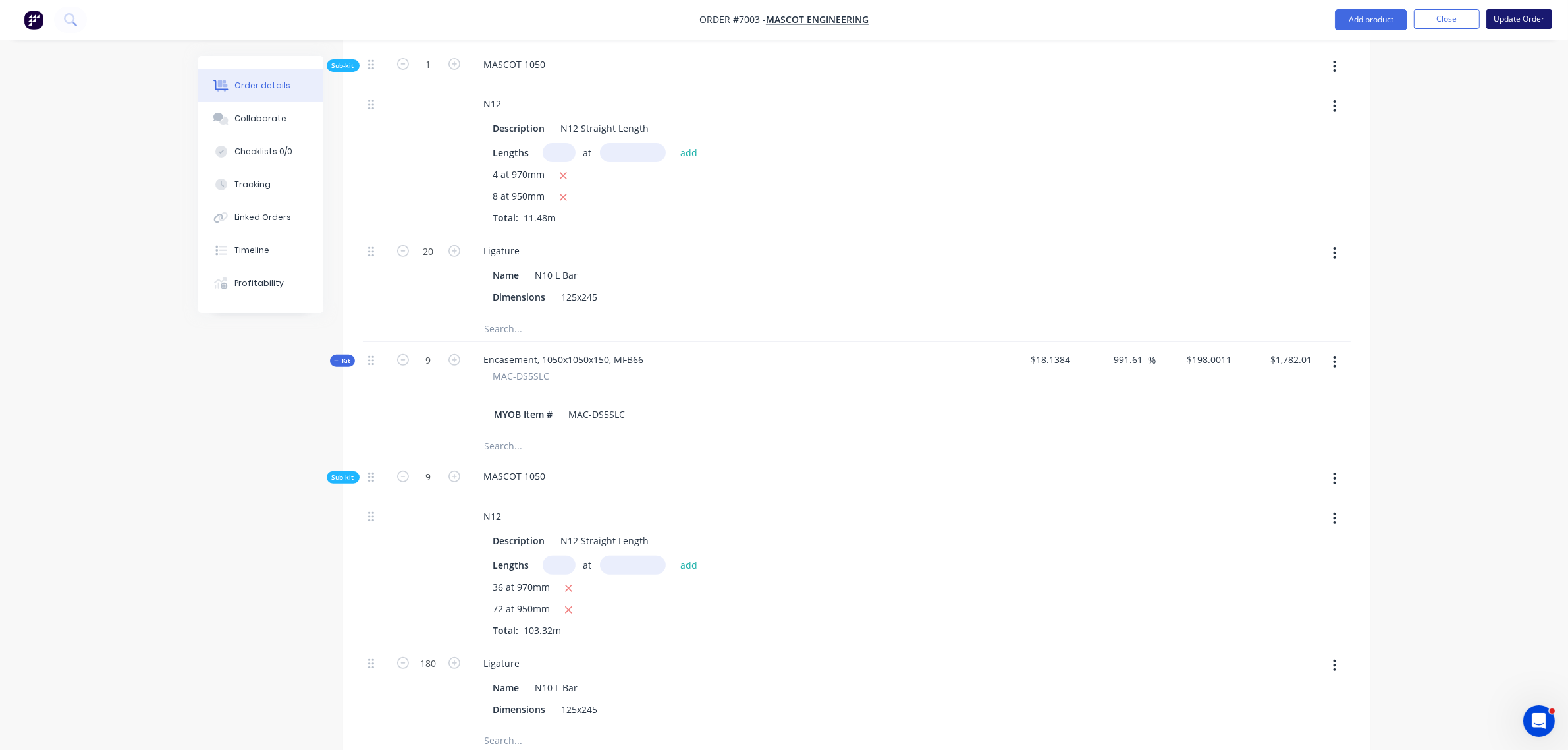
click at [1504, 28] on button "Update Order" at bounding box center [1519, 19] width 66 height 20
